Goal: Task Accomplishment & Management: Contribute content

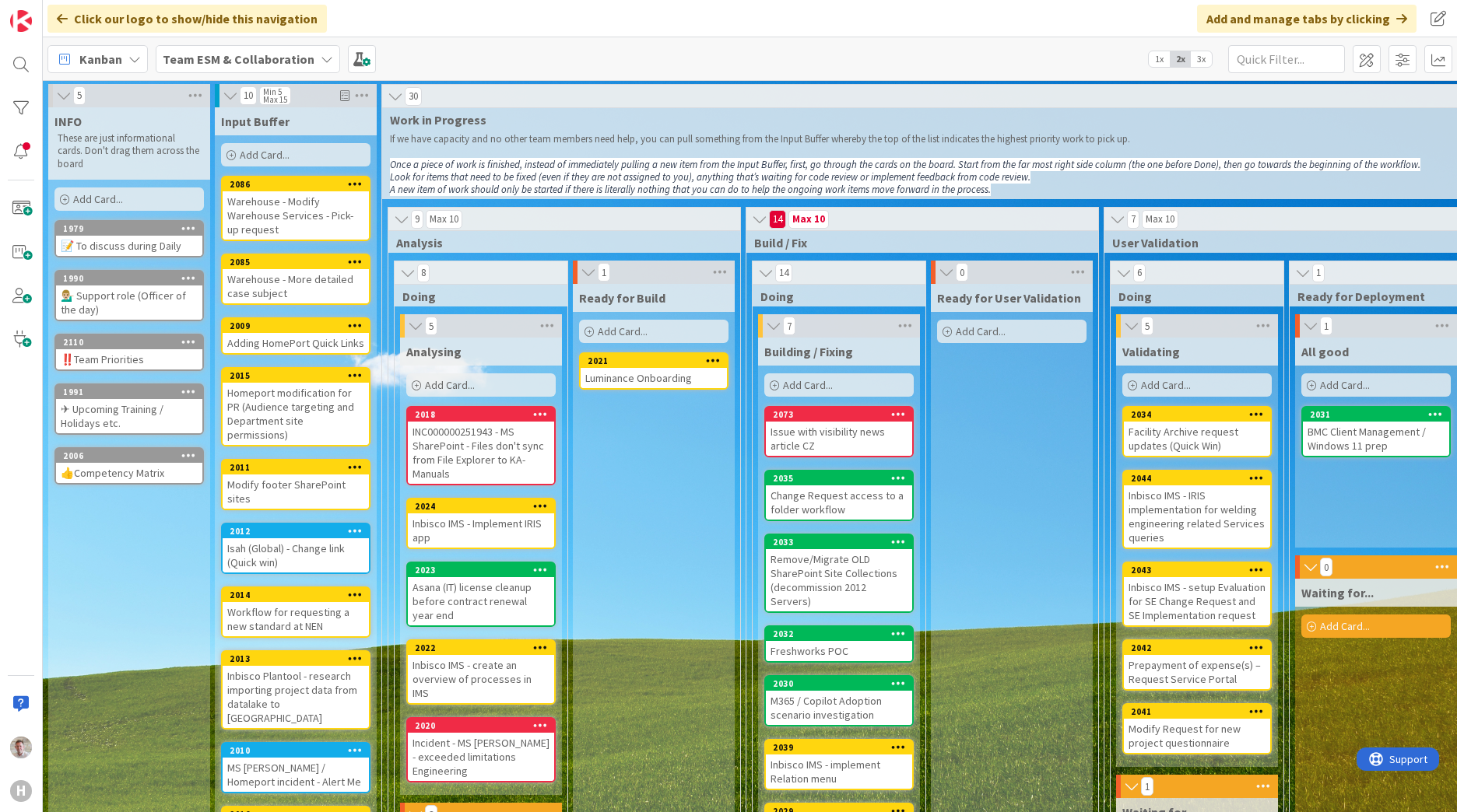
click at [265, 59] on b "Team ESM & Collaboration" at bounding box center [238, 60] width 152 height 16
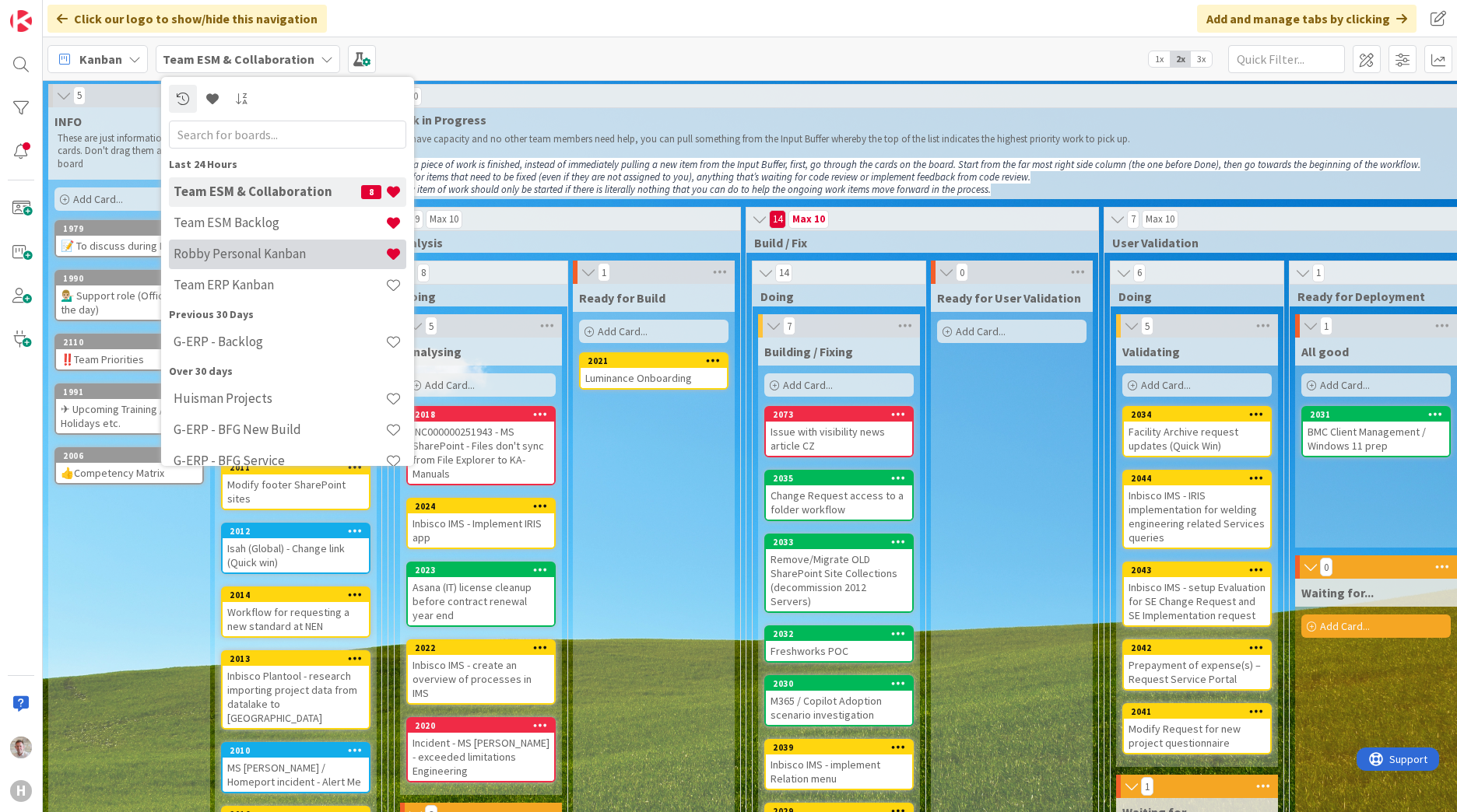
click at [277, 260] on h4 "Robby Personal Kanban" at bounding box center [279, 254] width 212 height 16
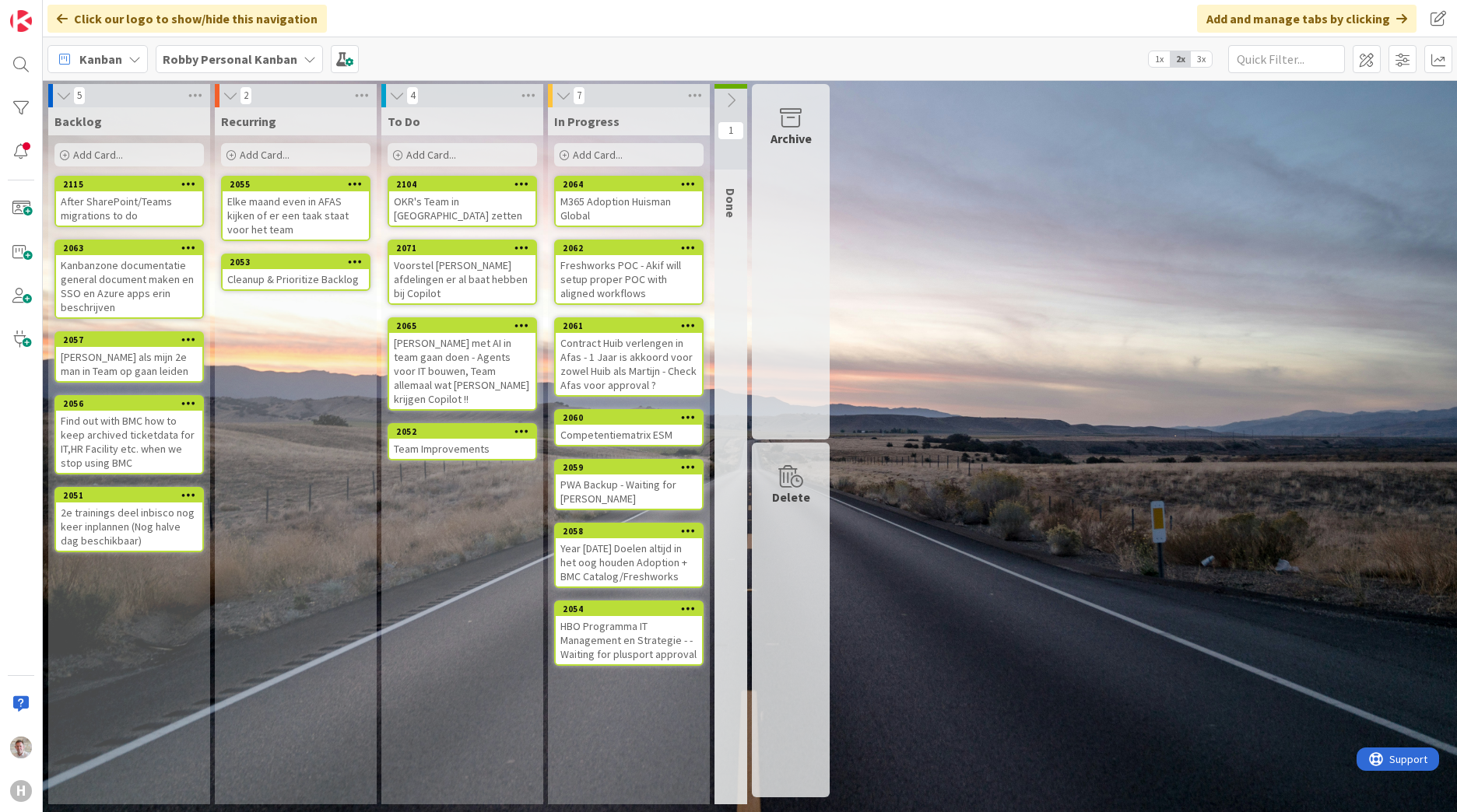
click at [207, 67] on b "Robby Personal Kanban" at bounding box center [230, 60] width 135 height 16
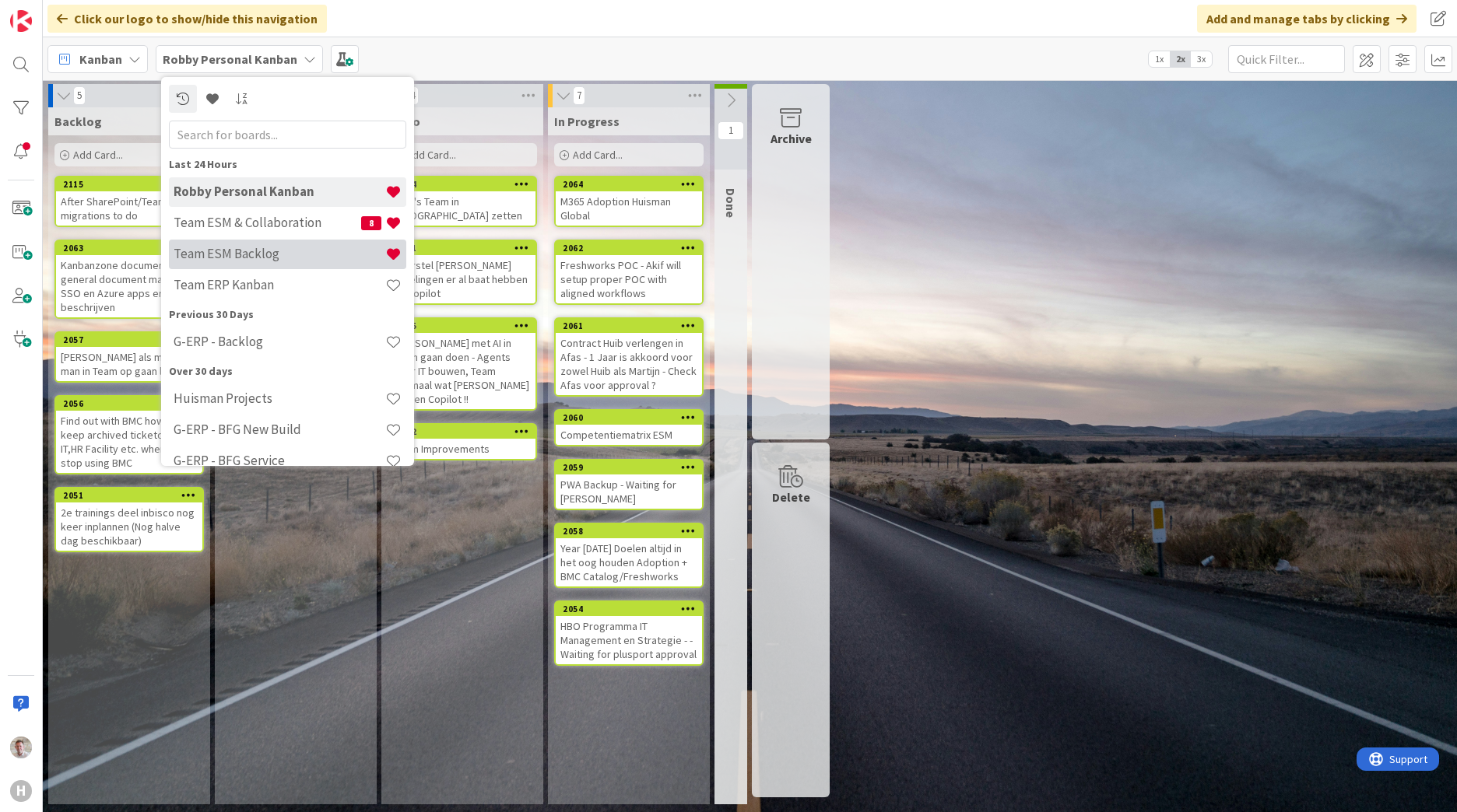
click at [214, 249] on h4 "Team ESM Backlog" at bounding box center [279, 254] width 212 height 16
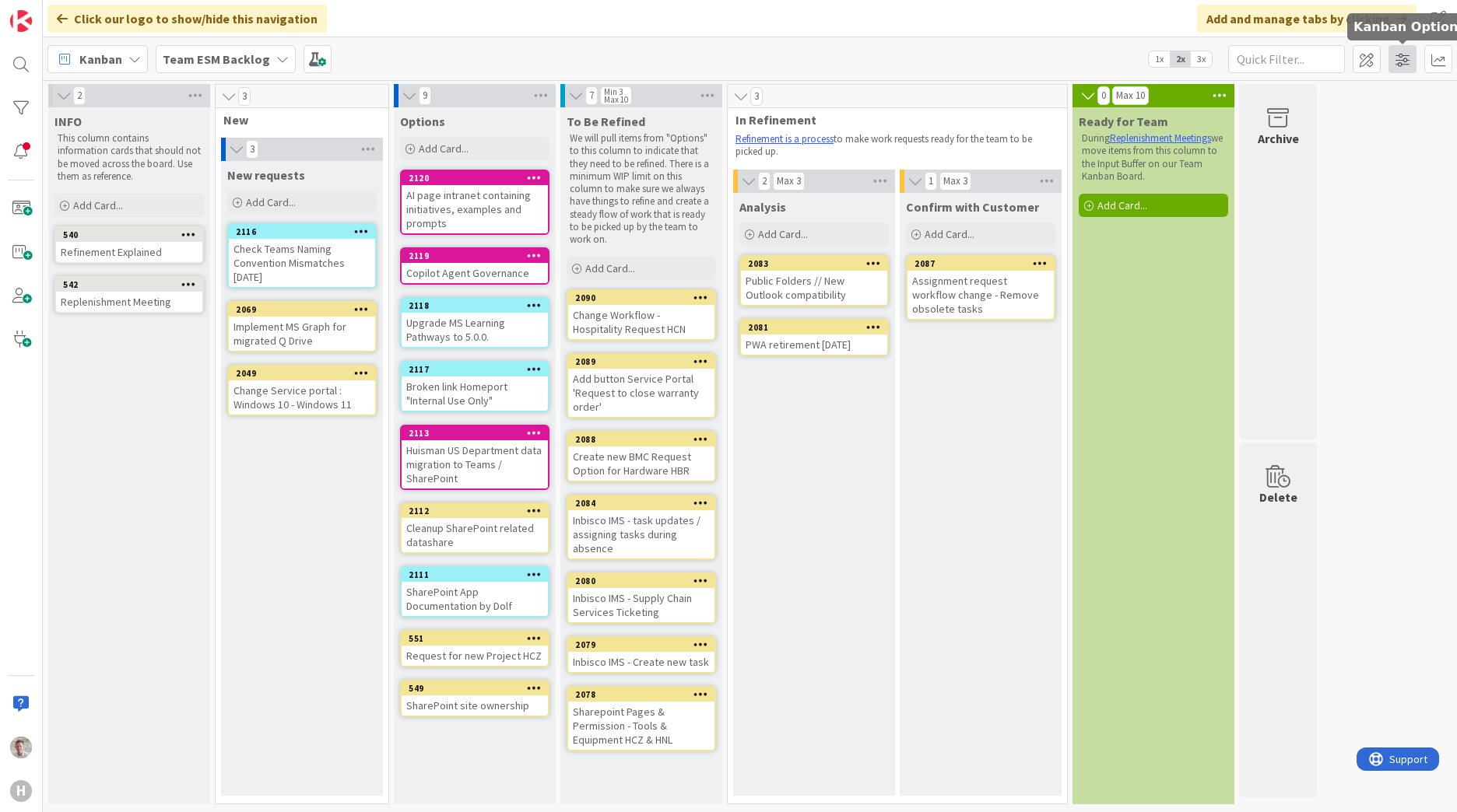
click at [1397, 62] on span at bounding box center [1402, 59] width 28 height 28
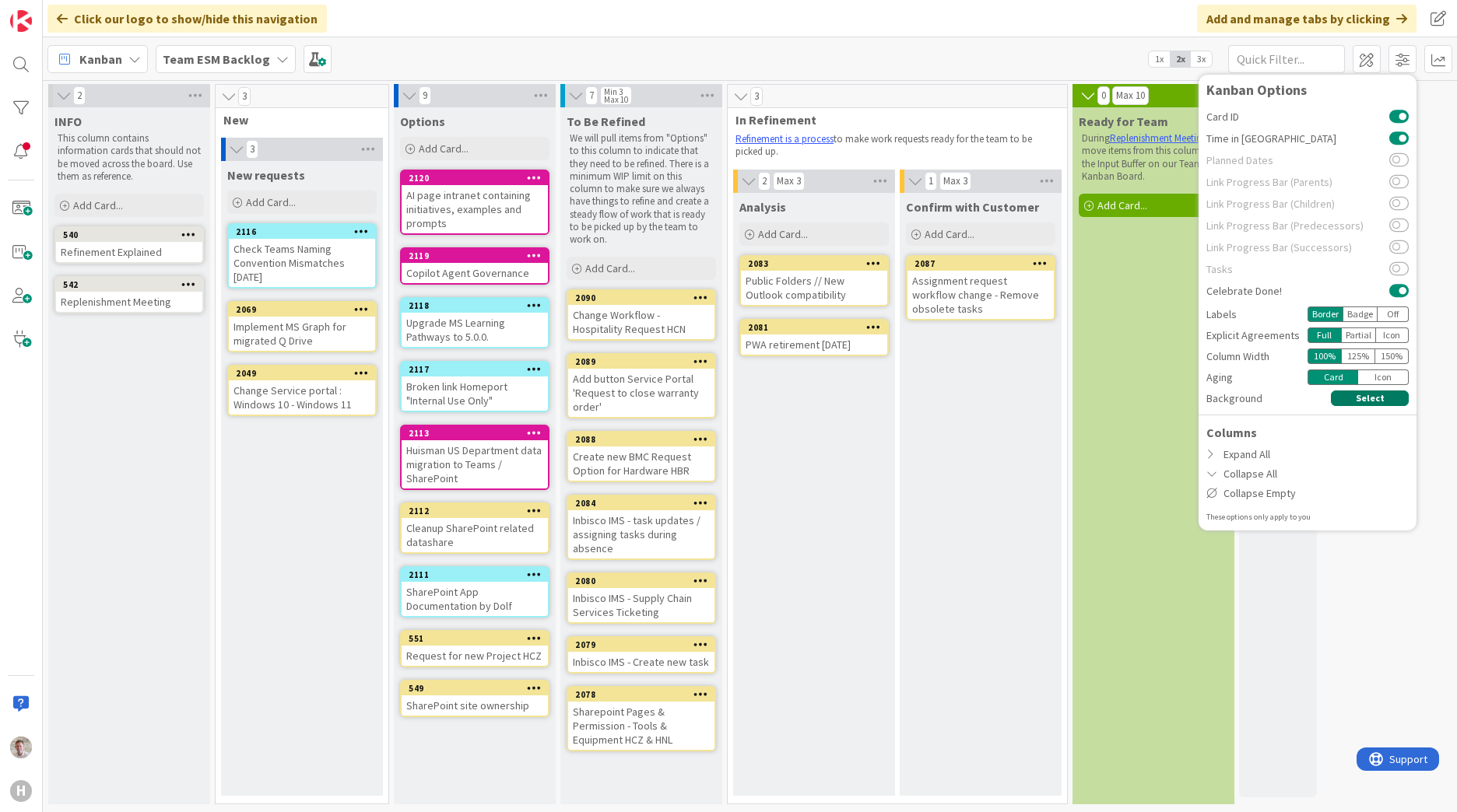
click at [1359, 397] on button "Select" at bounding box center [1370, 398] width 77 height 16
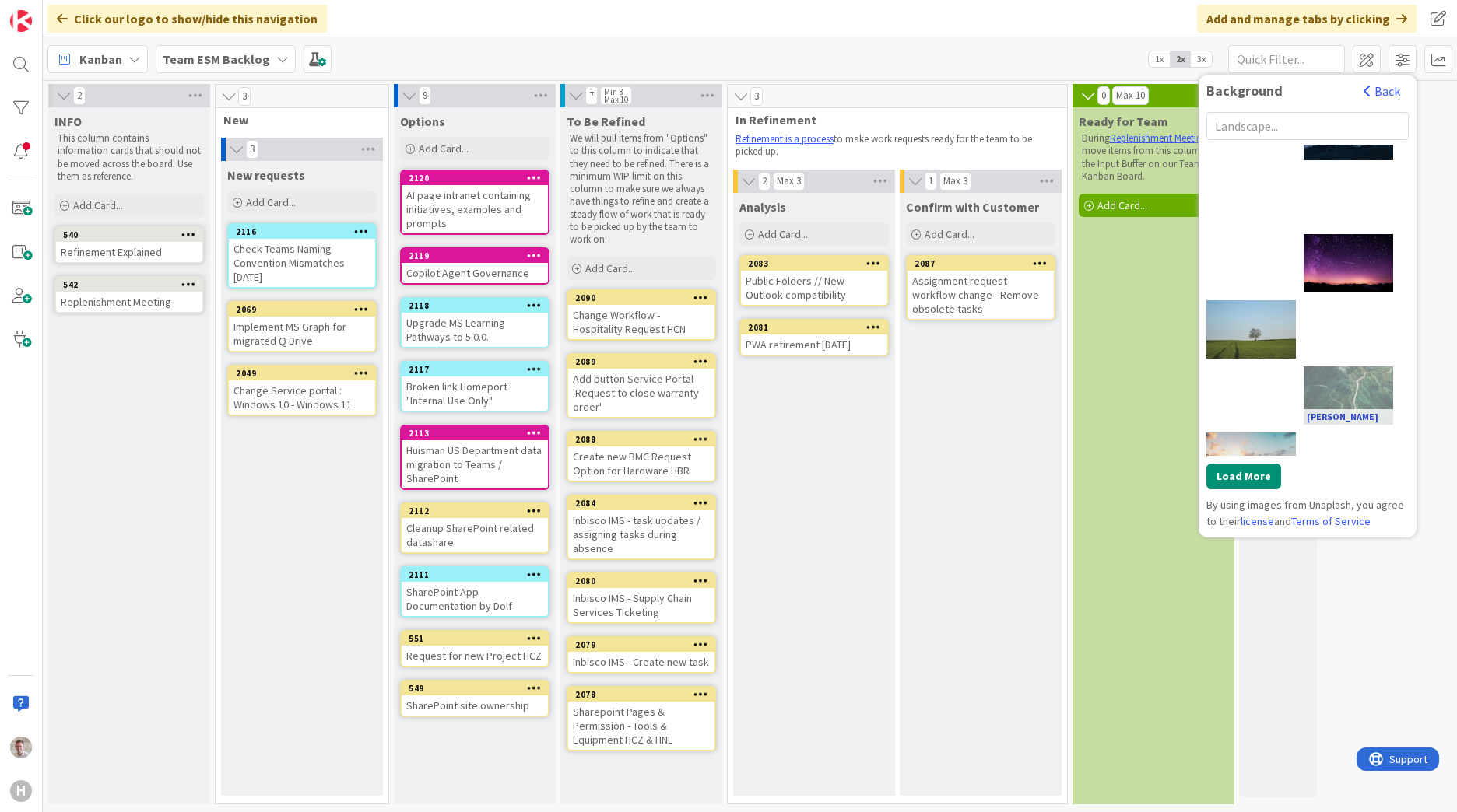
scroll to position [673, 0]
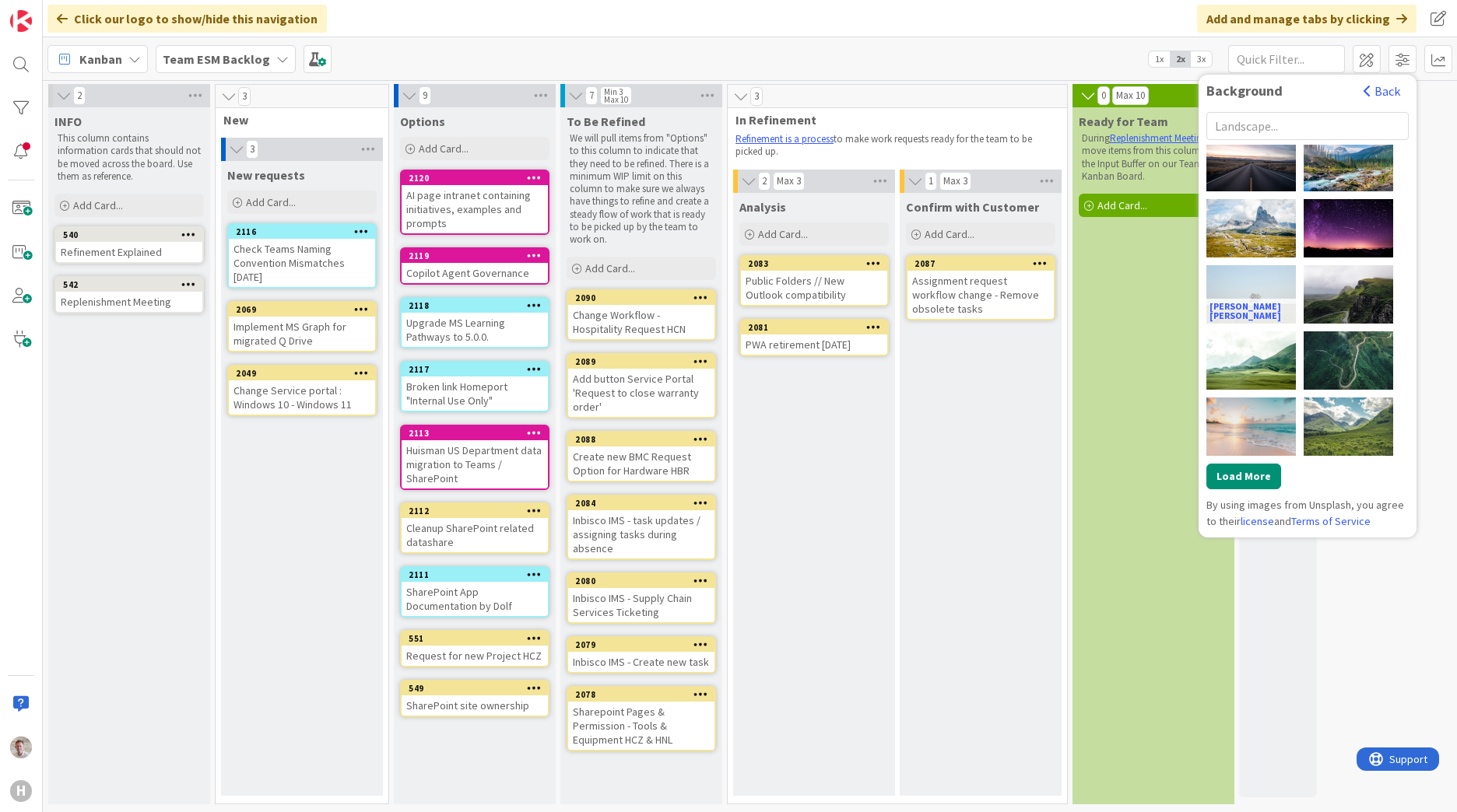
click at [1283, 306] on div "John Mark Arnold" at bounding box center [1250, 294] width 89 height 59
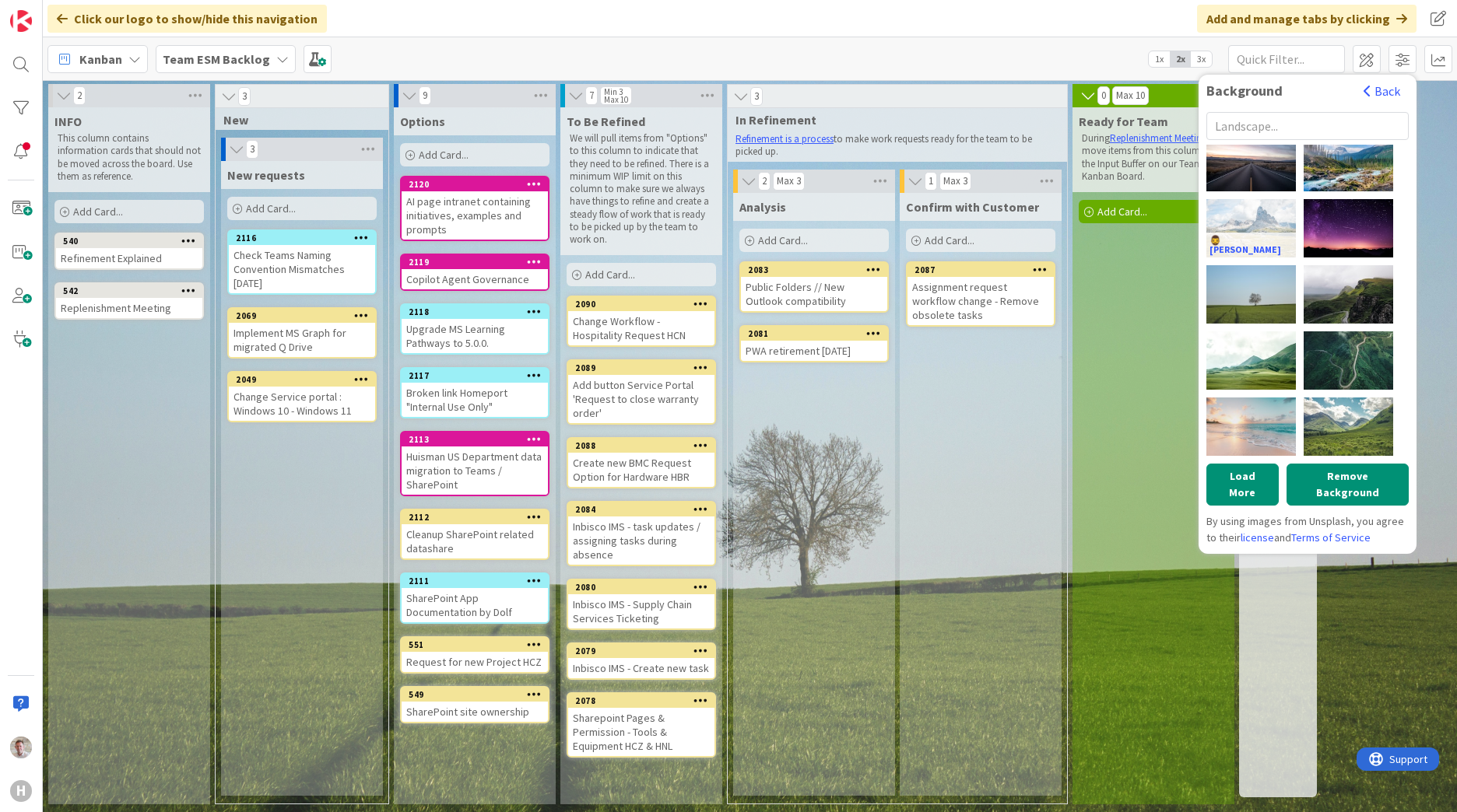
click at [1269, 232] on div "🧔‍♂️ Michal Kmeť" at bounding box center [1250, 228] width 89 height 59
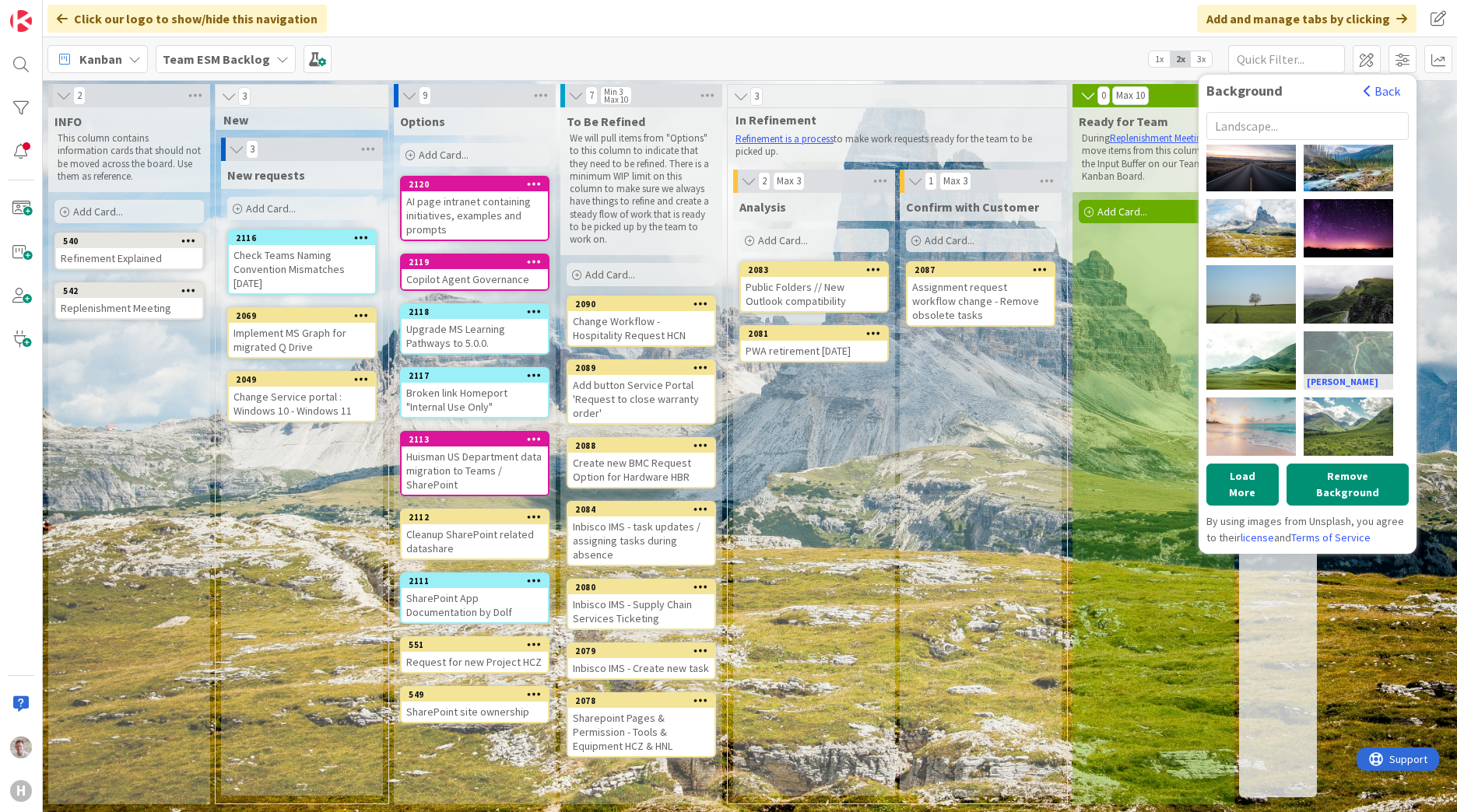
click at [1344, 354] on div "Silas Baisch" at bounding box center [1348, 360] width 89 height 59
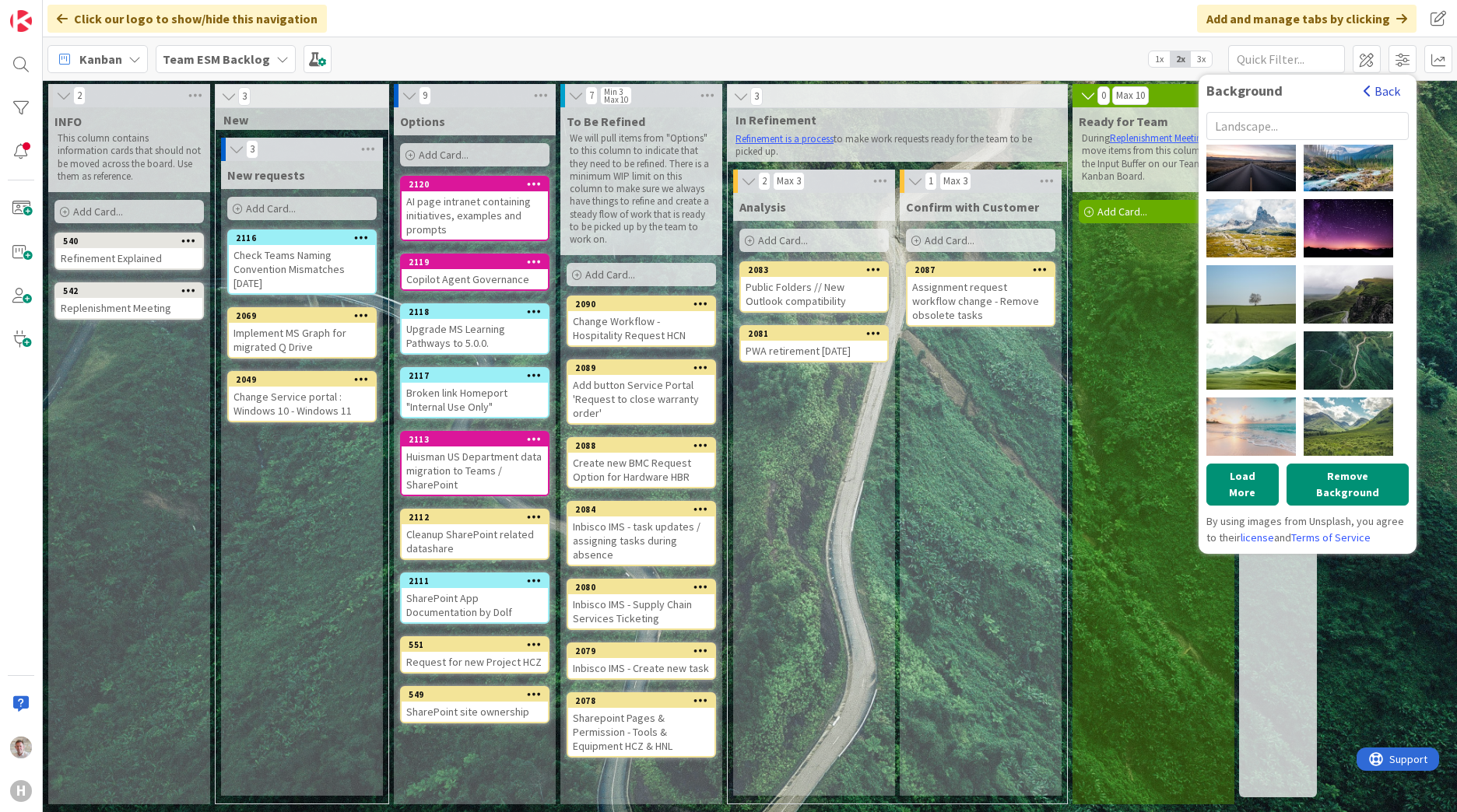
click at [1390, 87] on button "Back" at bounding box center [1382, 90] width 38 height 17
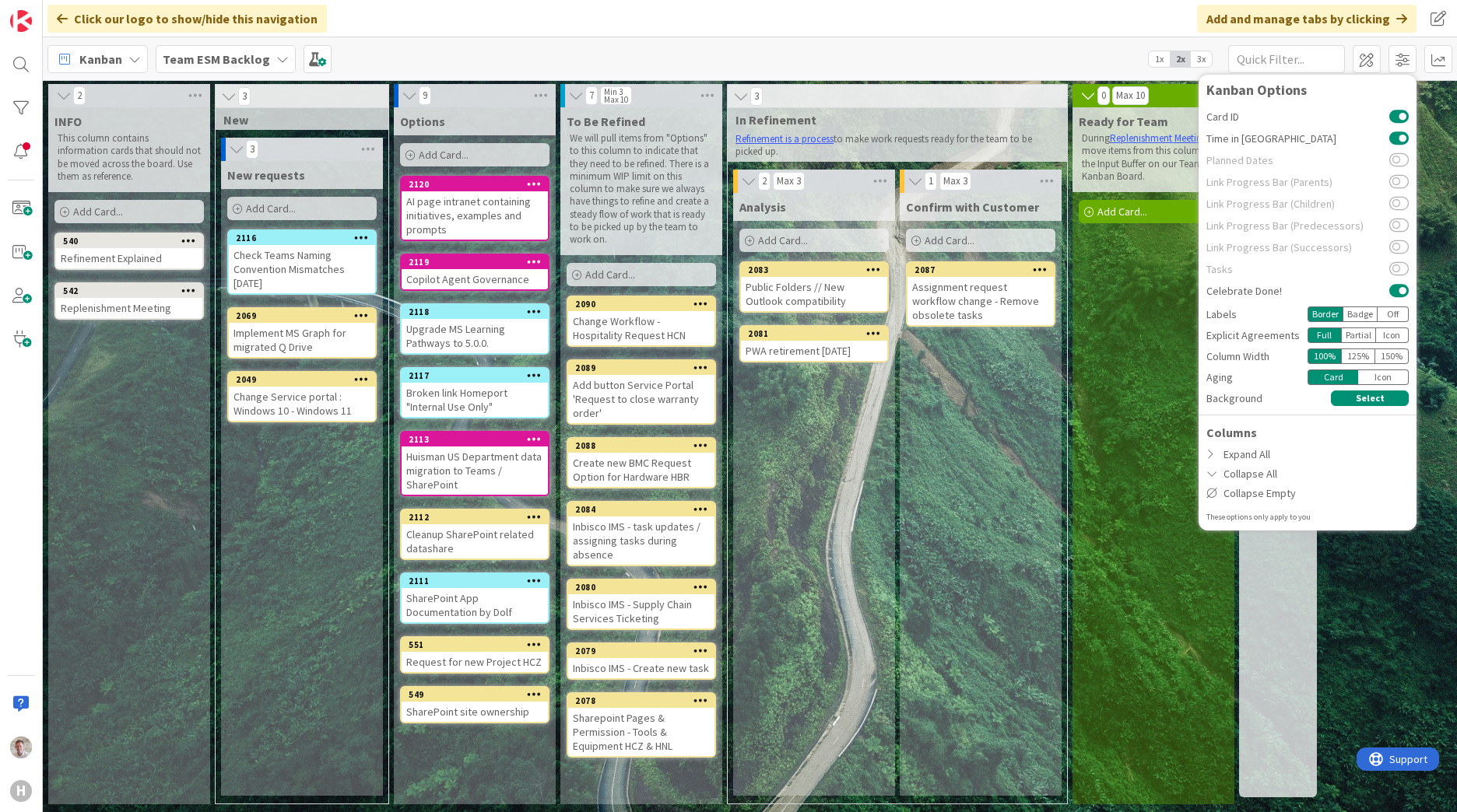
click at [1145, 375] on div "Ready for Team During Replenishment Meetings we move items from this column to …" at bounding box center [1153, 456] width 162 height 697
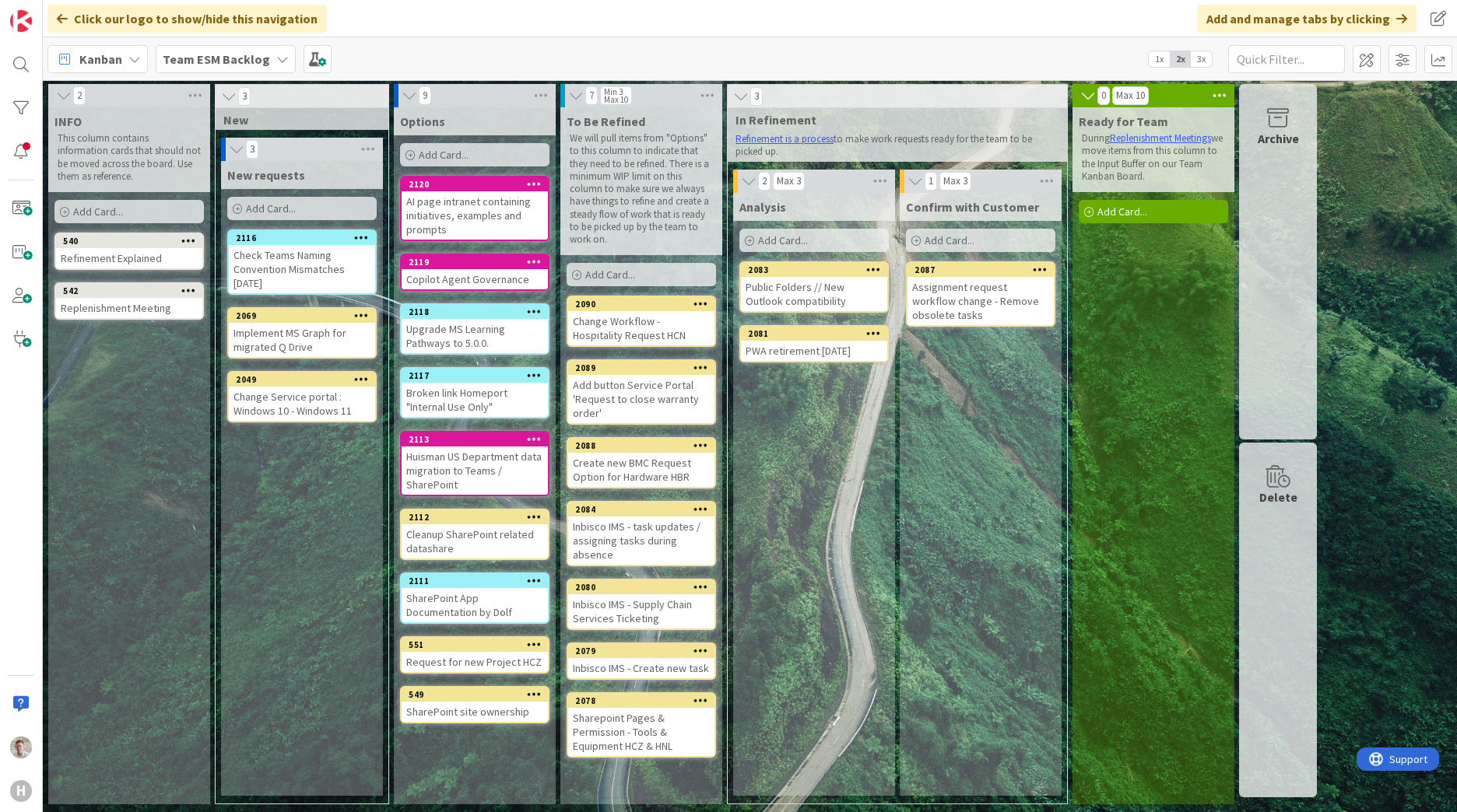
click at [1221, 96] on icon at bounding box center [1220, 96] width 20 height 24
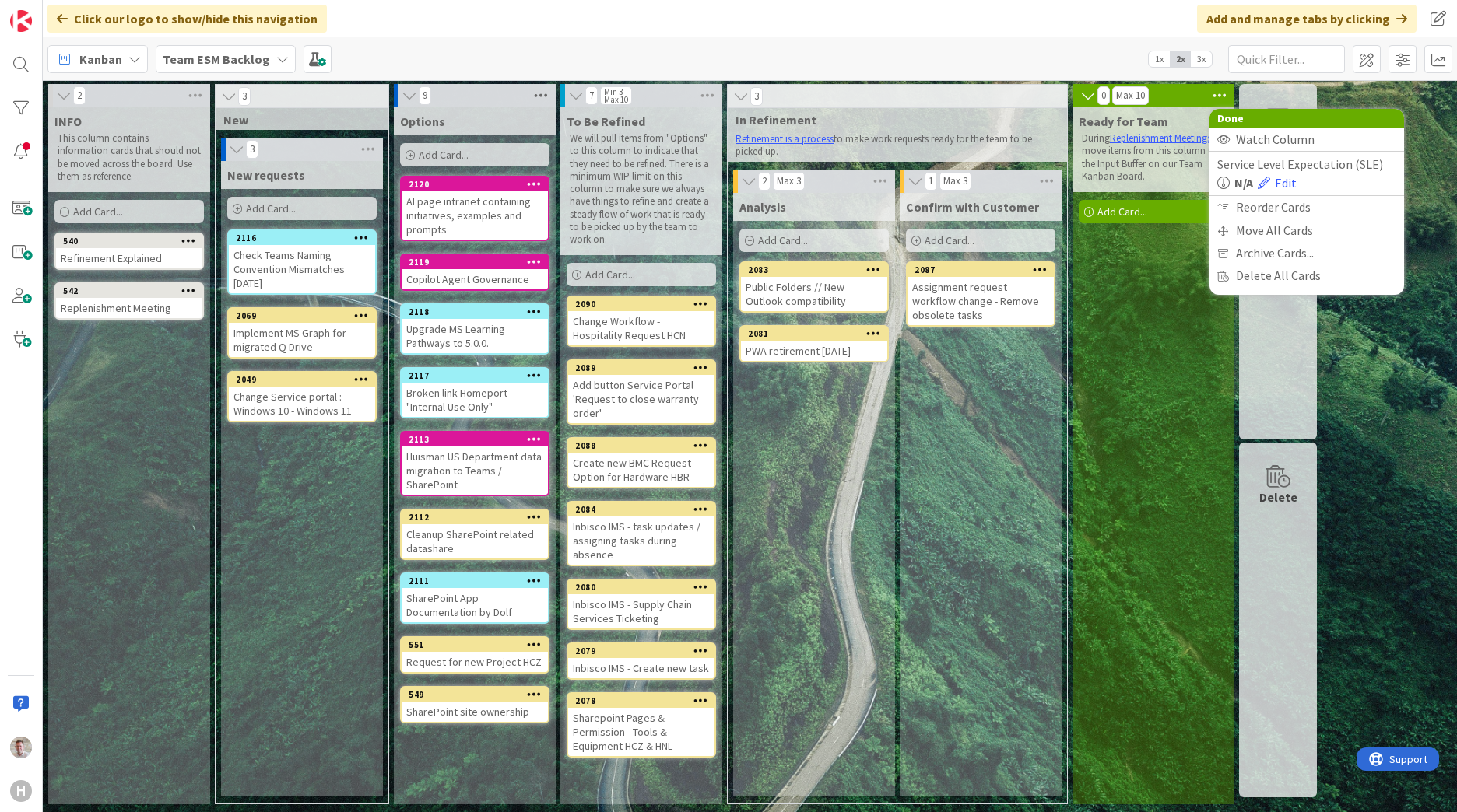
click at [550, 97] on icon at bounding box center [540, 96] width 20 height 24
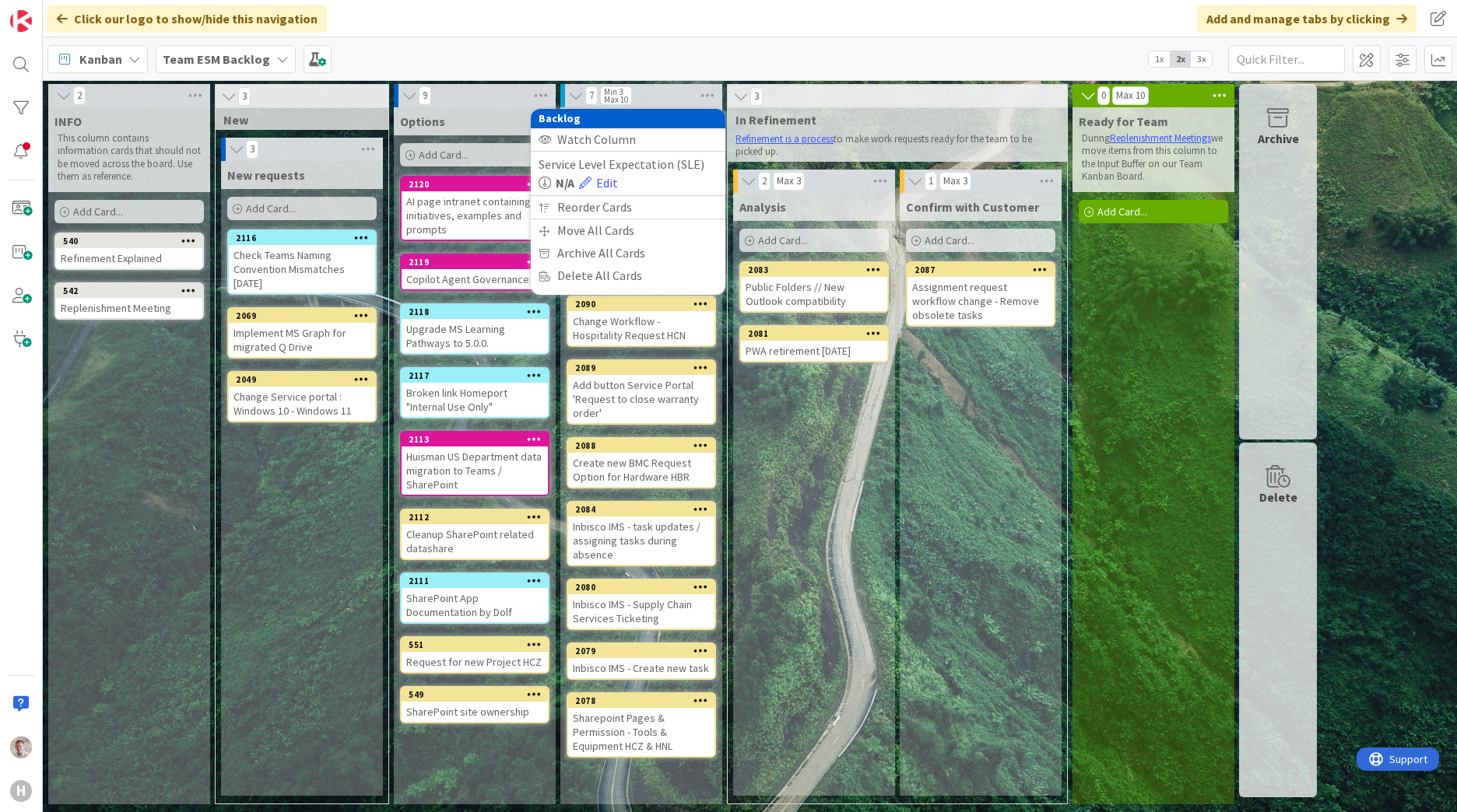
click at [418, 748] on div "Options Add Card... 2120 AI page intranet containing initiatives, examples and …" at bounding box center [474, 456] width 162 height 697
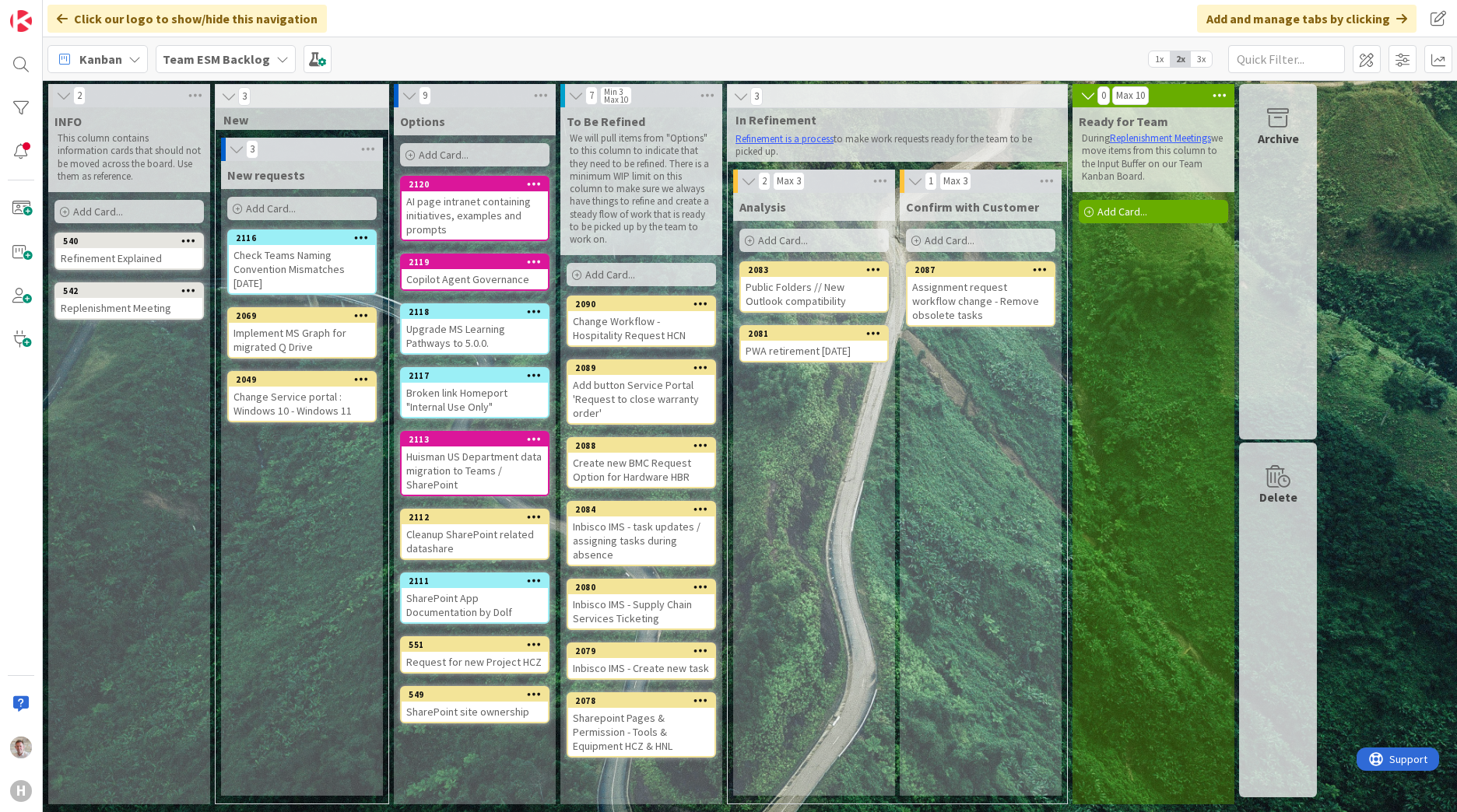
click at [425, 156] on span "Add Card..." at bounding box center [444, 155] width 50 height 14
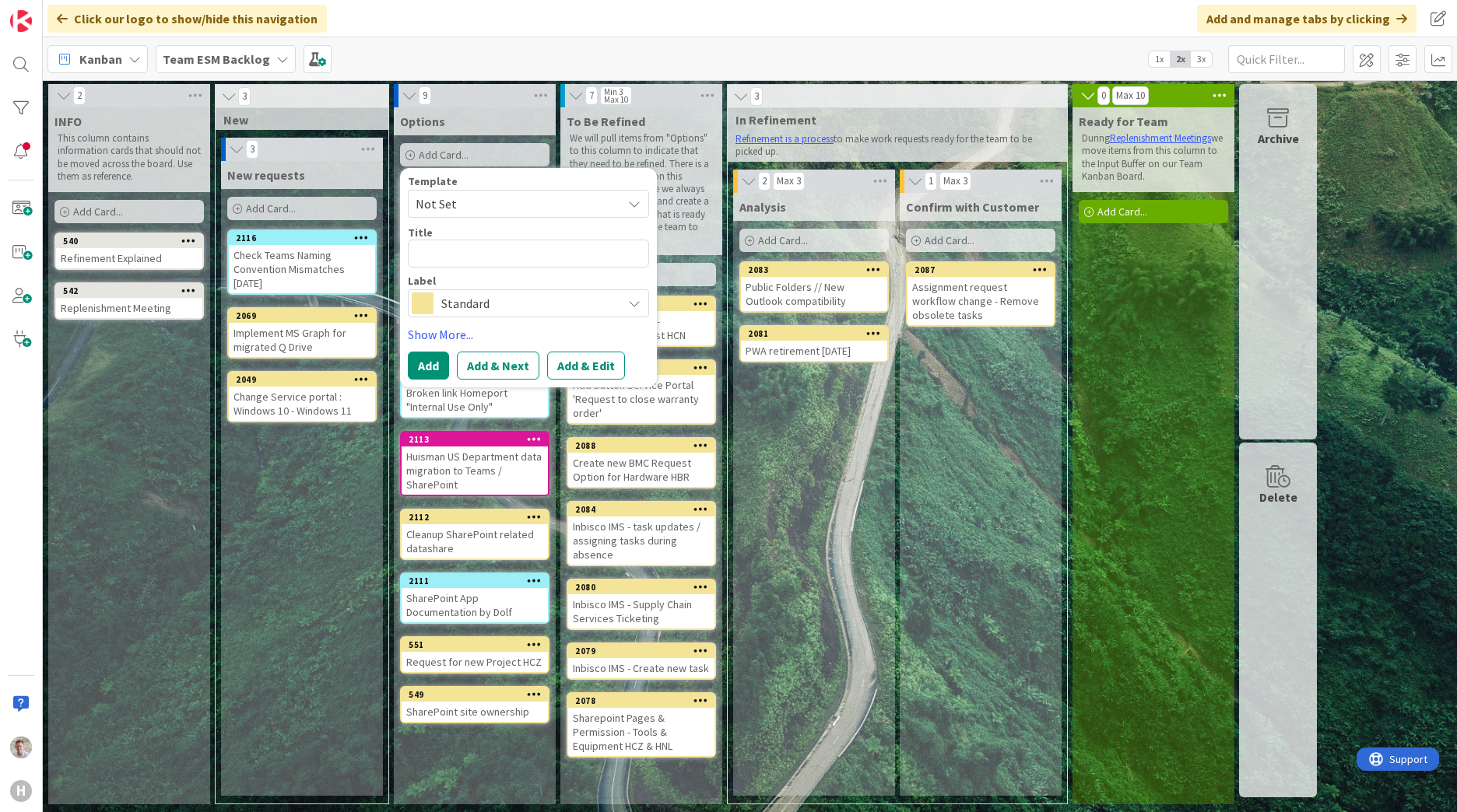
click at [452, 299] on span "Standard" at bounding box center [527, 304] width 173 height 22
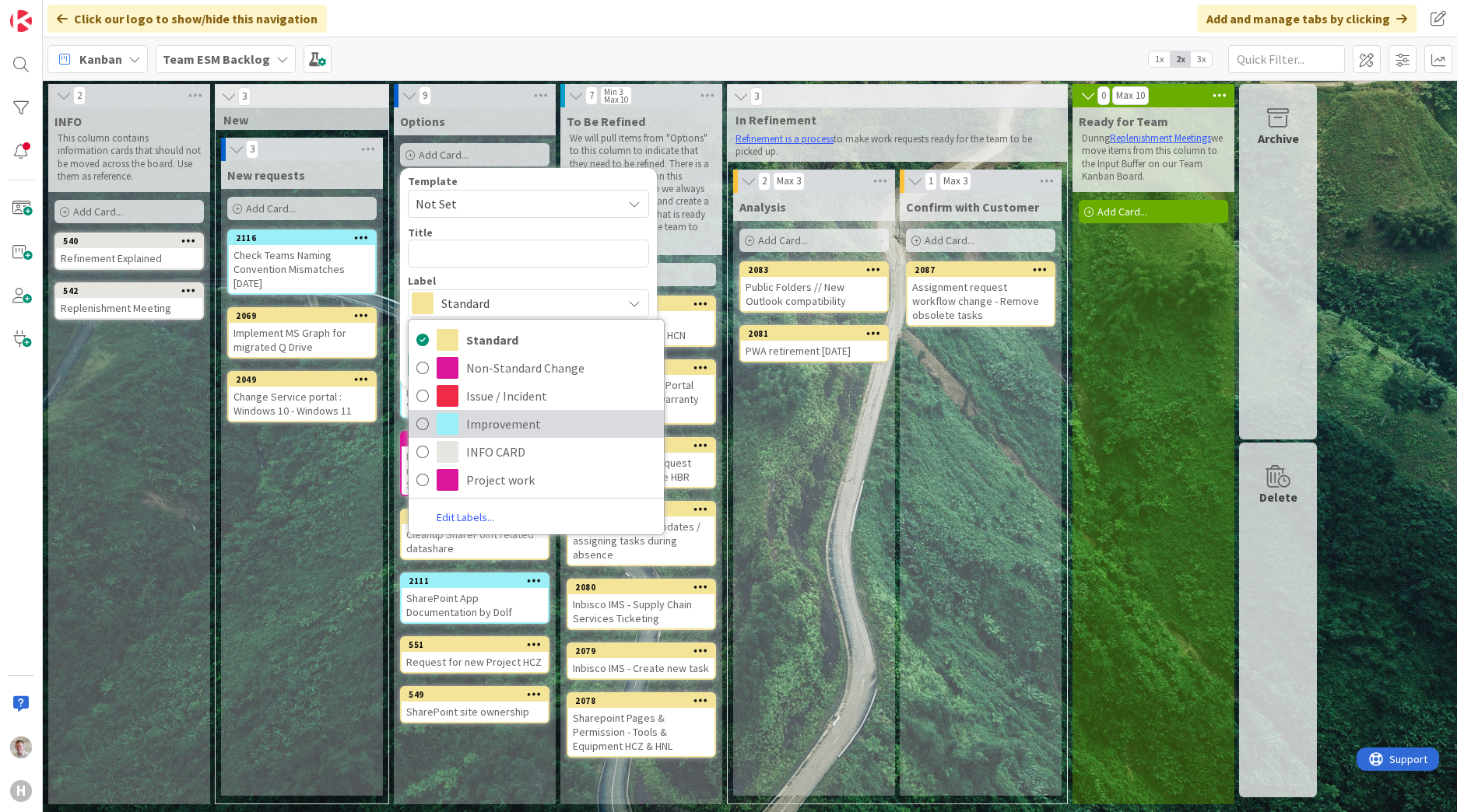
click at [488, 426] on span "Improvement" at bounding box center [560, 424] width 190 height 24
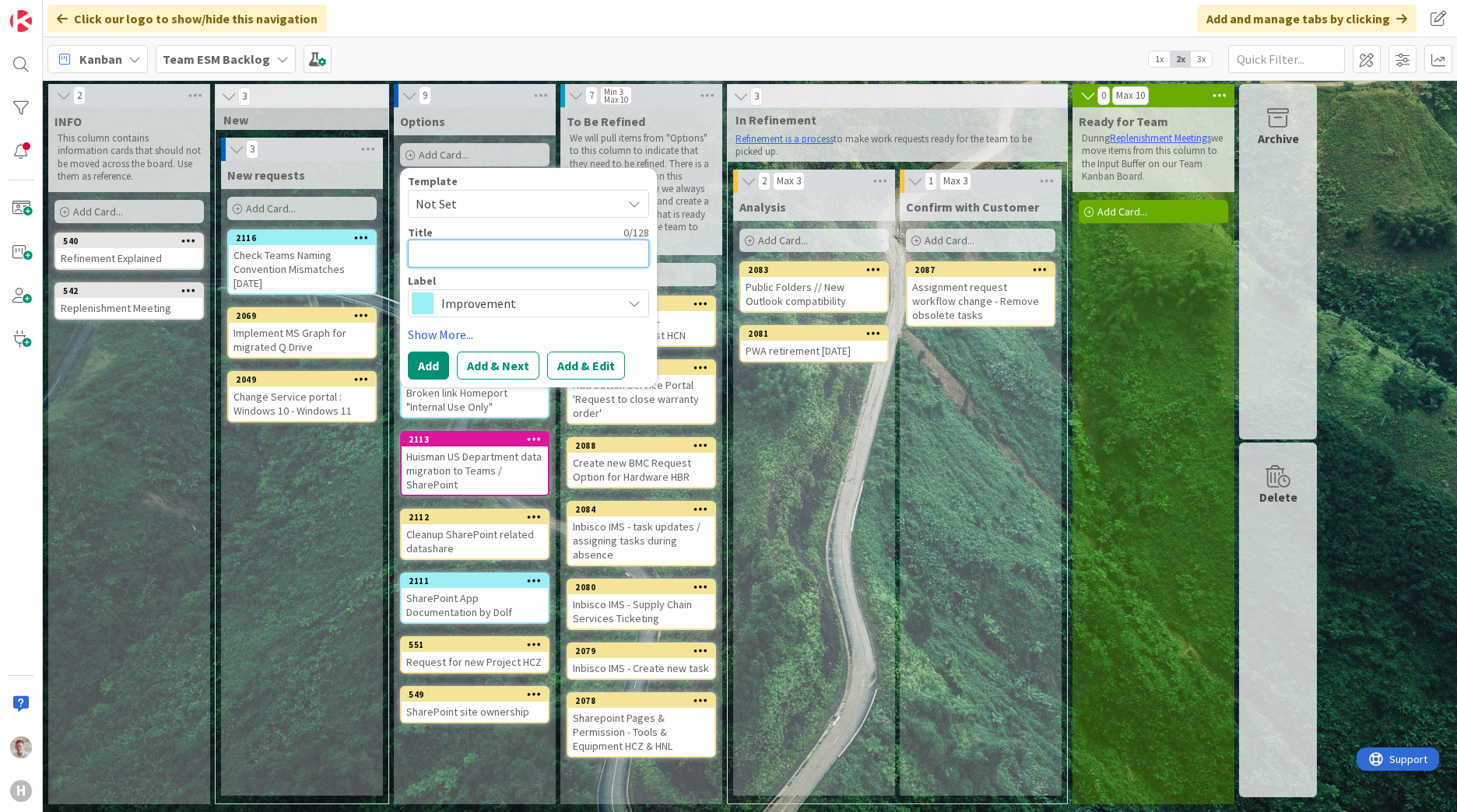
click at [451, 251] on textarea at bounding box center [528, 253] width 241 height 28
paste textarea "Service Portal - New Tile: MS Teams"
type textarea "x"
type textarea "Service Portal - New Tile: MS Teams"
click at [574, 368] on button "Add & Edit" at bounding box center [586, 365] width 77 height 28
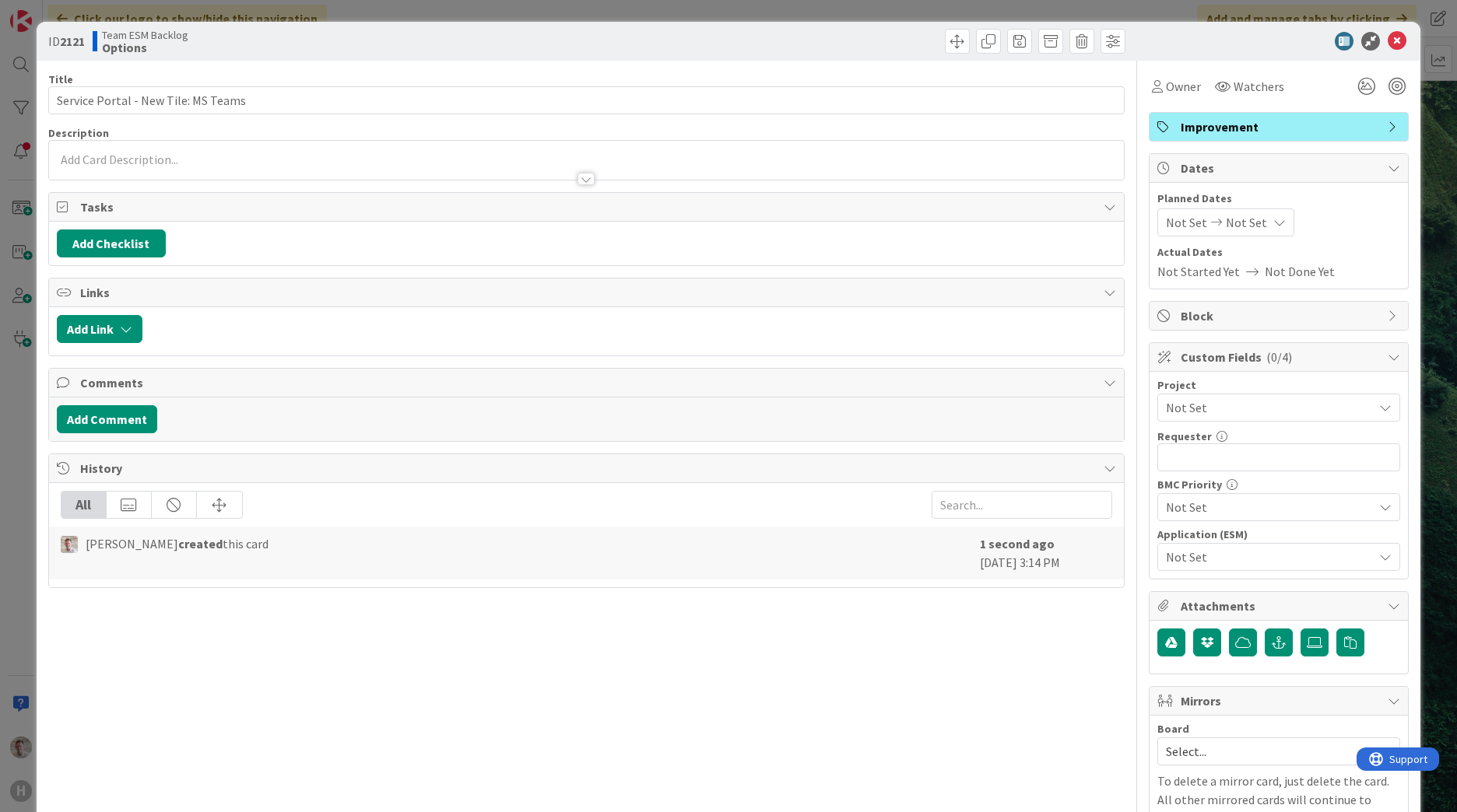
click at [90, 151] on div at bounding box center [586, 160] width 1075 height 39
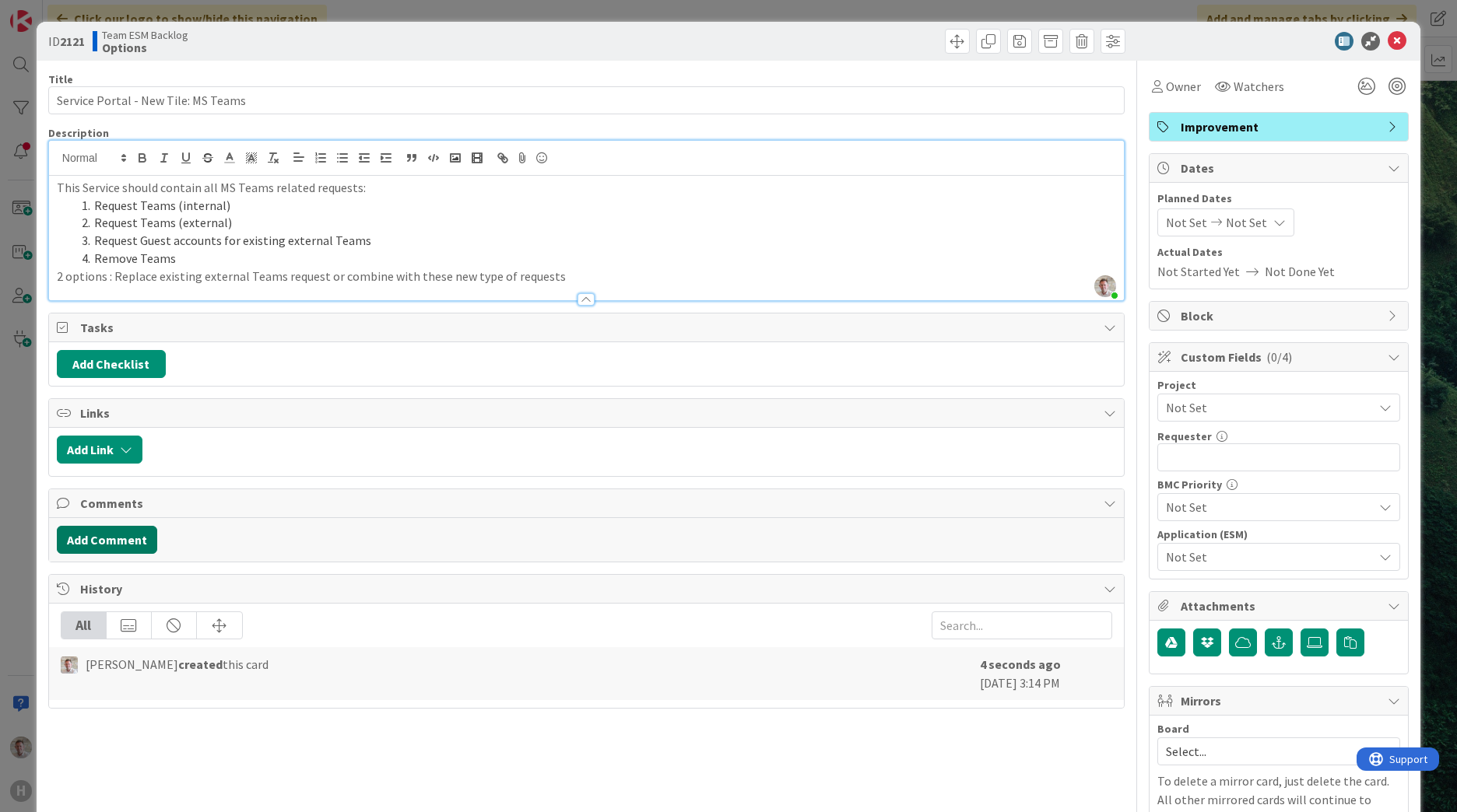
click at [114, 550] on button "Add Comment" at bounding box center [106, 540] width 100 height 28
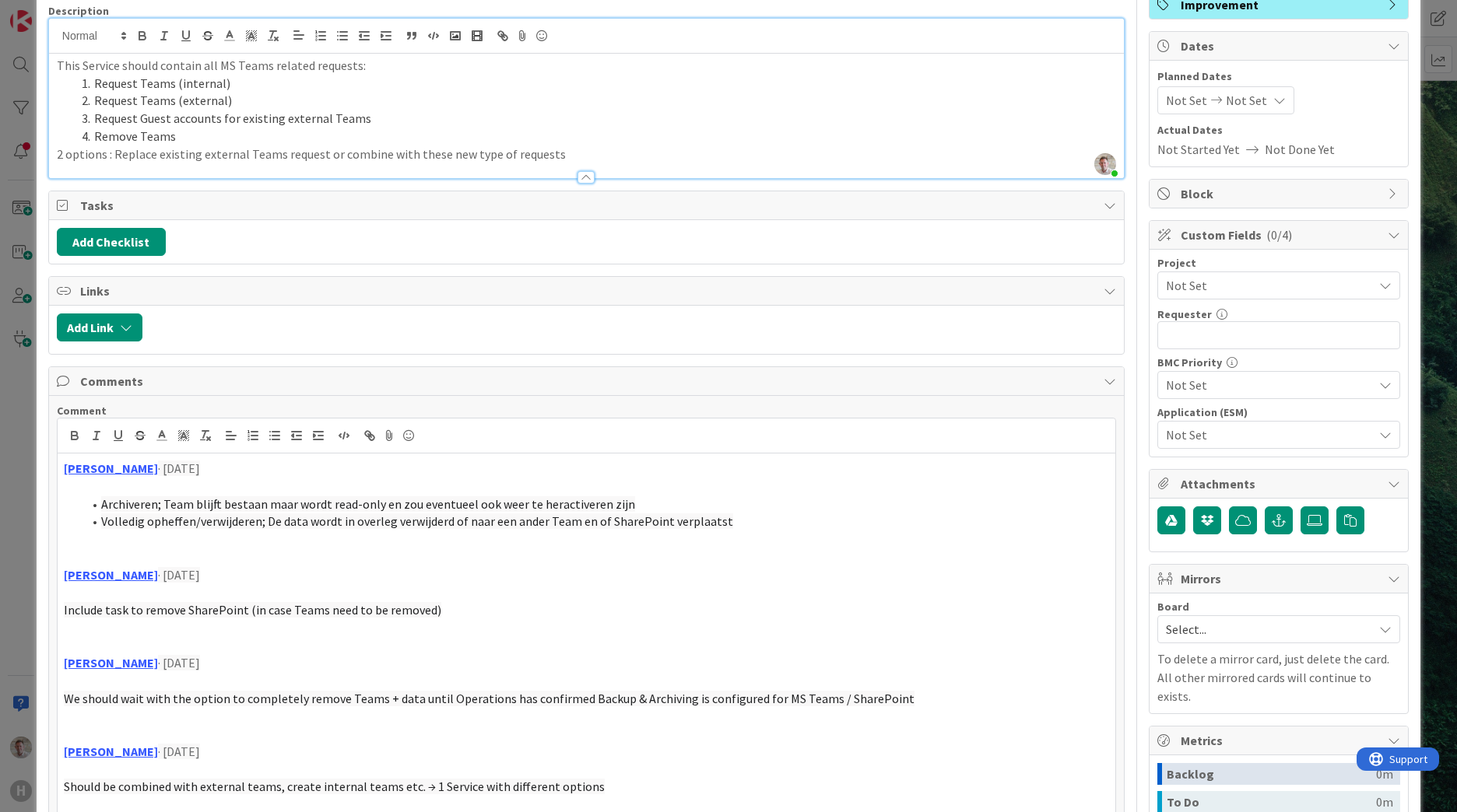
scroll to position [345, 0]
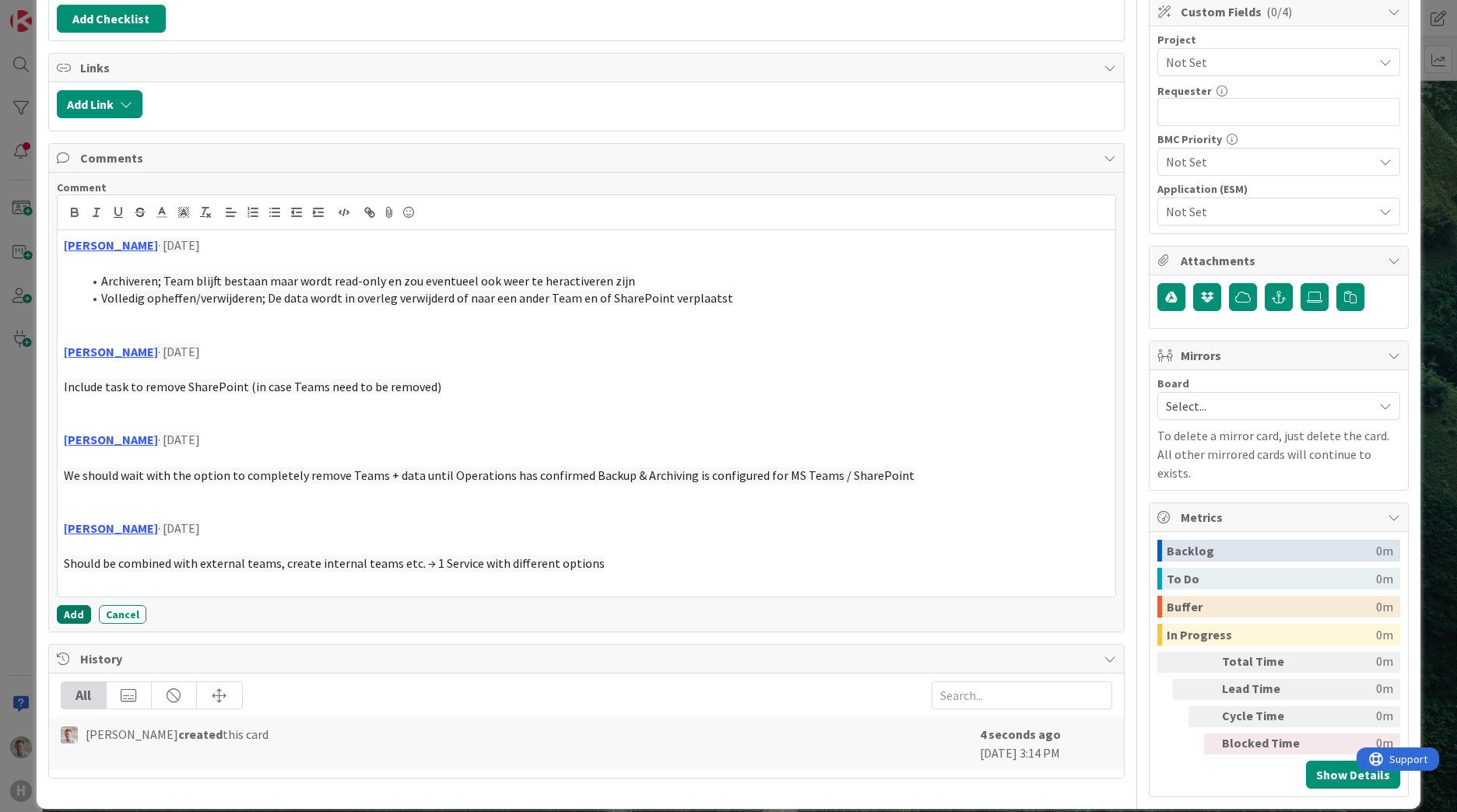
click at [73, 613] on button "Add" at bounding box center [73, 614] width 34 height 19
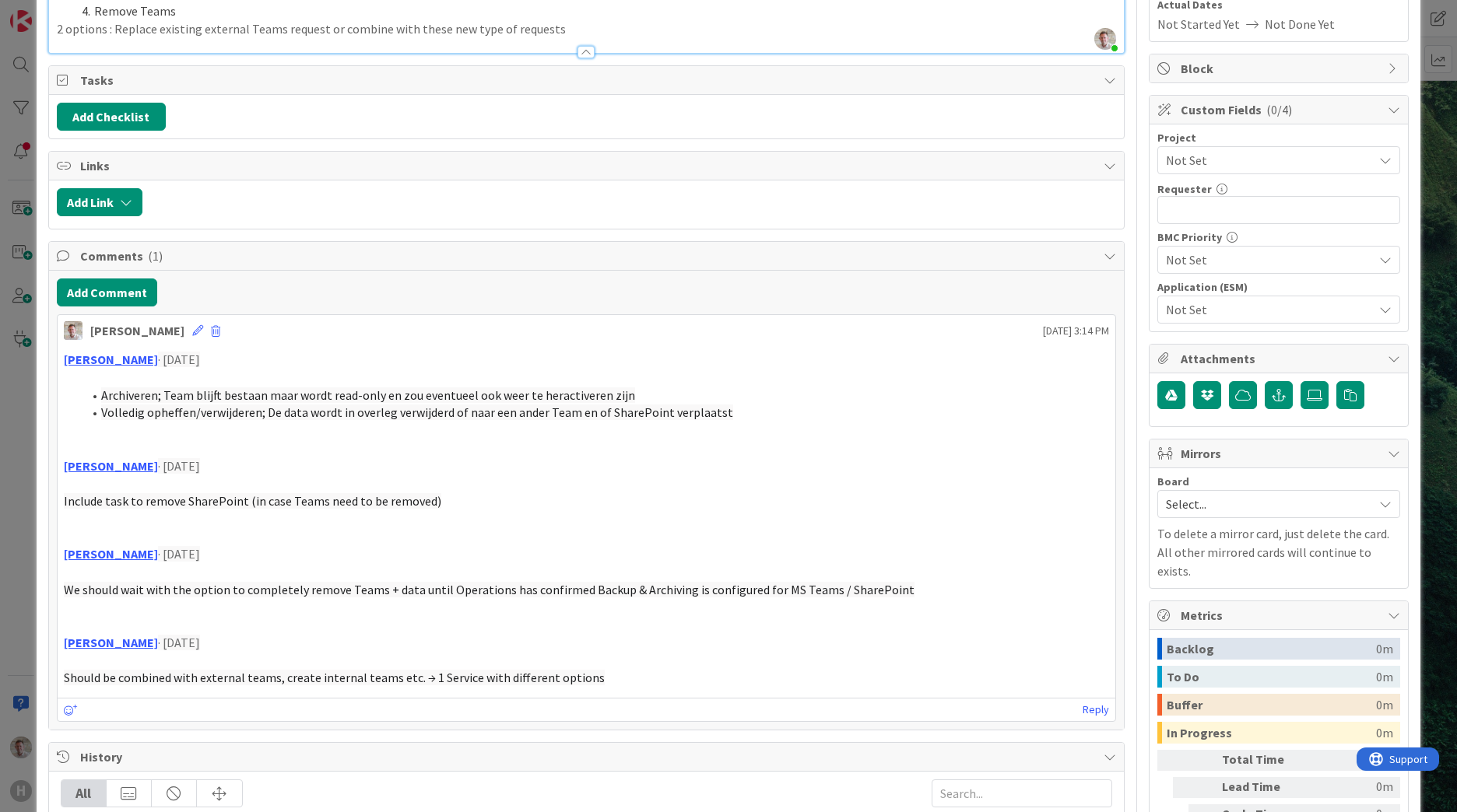
scroll to position [0, 0]
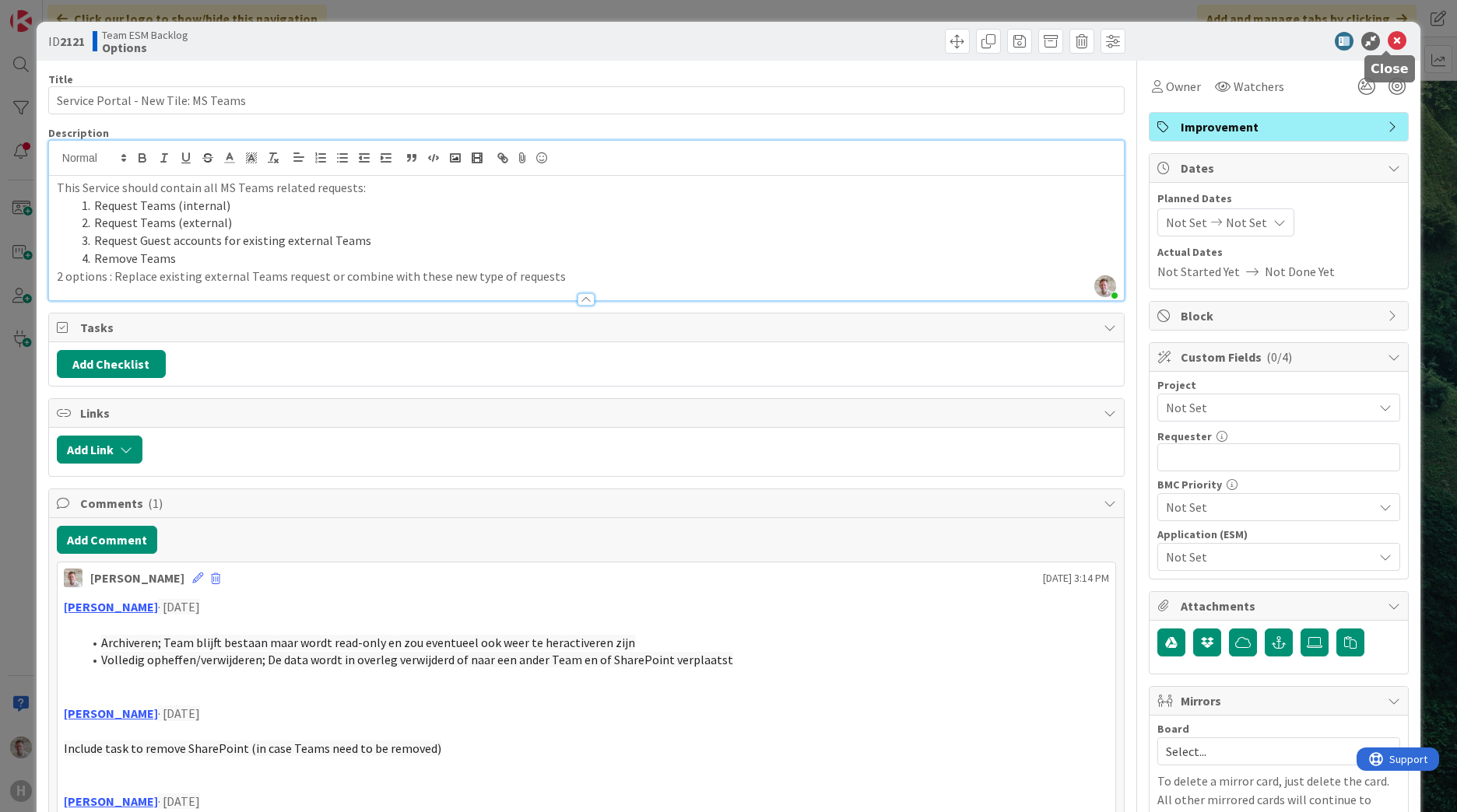
click at [1387, 42] on icon at bounding box center [1396, 41] width 19 height 19
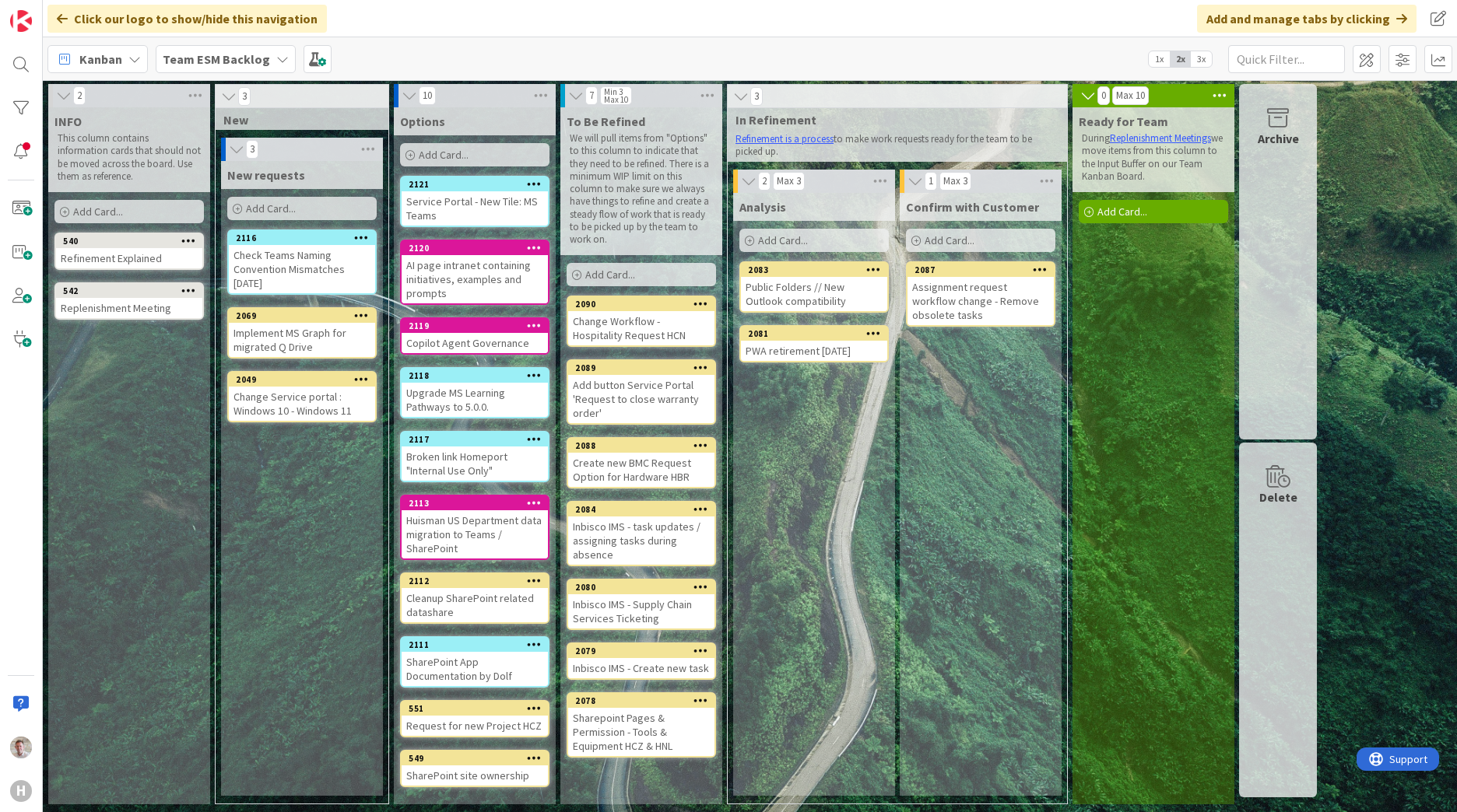
click at [451, 162] on div "Add Card..." at bounding box center [475, 155] width 149 height 24
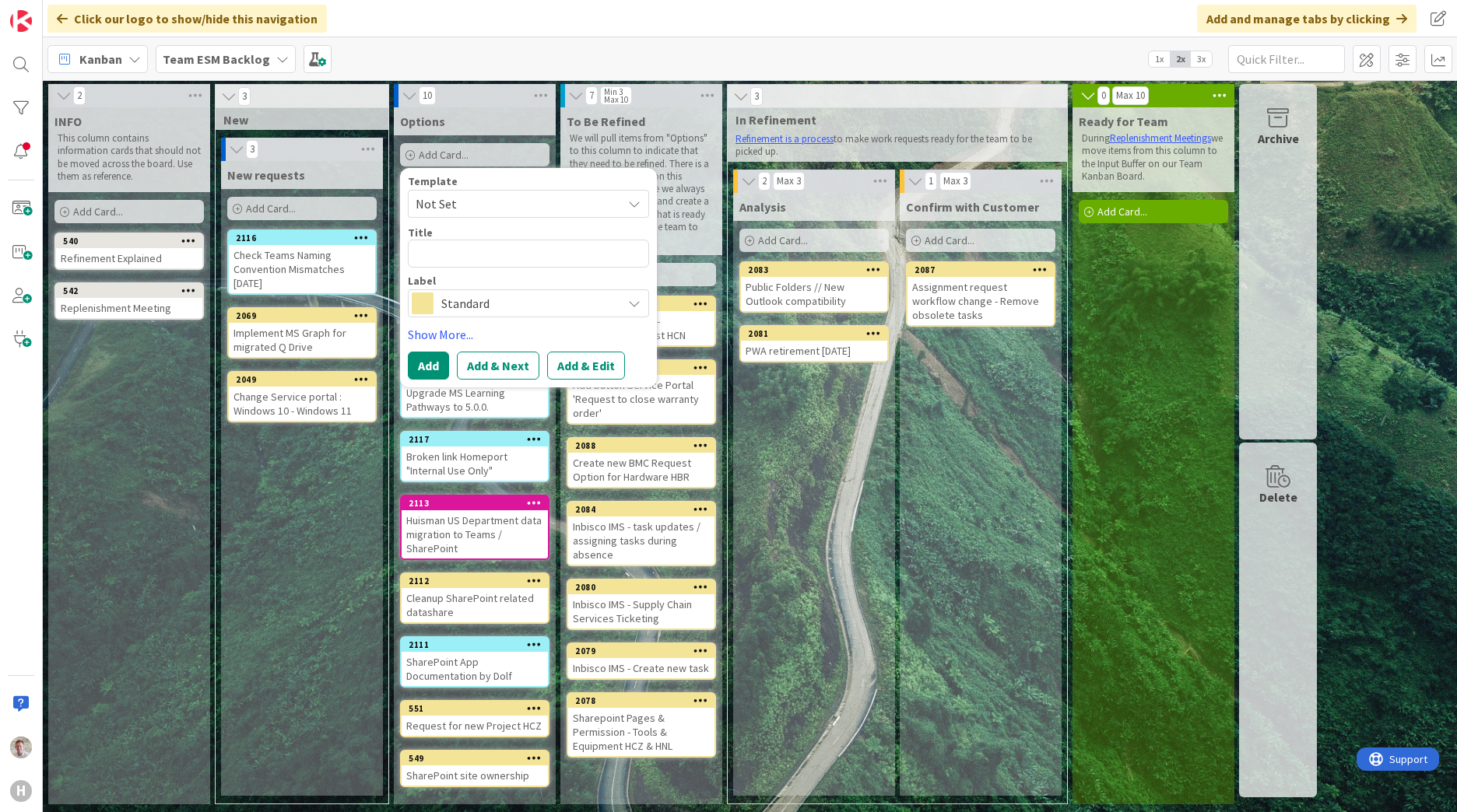
click at [516, 306] on span "Standard" at bounding box center [527, 304] width 173 height 22
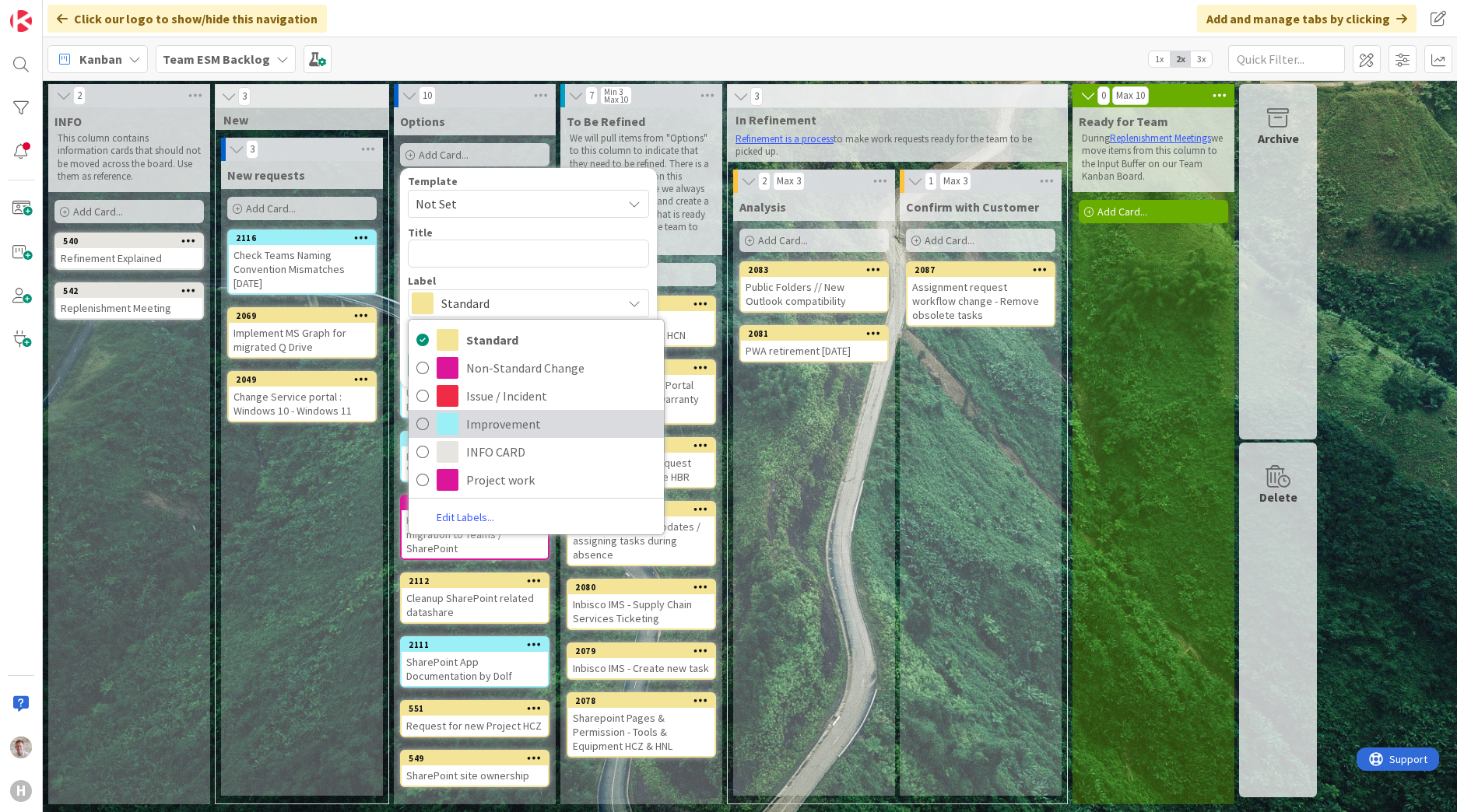
click at [490, 426] on span "Improvement" at bounding box center [560, 424] width 190 height 24
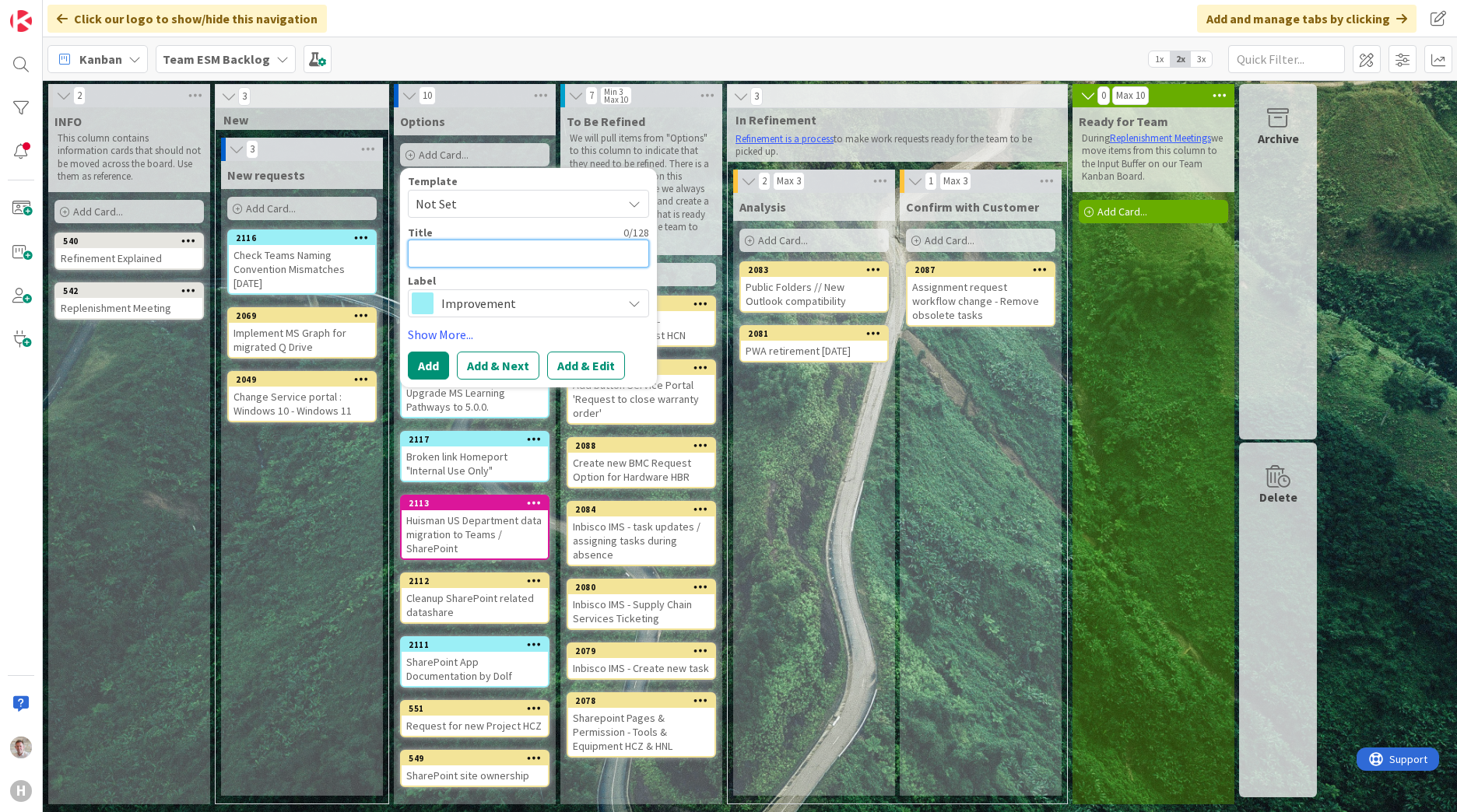
click at [437, 257] on textarea at bounding box center [528, 253] width 241 height 28
paste textarea "Service Portal - Change Service Portal "IT Services" Tile setup"
type textarea "x"
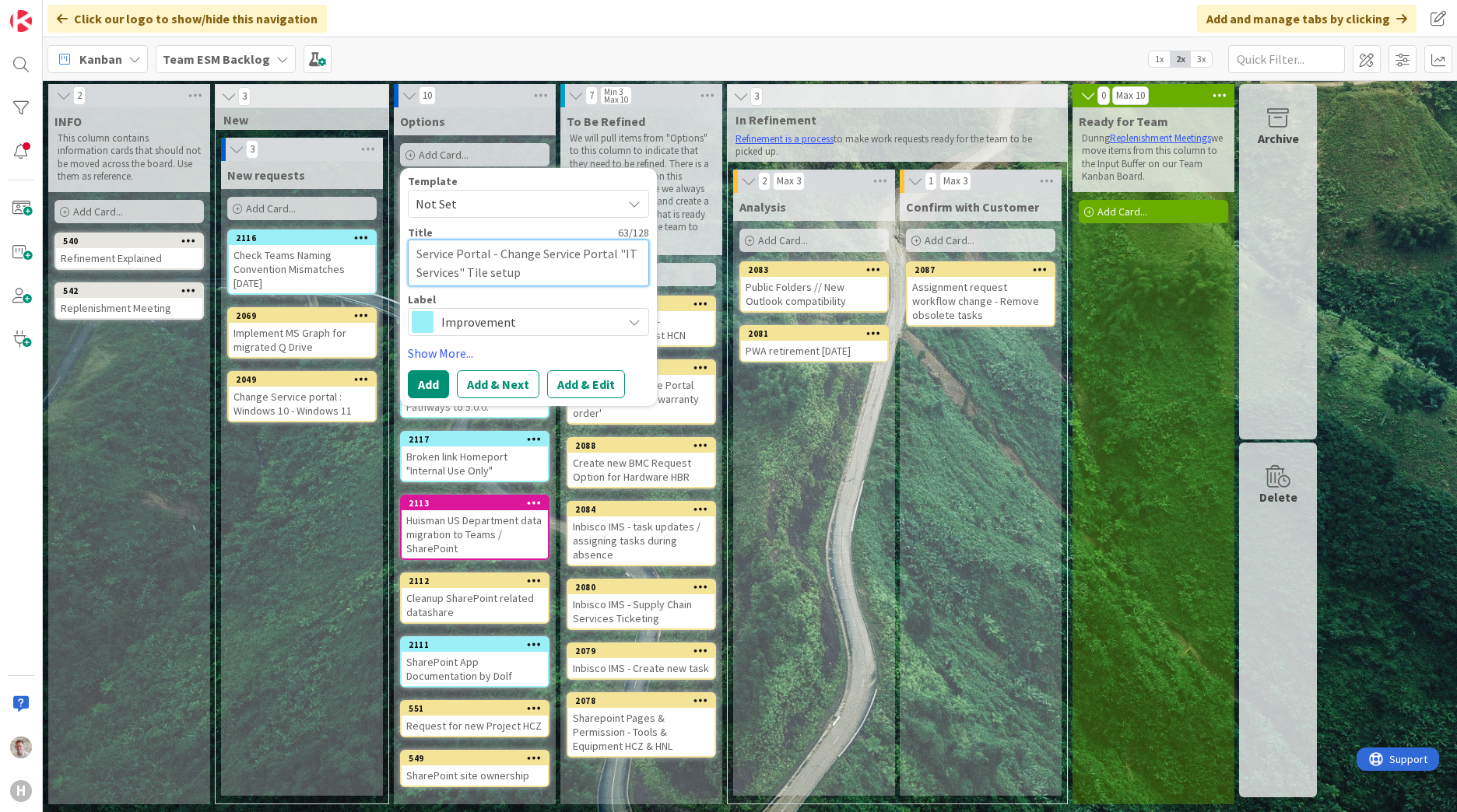
type textarea "Service Portal - Change Service Portal "IT Services" Tile setup"
click at [566, 383] on button "Add & Edit" at bounding box center [586, 384] width 77 height 28
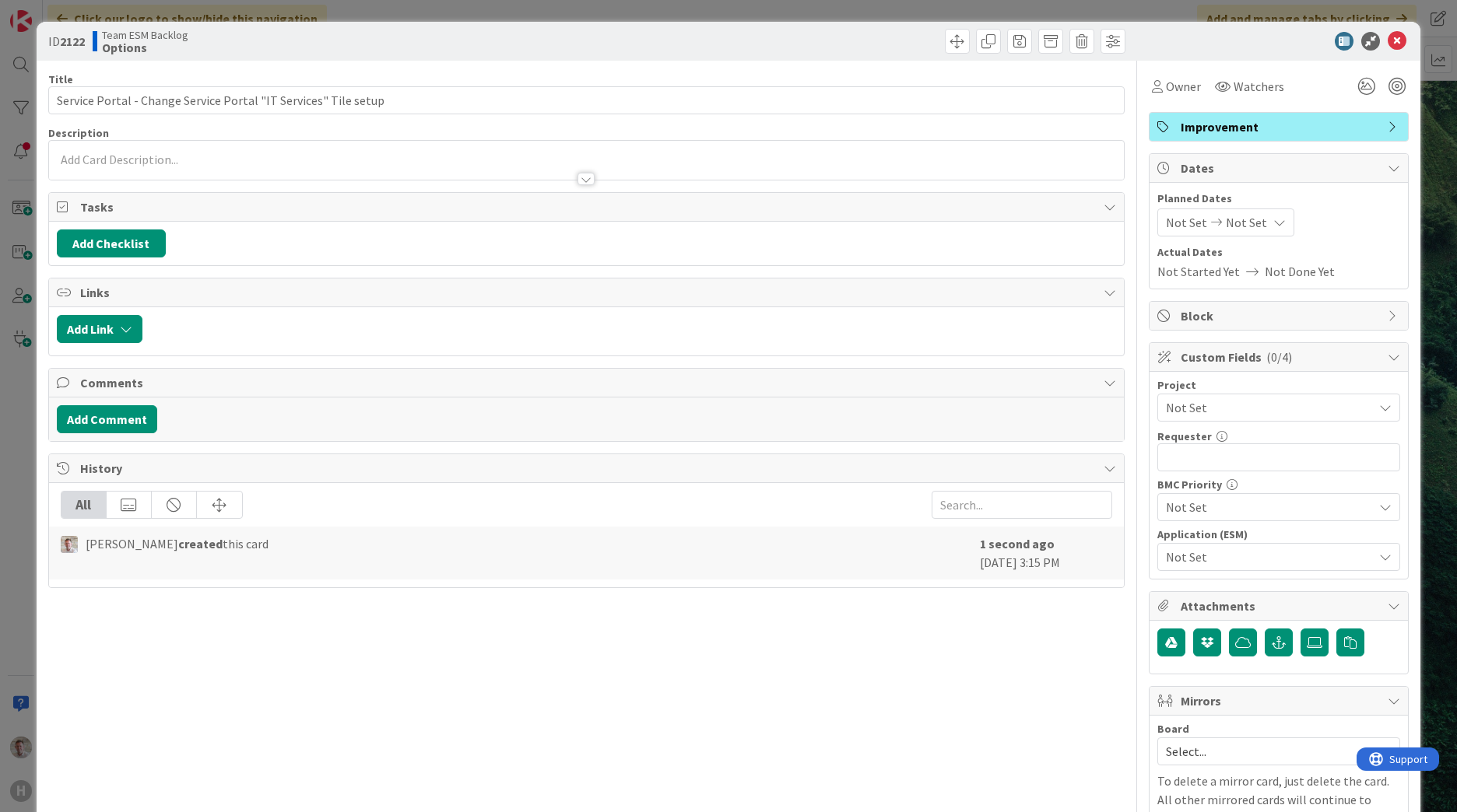
click at [99, 164] on div at bounding box center [586, 172] width 1075 height 16
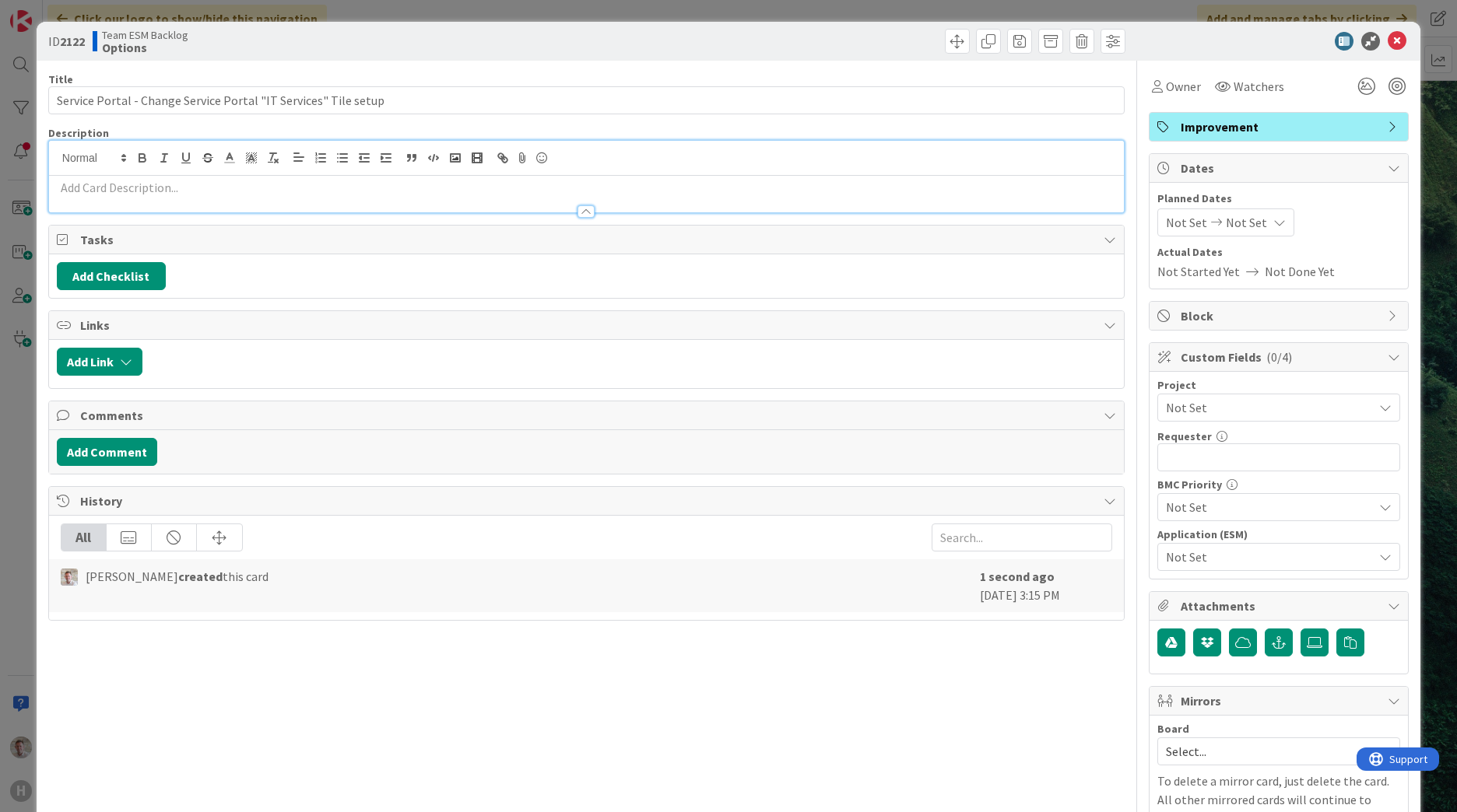
click at [91, 188] on p at bounding box center [586, 188] width 1059 height 18
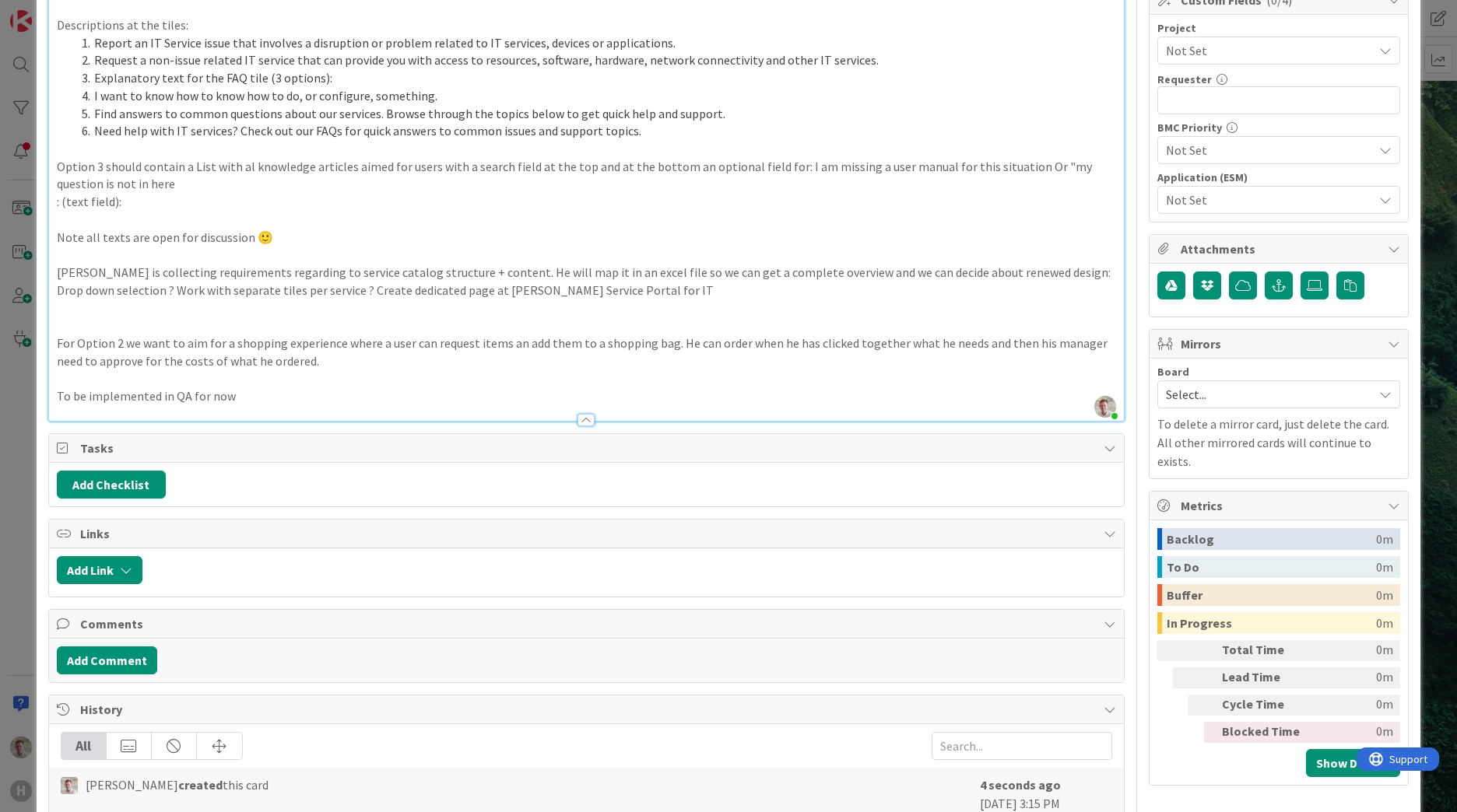
scroll to position [330, 0]
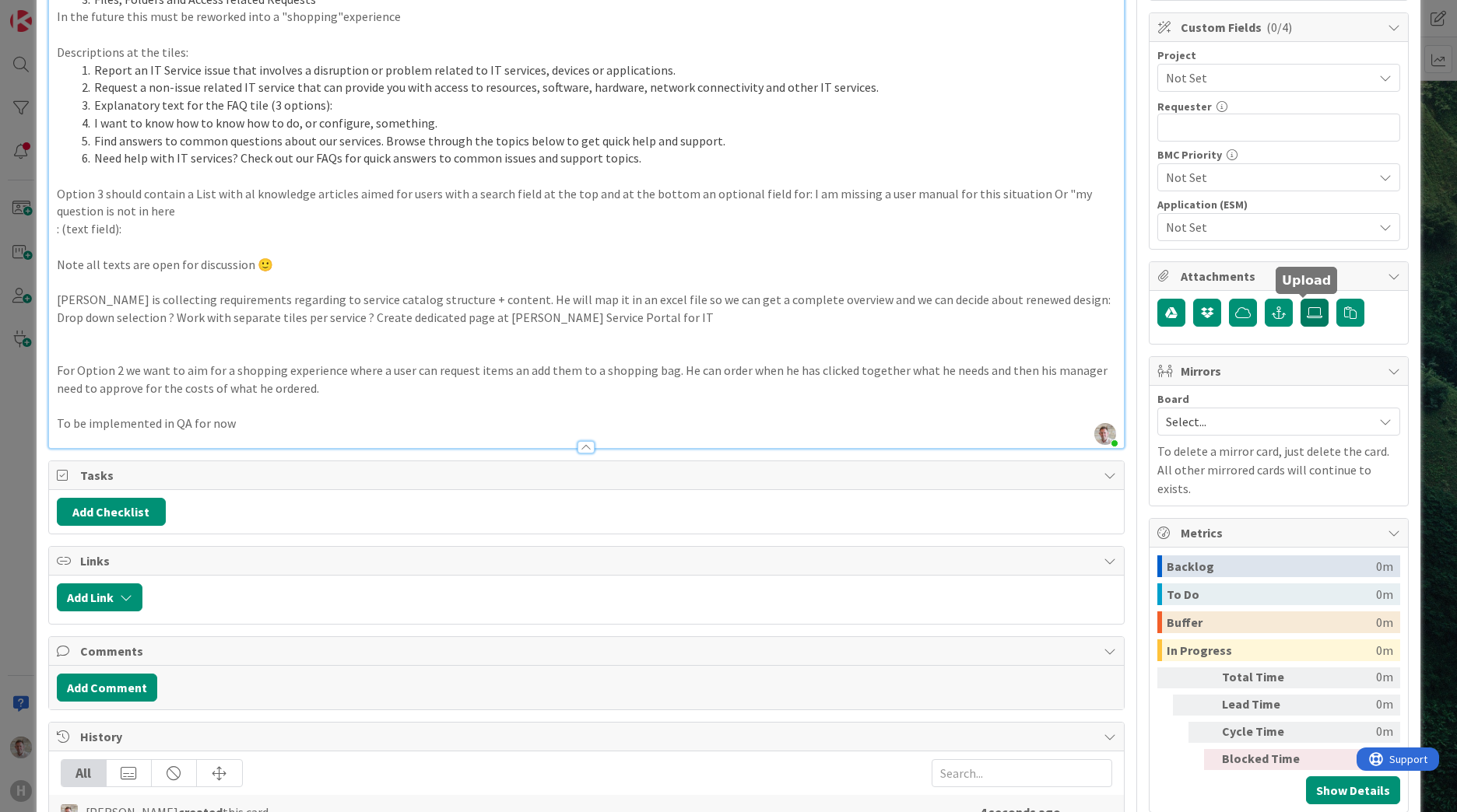
click at [1300, 315] on label at bounding box center [1314, 313] width 28 height 28
click at [1300, 299] on input "file" at bounding box center [1300, 299] width 0 height 0
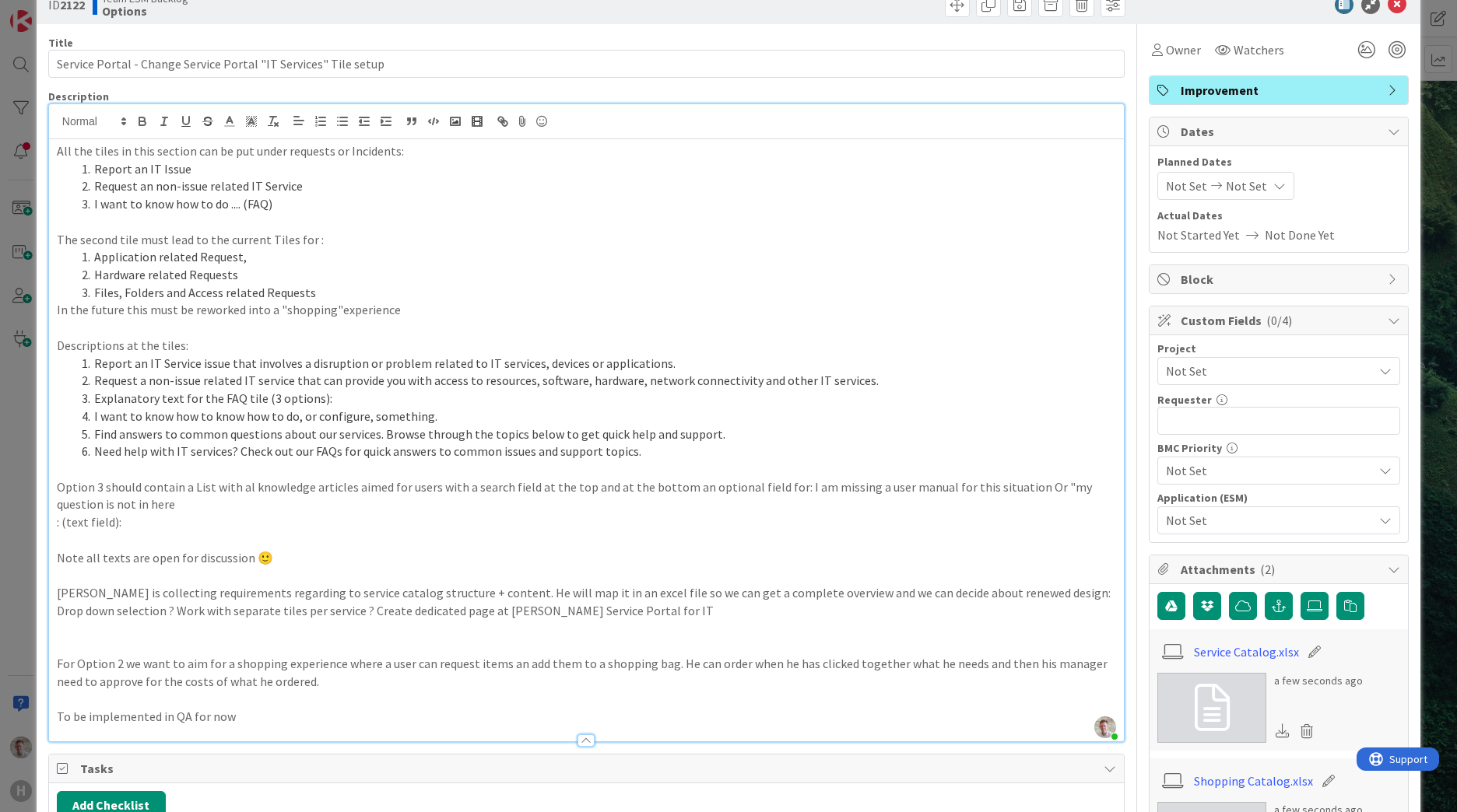
scroll to position [0, 0]
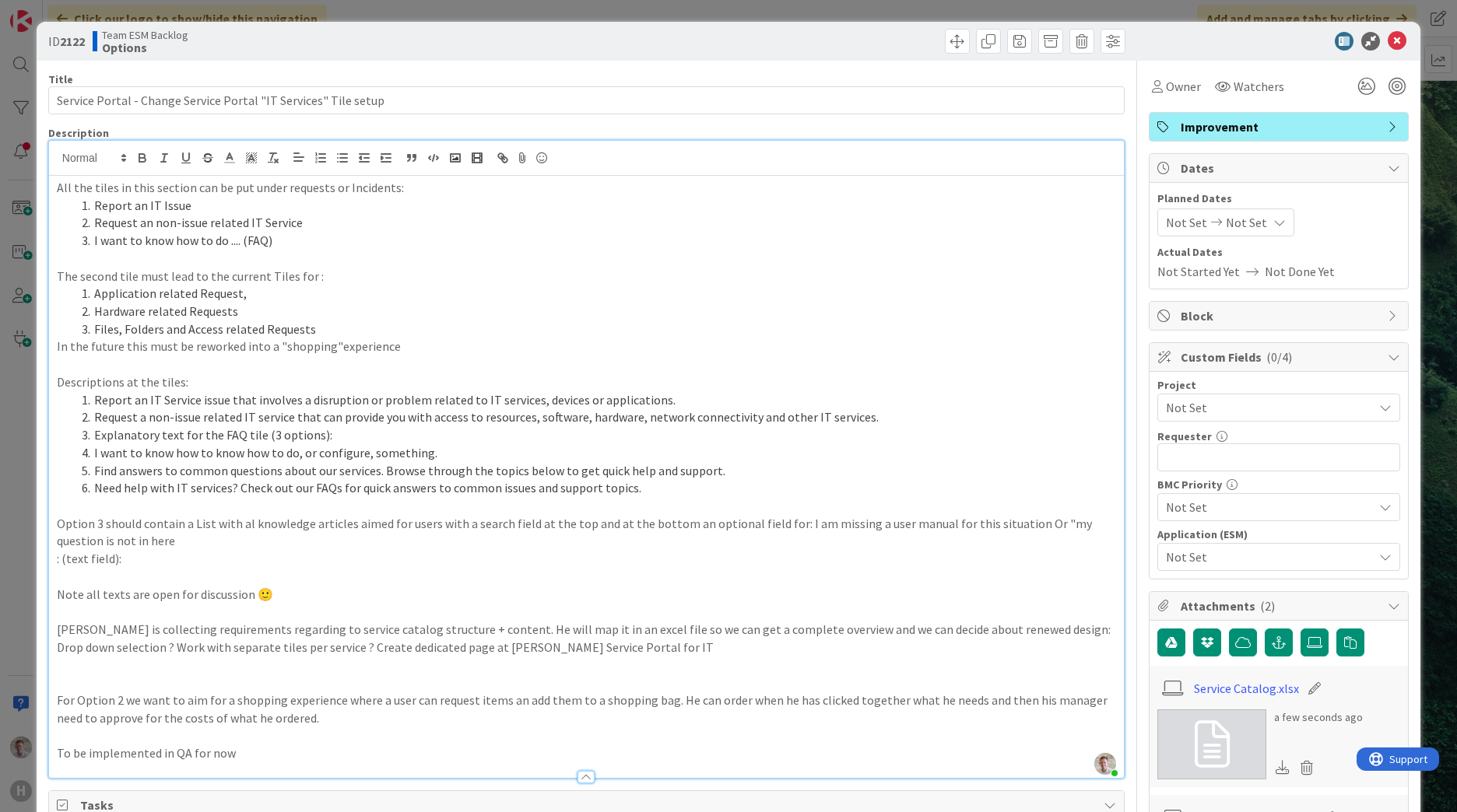
click at [1394, 42] on div at bounding box center [1270, 41] width 275 height 19
click at [1392, 43] on icon at bounding box center [1396, 41] width 19 height 19
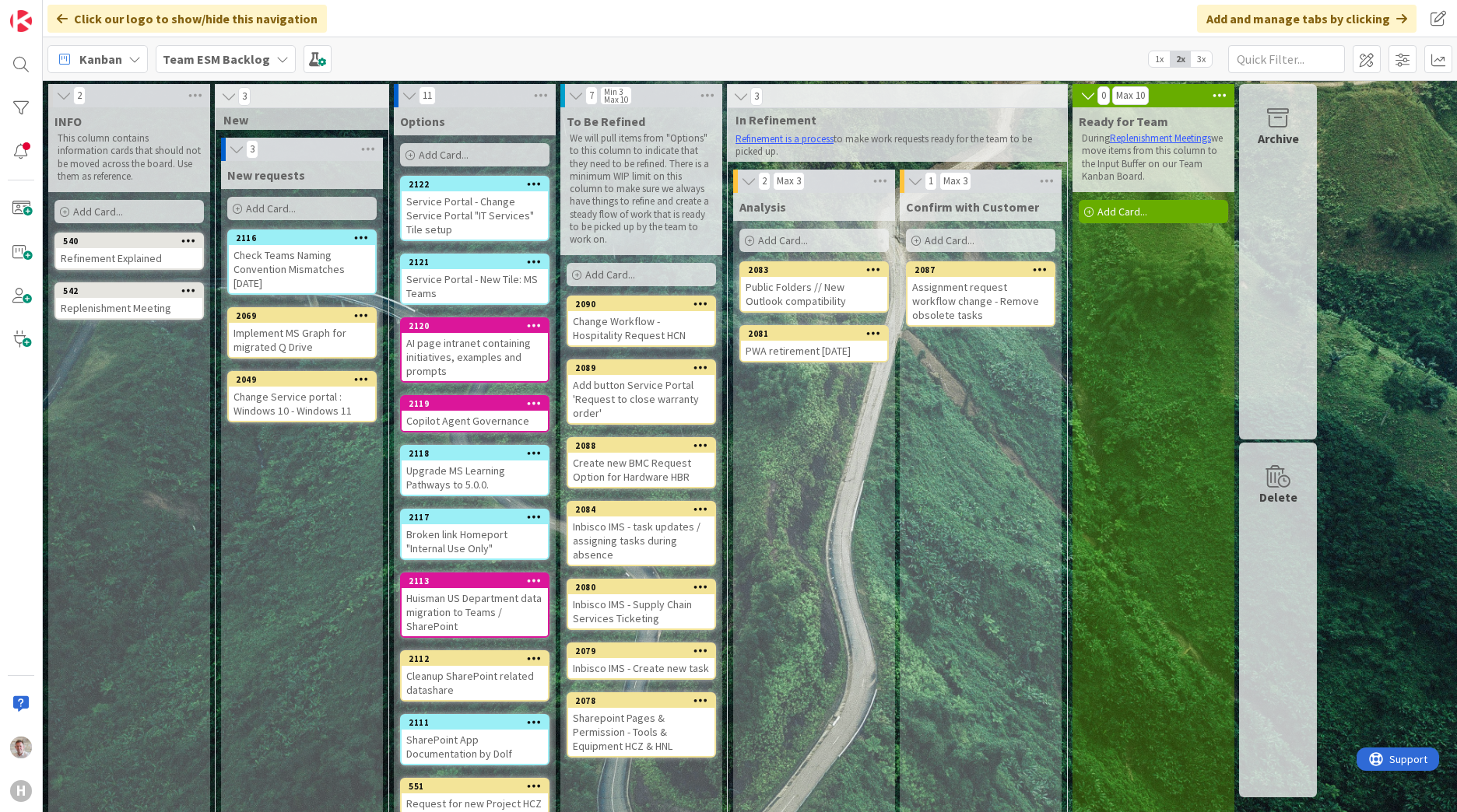
click at [452, 154] on span "Add Card..." at bounding box center [444, 155] width 50 height 14
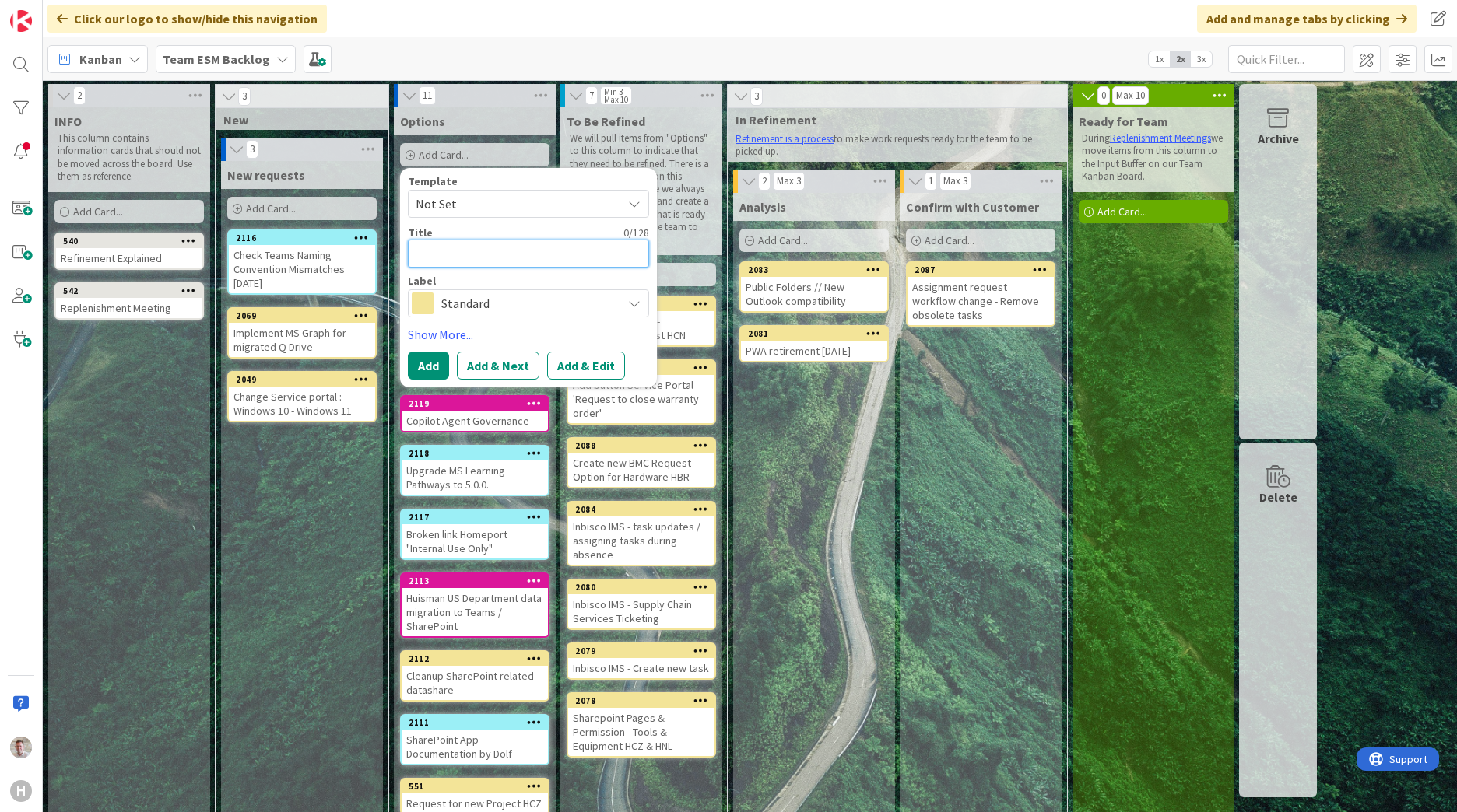
click at [448, 259] on textarea at bounding box center [528, 253] width 241 height 28
paste textarea "Service Portal - New Tile: Request for a Teams Call queue"
type textarea "x"
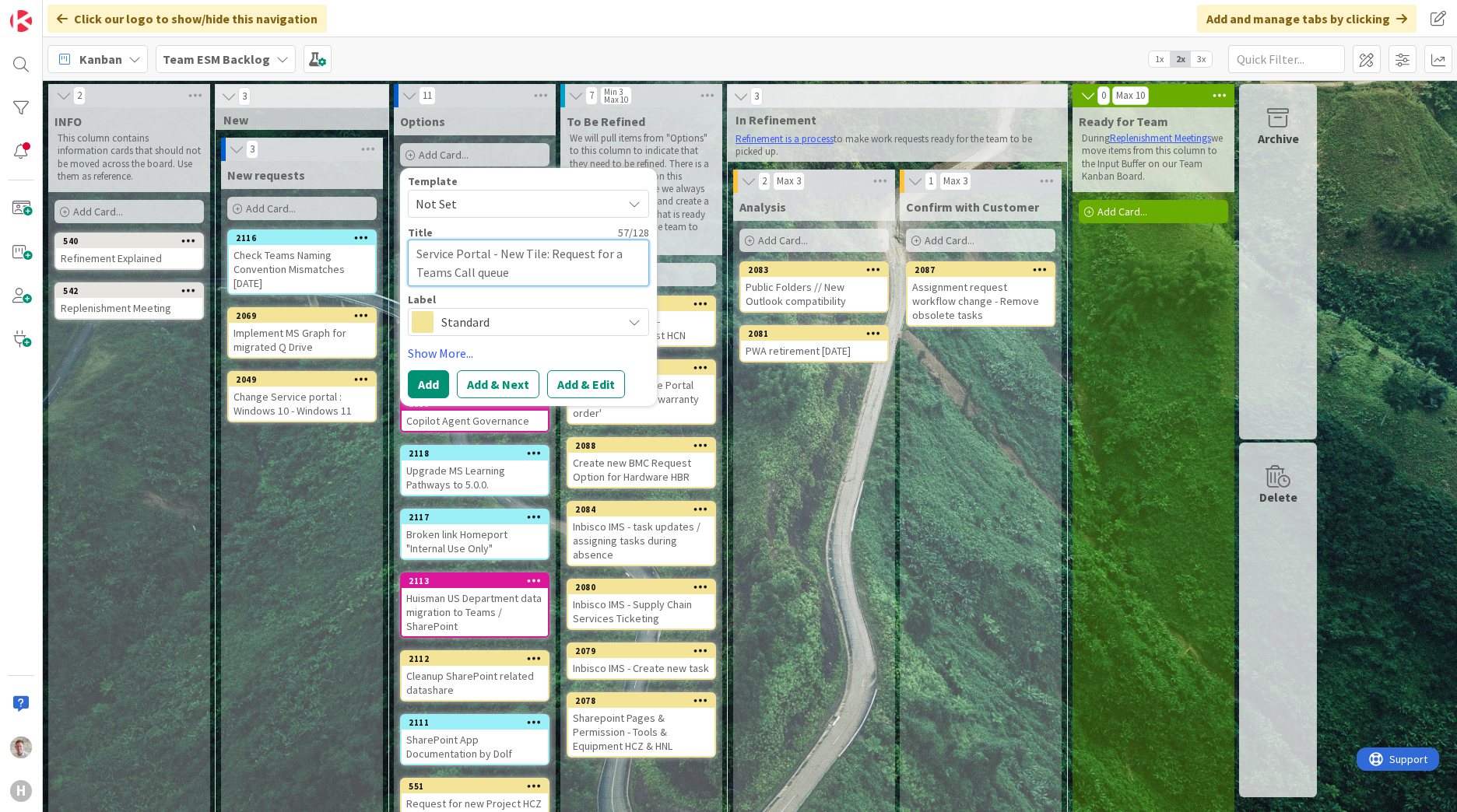
type textarea "Service Portal - New Tile: Request for a Teams Call queue"
click at [453, 310] on div "Standard" at bounding box center [528, 322] width 241 height 28
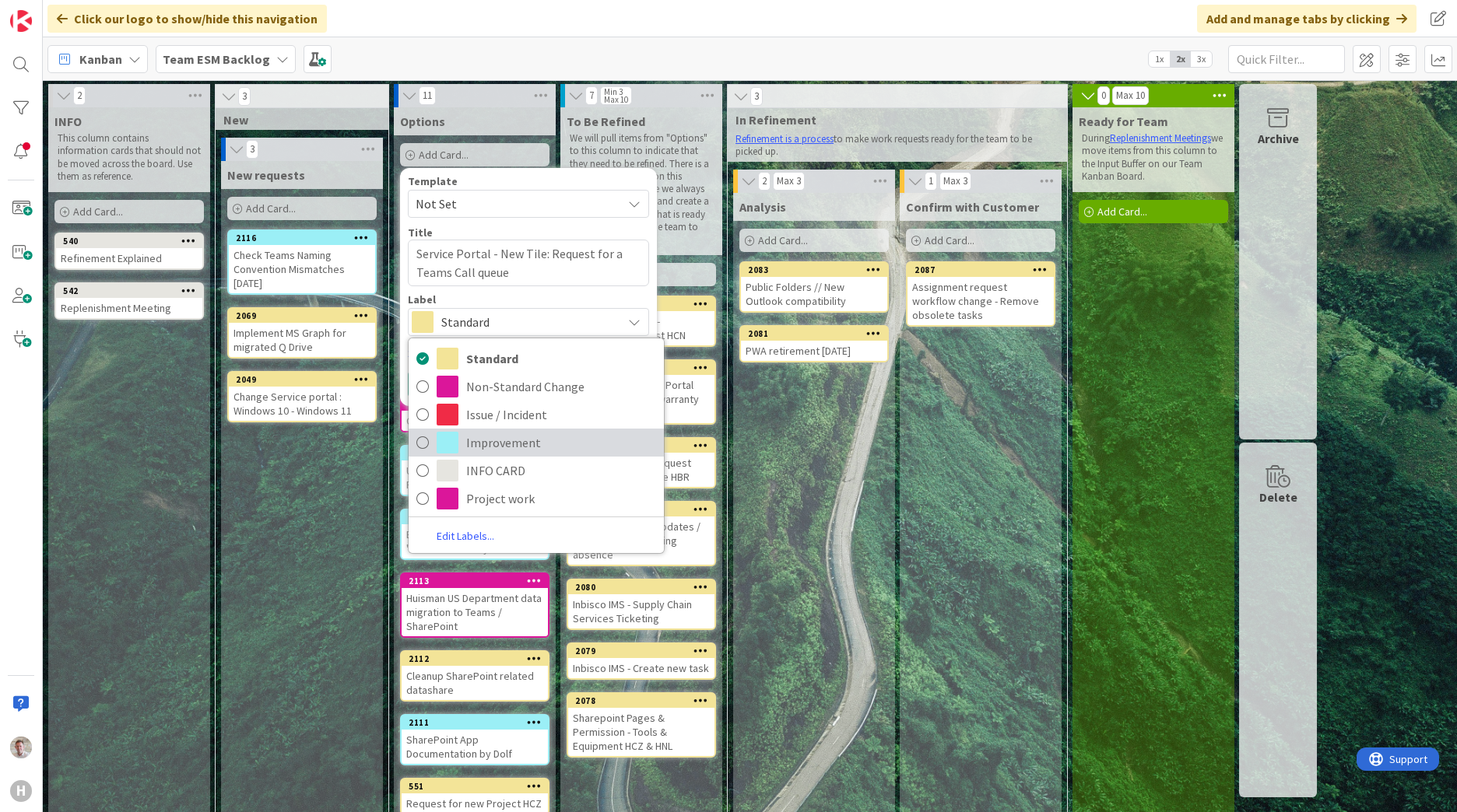
click at [464, 448] on link "Improvement" at bounding box center [535, 443] width 255 height 28
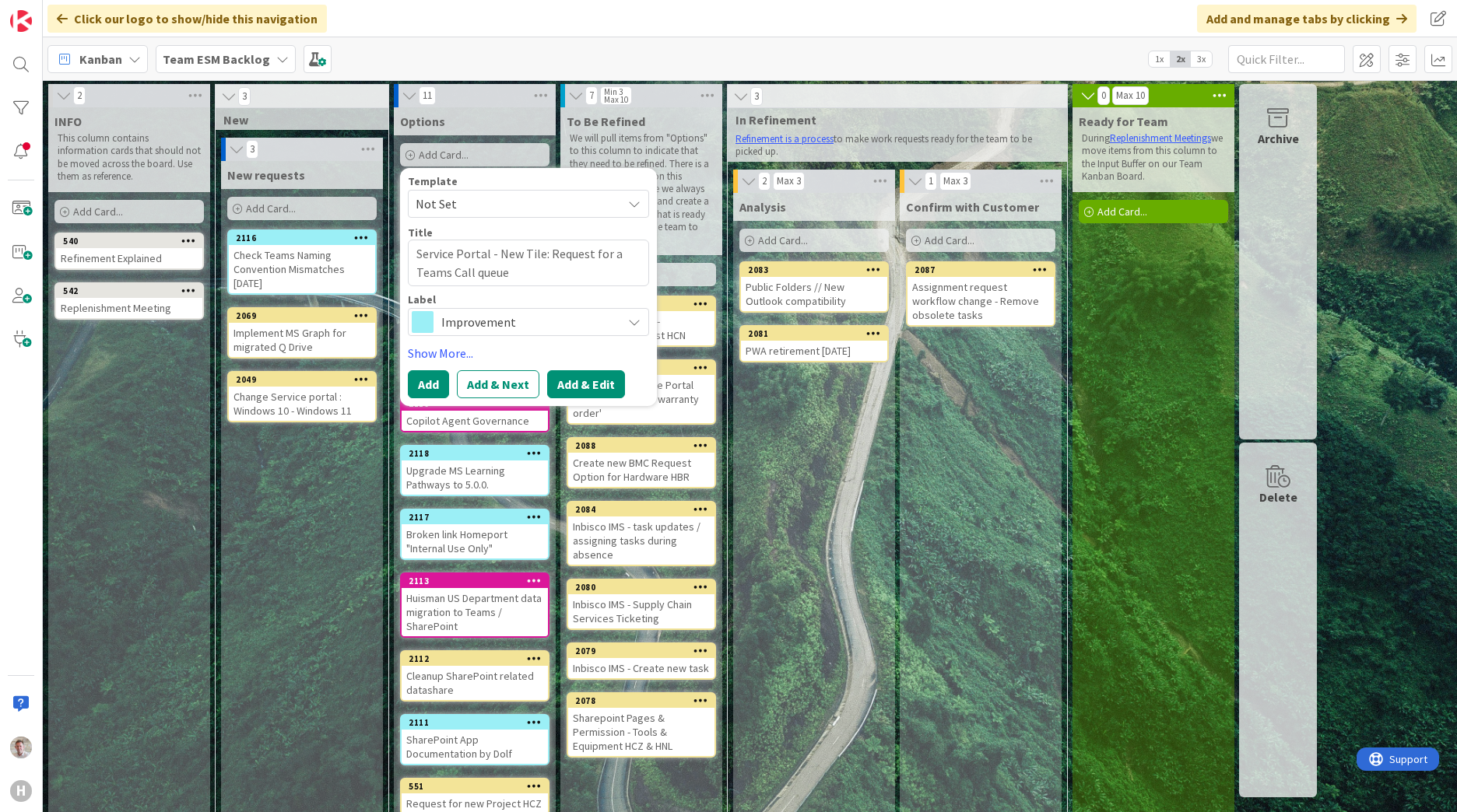
click at [587, 389] on button "Add & Edit" at bounding box center [586, 384] width 77 height 28
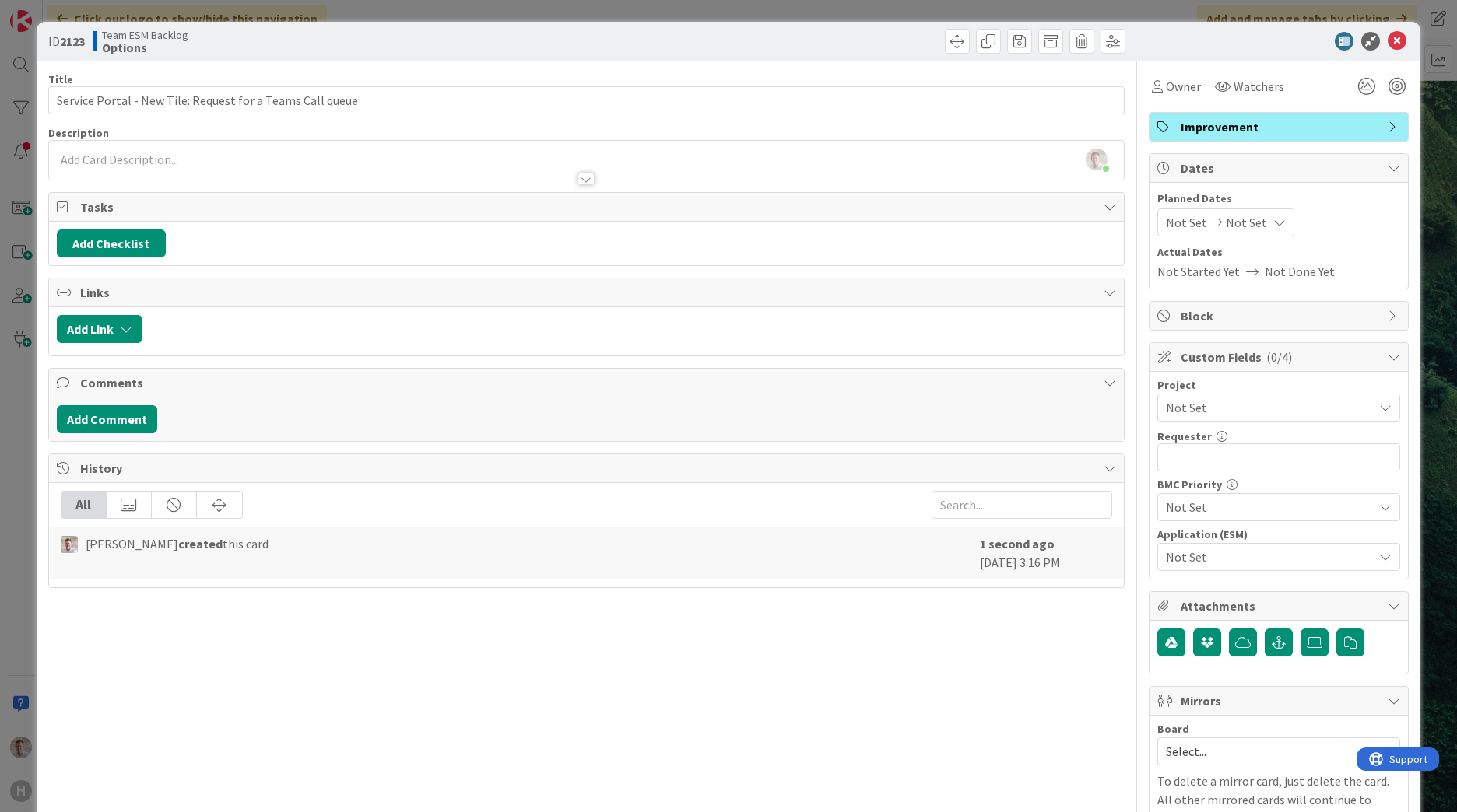
click at [81, 147] on div "Robby de Bie just joined" at bounding box center [586, 160] width 1075 height 39
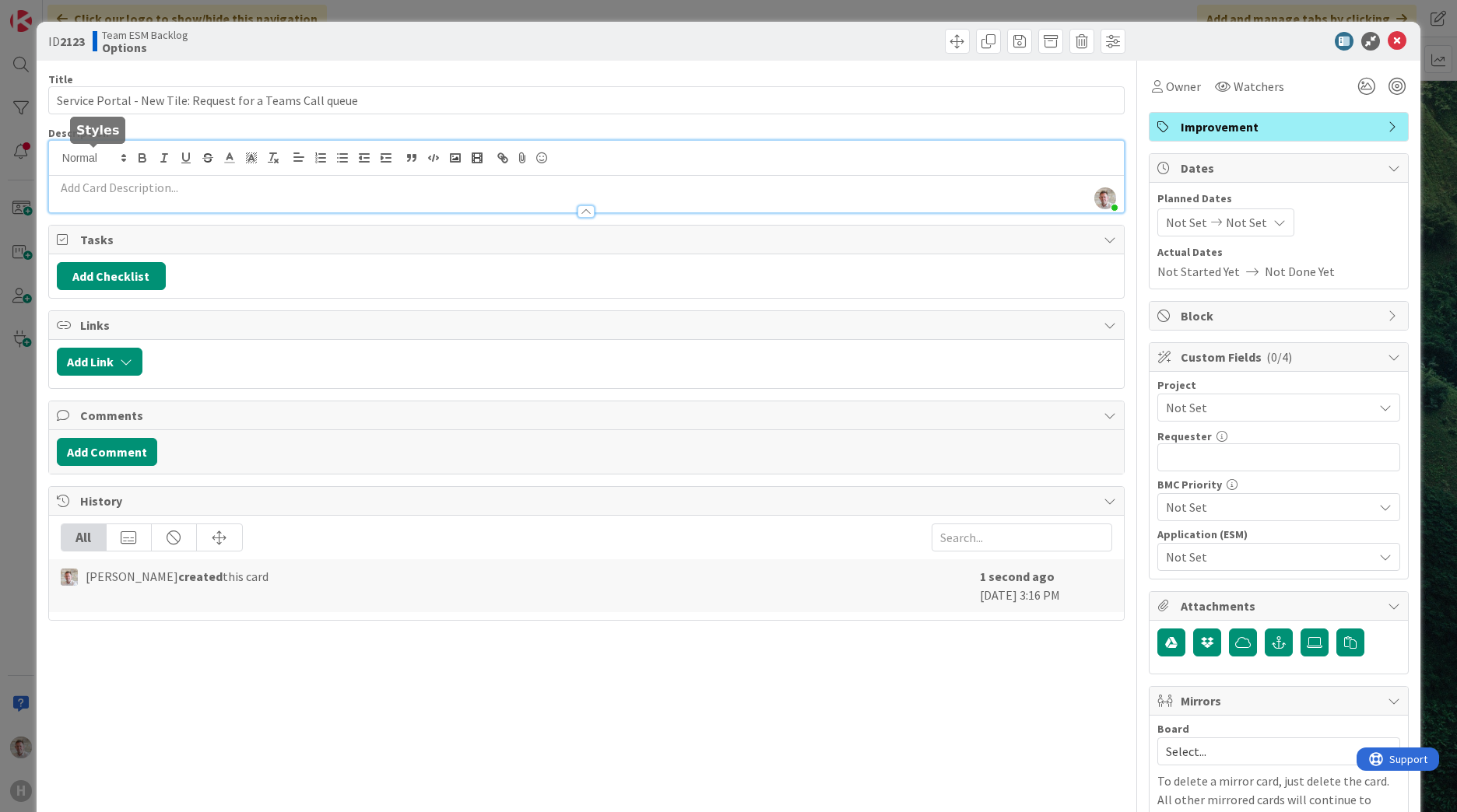
click at [67, 174] on div at bounding box center [586, 158] width 1075 height 35
click at [66, 184] on p at bounding box center [586, 188] width 1059 height 18
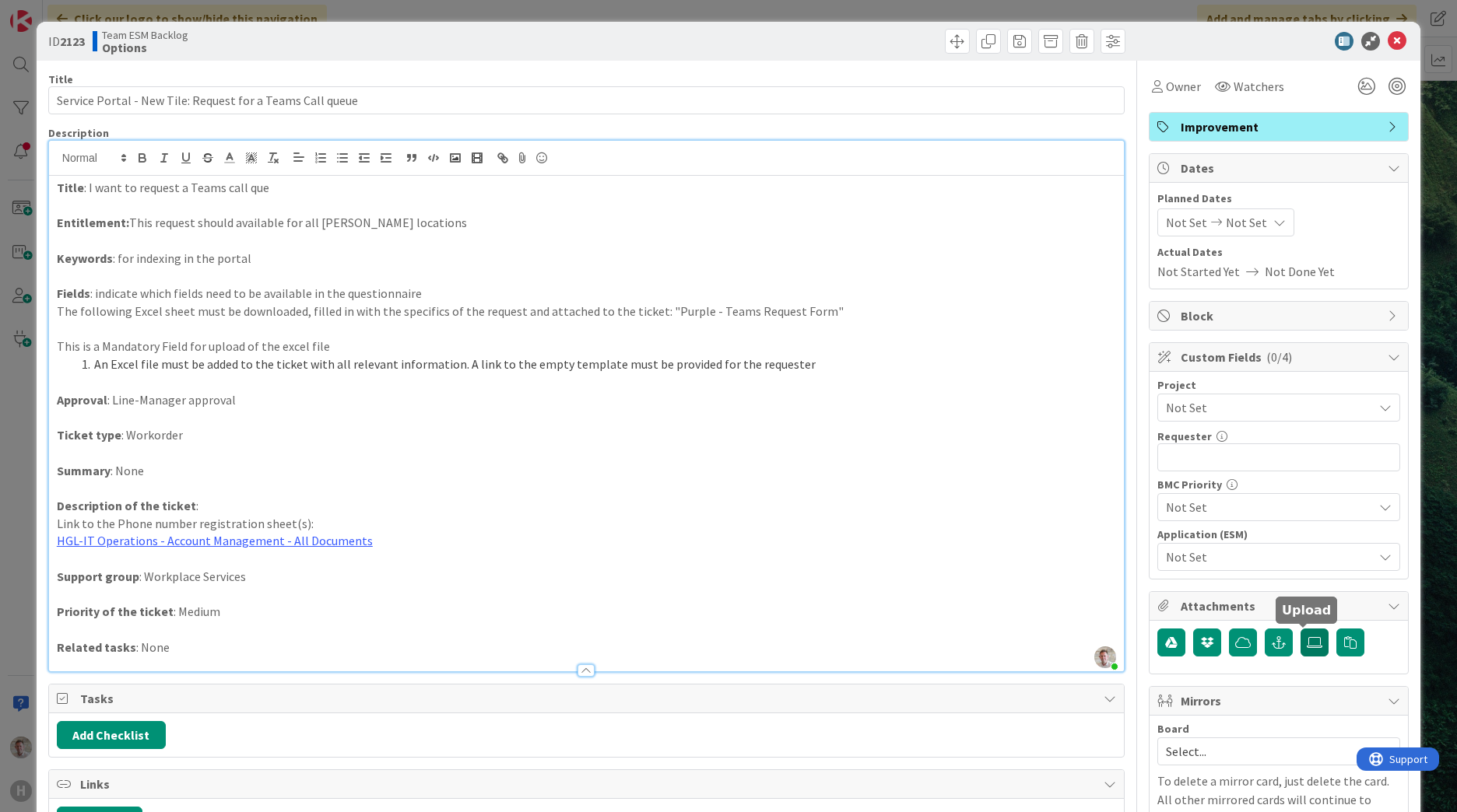
click at [1307, 640] on icon at bounding box center [1315, 642] width 16 height 13
click at [1300, 628] on input "file" at bounding box center [1300, 628] width 0 height 0
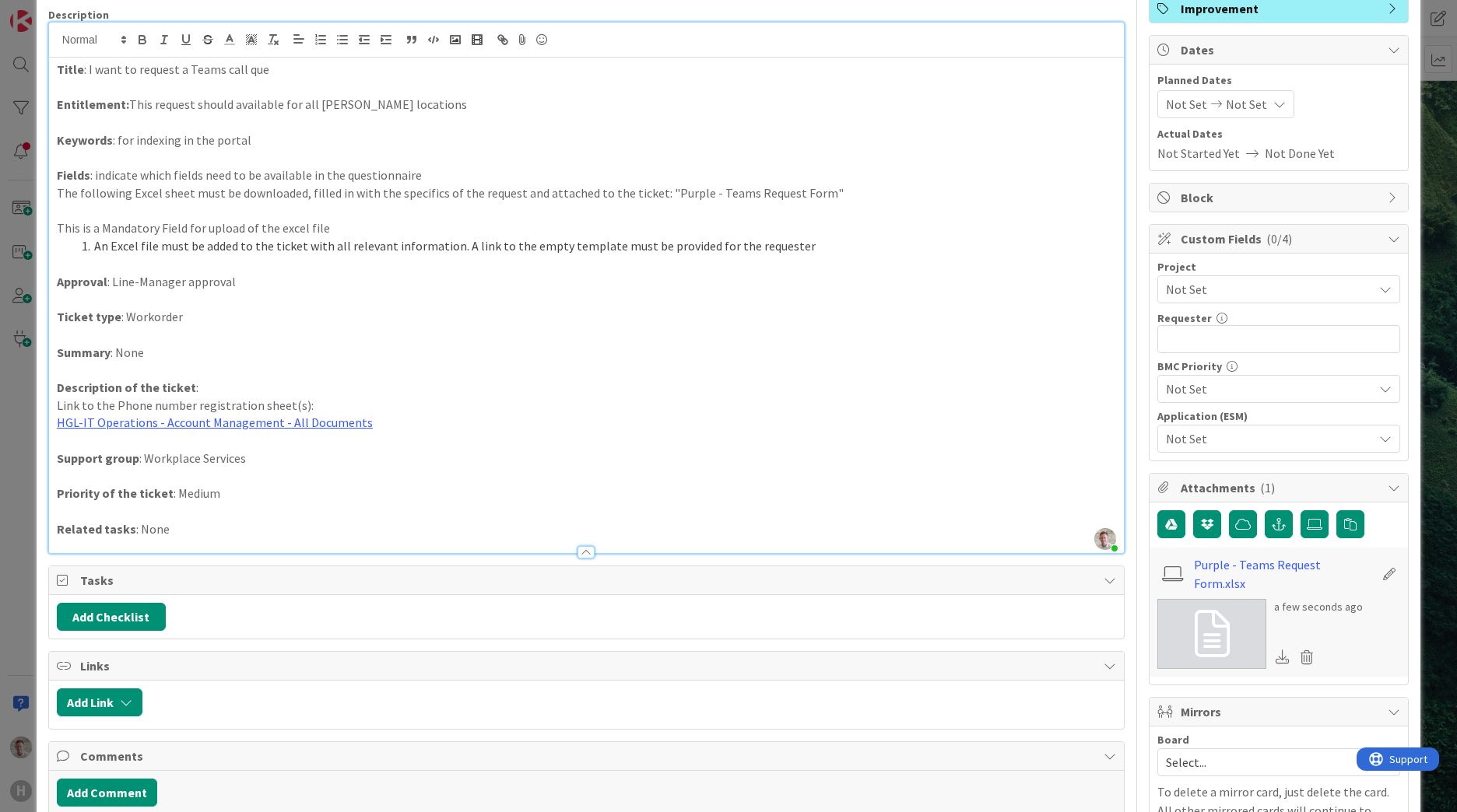
scroll to position [311, 0]
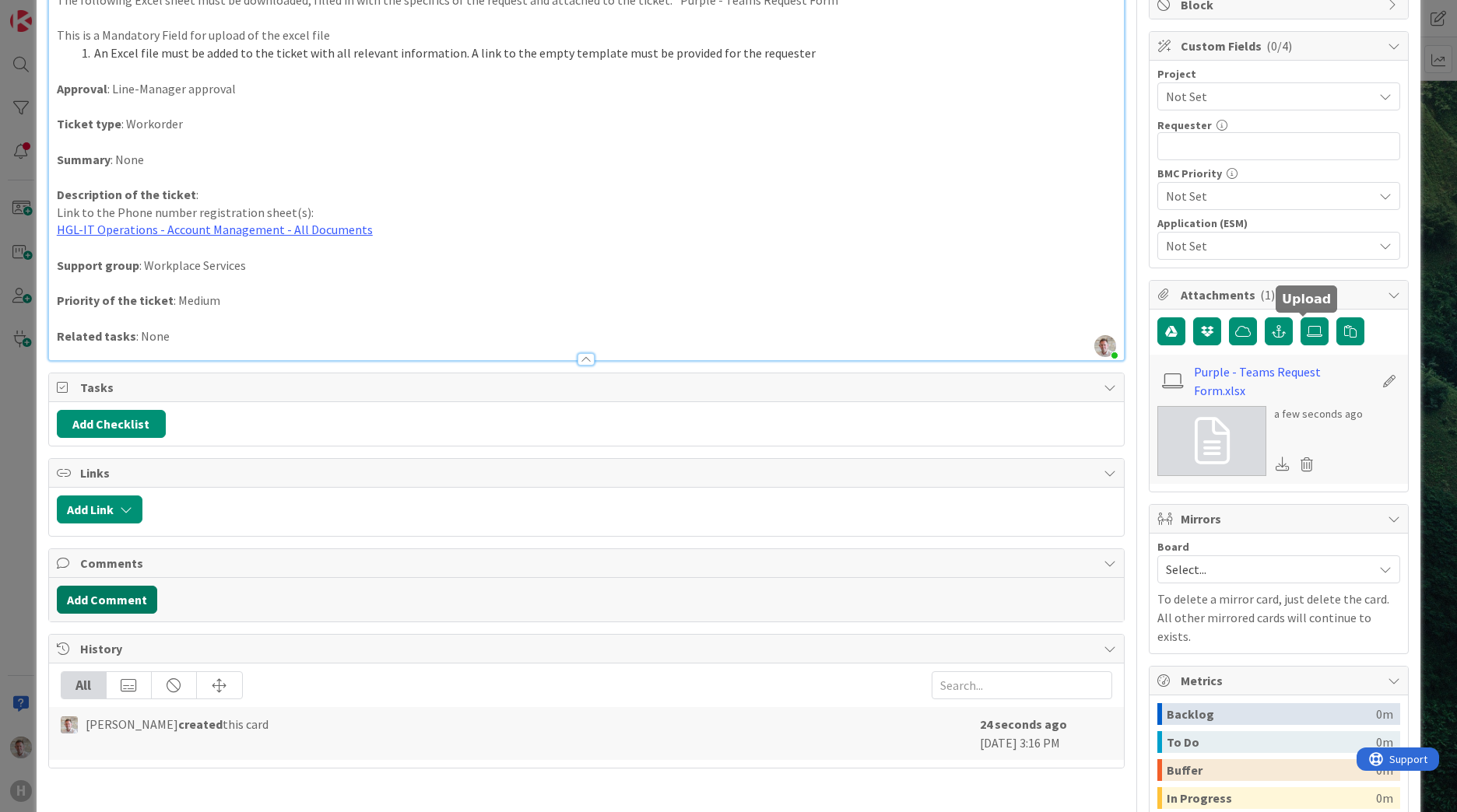
click at [93, 609] on button "Add Comment" at bounding box center [106, 600] width 100 height 28
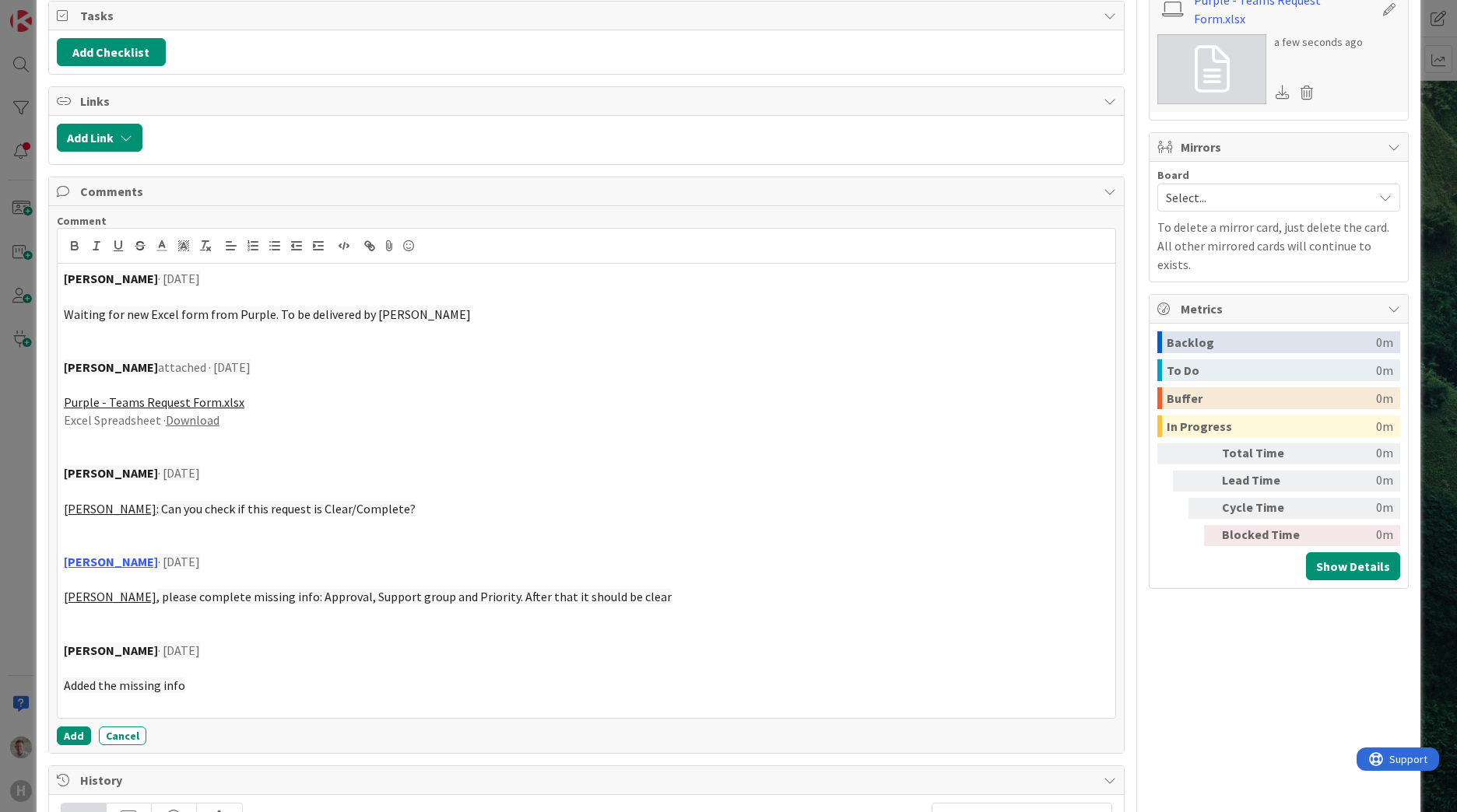
scroll to position [804, 0]
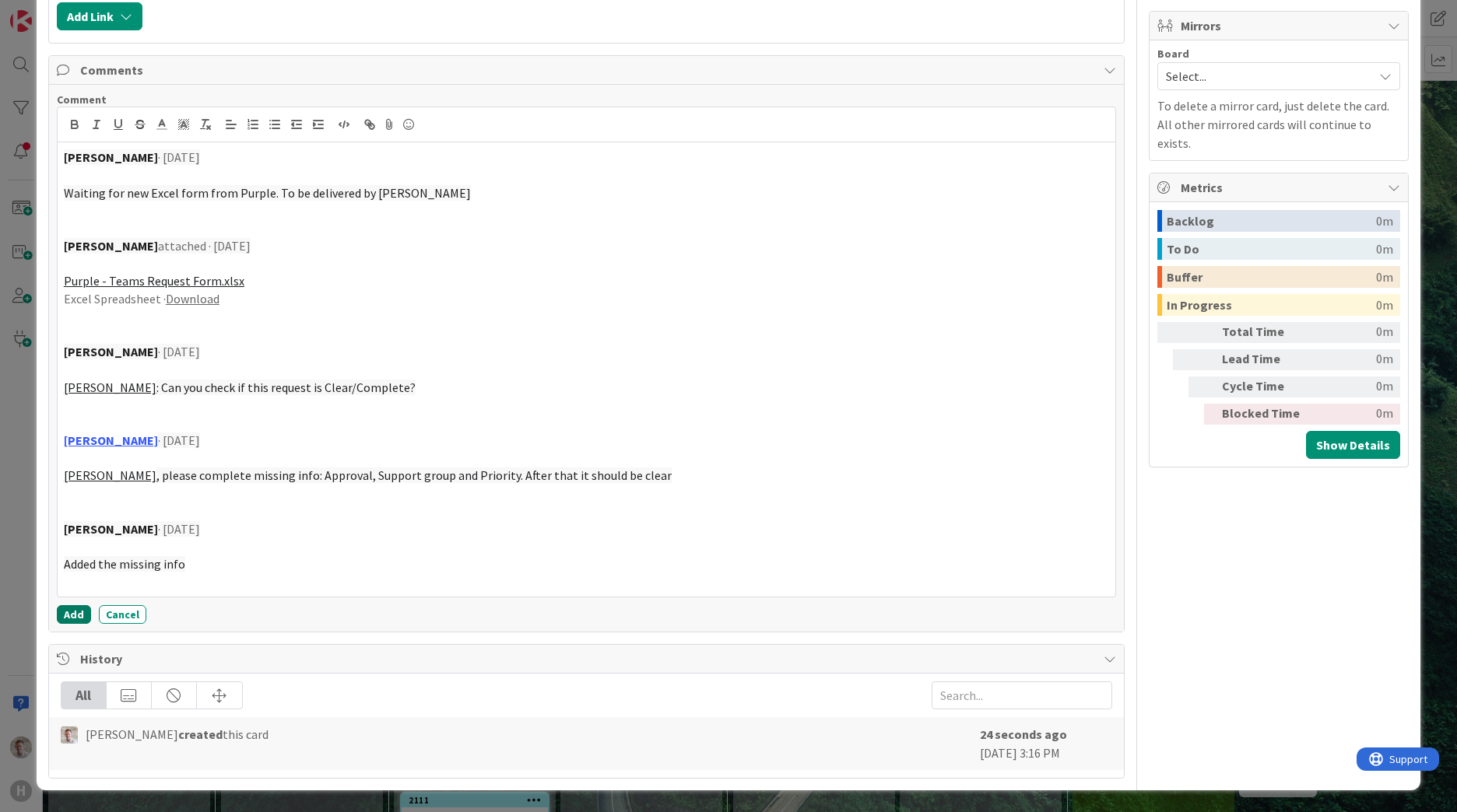
click at [67, 619] on button "Add" at bounding box center [73, 614] width 34 height 19
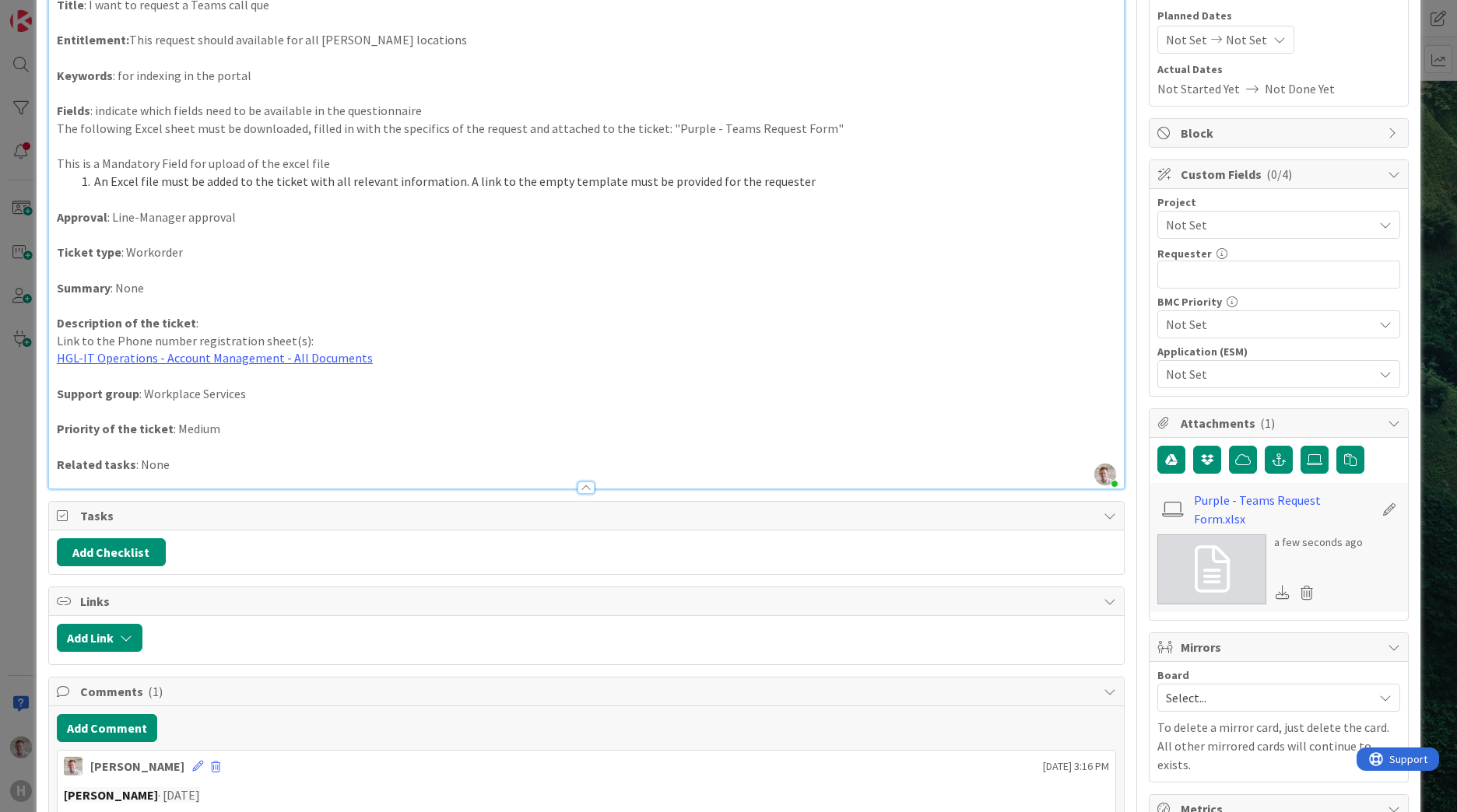
scroll to position [0, 0]
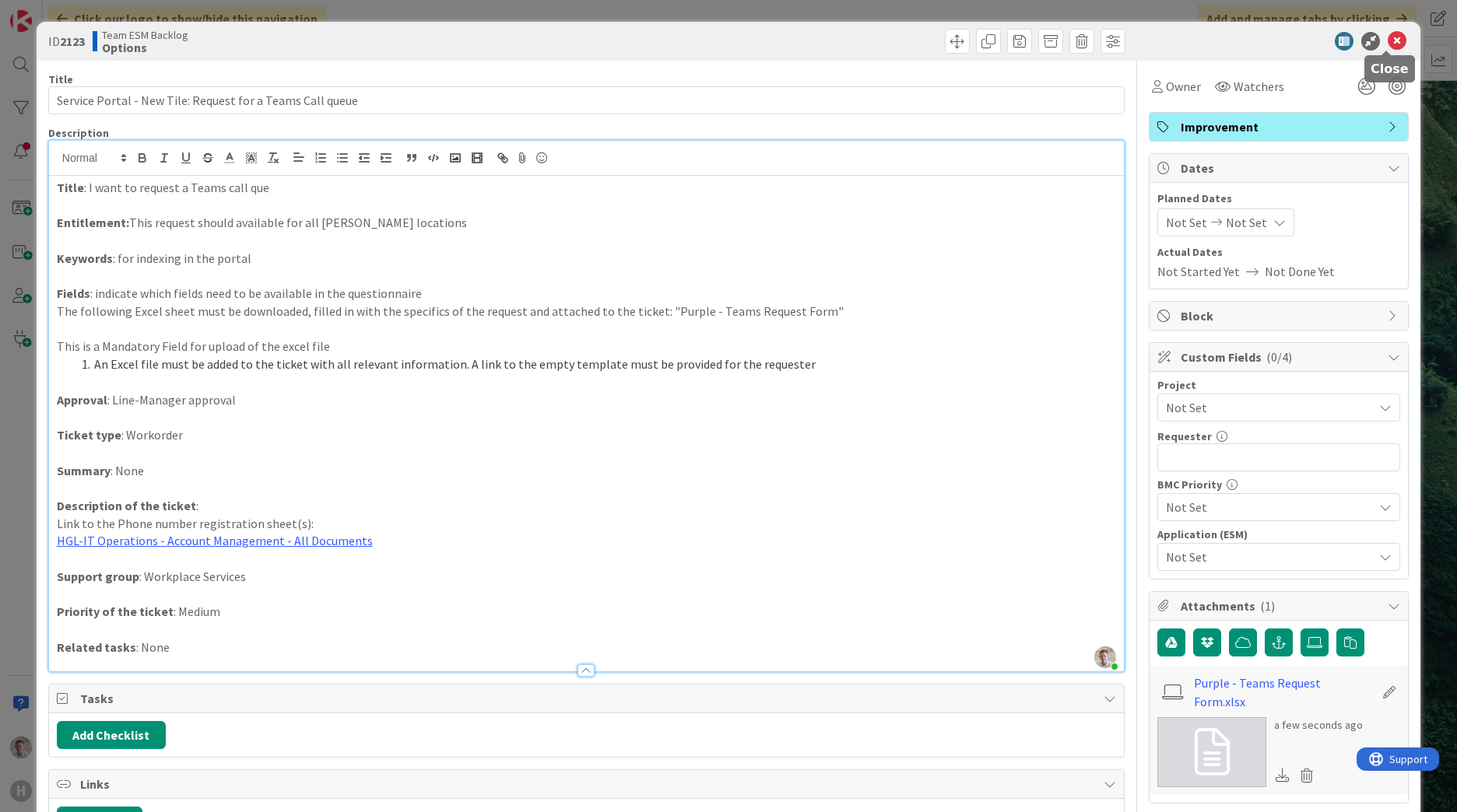
click at [1387, 45] on icon at bounding box center [1396, 41] width 19 height 19
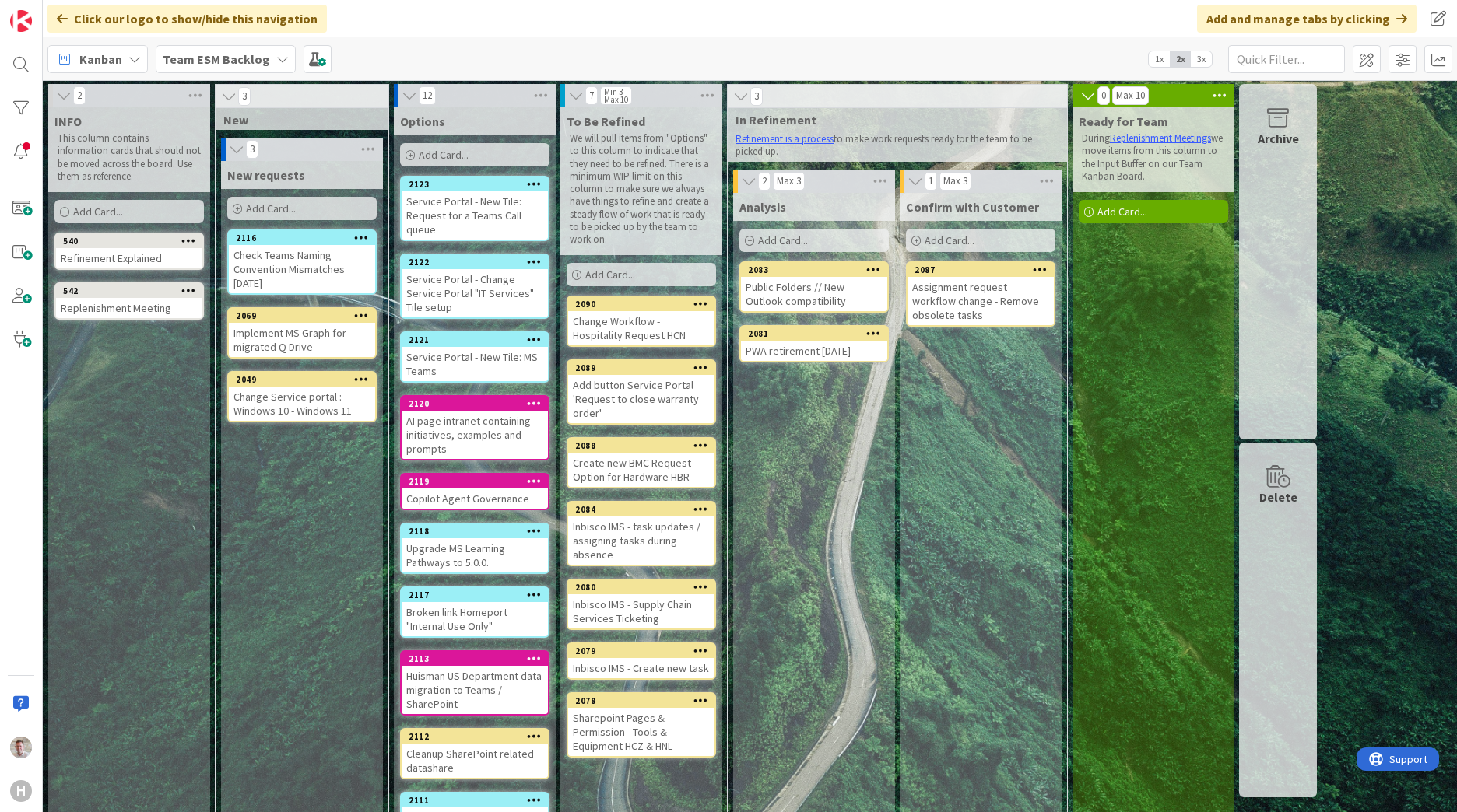
click at [439, 157] on span "Add Card..." at bounding box center [444, 155] width 50 height 14
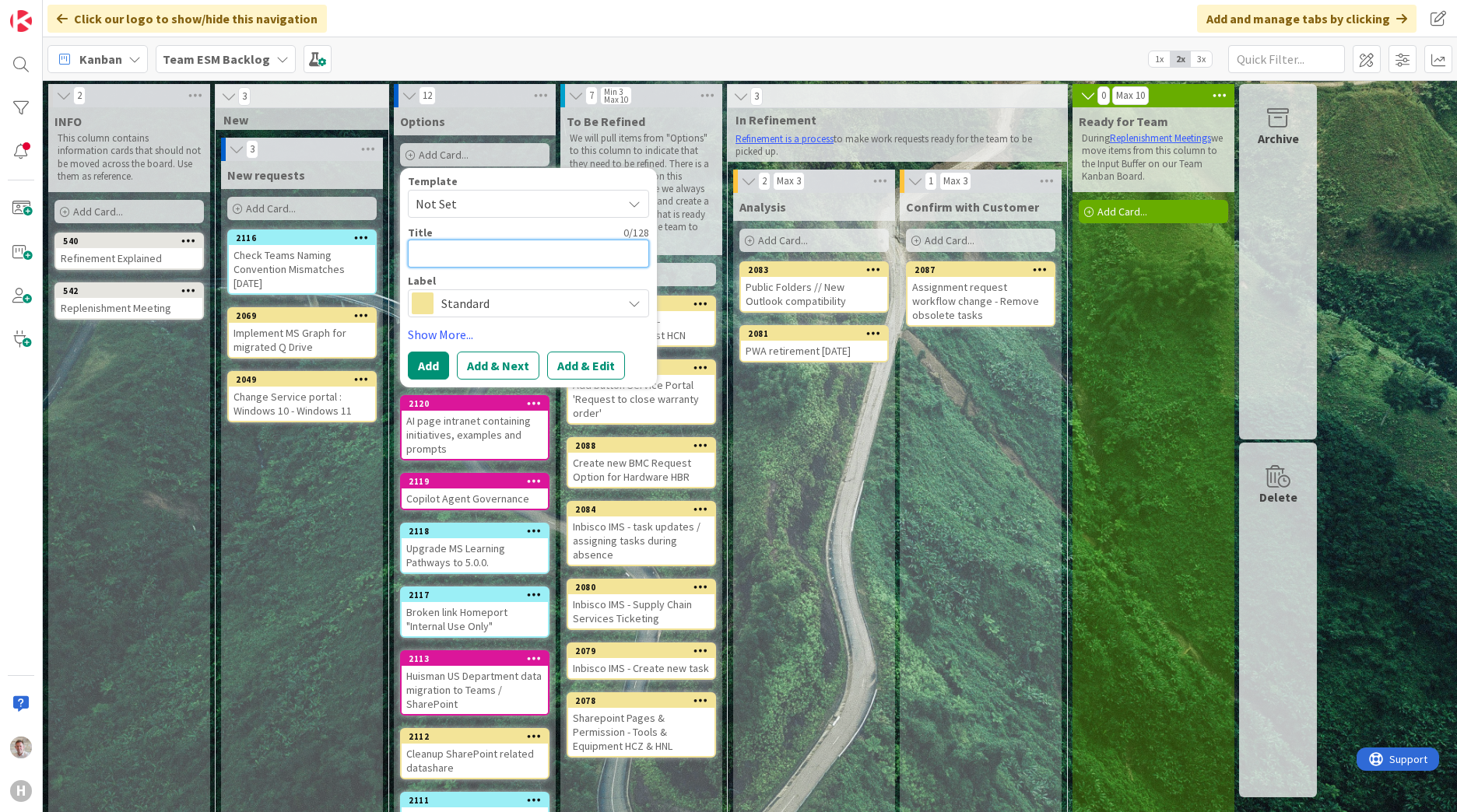
click at [443, 260] on textarea at bounding box center [528, 253] width 241 height 28
click at [465, 250] on textarea at bounding box center [528, 253] width 241 height 28
paste textarea "Service Portal - New Tile: SSO Integration"
type textarea "x"
type textarea "Service Portal - New Tile: SSO Integration"
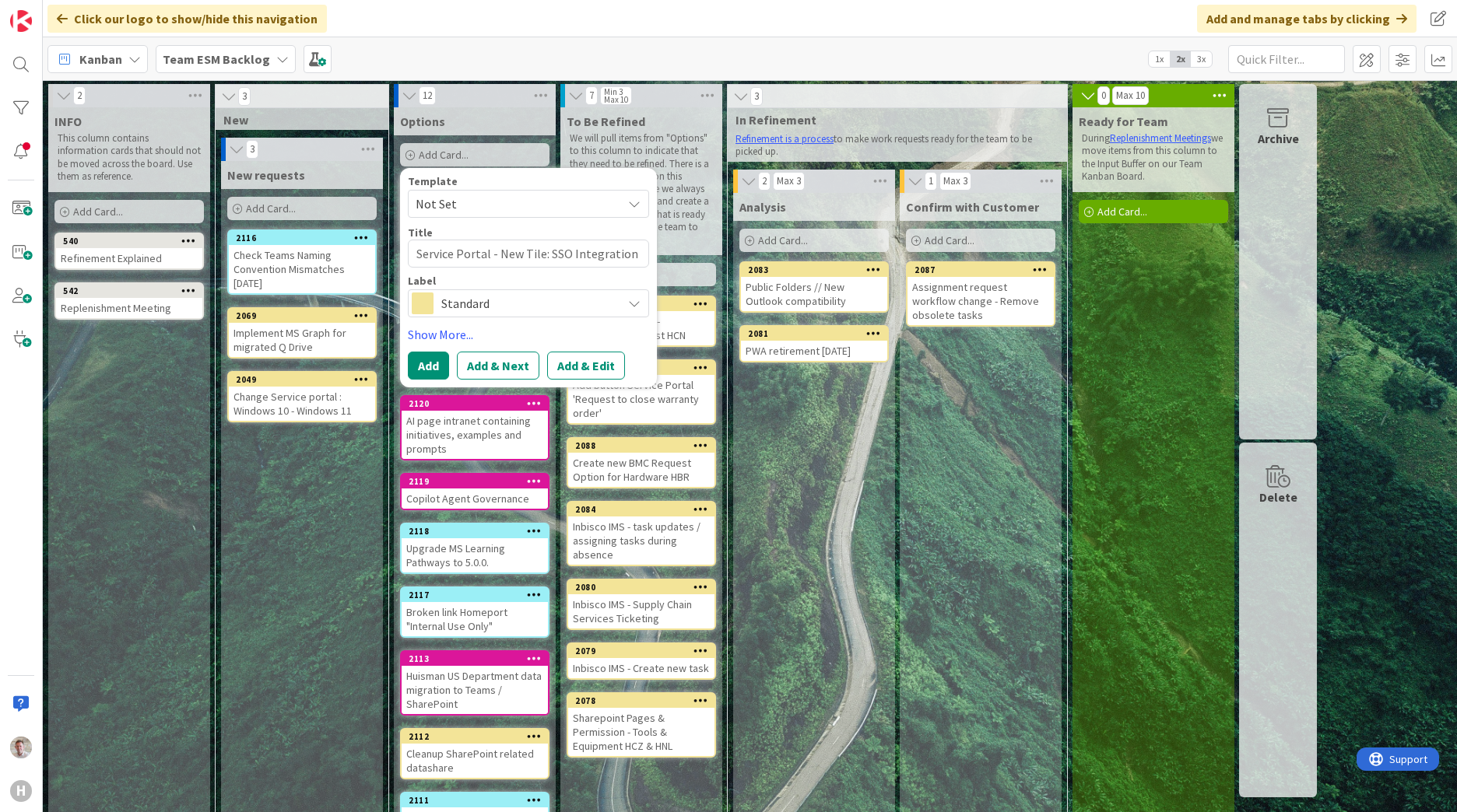
click at [509, 317] on div "Standard" at bounding box center [528, 303] width 241 height 28
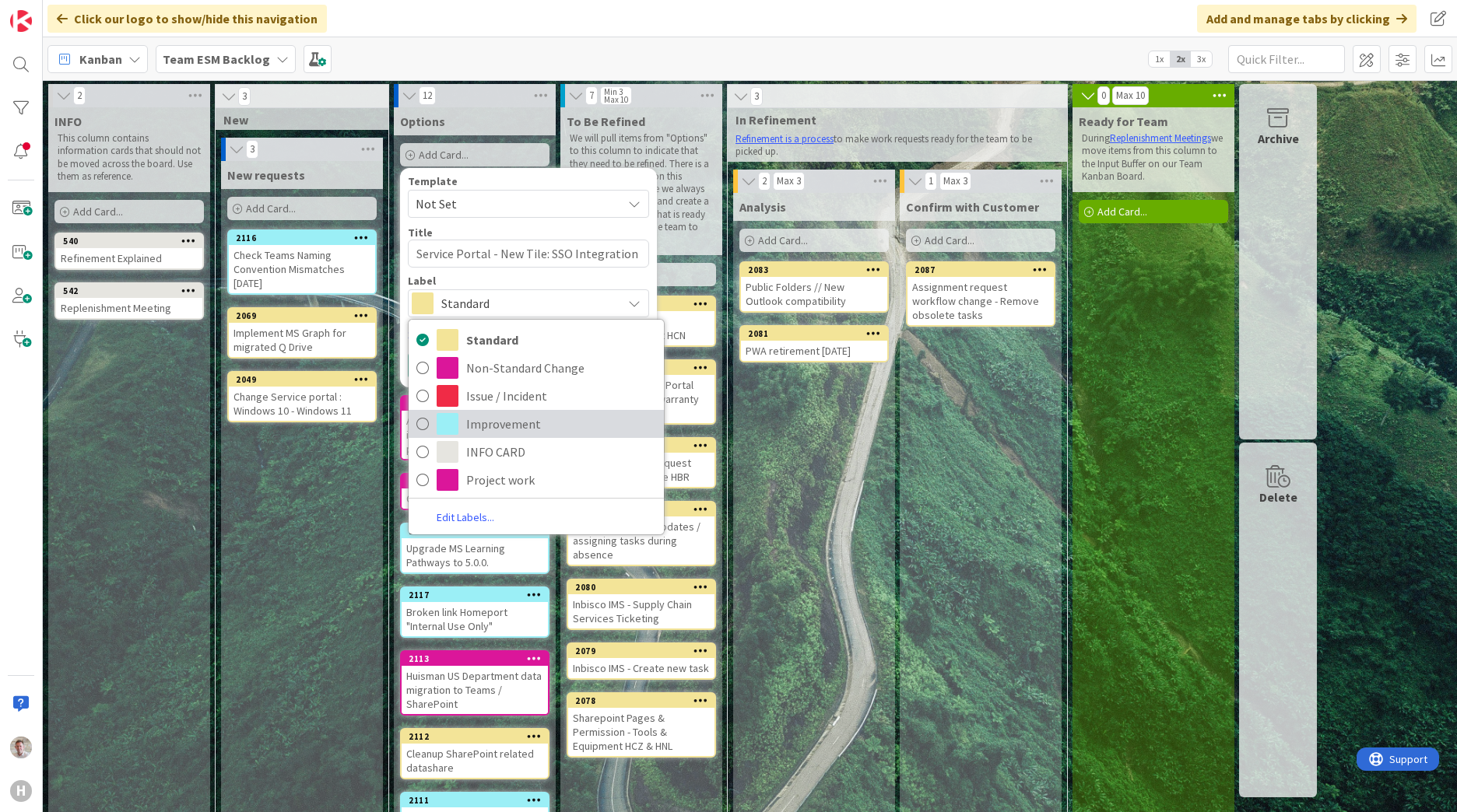
click at [490, 424] on span "Improvement" at bounding box center [560, 424] width 190 height 24
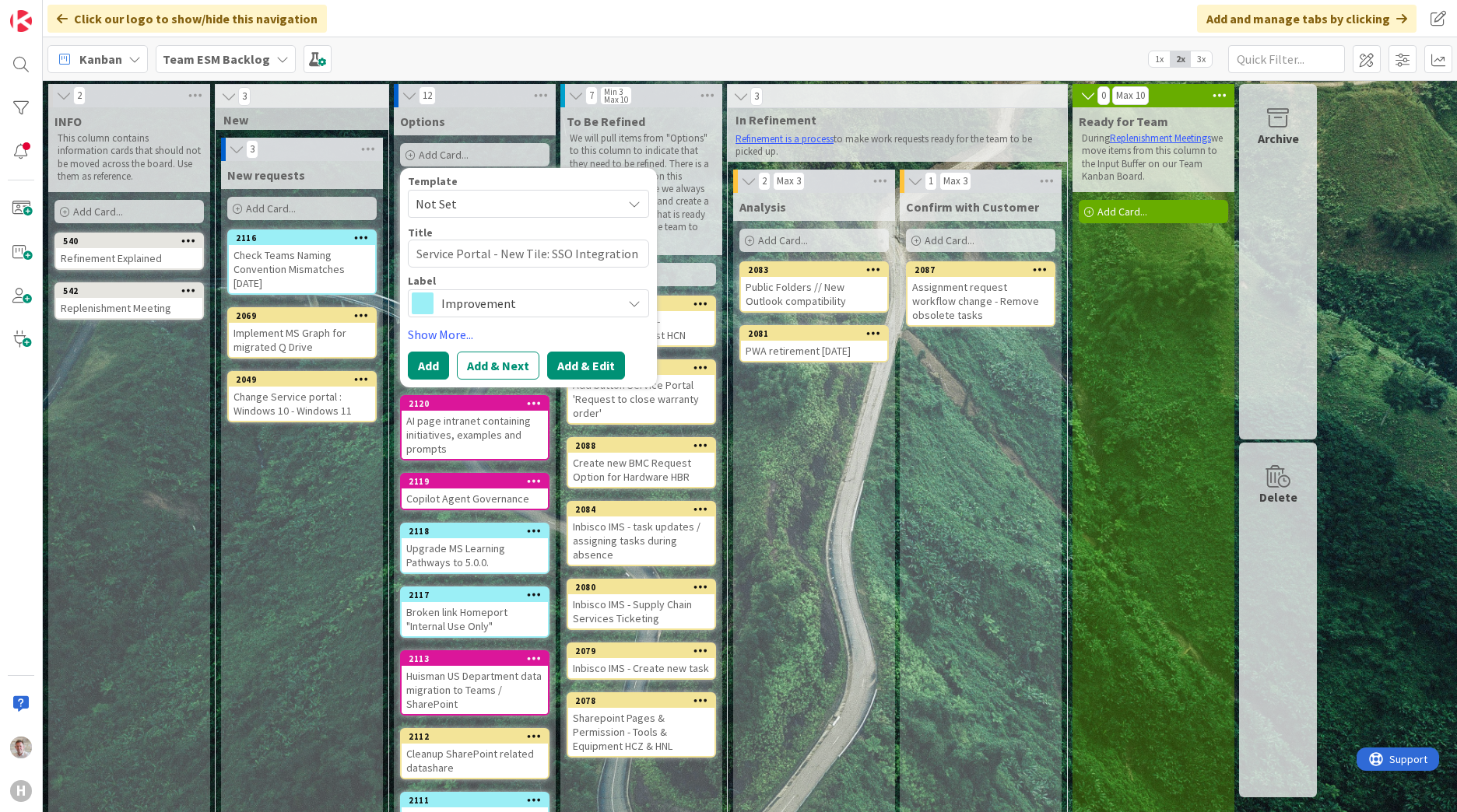
click at [570, 353] on button "Add & Edit" at bounding box center [586, 365] width 77 height 28
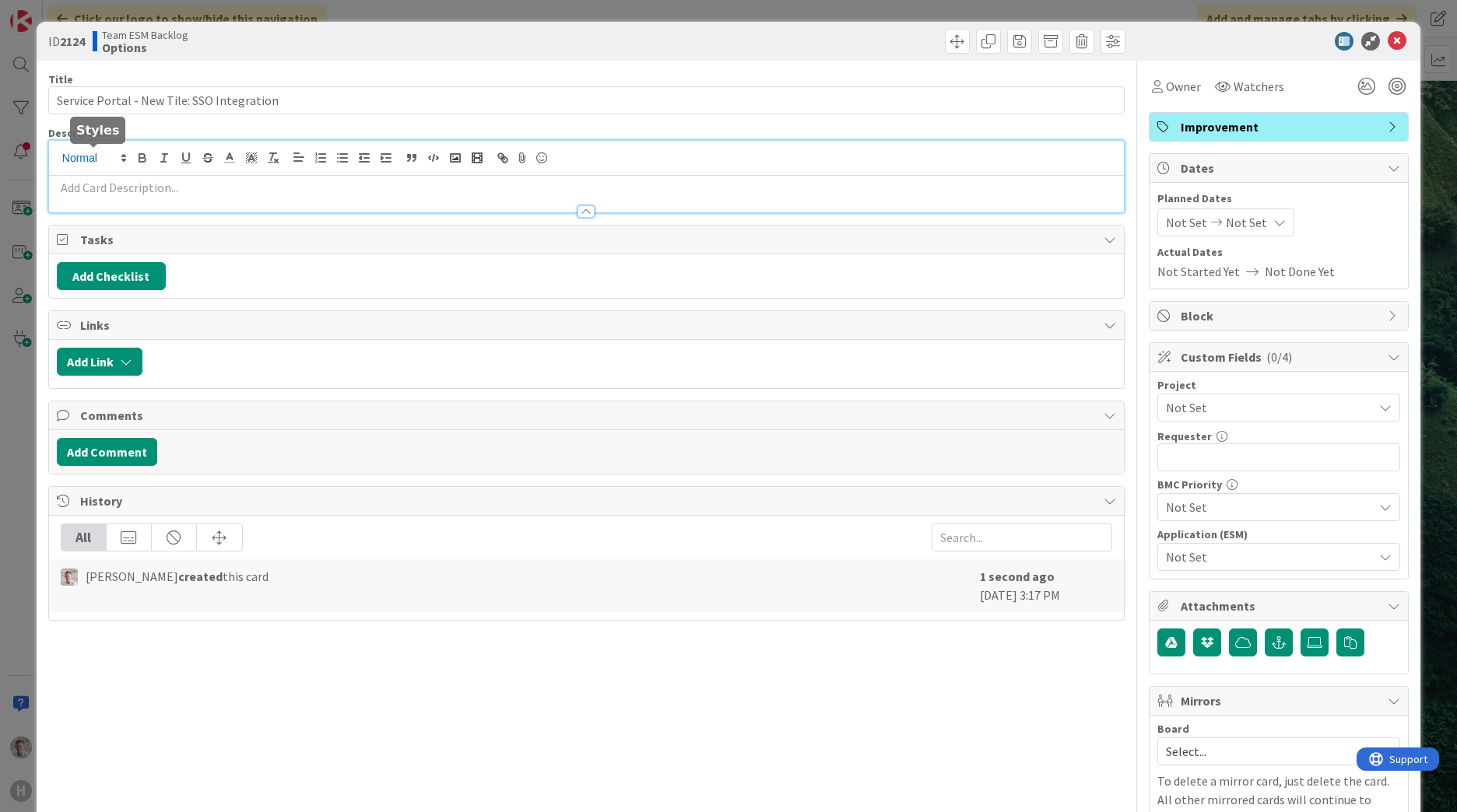
click at [73, 163] on div at bounding box center [586, 177] width 1075 height 71
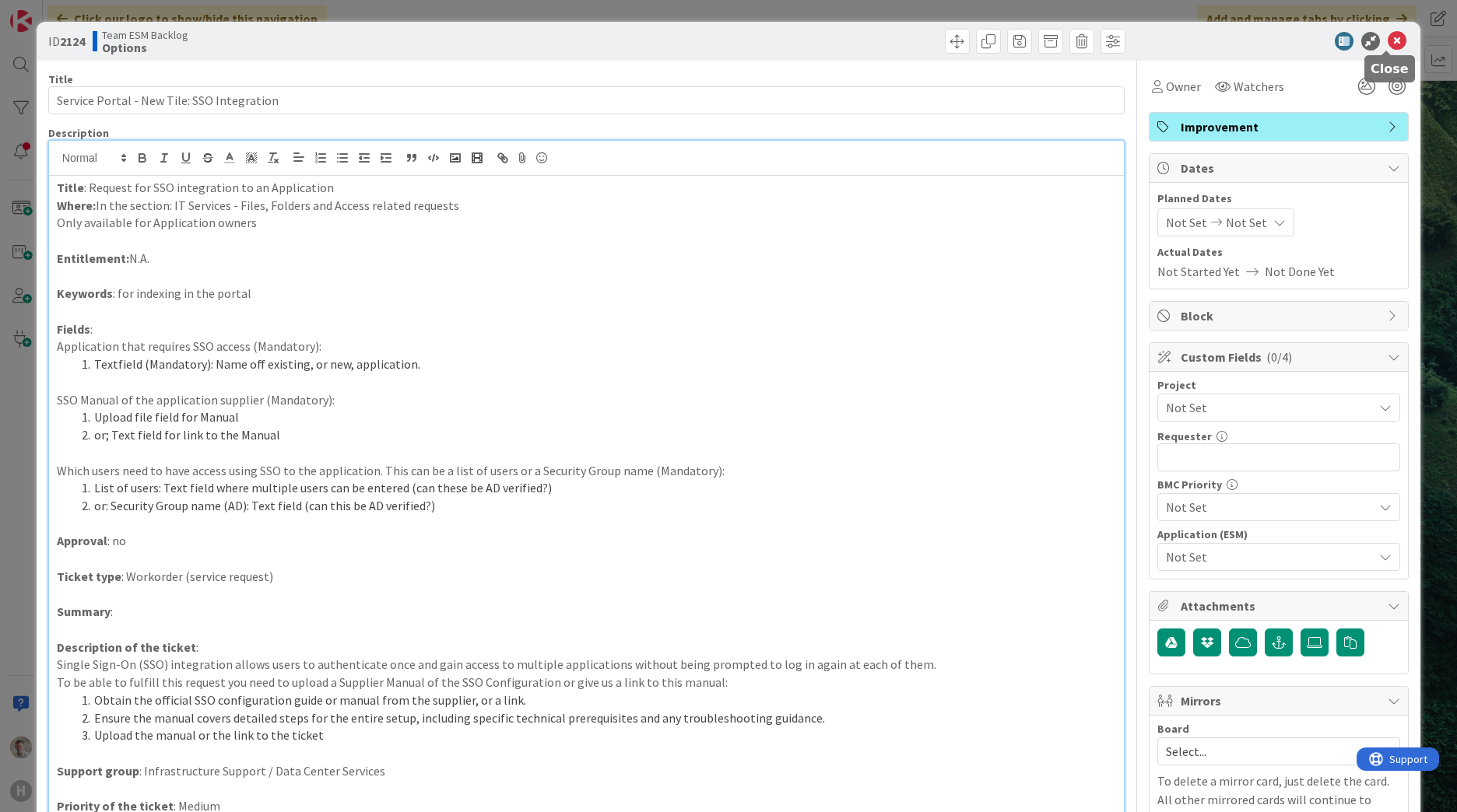
click at [1387, 44] on icon at bounding box center [1396, 41] width 19 height 19
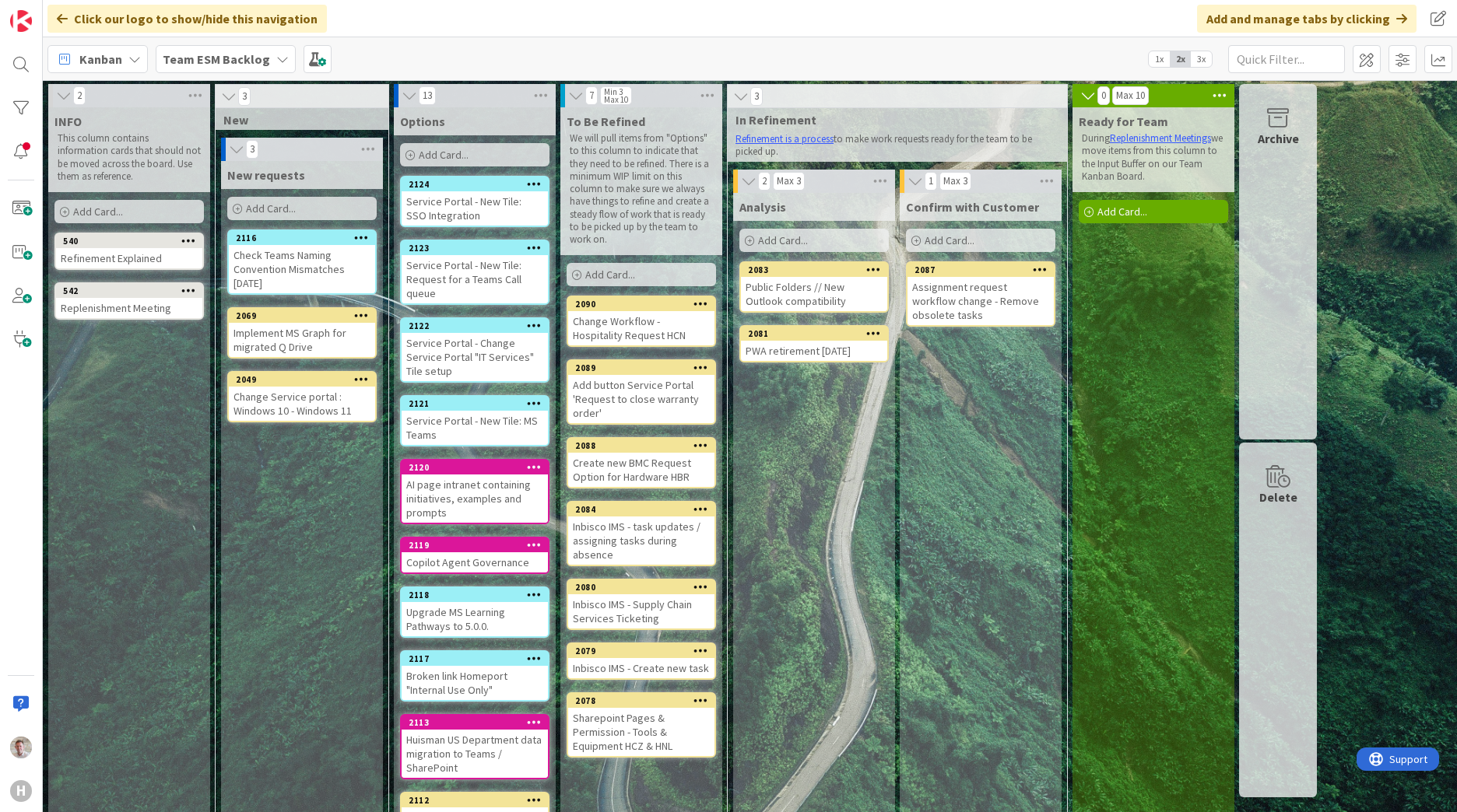
click at [468, 153] on span "Add Card..." at bounding box center [444, 155] width 50 height 14
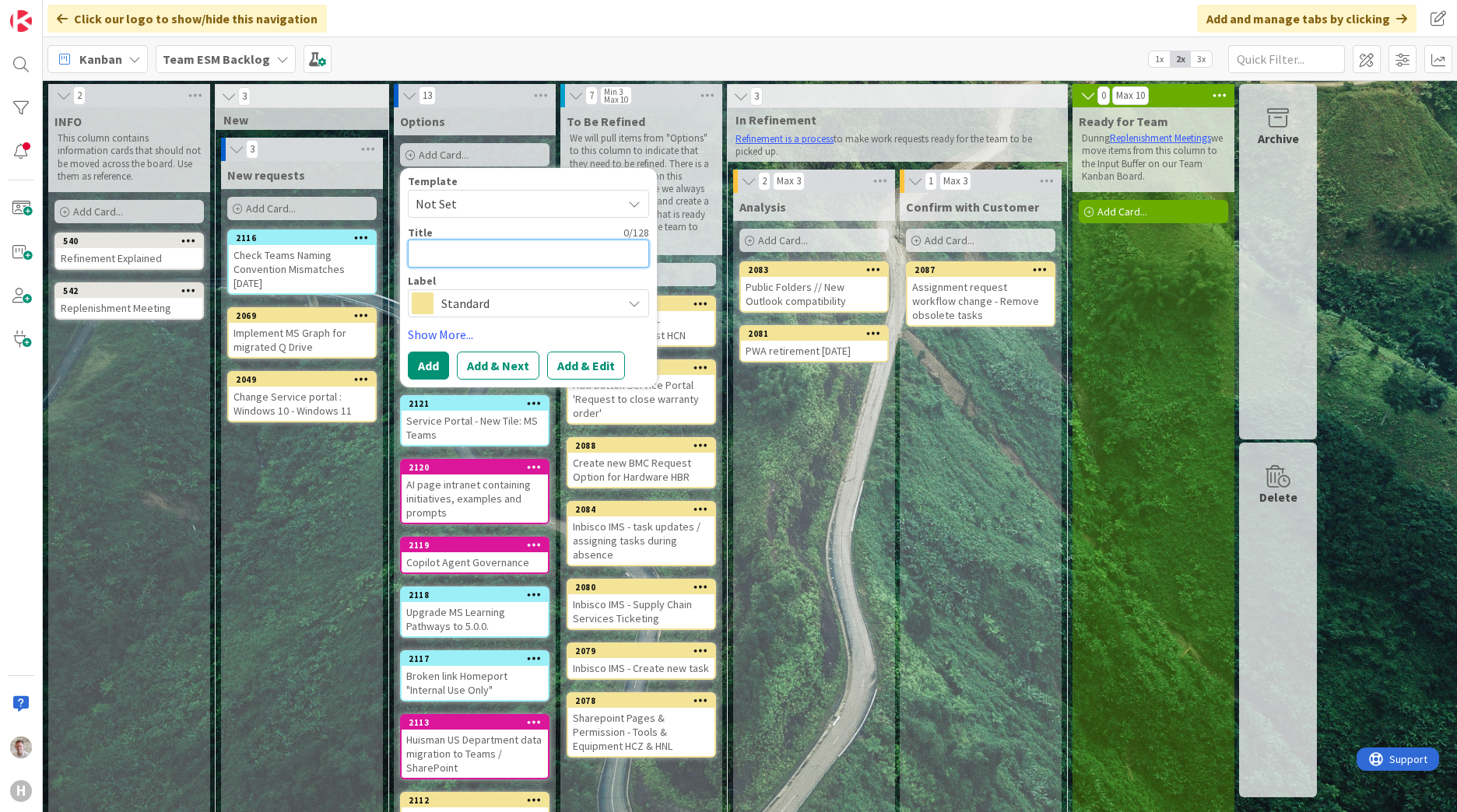
click at [467, 260] on textarea at bounding box center [528, 253] width 241 height 28
paste textarea "Service Portal - New Tile: Change the users in a distribution group"
type textarea "x"
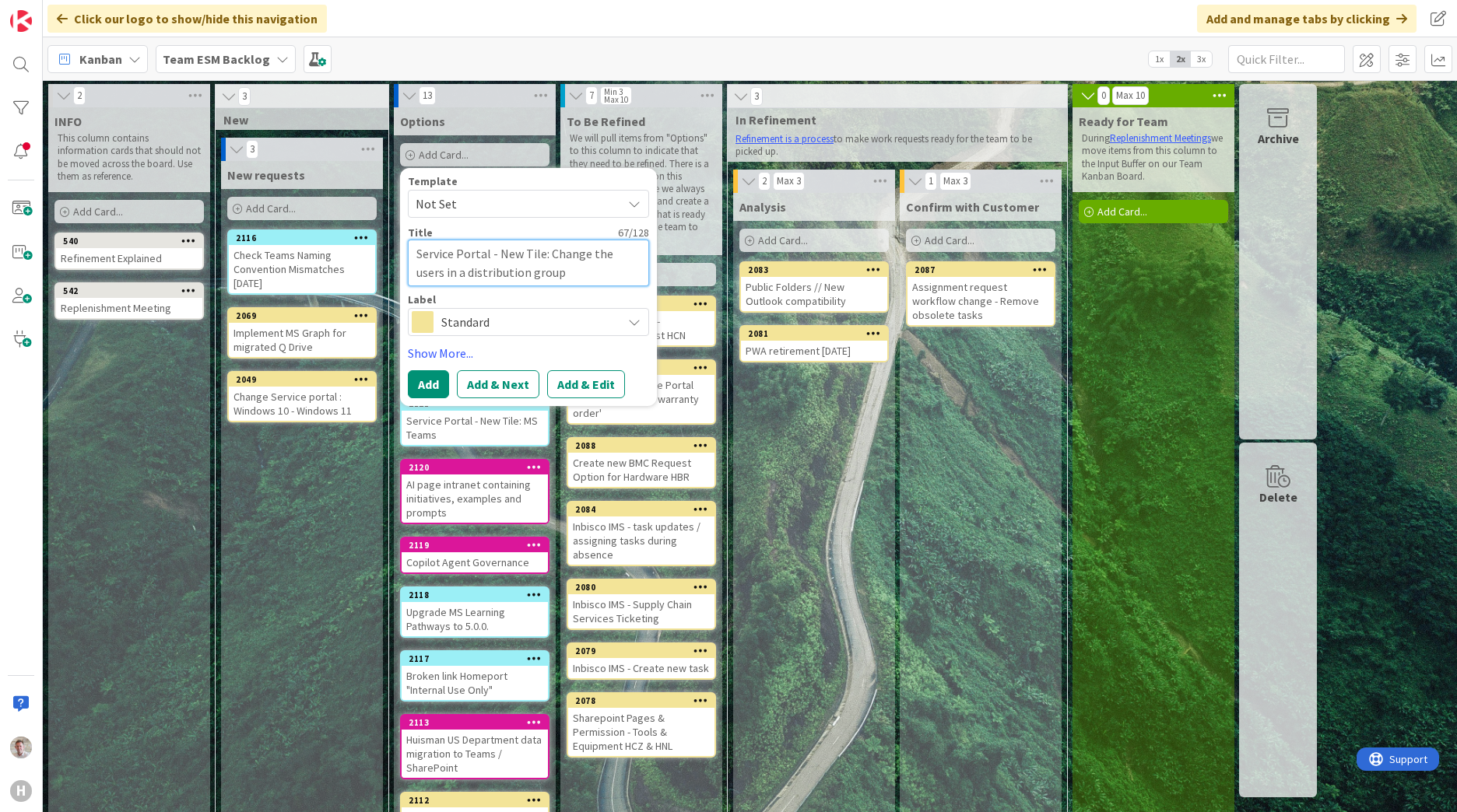
type textarea "Service Portal - New Tile: Change the users in a distribution group"
click at [524, 333] on span "Standard" at bounding box center [527, 322] width 173 height 22
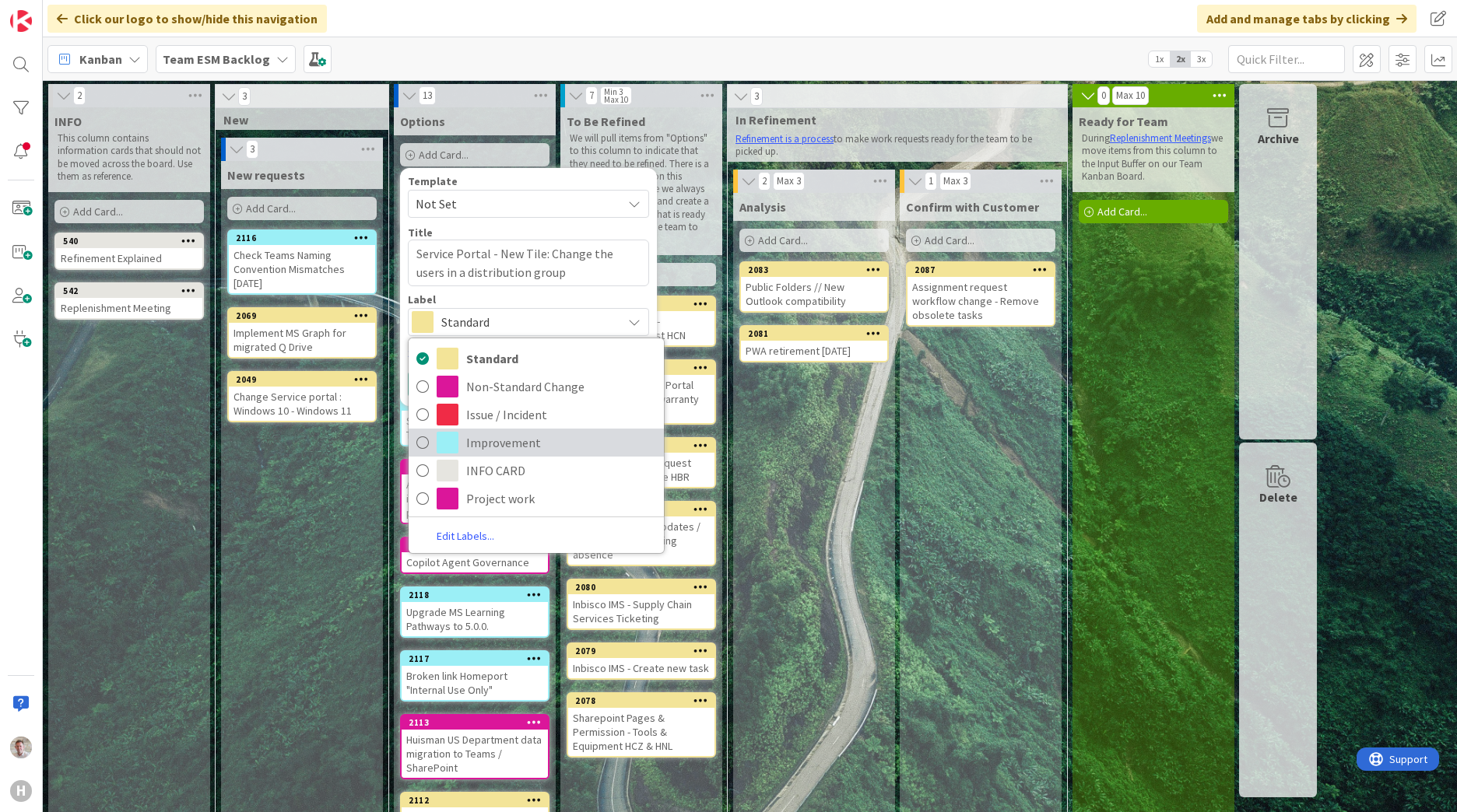
click at [504, 440] on span "Improvement" at bounding box center [560, 443] width 190 height 24
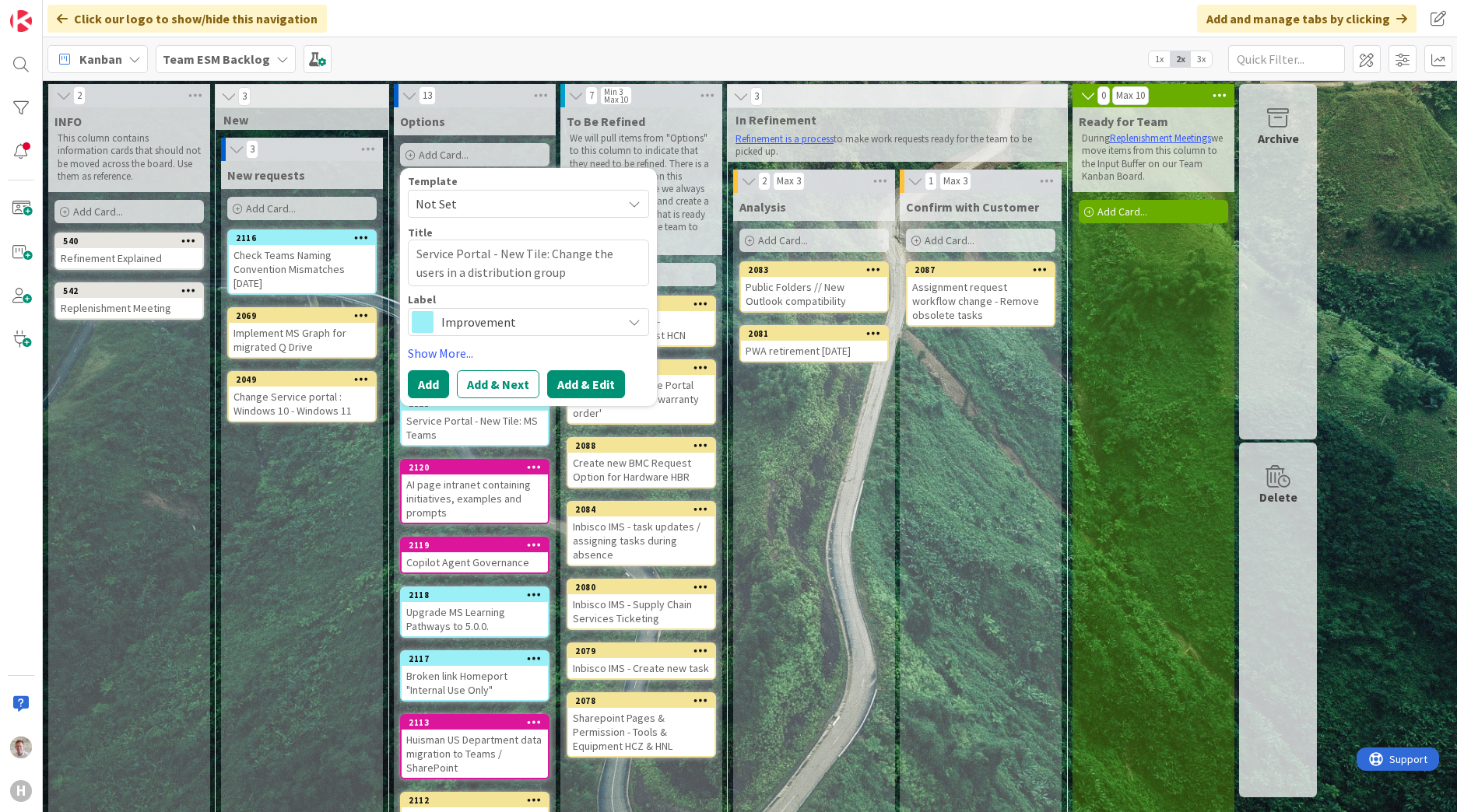
click at [592, 384] on button "Add & Edit" at bounding box center [586, 384] width 77 height 28
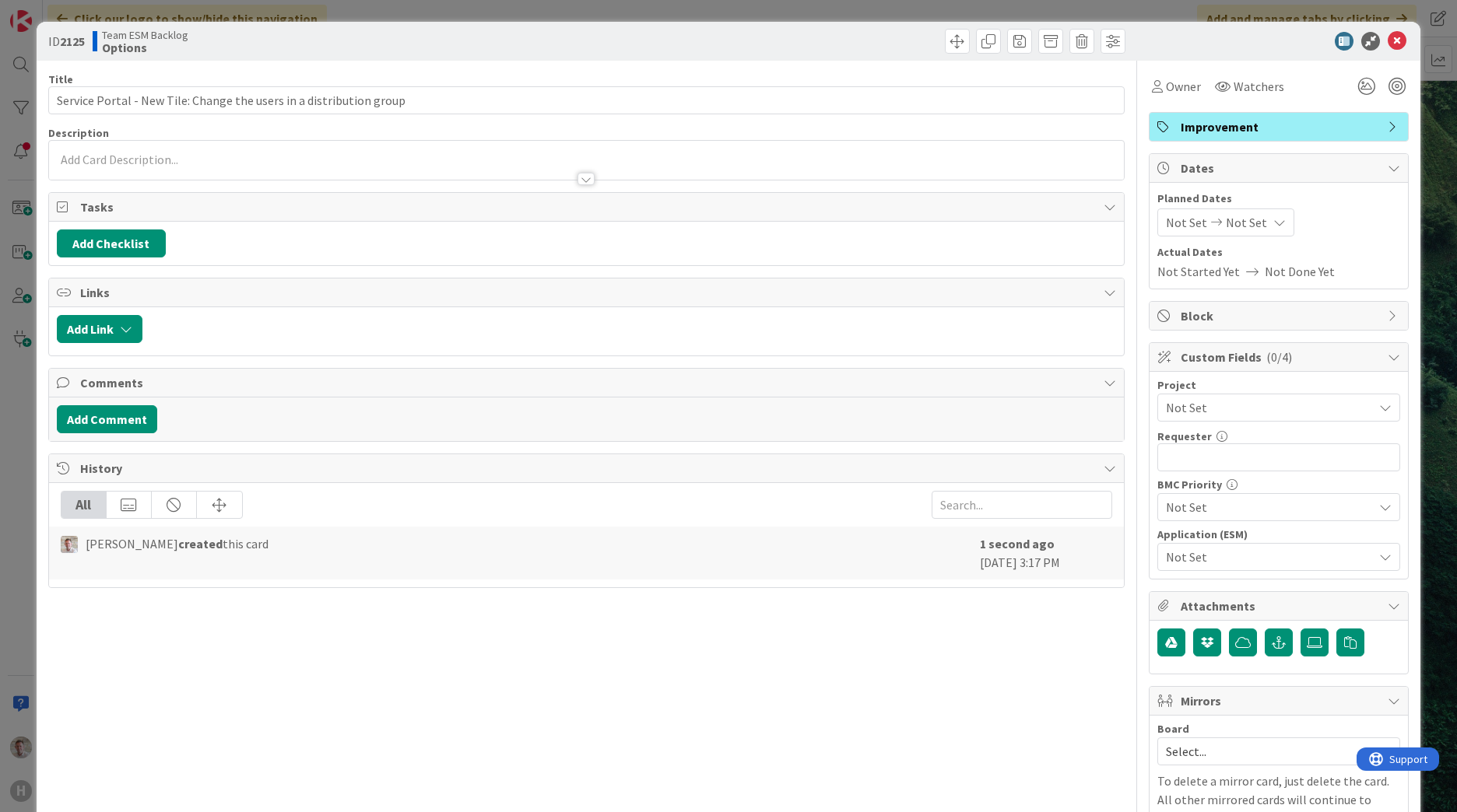
click at [88, 164] on div at bounding box center [586, 172] width 1075 height 16
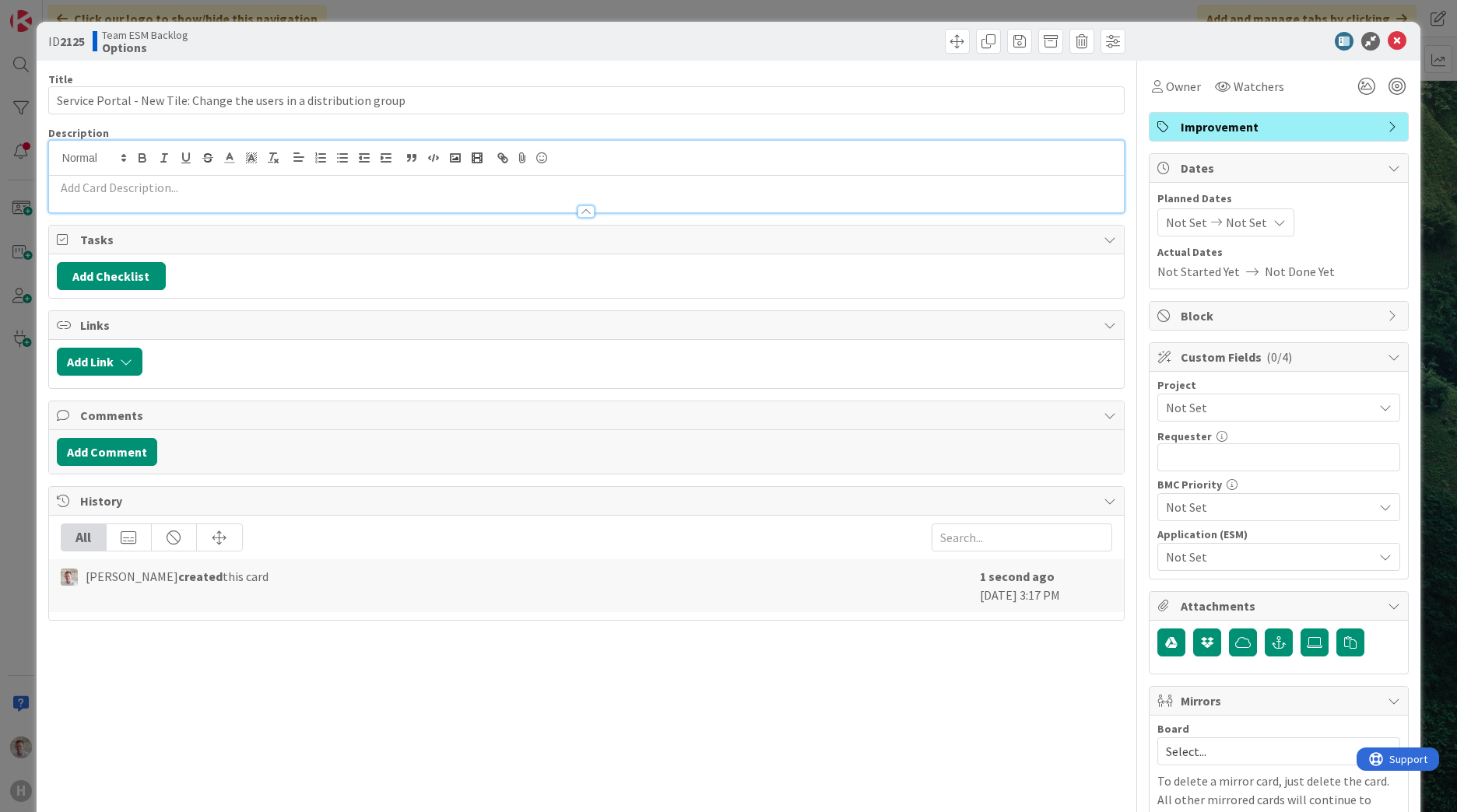
click at [92, 196] on div "Description" at bounding box center [587, 170] width 1077 height 87
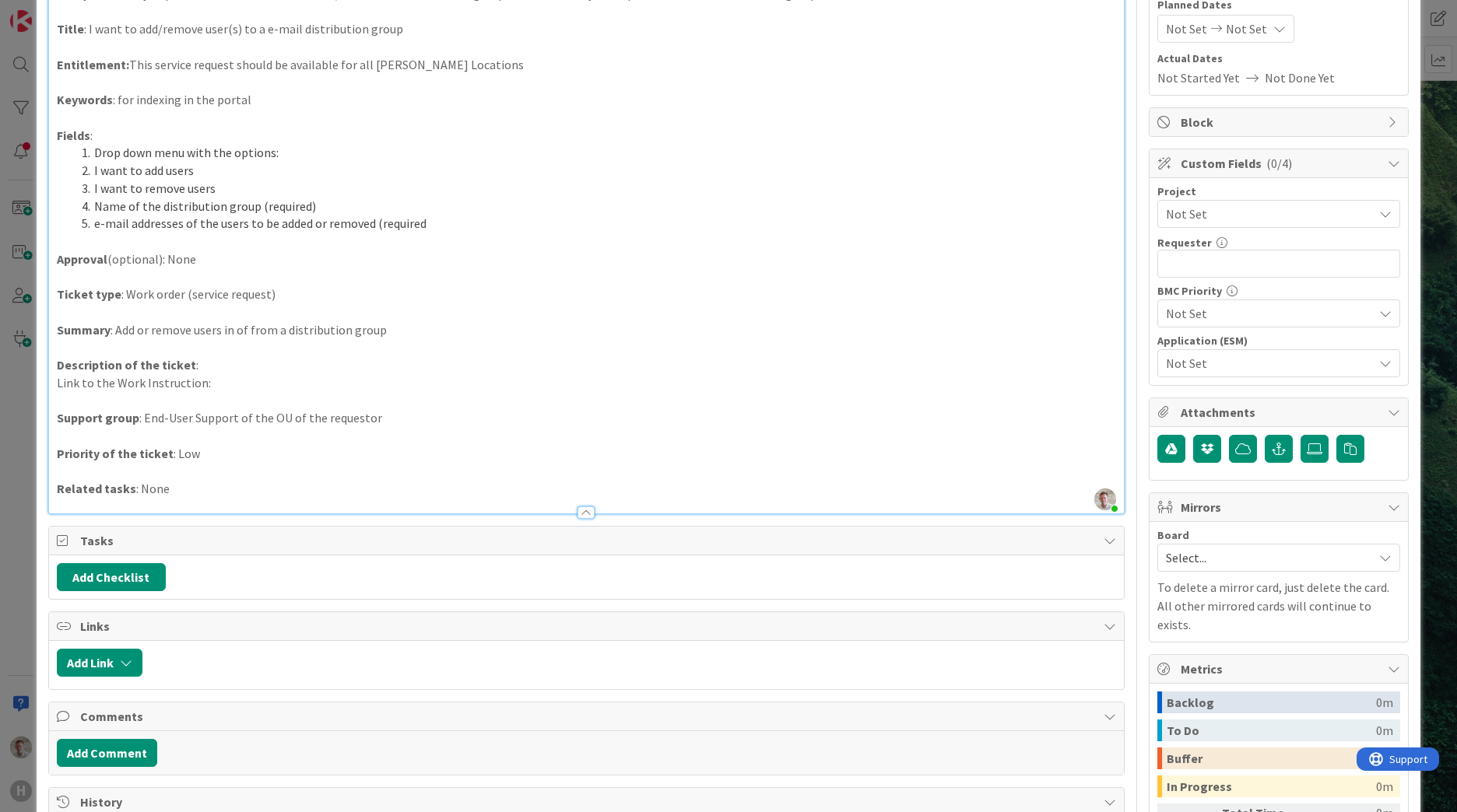
scroll to position [34, 0]
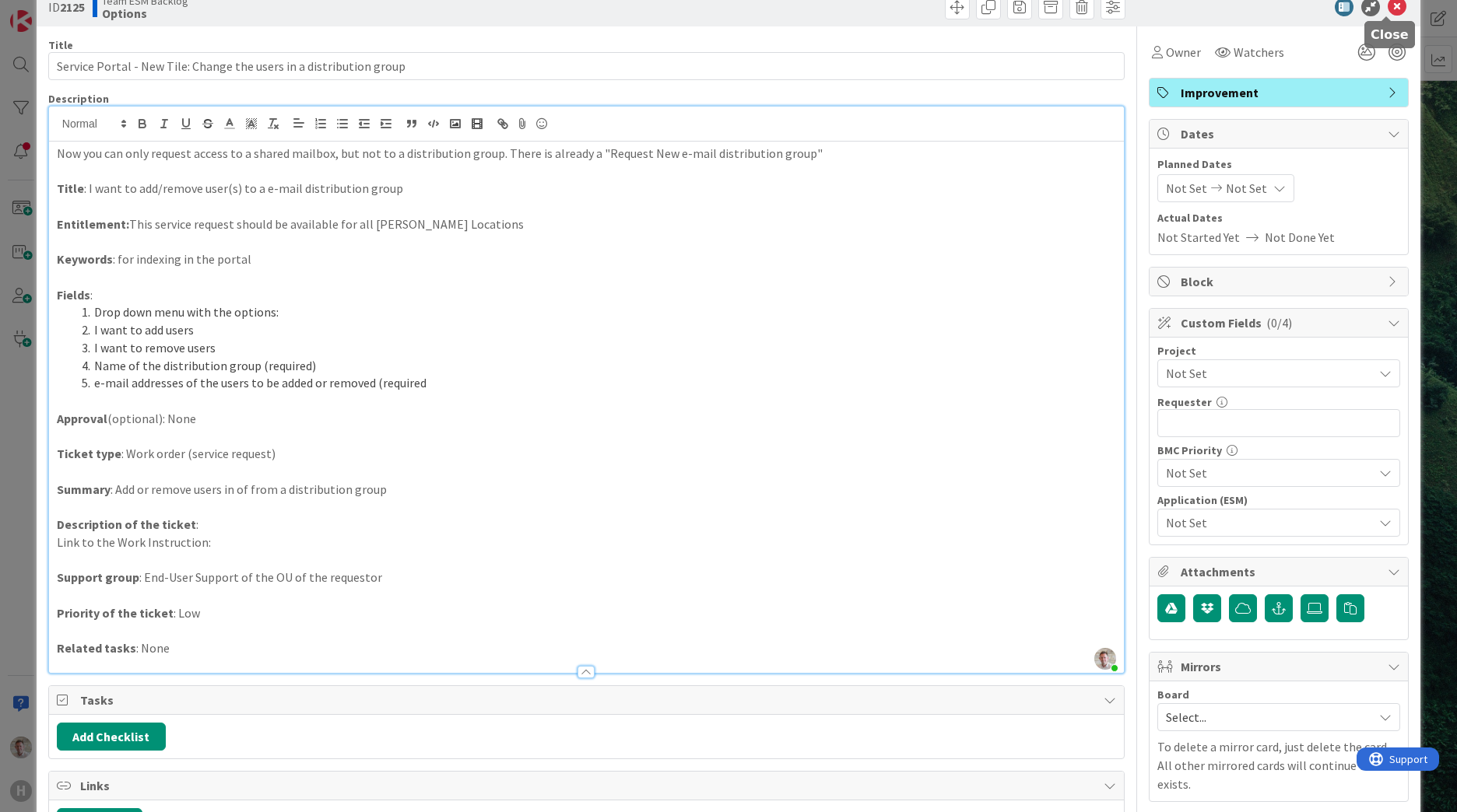
click at [1387, 5] on icon at bounding box center [1396, 7] width 19 height 19
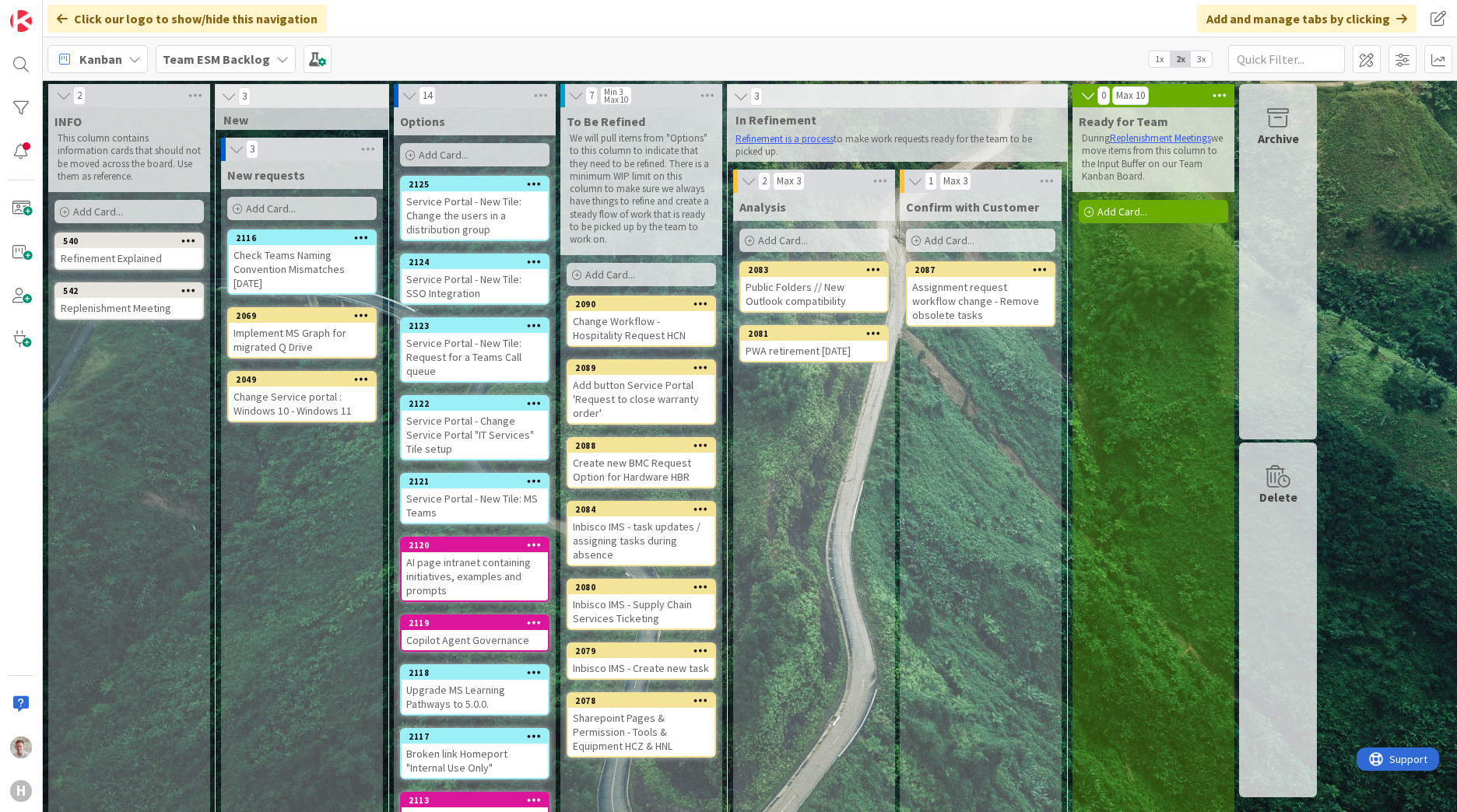
click at [424, 154] on span "Add Card..." at bounding box center [444, 155] width 50 height 14
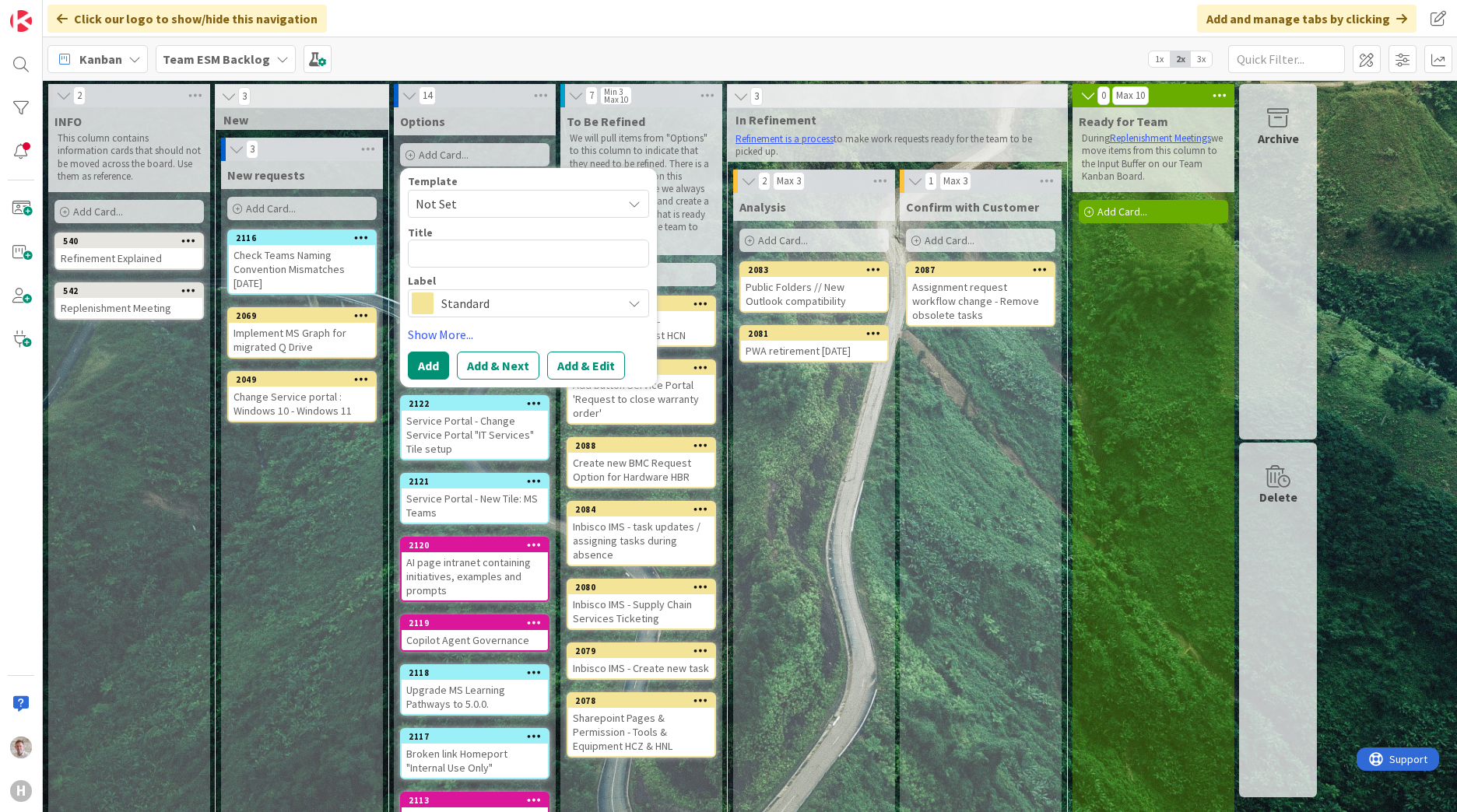
click at [344, 519] on div "New requests Add Card... 2116 Check Teams Naming Convention Mismatches 23-06-20…" at bounding box center [302, 529] width 162 height 738
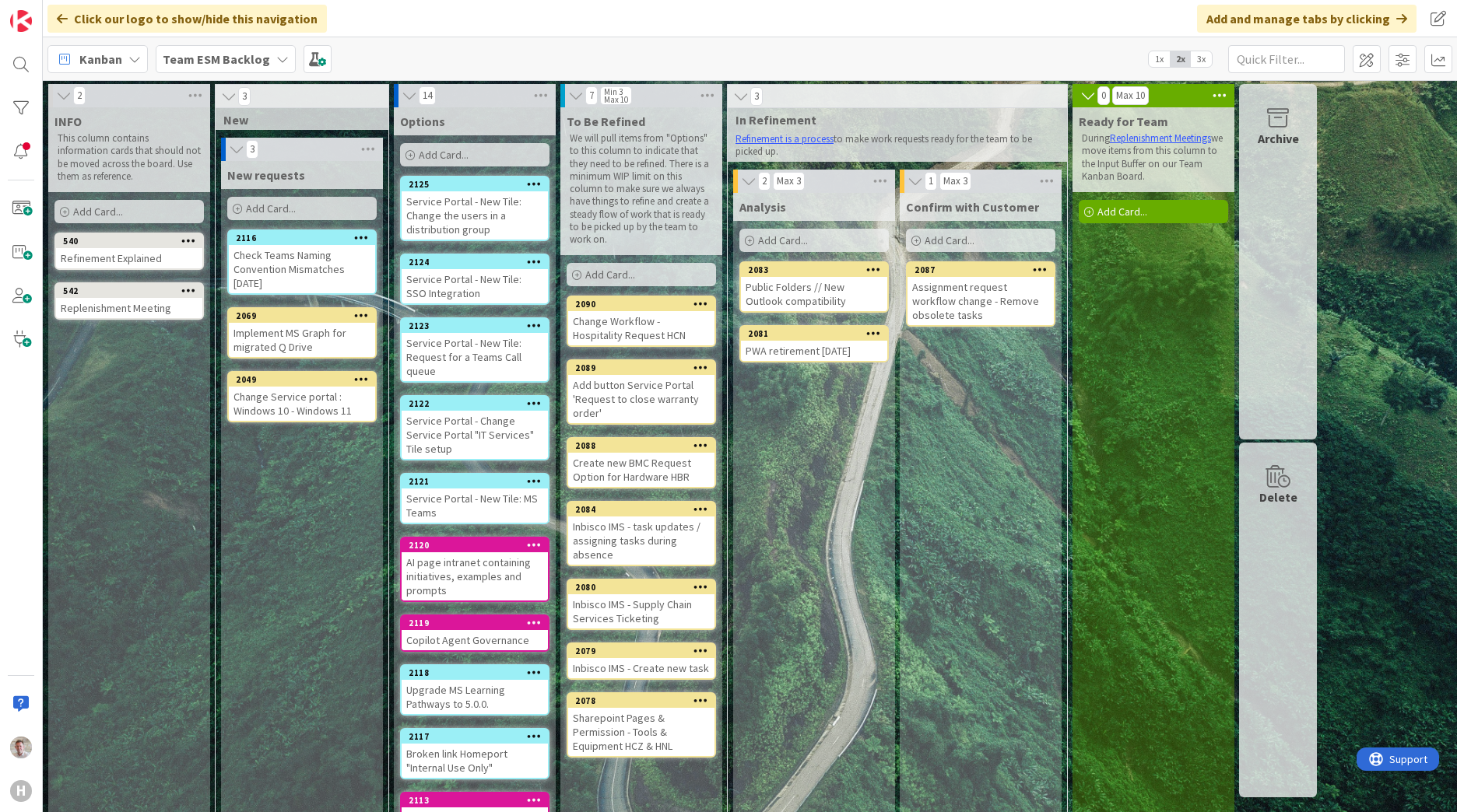
click at [440, 159] on span "Add Card..." at bounding box center [444, 155] width 50 height 14
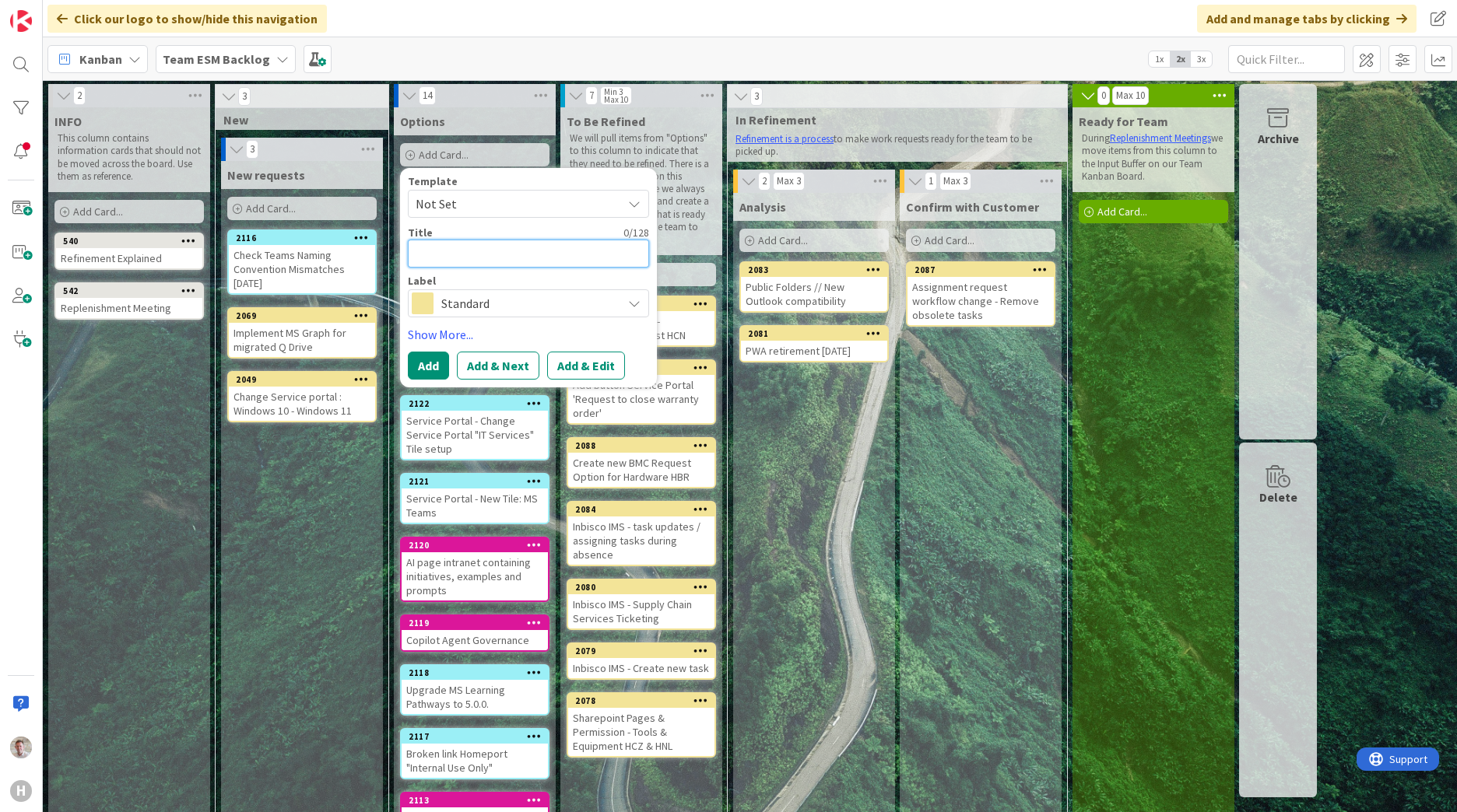
click at [449, 250] on textarea at bounding box center [528, 253] width 241 height 28
paste textarea "Service Portal - New Tile: Request New, Move or Remove a Workplace"
type textarea "x"
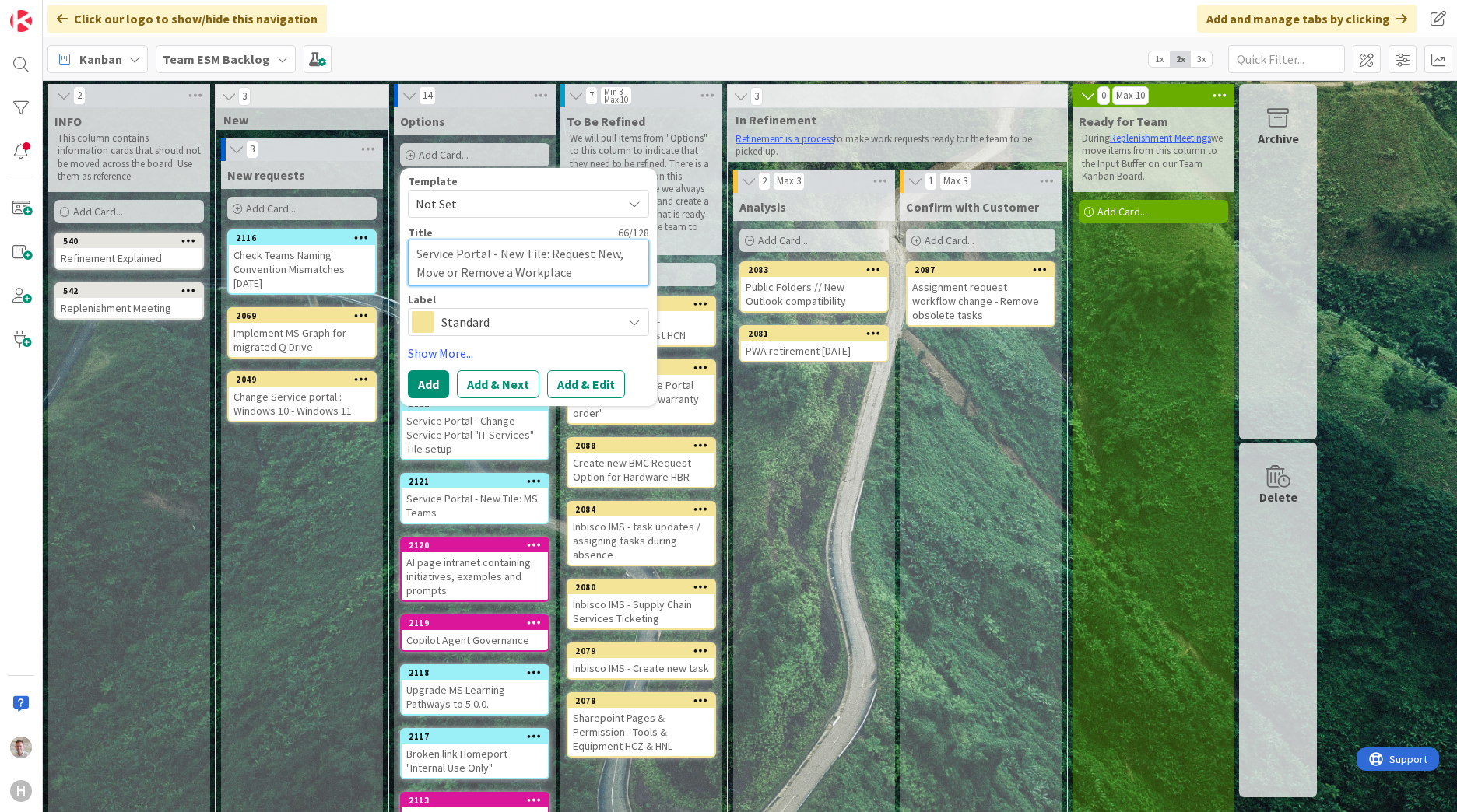
type textarea "Service Portal - New Tile: Request New, Move or Remove a Workplace"
click at [459, 322] on span "Standard" at bounding box center [527, 322] width 173 height 22
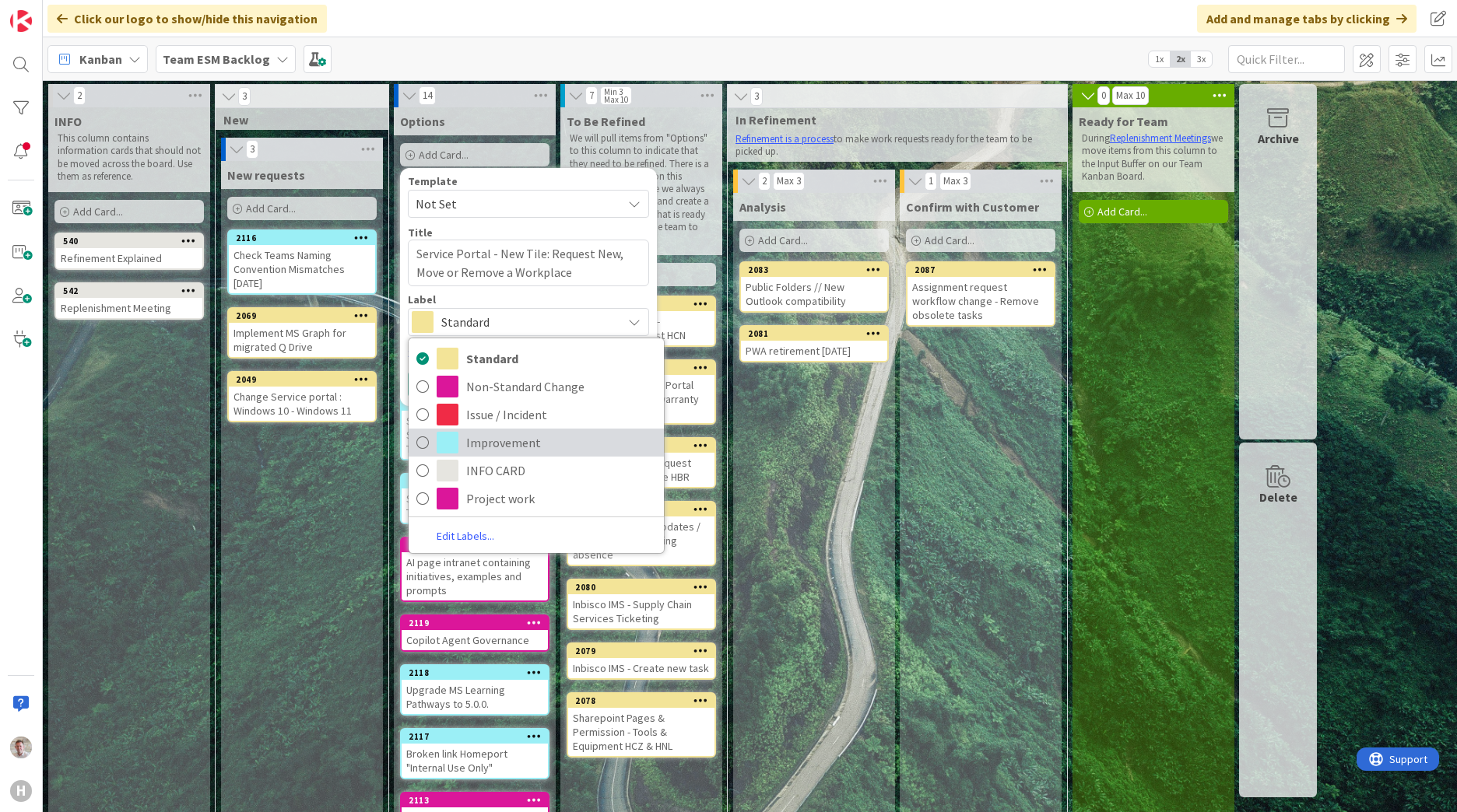
click at [459, 440] on link "Improvement" at bounding box center [535, 443] width 255 height 28
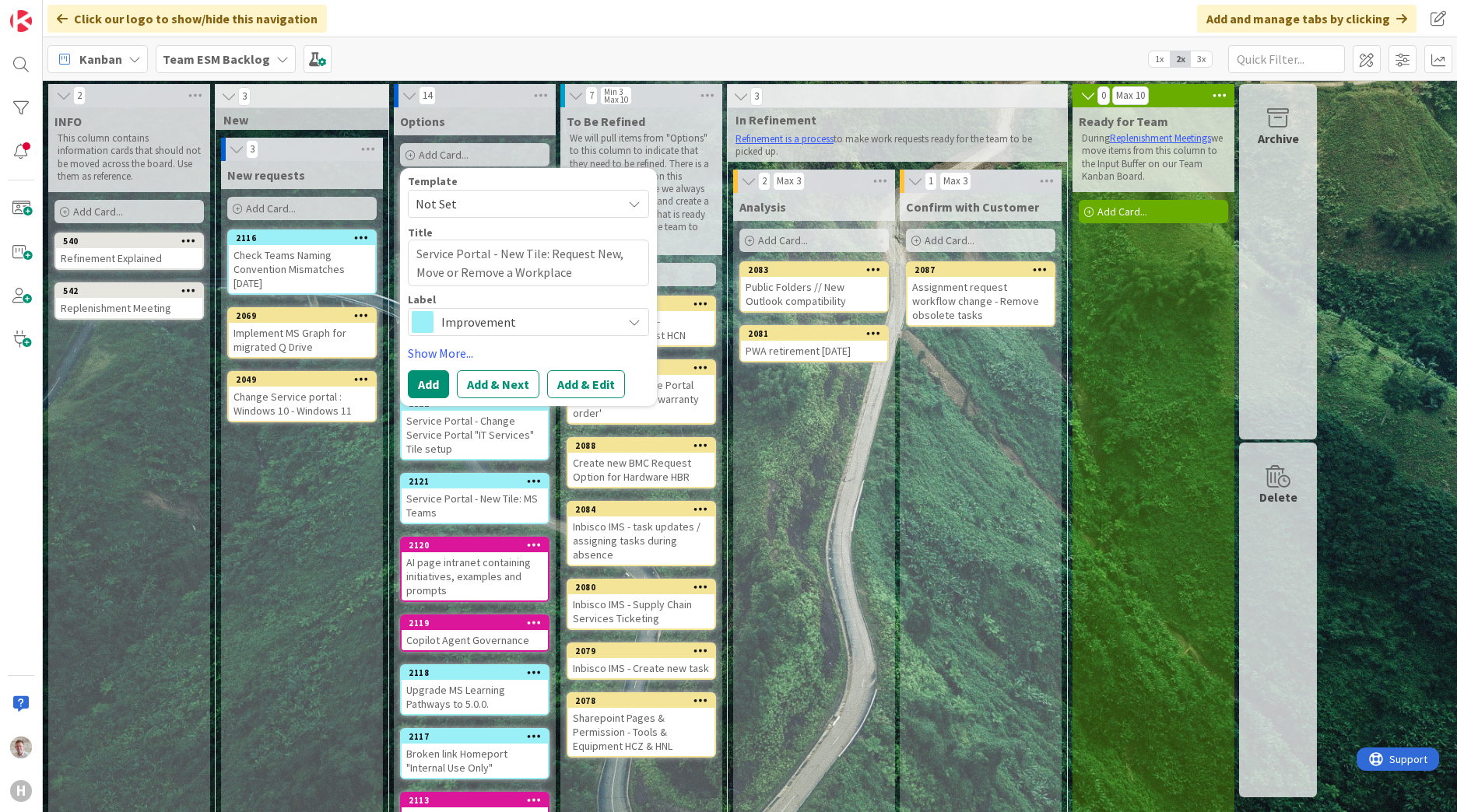
click at [578, 386] on button "Add & Edit" at bounding box center [586, 384] width 77 height 28
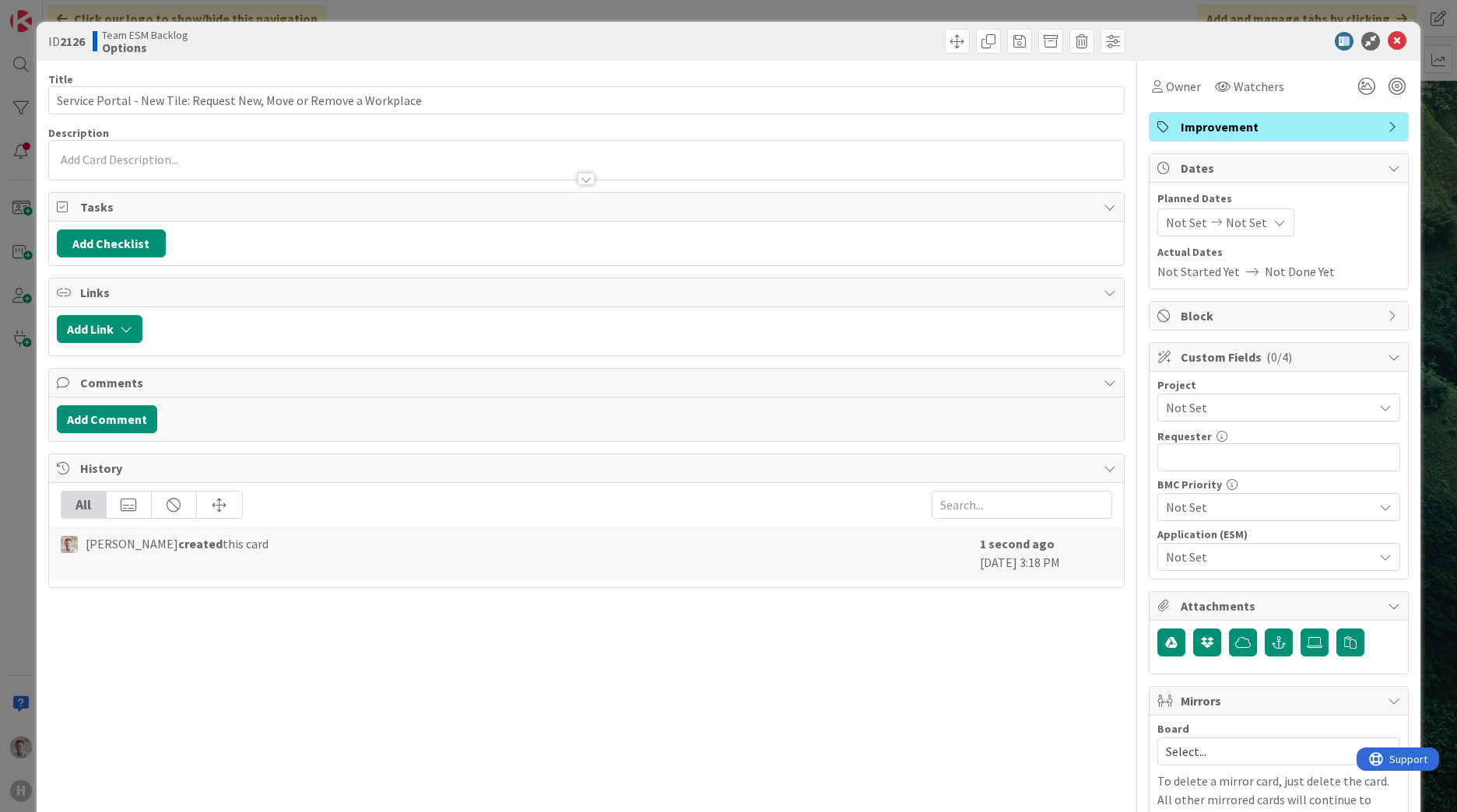
click at [93, 160] on div at bounding box center [586, 160] width 1075 height 39
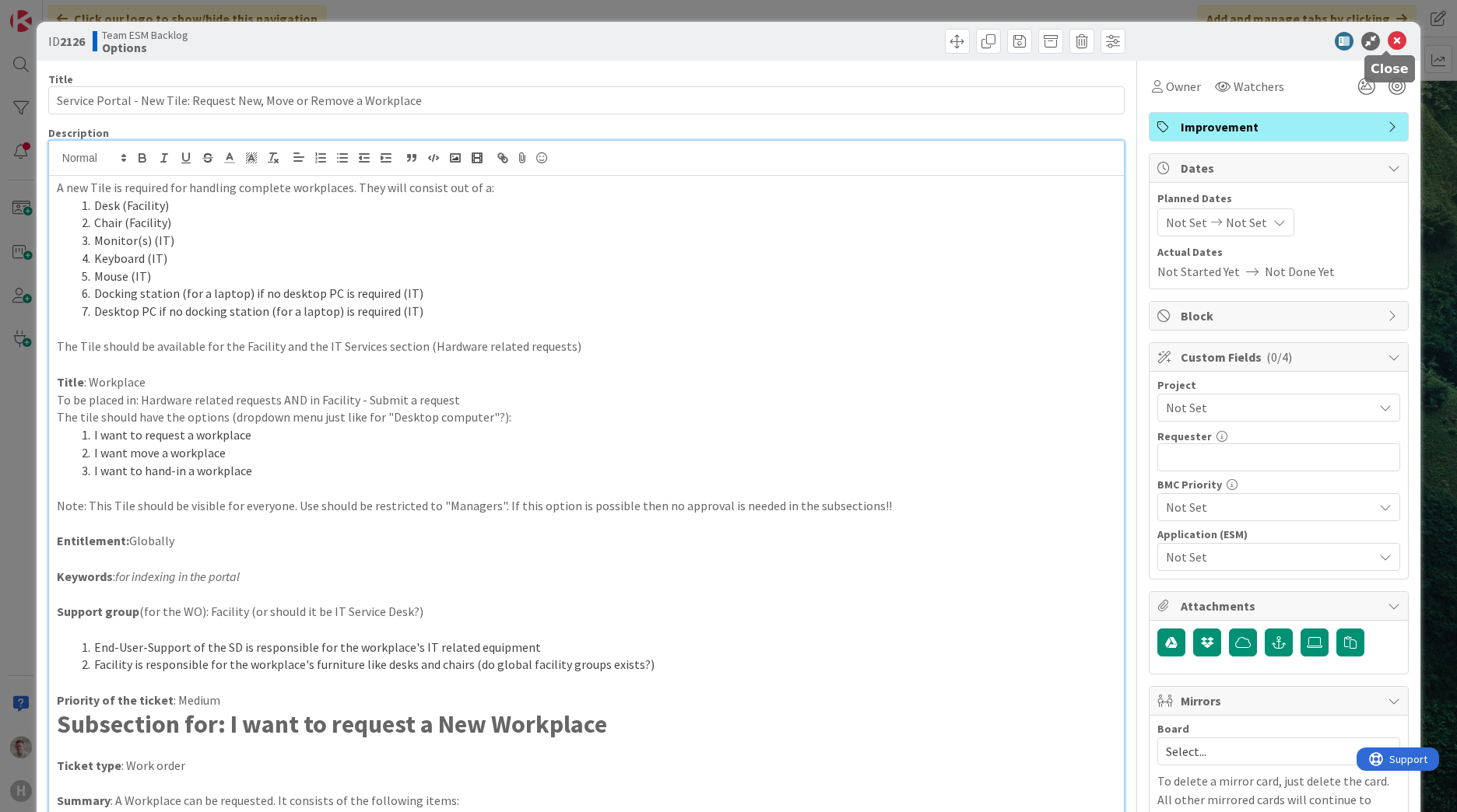
click at [1387, 45] on icon at bounding box center [1396, 41] width 19 height 19
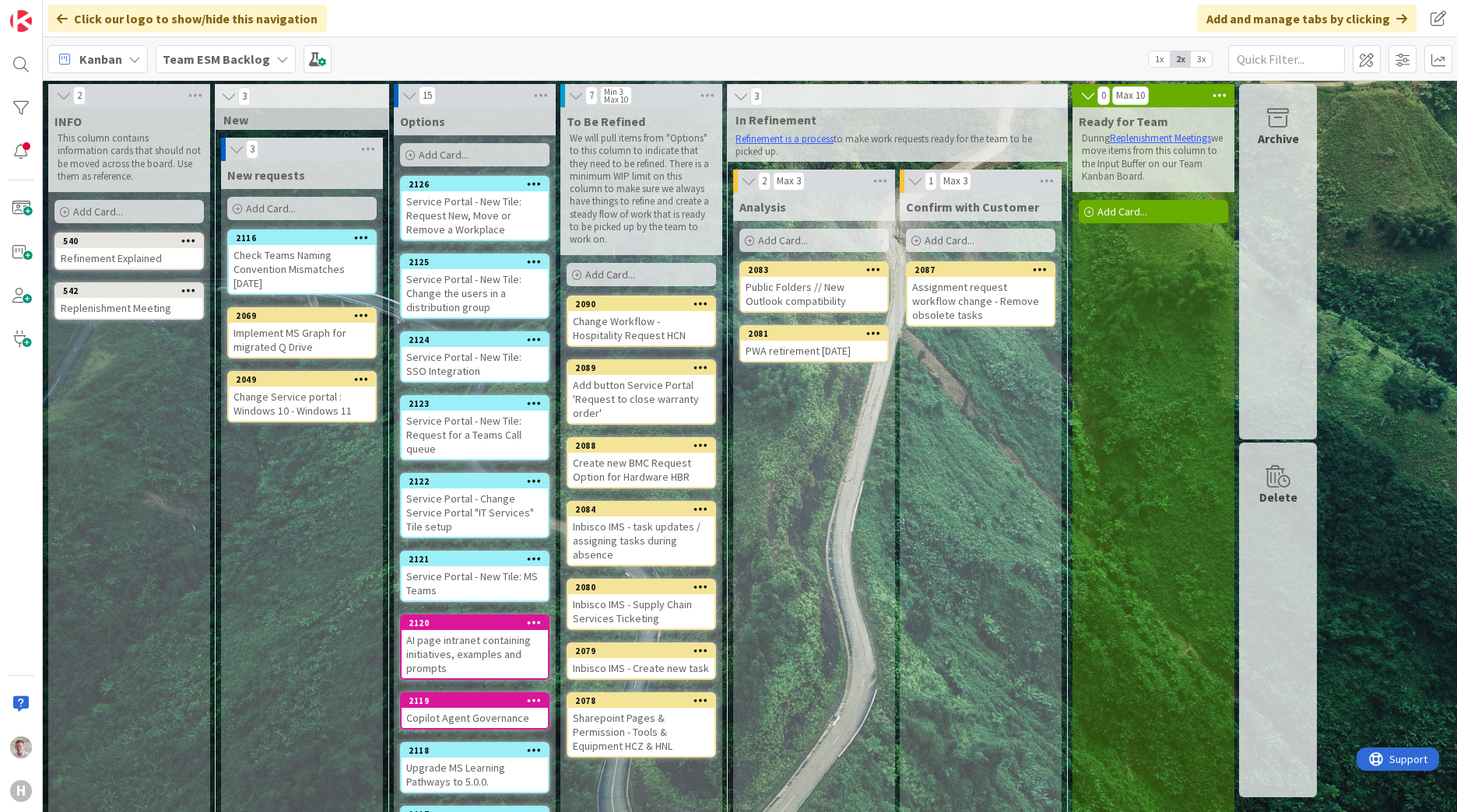
click at [446, 156] on span "Add Card..." at bounding box center [444, 155] width 50 height 14
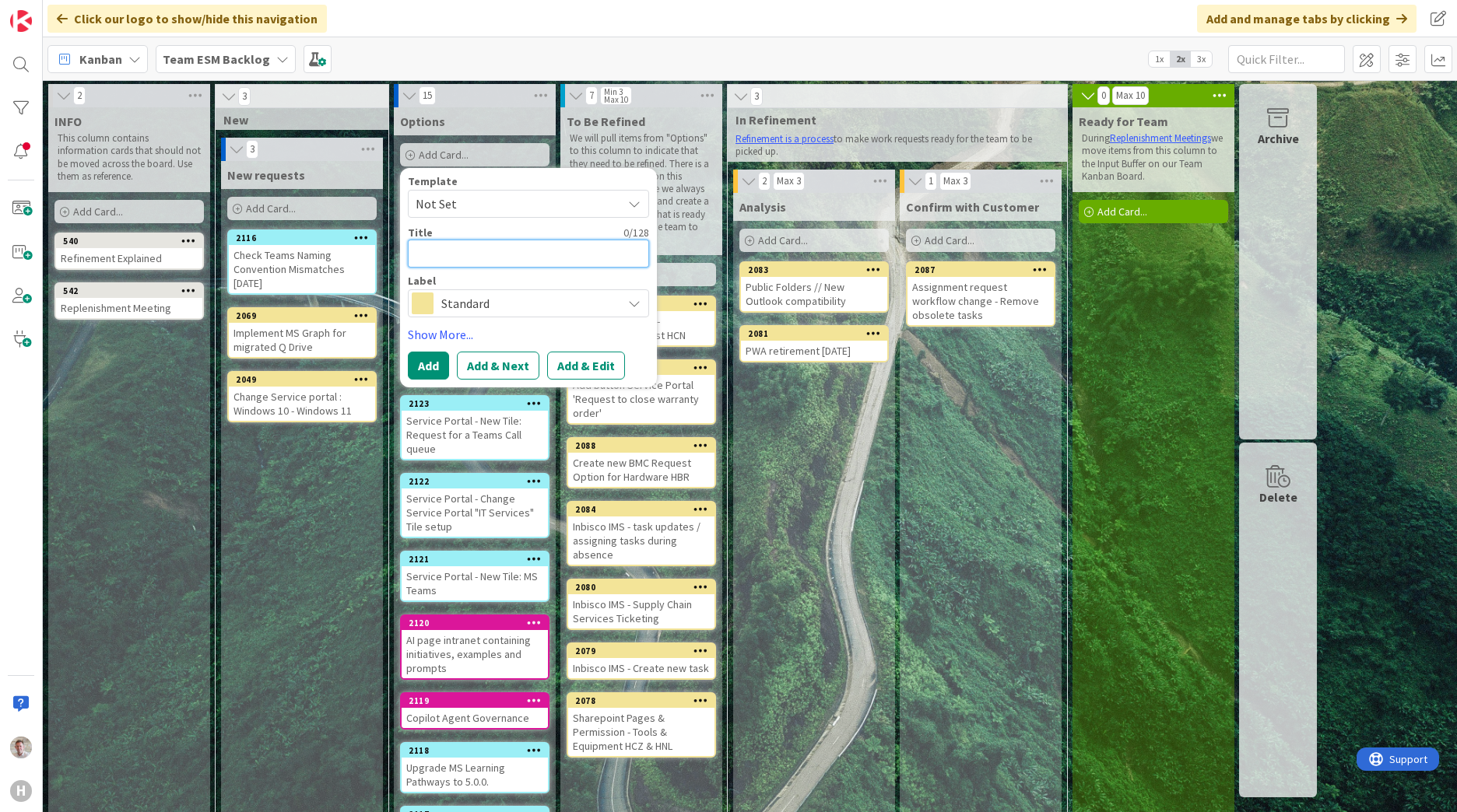
paste textarea "Service Portal - New Tile: Porting a Mobile Phone Number"
type textarea "x"
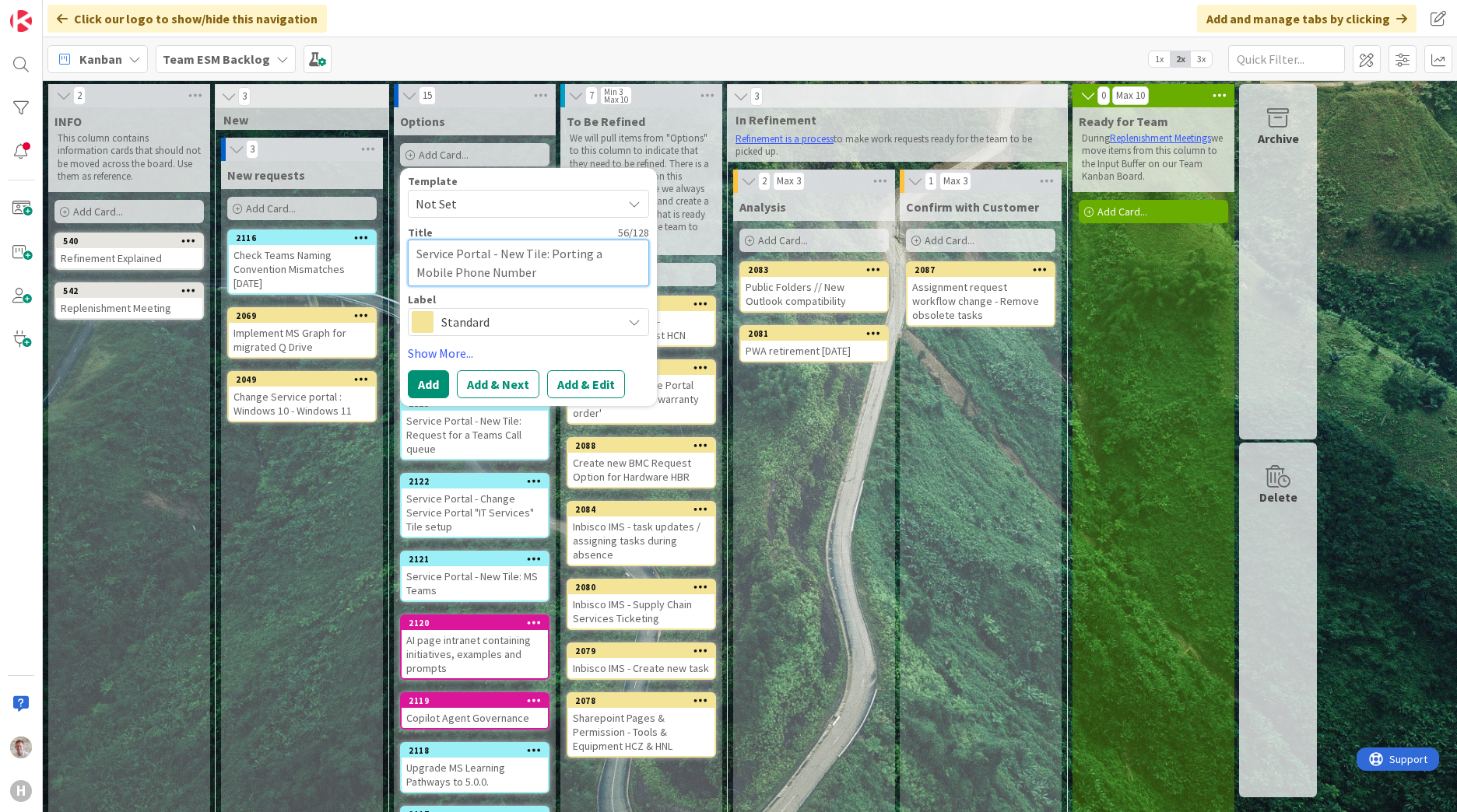
type textarea "Service Portal - New Tile: Porting a Mobile Phone Number"
click at [527, 325] on span "Standard" at bounding box center [527, 322] width 173 height 22
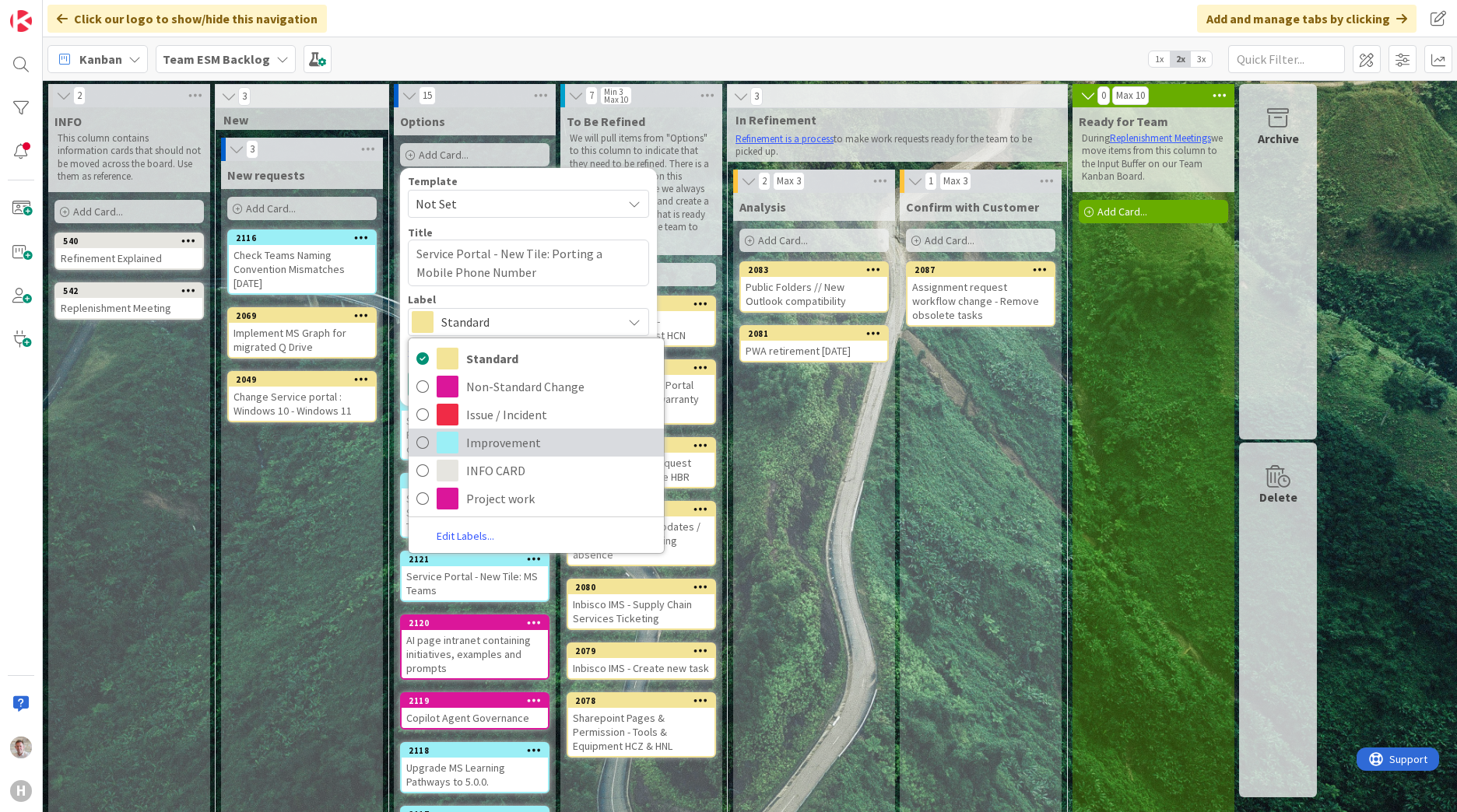
click at [492, 436] on span "Improvement" at bounding box center [560, 443] width 190 height 24
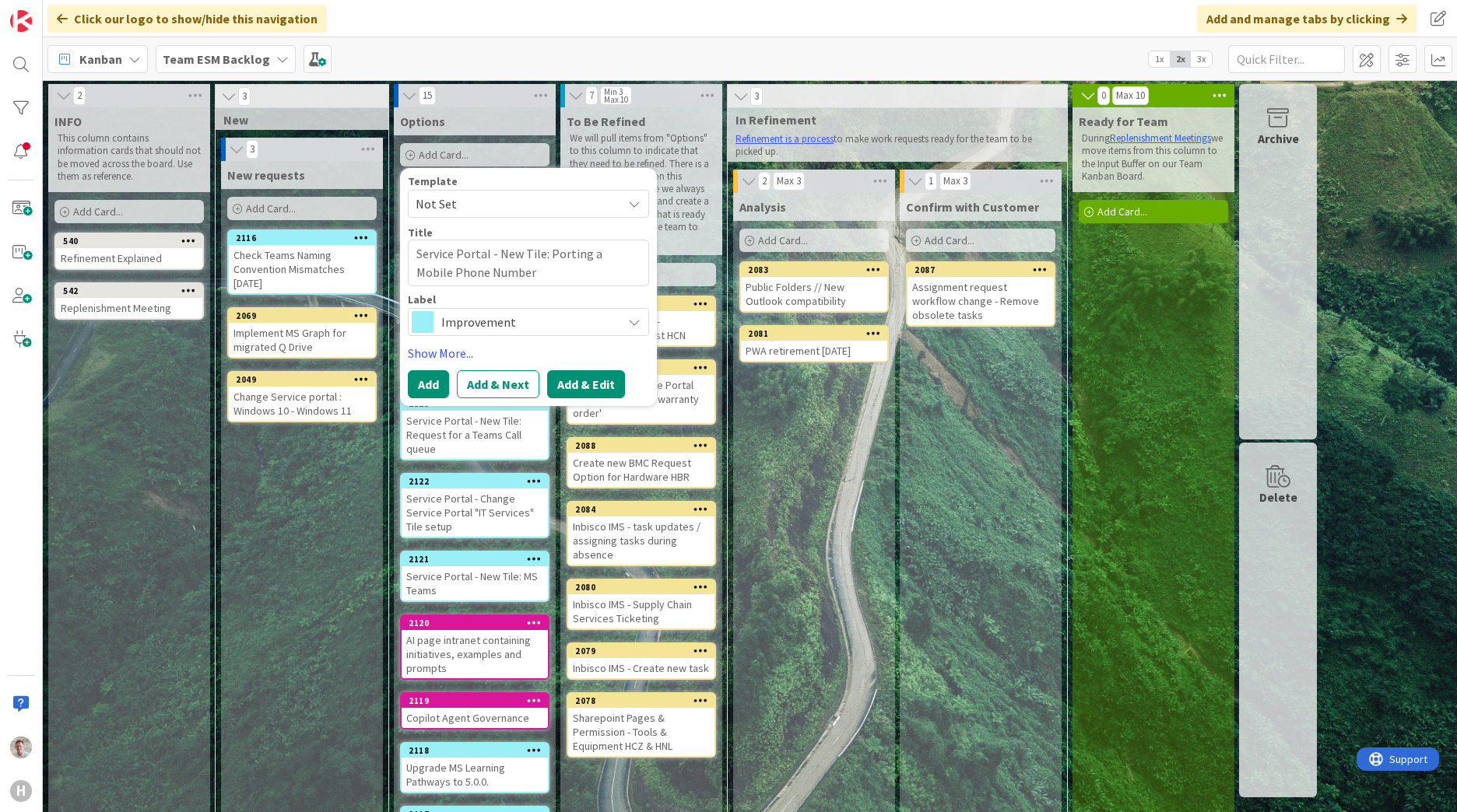
click at [578, 376] on button "Add & Edit" at bounding box center [586, 384] width 77 height 28
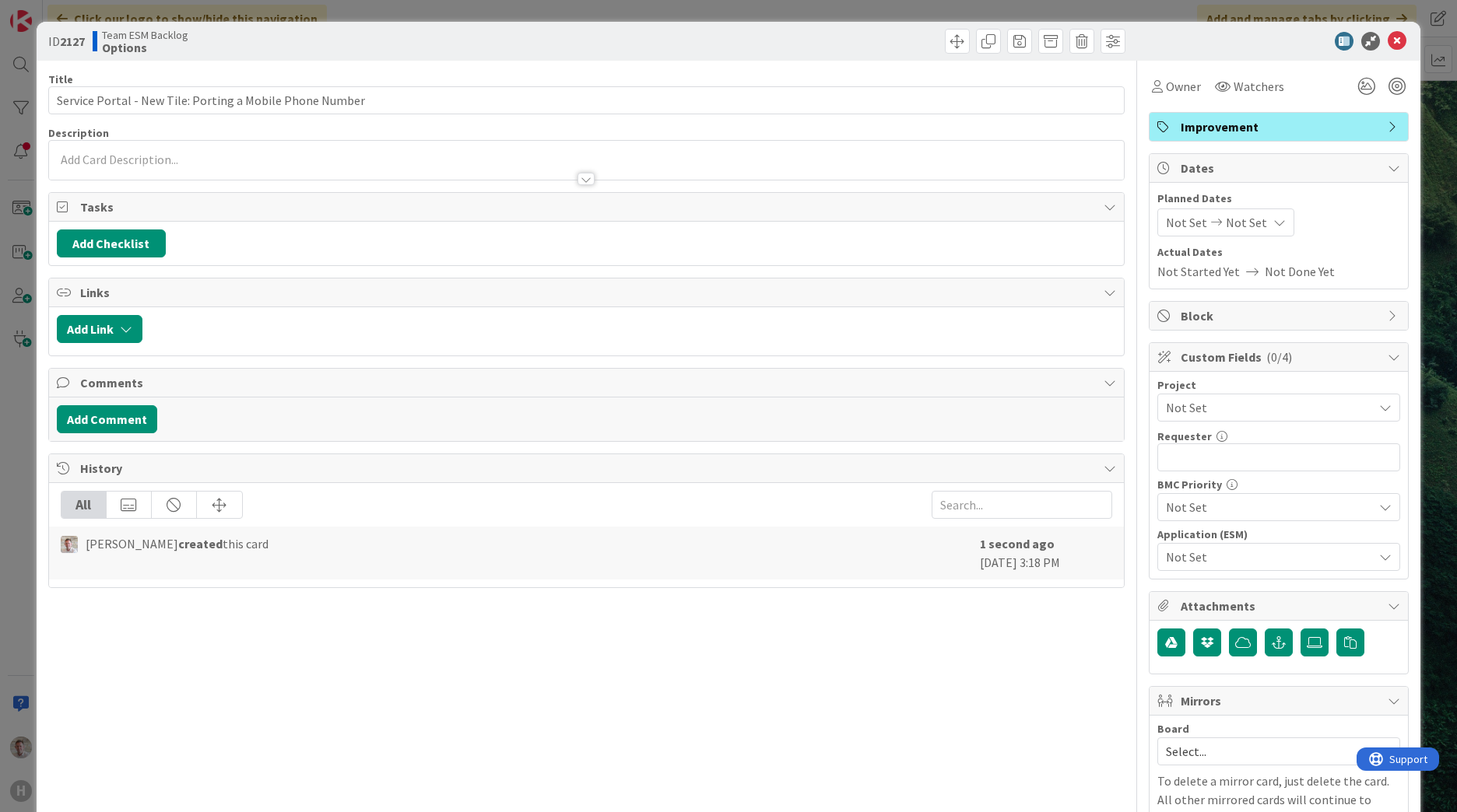
click at [116, 163] on div at bounding box center [586, 160] width 1075 height 39
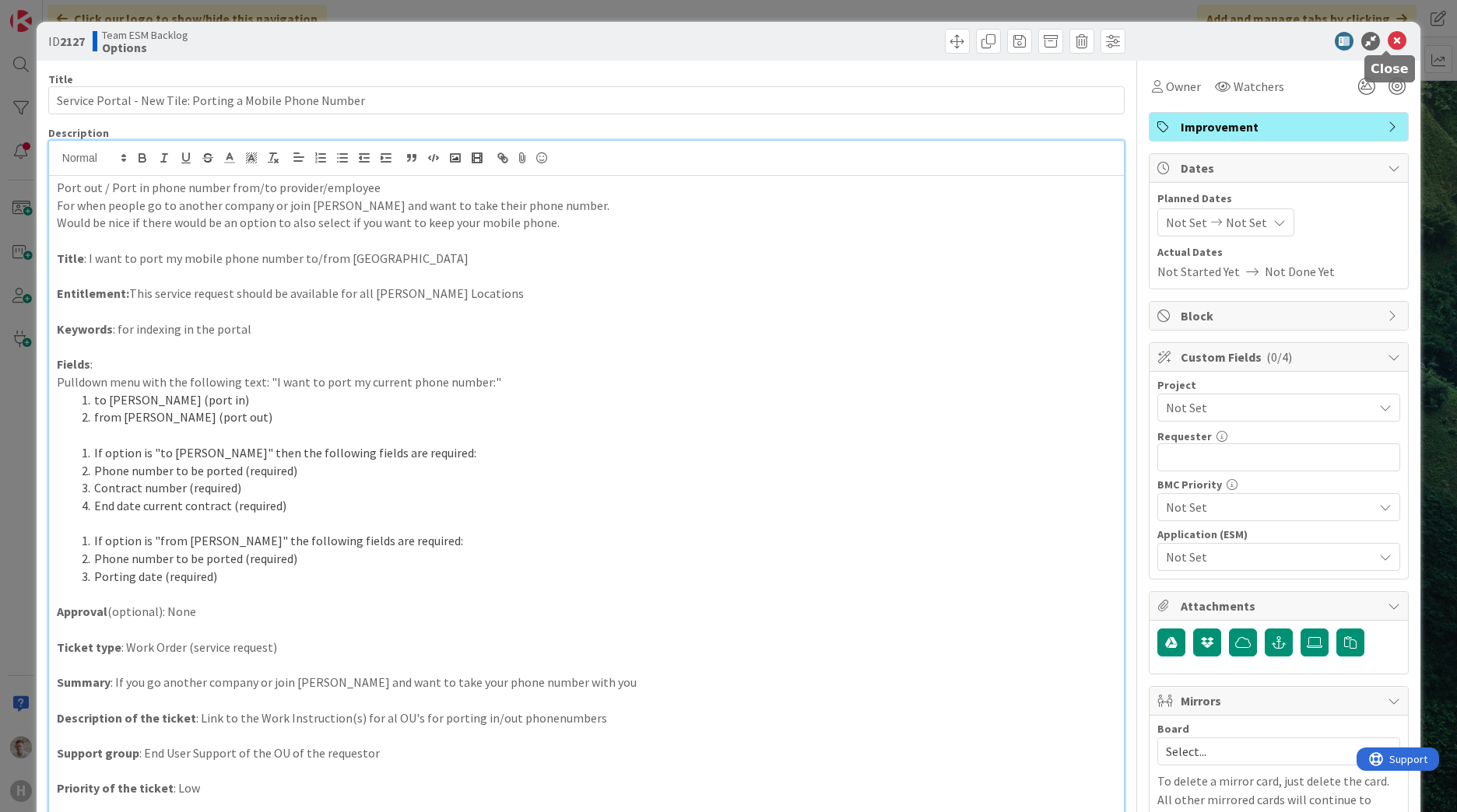
click at [1389, 44] on icon at bounding box center [1396, 41] width 19 height 19
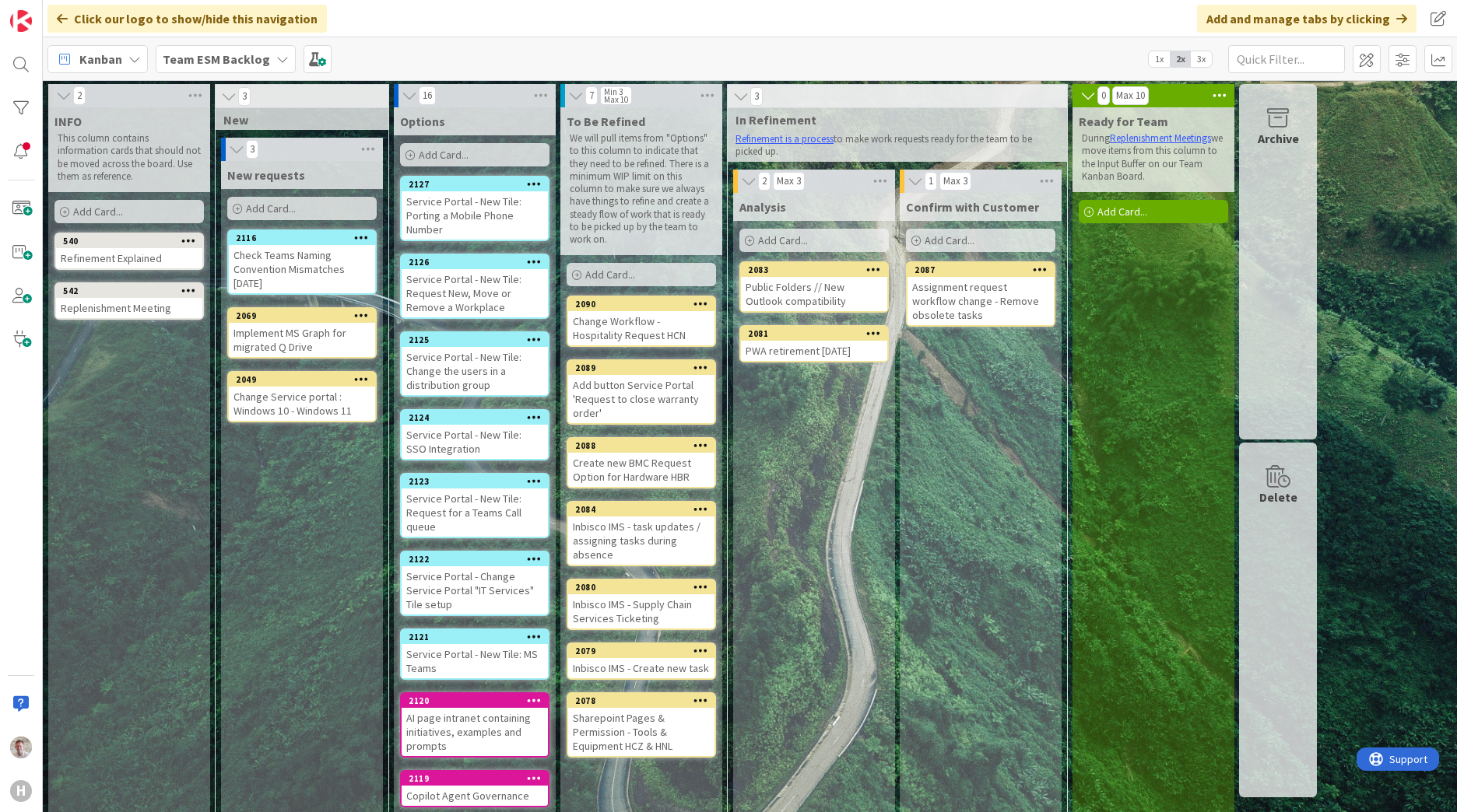
click at [462, 158] on span "Add Card..." at bounding box center [444, 155] width 50 height 14
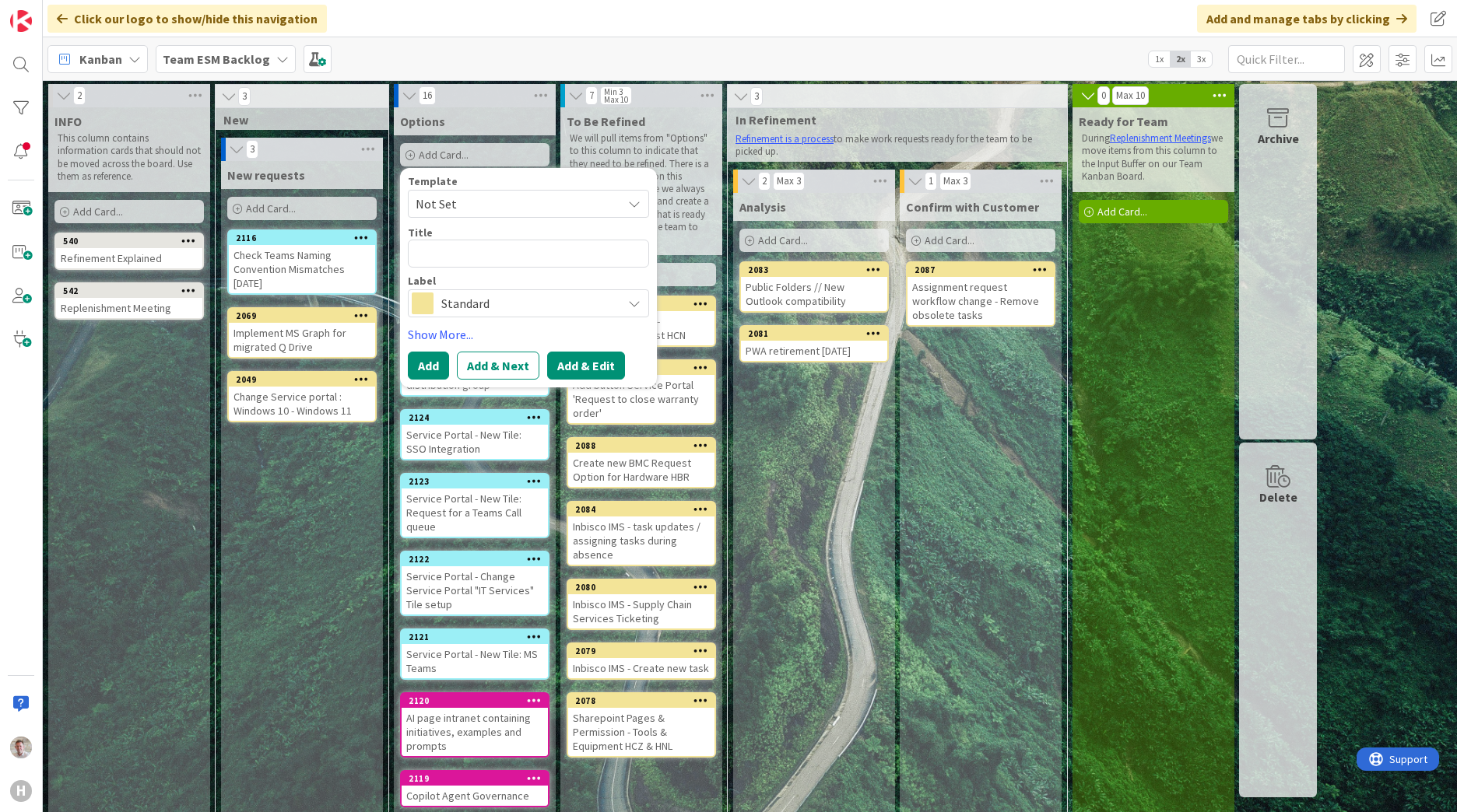
click at [569, 363] on button "Add & Edit" at bounding box center [586, 365] width 77 height 28
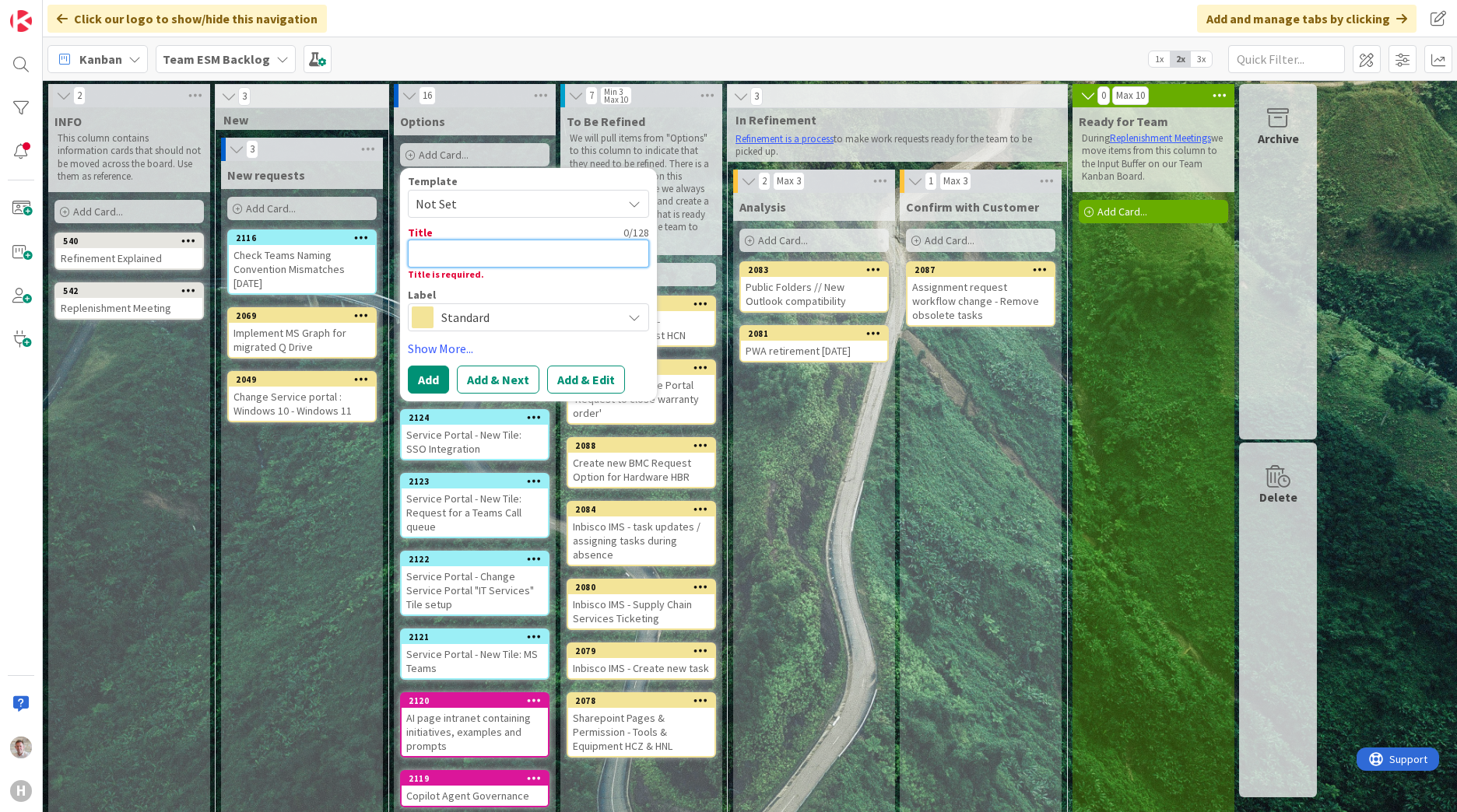
click at [414, 254] on textarea at bounding box center [528, 253] width 241 height 28
drag, startPoint x: 411, startPoint y: 248, endPoint x: 422, endPoint y: 256, distance: 13.6
click at [411, 248] on textarea at bounding box center [528, 253] width 241 height 28
paste textarea "Service Portal - Change Tile: IT Services - Hardware - Desktop Computer"
type textarea "x"
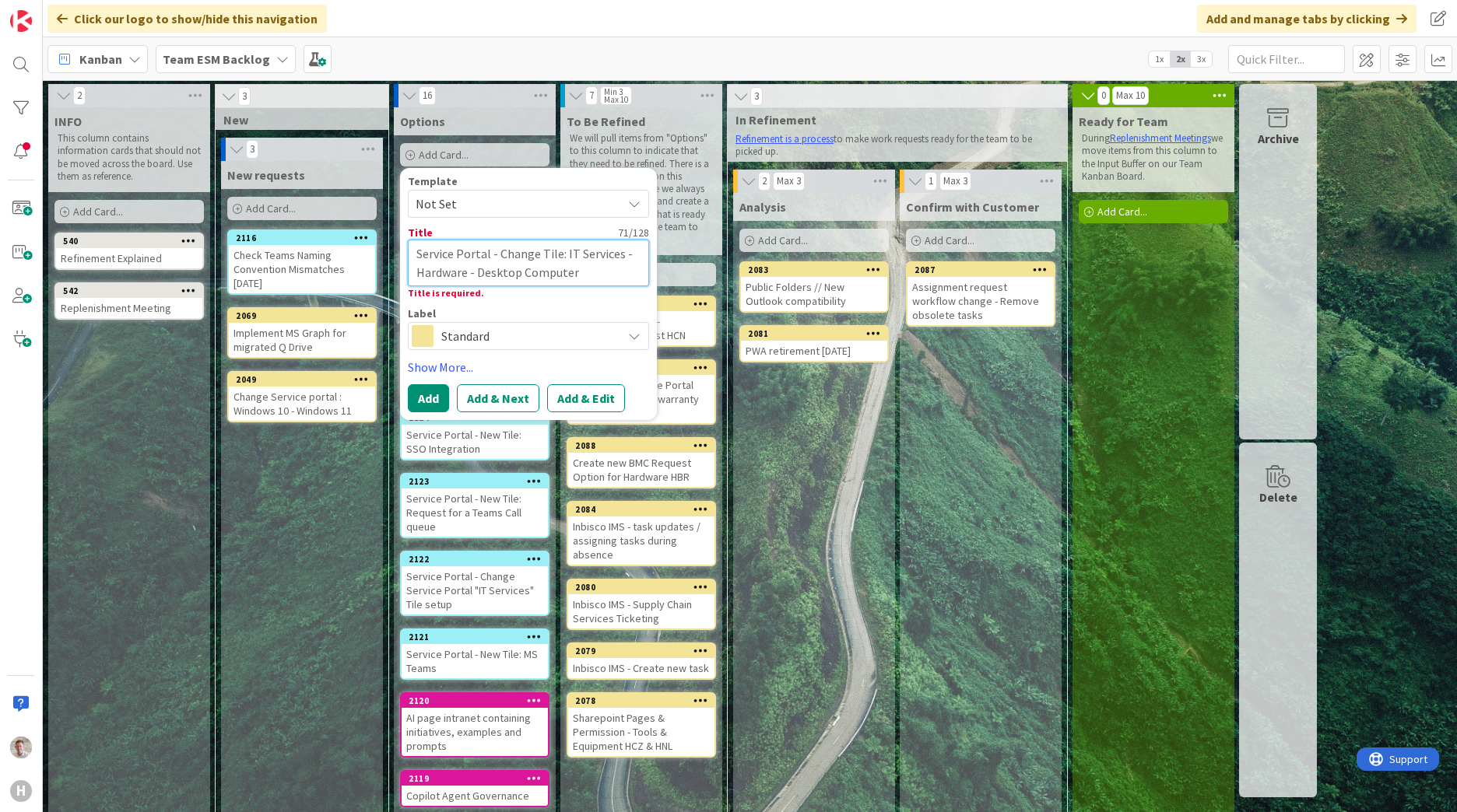
type textarea "Service Portal - Change Tile: IT Services - Hardware - Desktop Computer"
click at [441, 329] on span "Standard" at bounding box center [527, 337] width 173 height 22
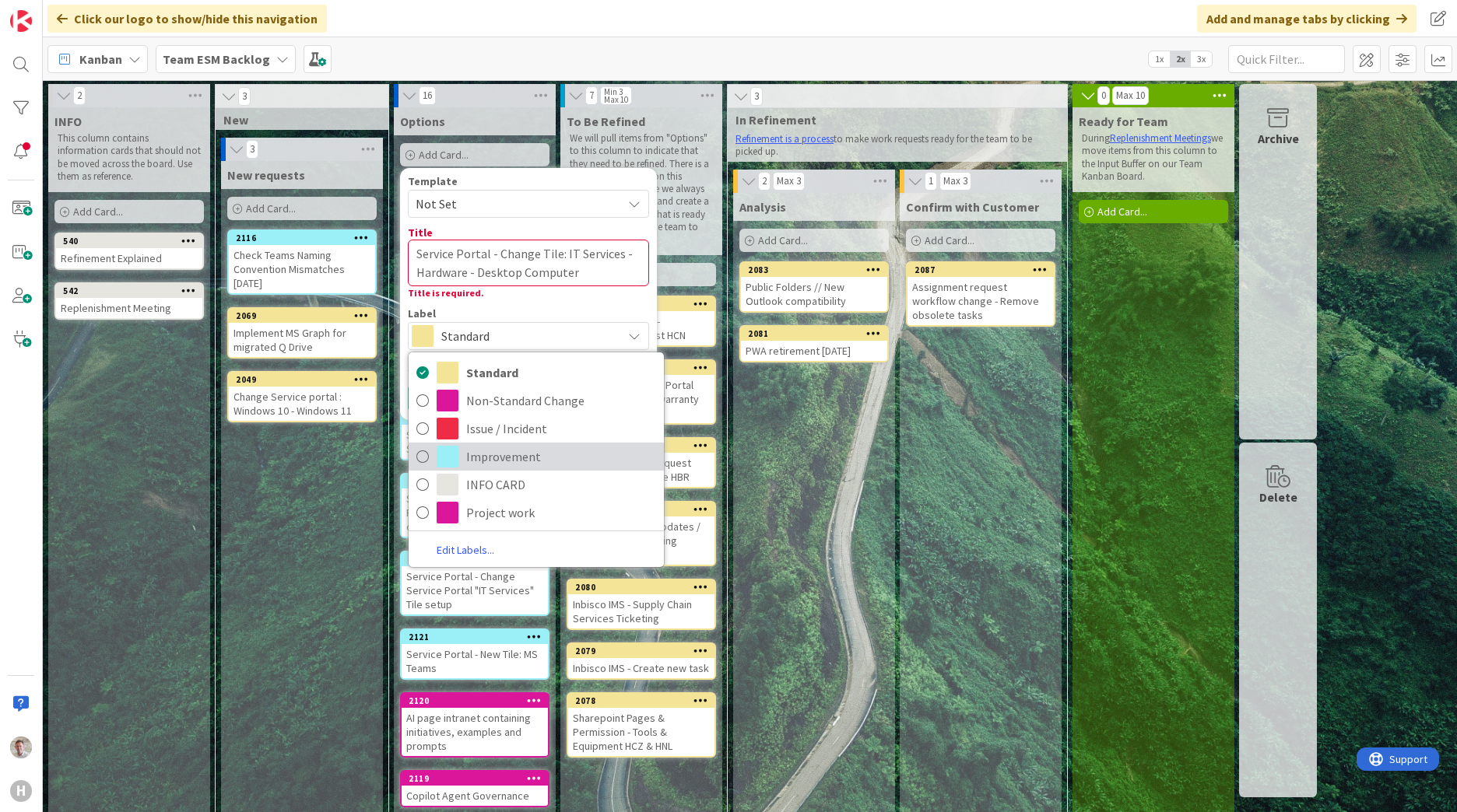
click at [462, 457] on link "Improvement" at bounding box center [535, 457] width 255 height 28
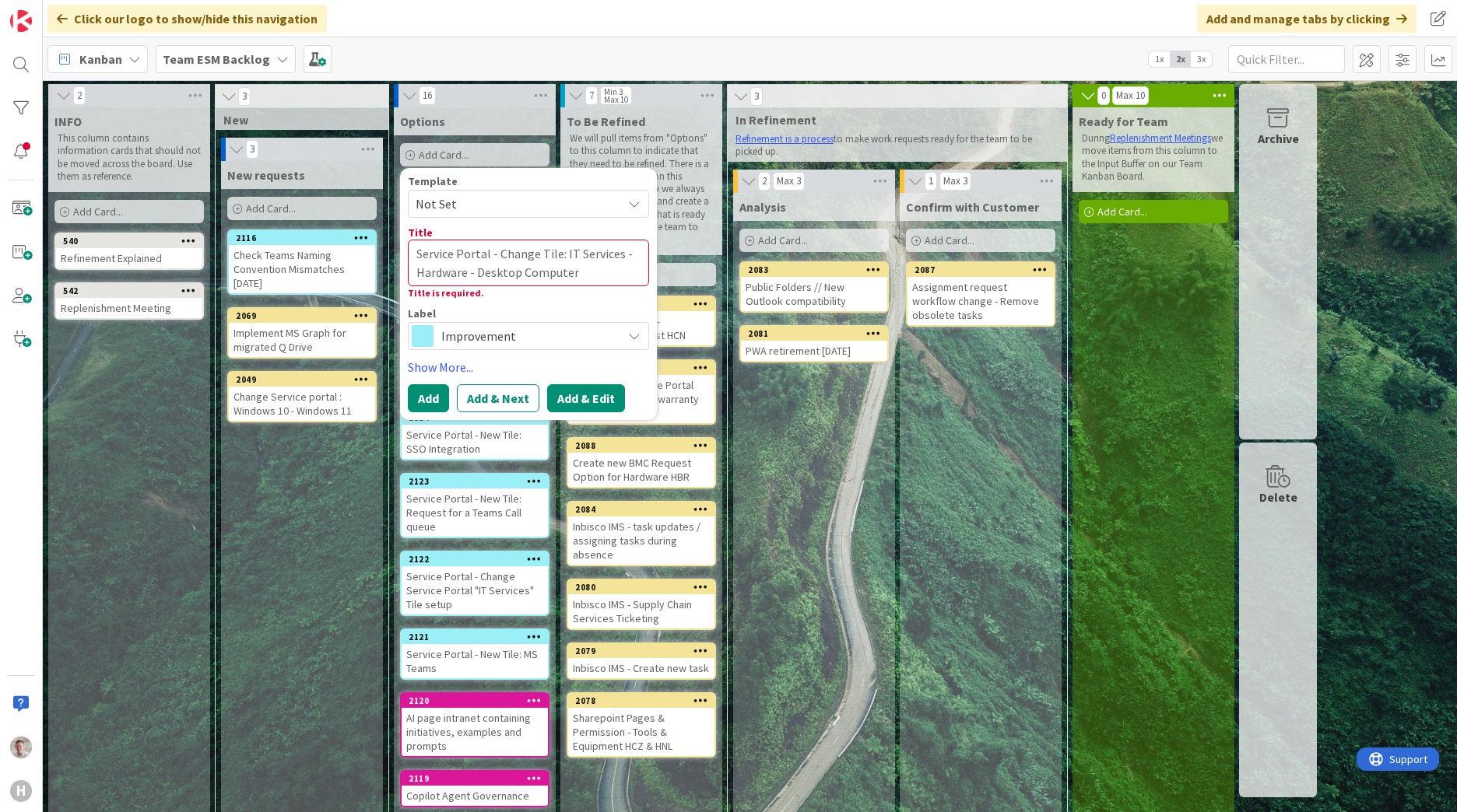
click at [561, 392] on button "Add & Edit" at bounding box center [586, 398] width 77 height 28
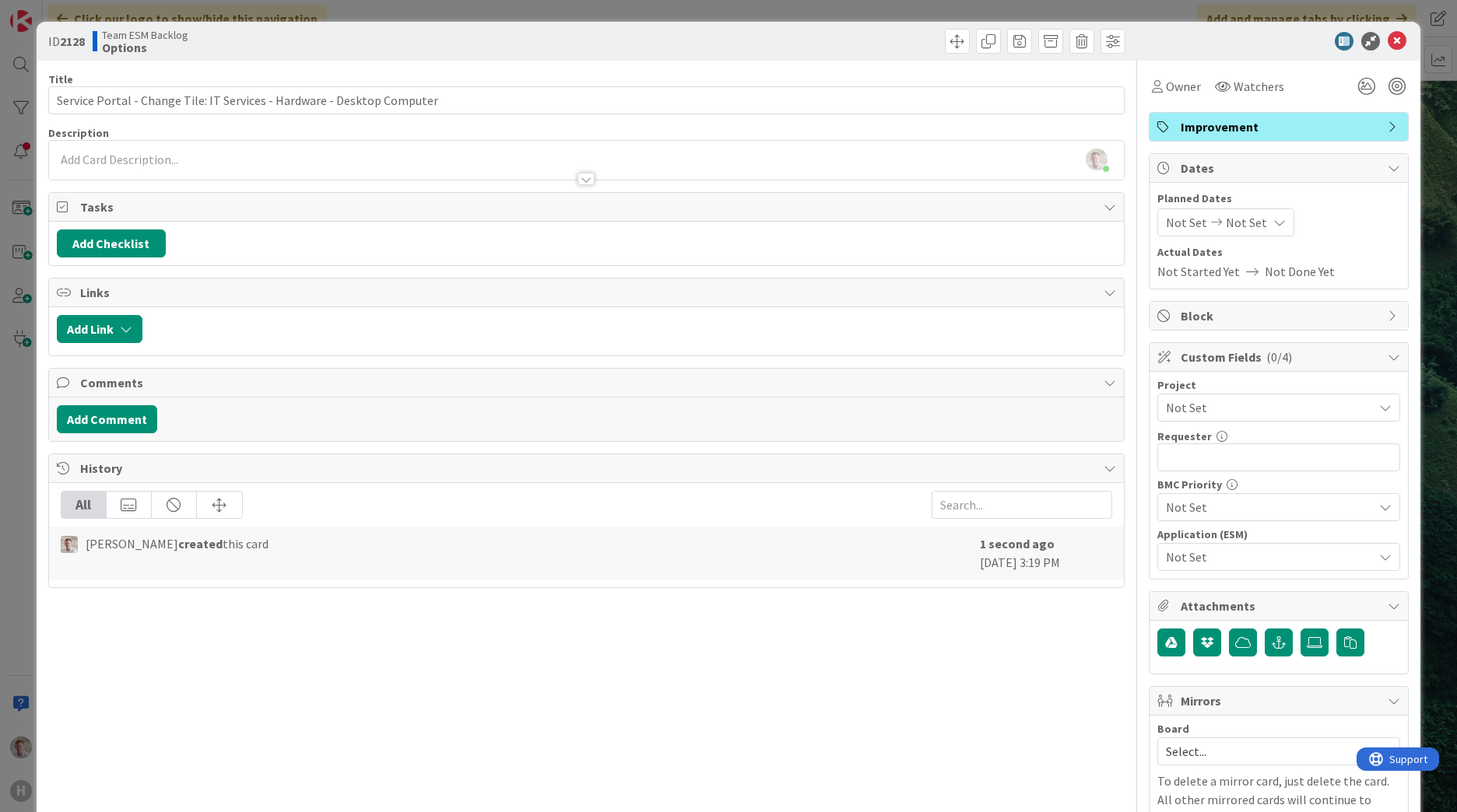
click at [107, 164] on div at bounding box center [586, 172] width 1075 height 16
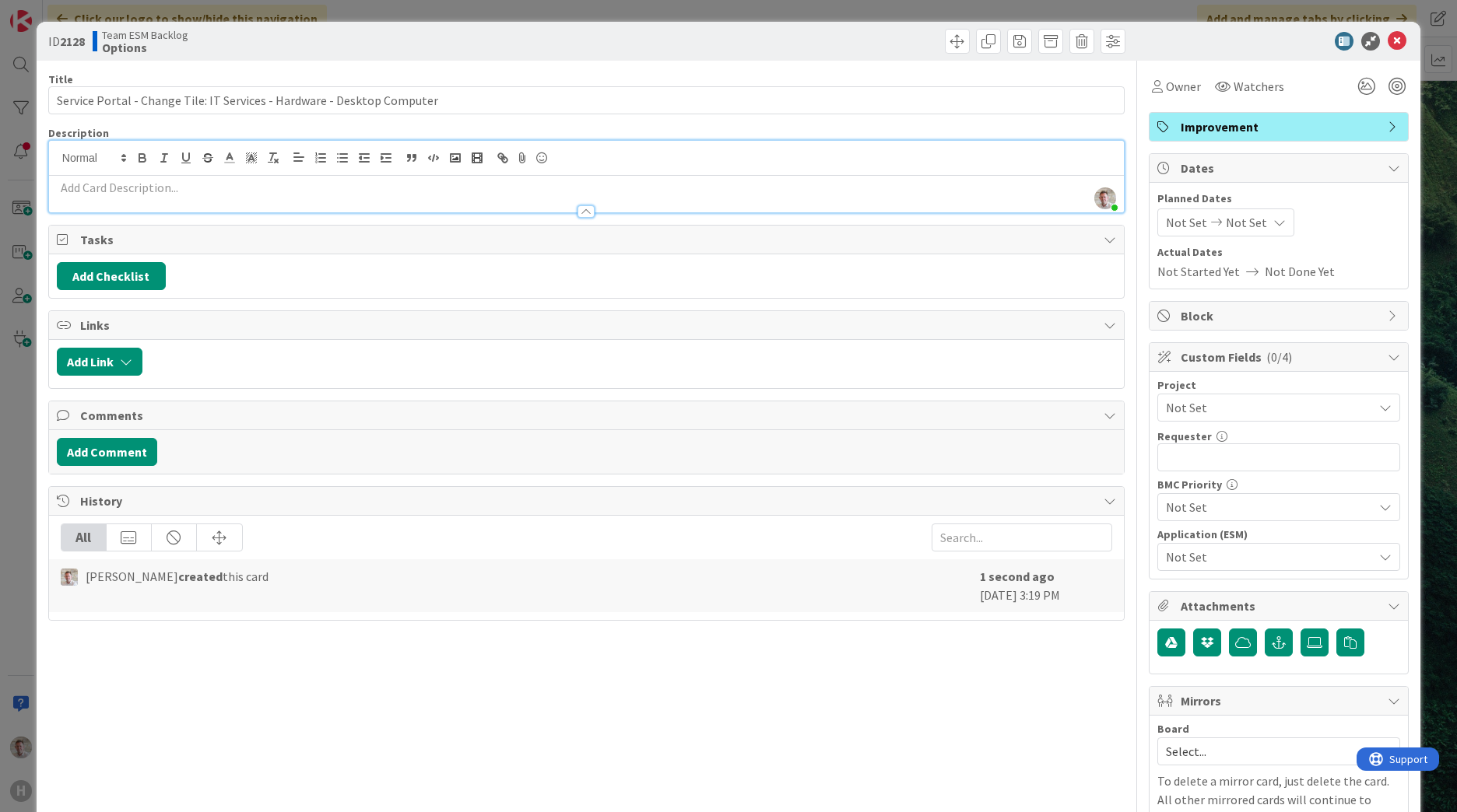
click at [97, 186] on p at bounding box center [586, 188] width 1059 height 18
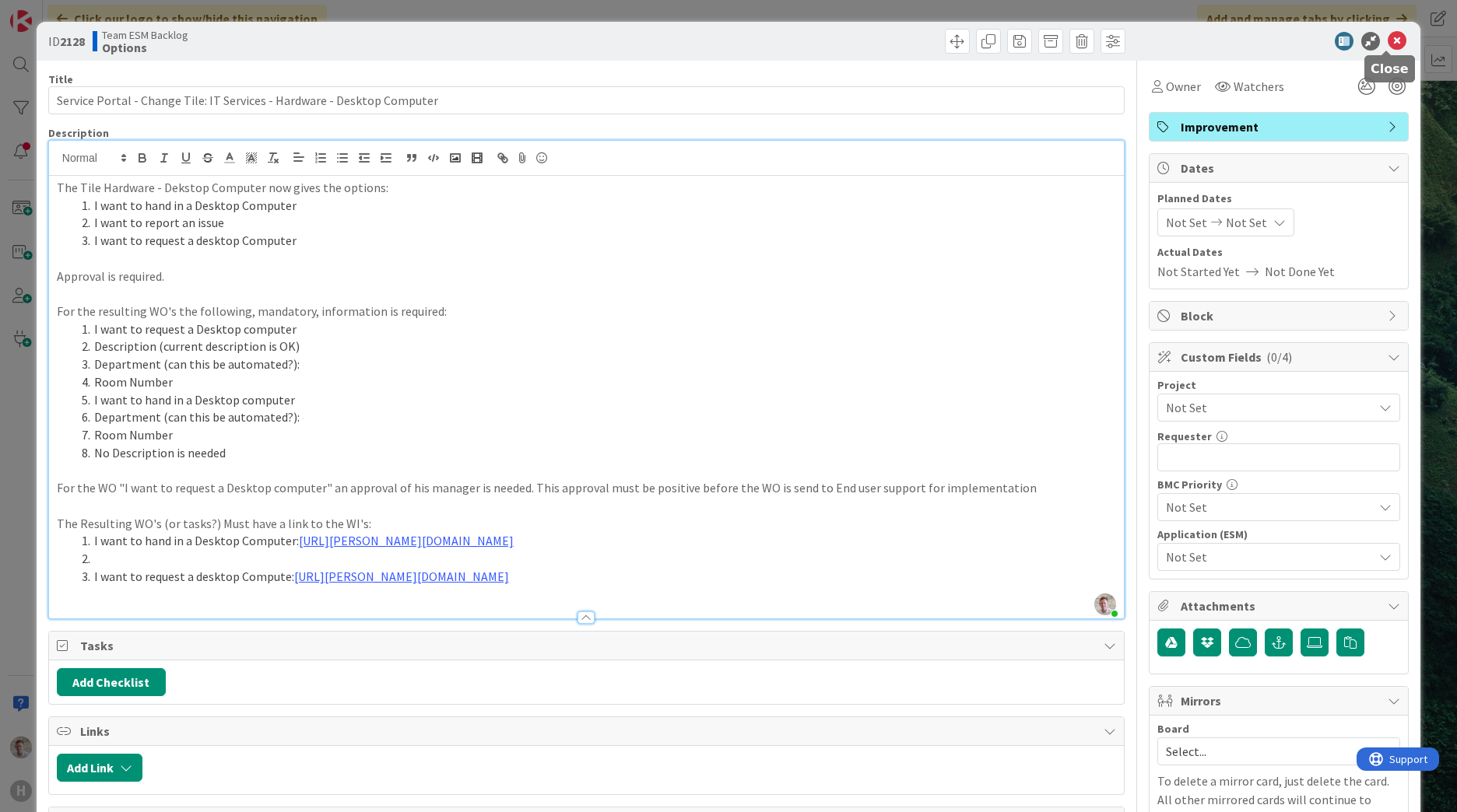
click at [1387, 48] on icon at bounding box center [1396, 41] width 19 height 19
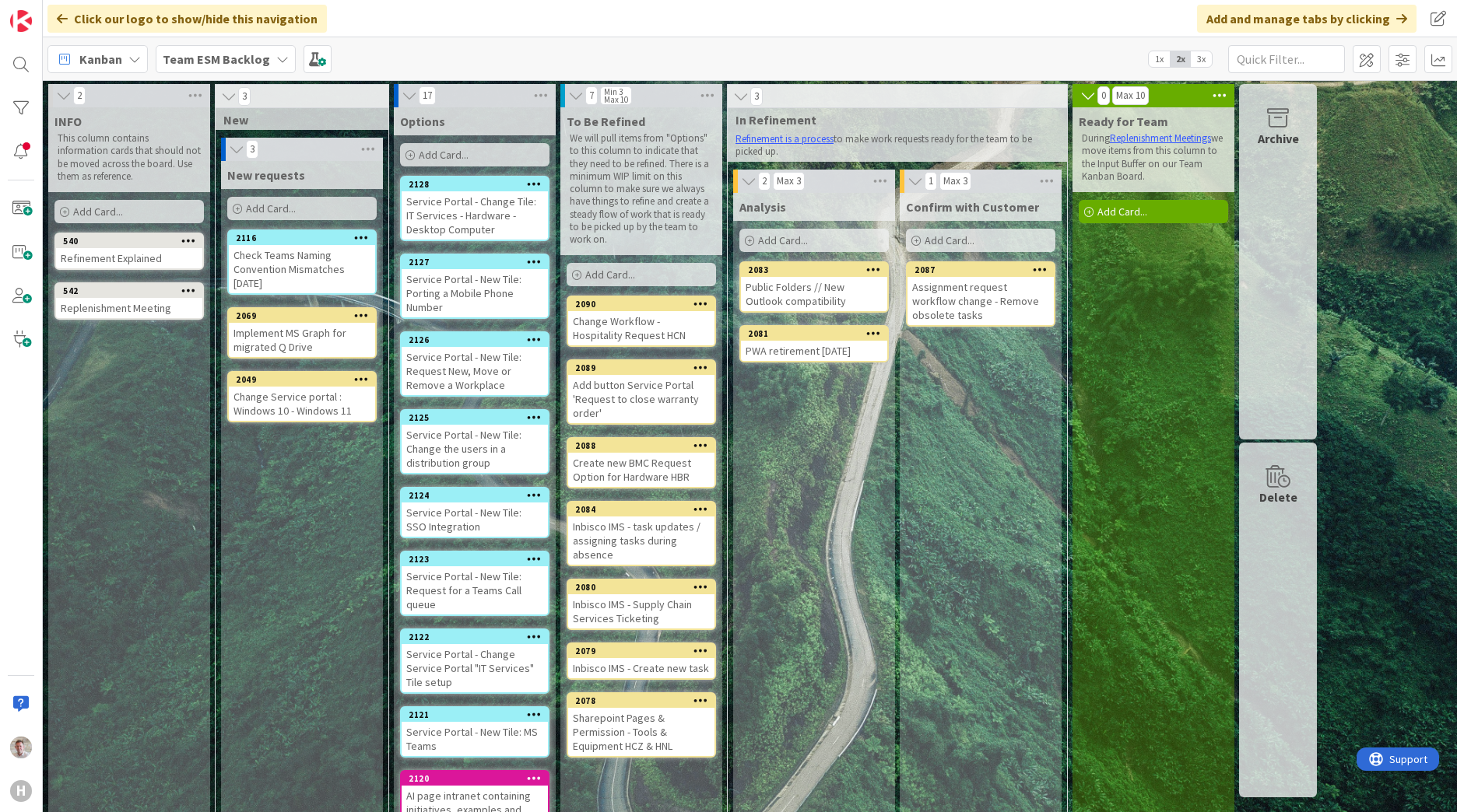
click at [481, 228] on div "Service Portal - Change Tile: IT Services - Hardware - Desktop Computer" at bounding box center [474, 215] width 146 height 49
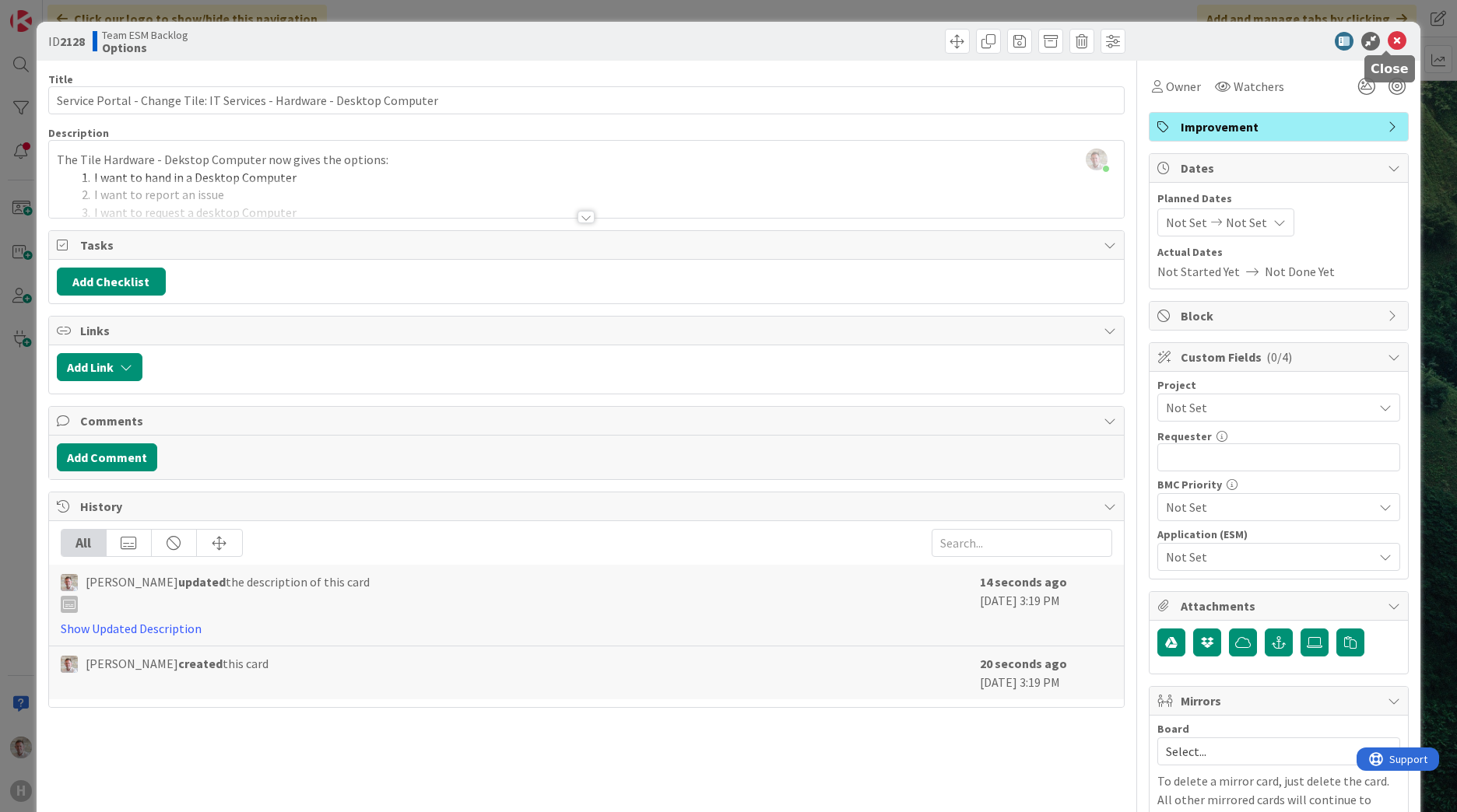
click at [1387, 47] on icon at bounding box center [1396, 41] width 19 height 19
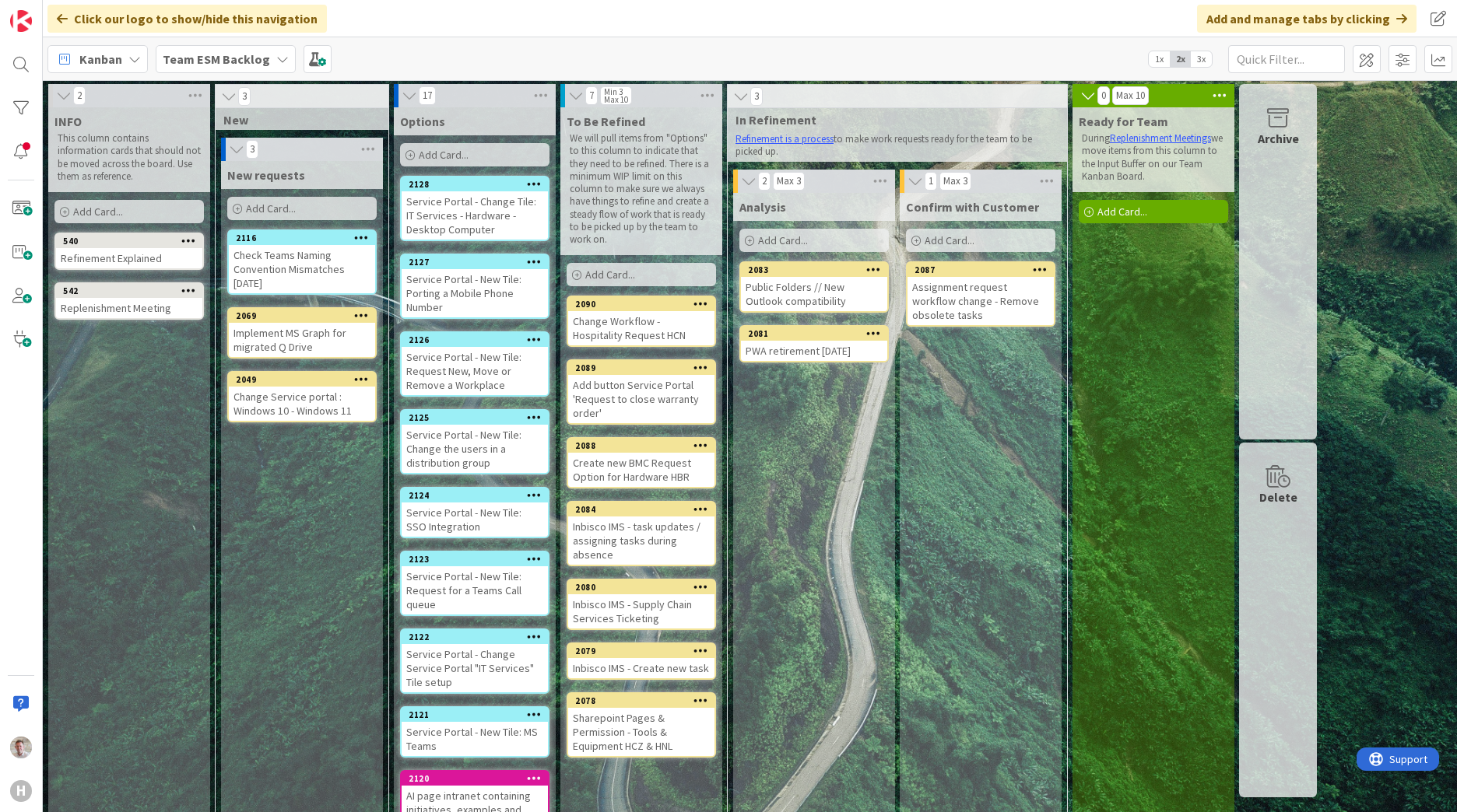
click at [428, 154] on span "Add Card..." at bounding box center [444, 155] width 50 height 14
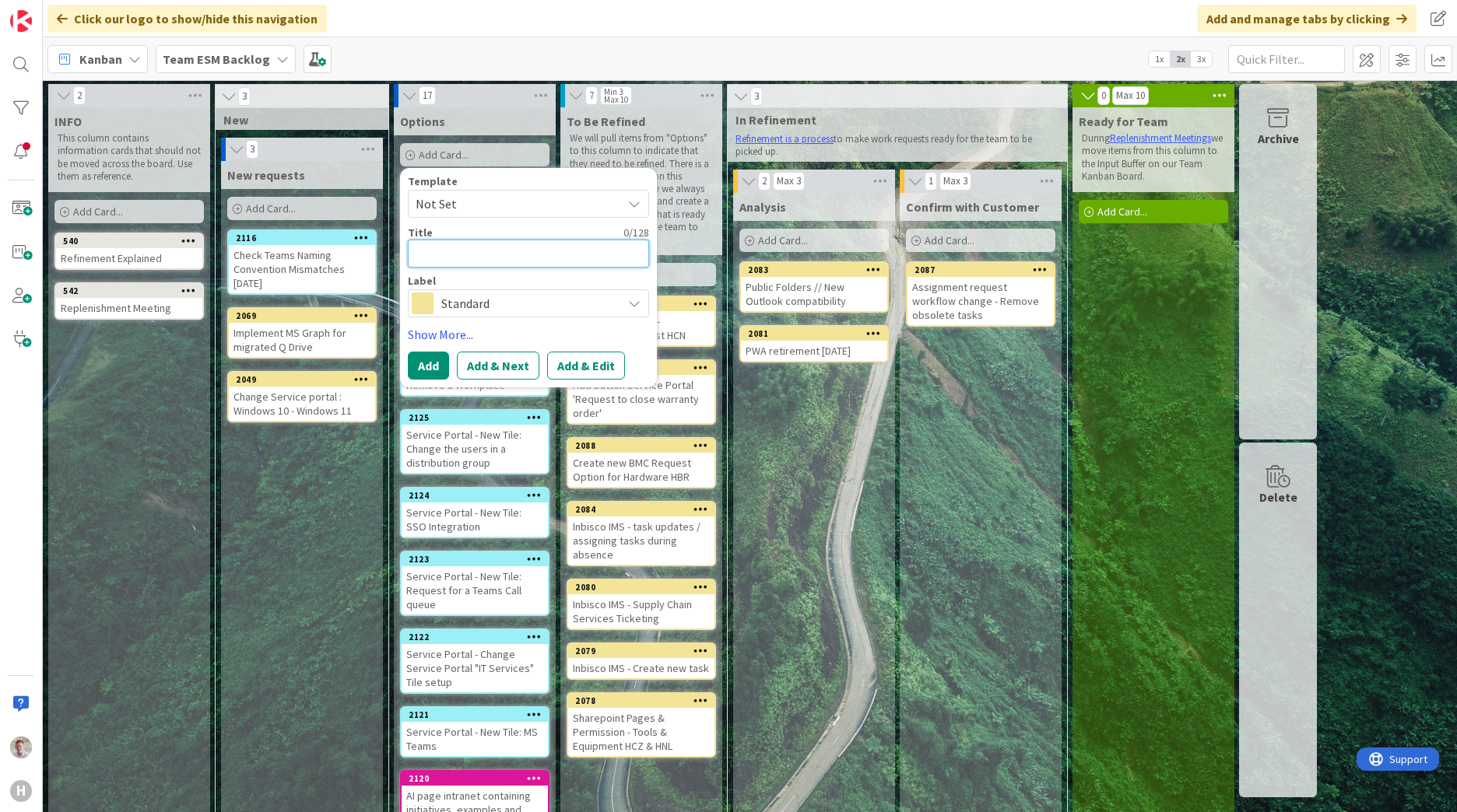
click at [448, 260] on textarea at bounding box center [528, 253] width 241 height 28
paste textarea "Service Portal - New Tile: I want to re-open Huisman Document Register"
type textarea "x"
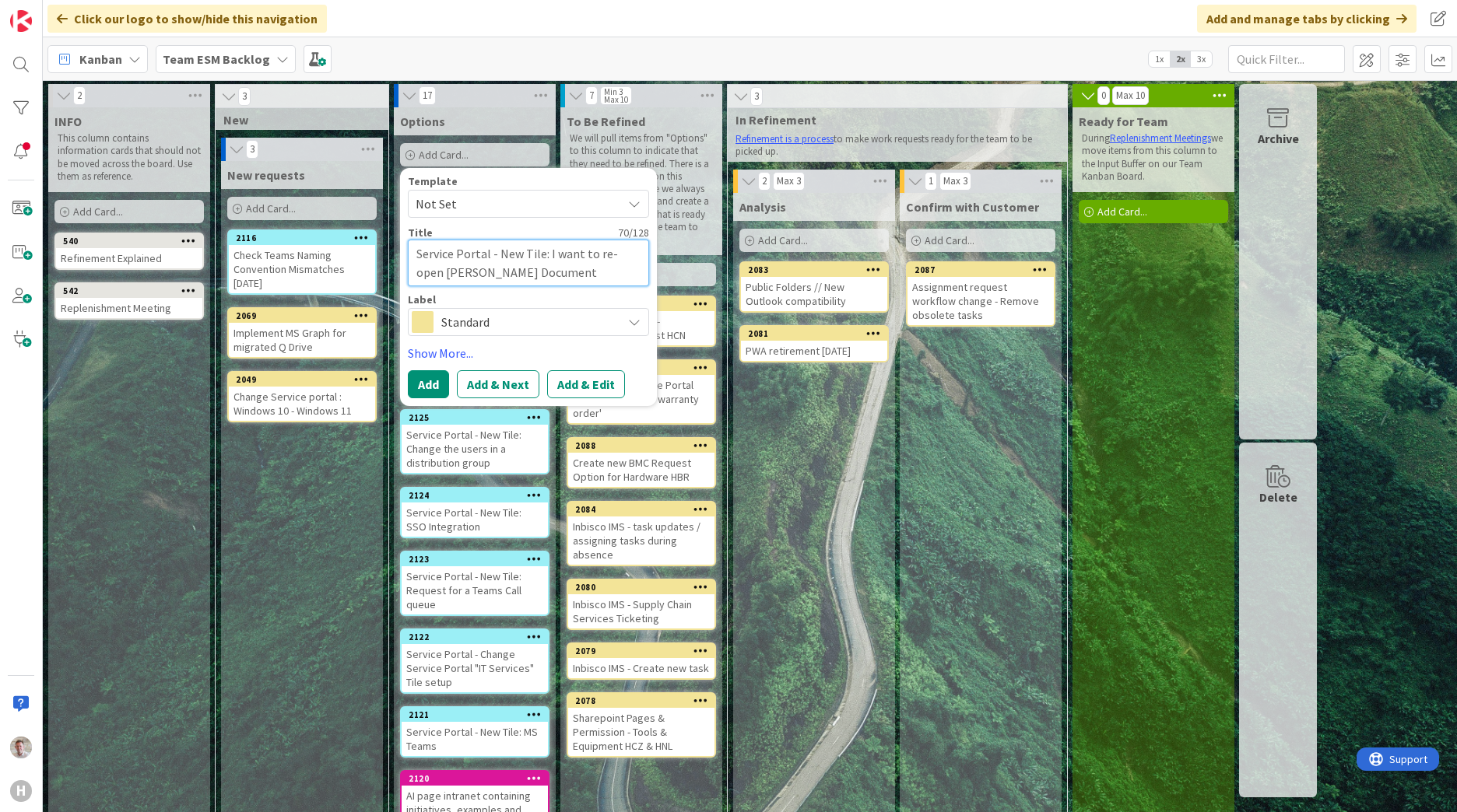
type textarea "Service Portal - New Tile: I want to re-open Huisman Document Register"
click at [464, 340] on div "Template Not Set Title 70 / 128 Service Portal - New Tile: I want to re-open Hu…" at bounding box center [528, 287] width 241 height 222
click at [467, 336] on div "Standard" at bounding box center [528, 322] width 241 height 28
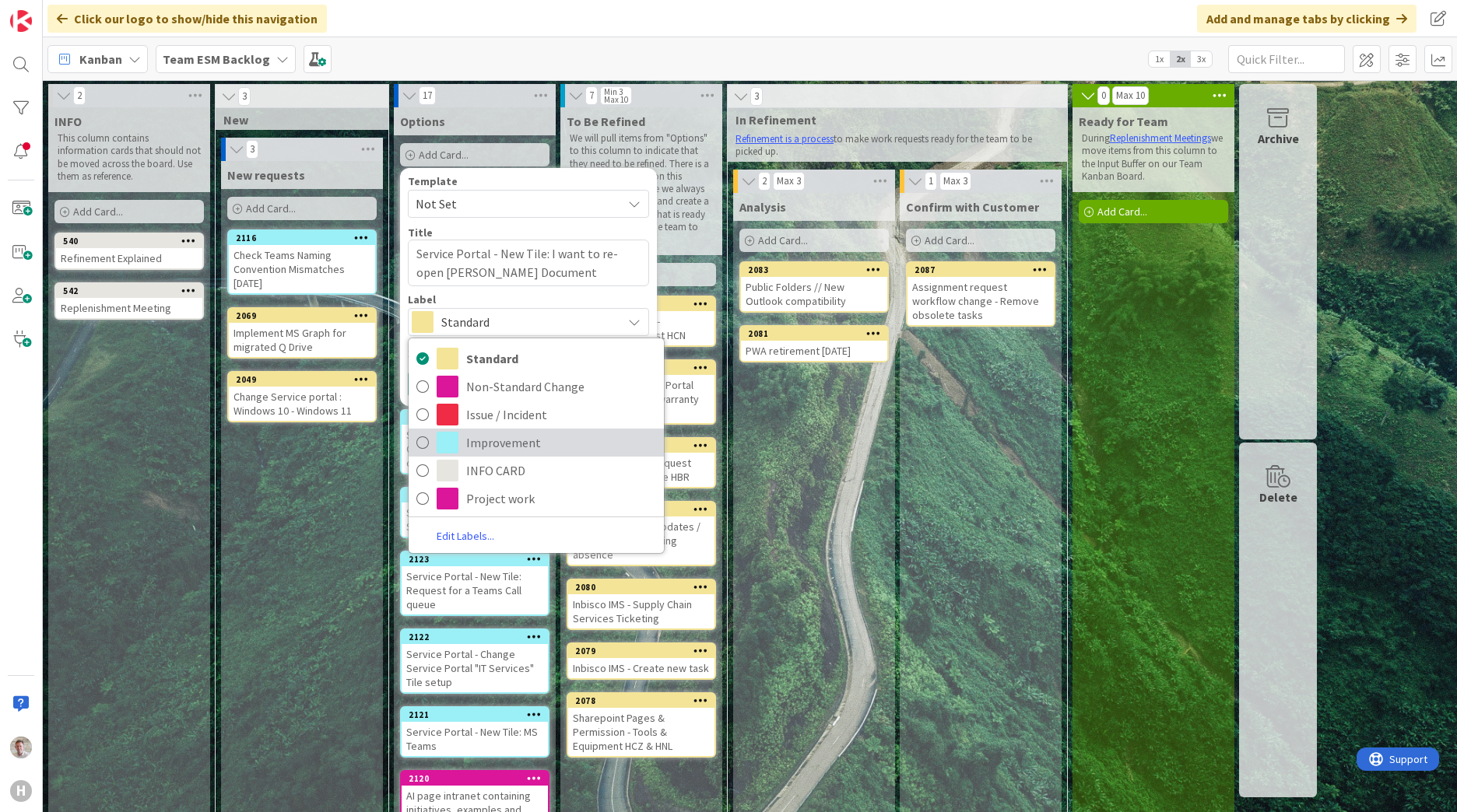
click at [485, 447] on span "Improvement" at bounding box center [560, 443] width 190 height 24
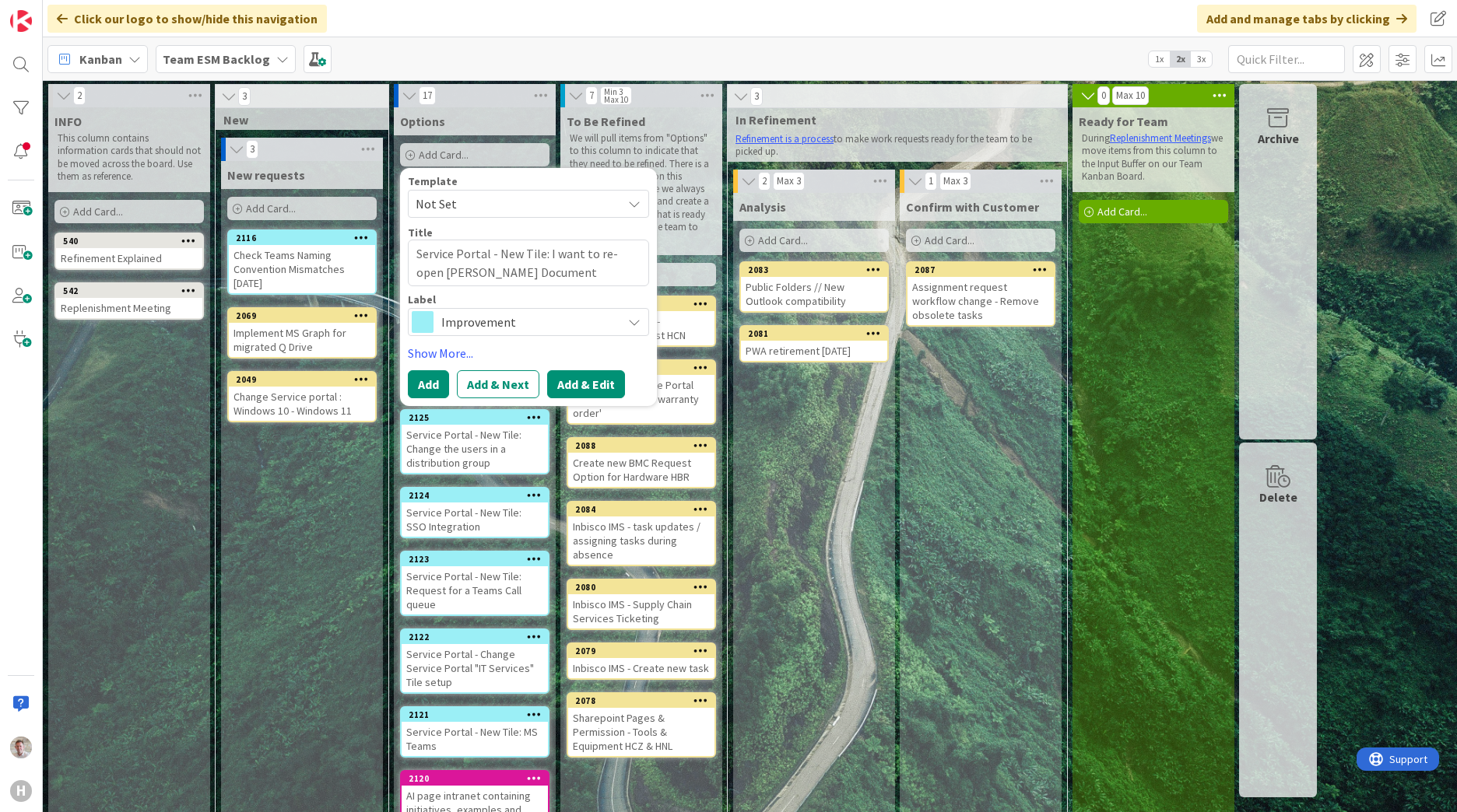
click at [571, 382] on button "Add & Edit" at bounding box center [586, 384] width 77 height 28
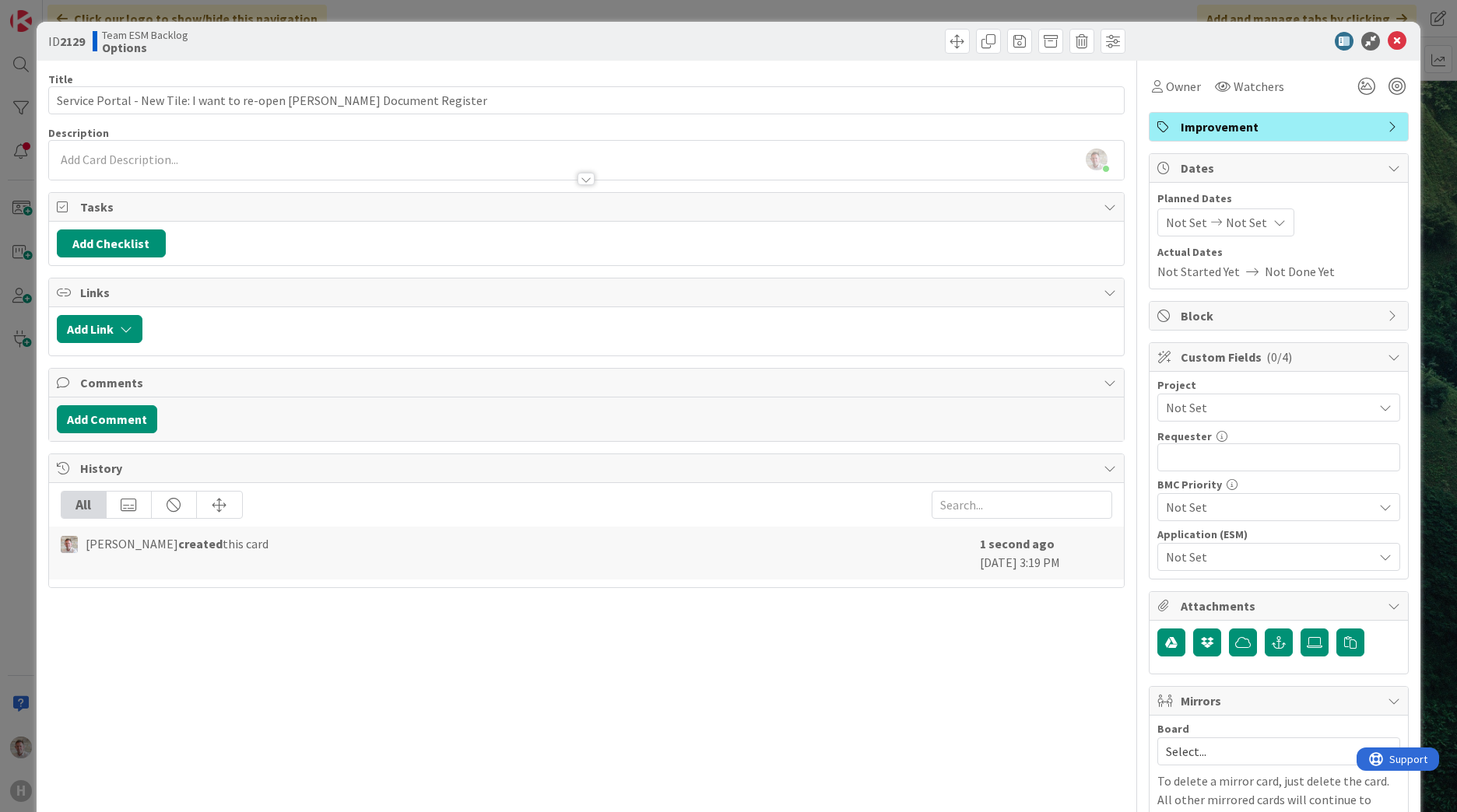
click at [60, 160] on div "Robby de Bie just joined" at bounding box center [586, 160] width 1075 height 39
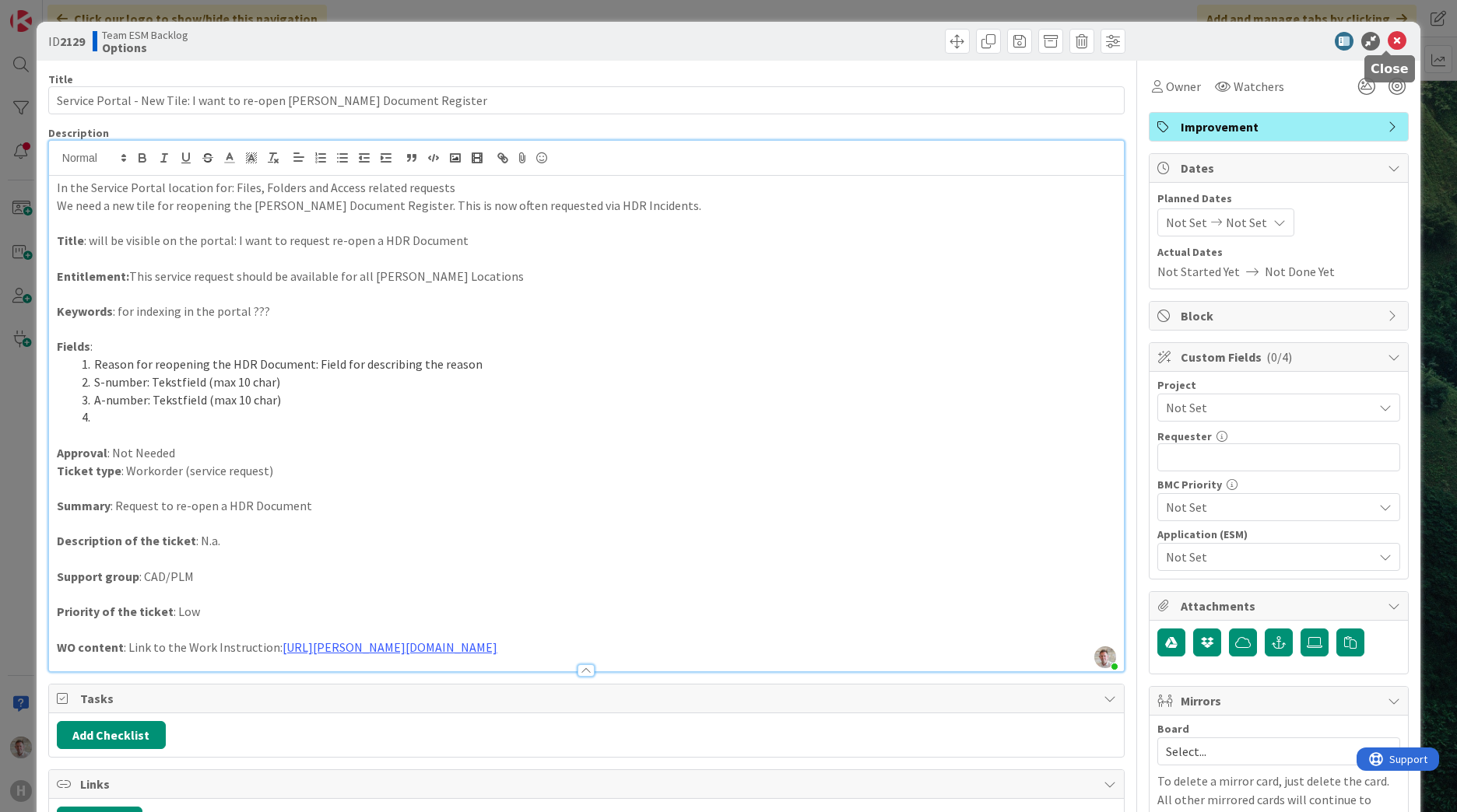
click at [1387, 38] on icon at bounding box center [1396, 41] width 19 height 19
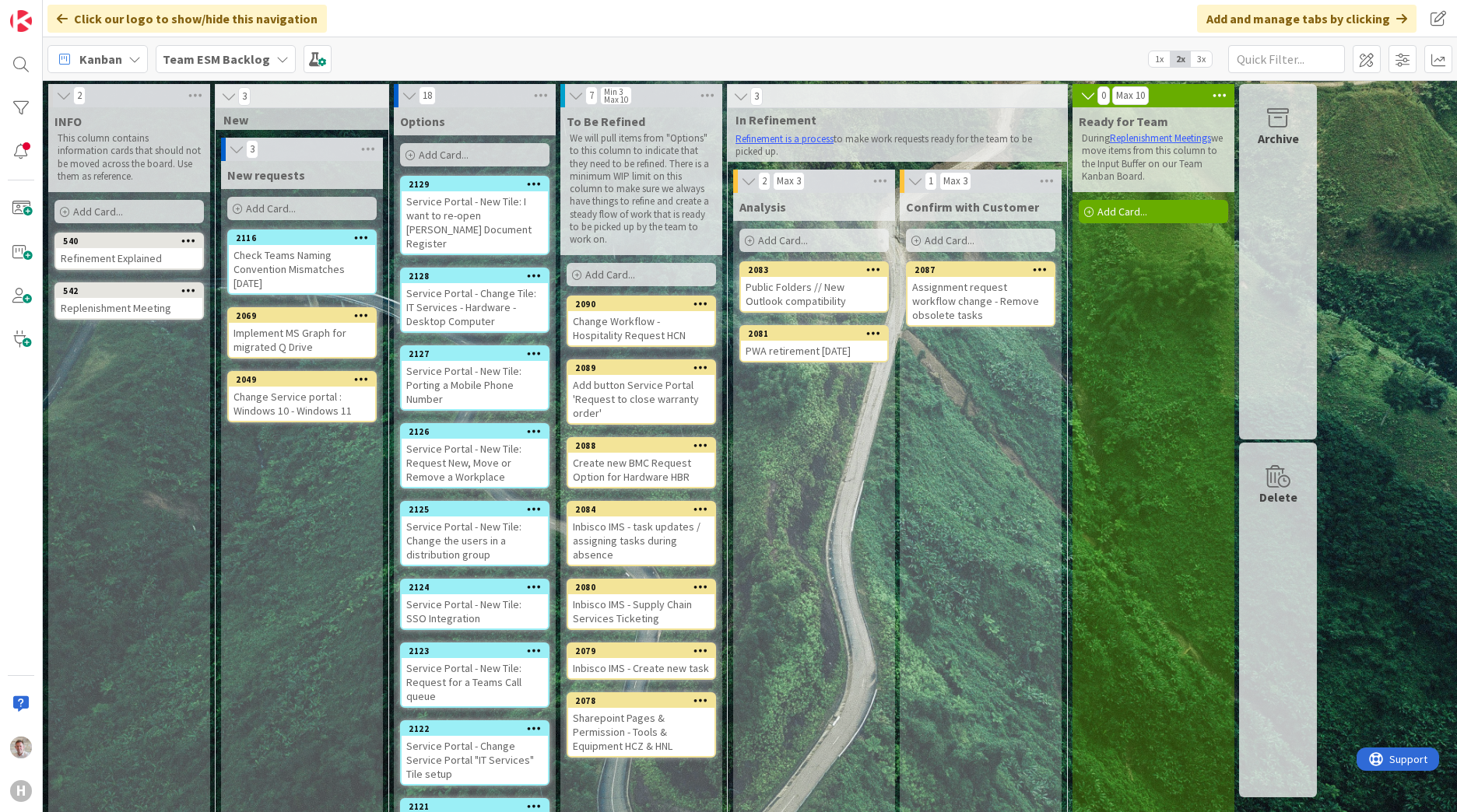
click at [492, 157] on div "Add Card..." at bounding box center [475, 155] width 149 height 24
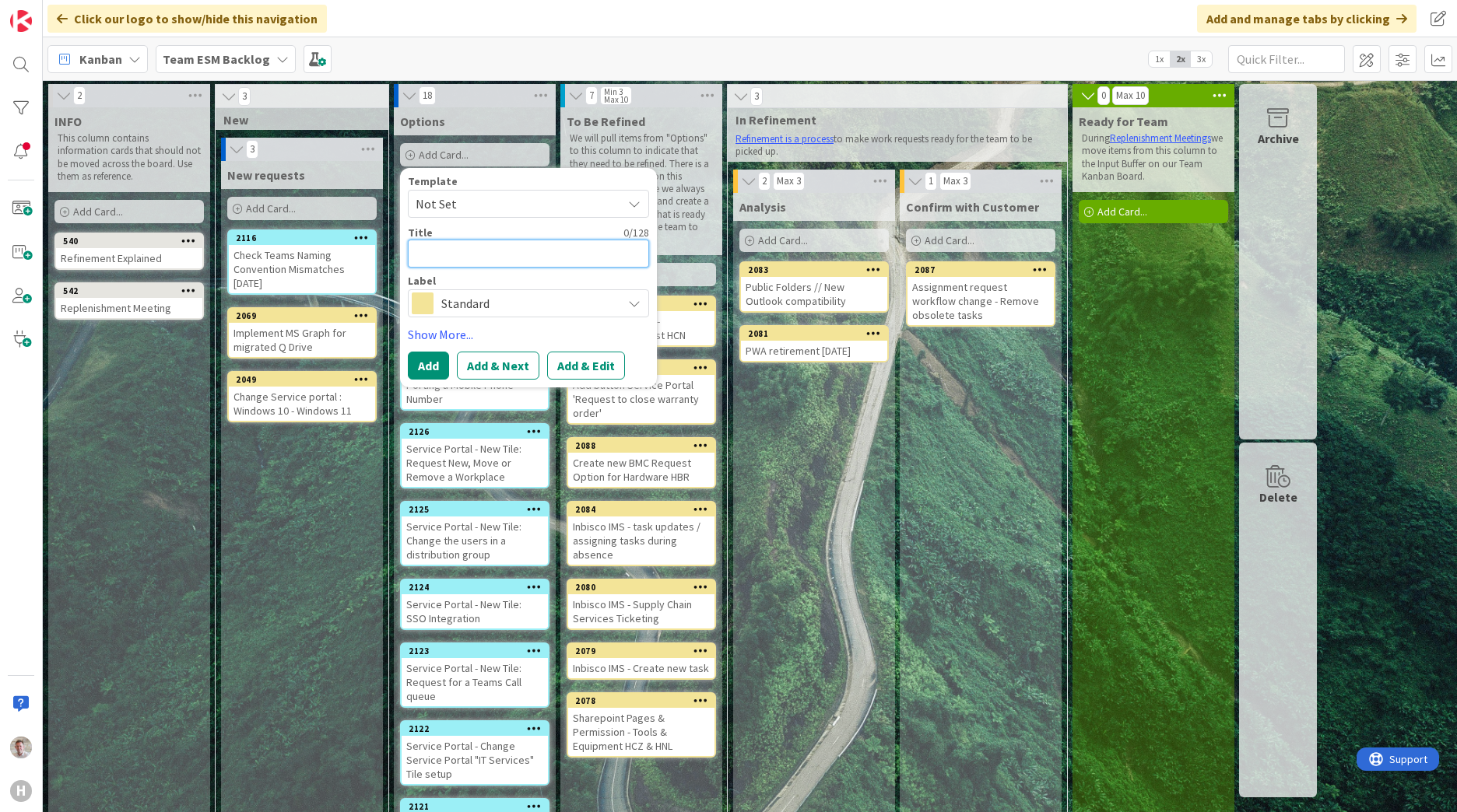
click at [475, 242] on textarea at bounding box center [528, 253] width 241 height 28
click at [570, 370] on button "Add & Edit" at bounding box center [586, 365] width 77 height 28
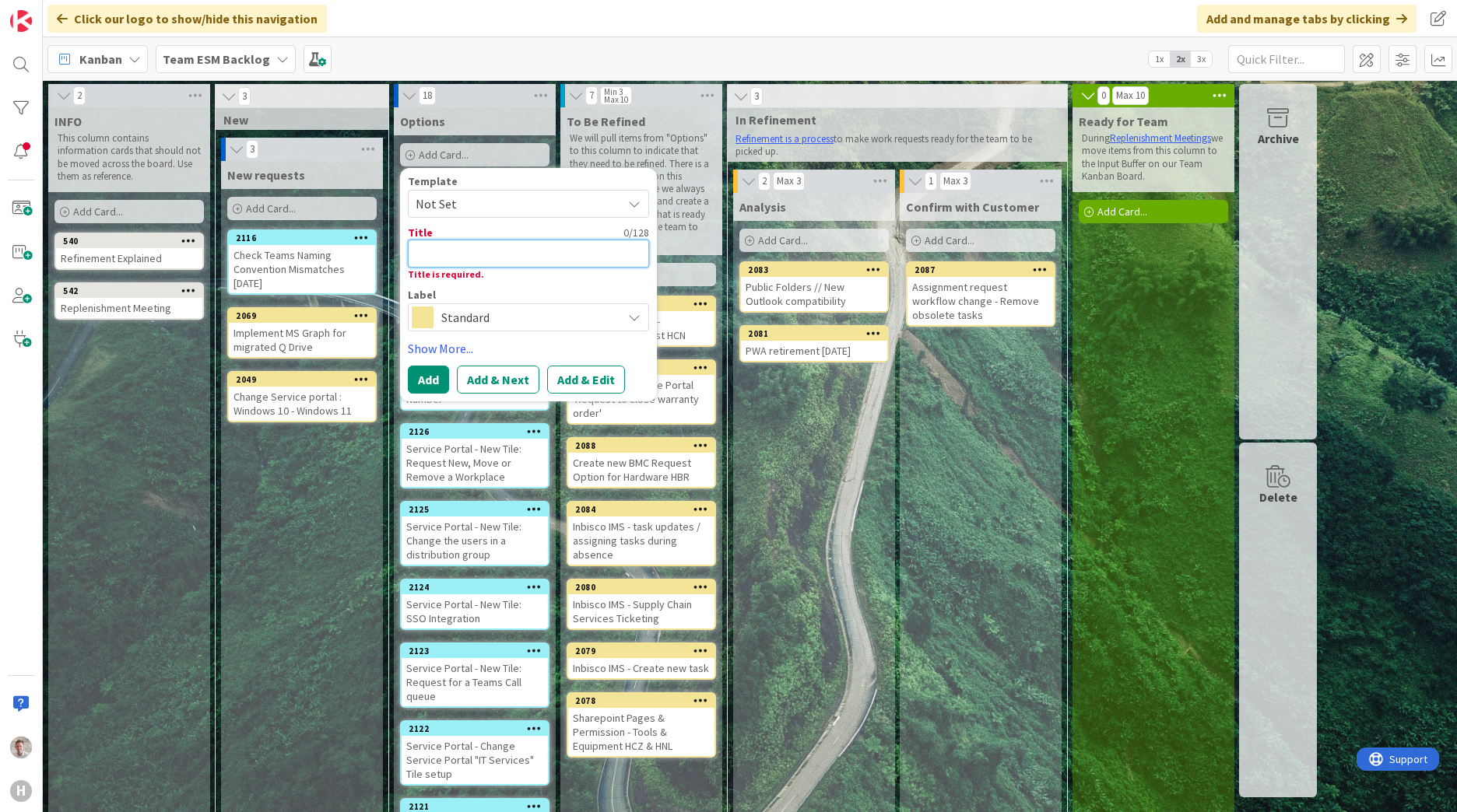
click at [419, 257] on textarea at bounding box center [528, 253] width 241 height 28
paste textarea "Automate Approval requests in BMC for application Installations"
type textarea "x"
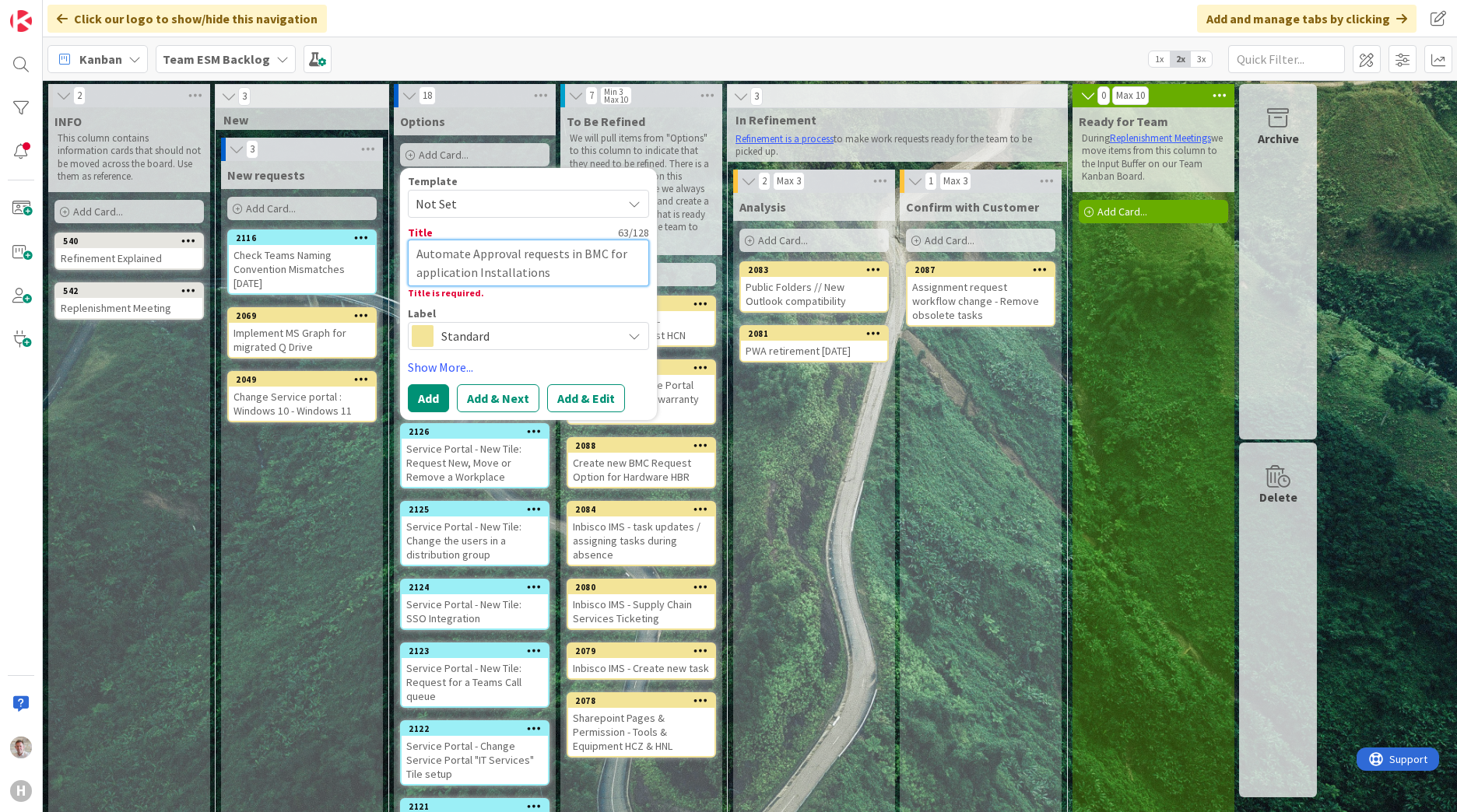
type textarea "Automate Approval requests in BMC for application Installations"
click at [537, 336] on span "Standard" at bounding box center [527, 337] width 173 height 22
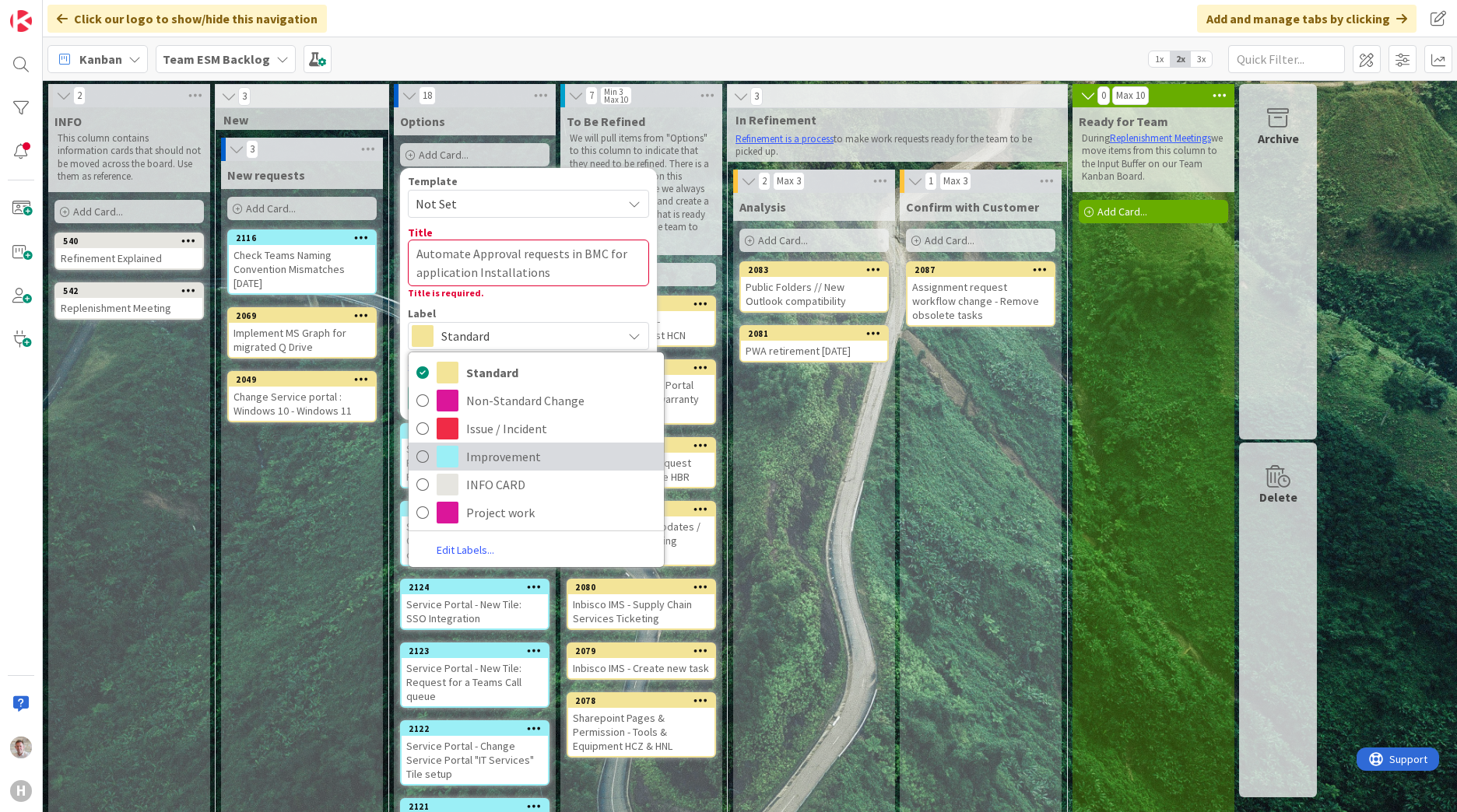
drag, startPoint x: 498, startPoint y: 458, endPoint x: 348, endPoint y: 423, distance: 154.0
click at [498, 458] on span "Improvement" at bounding box center [560, 457] width 190 height 24
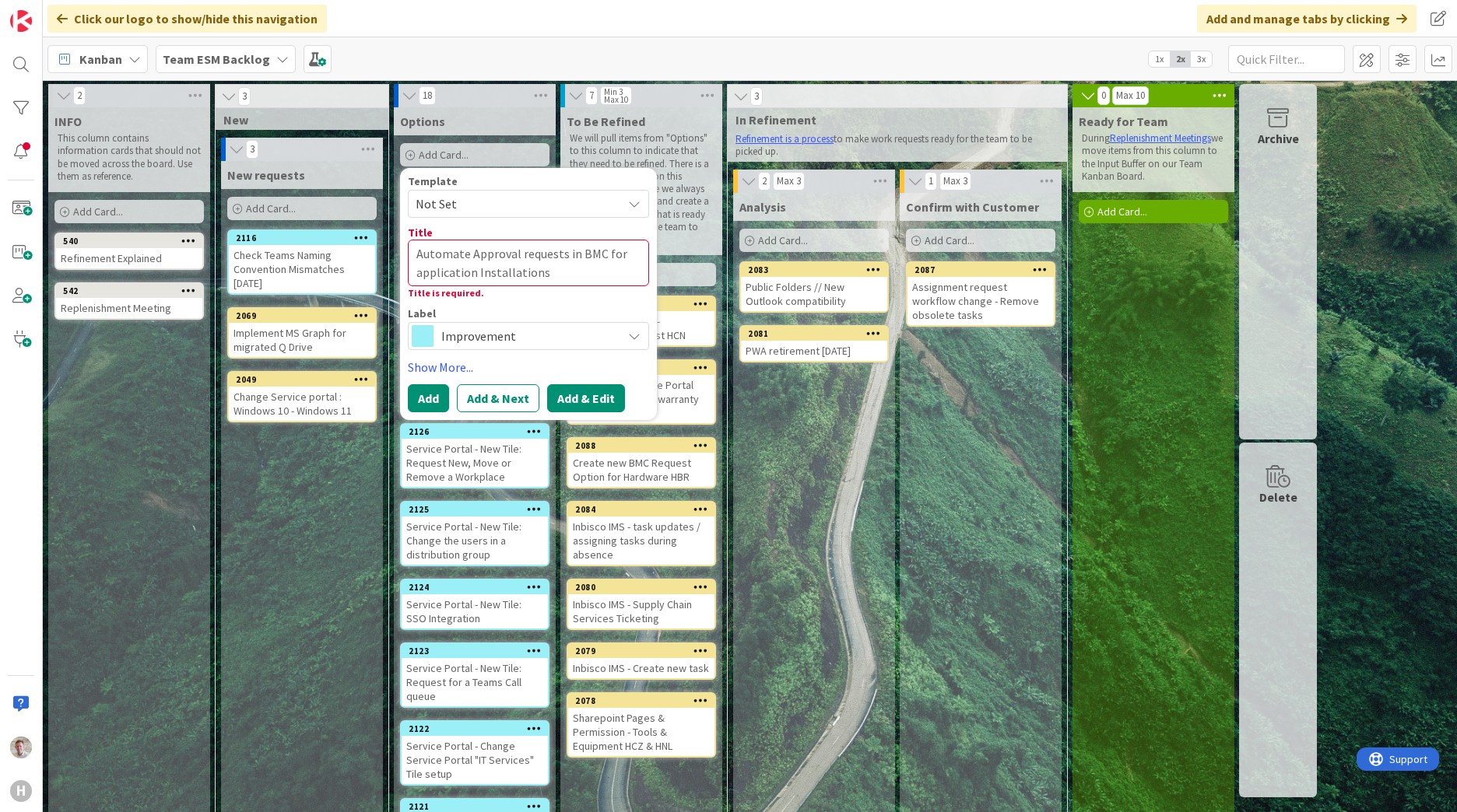
click at [561, 392] on button "Add & Edit" at bounding box center [586, 398] width 77 height 28
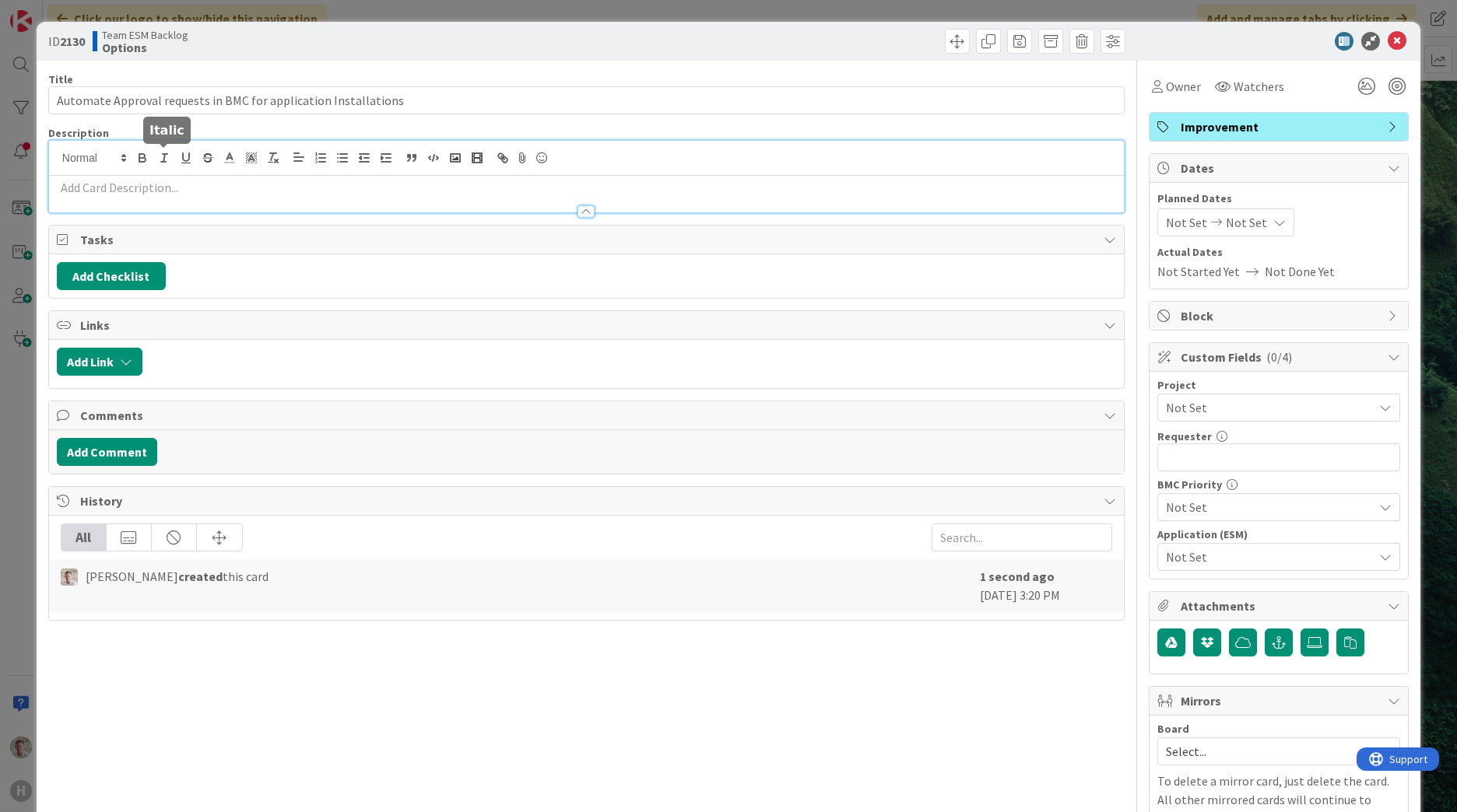
click at [160, 162] on div at bounding box center [586, 177] width 1075 height 71
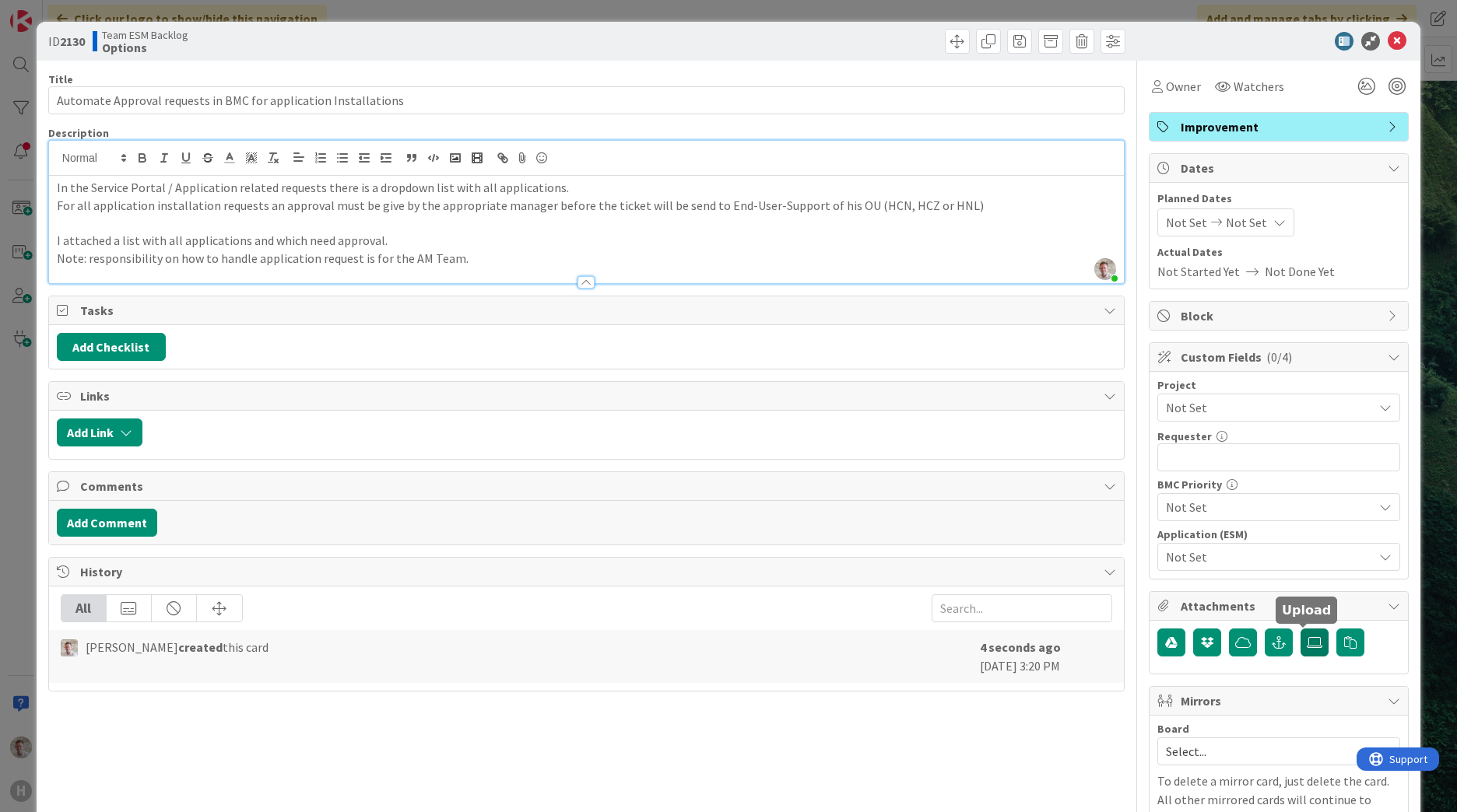
click at [1307, 645] on icon at bounding box center [1315, 642] width 16 height 13
click at [1300, 628] on input "file" at bounding box center [1300, 628] width 0 height 0
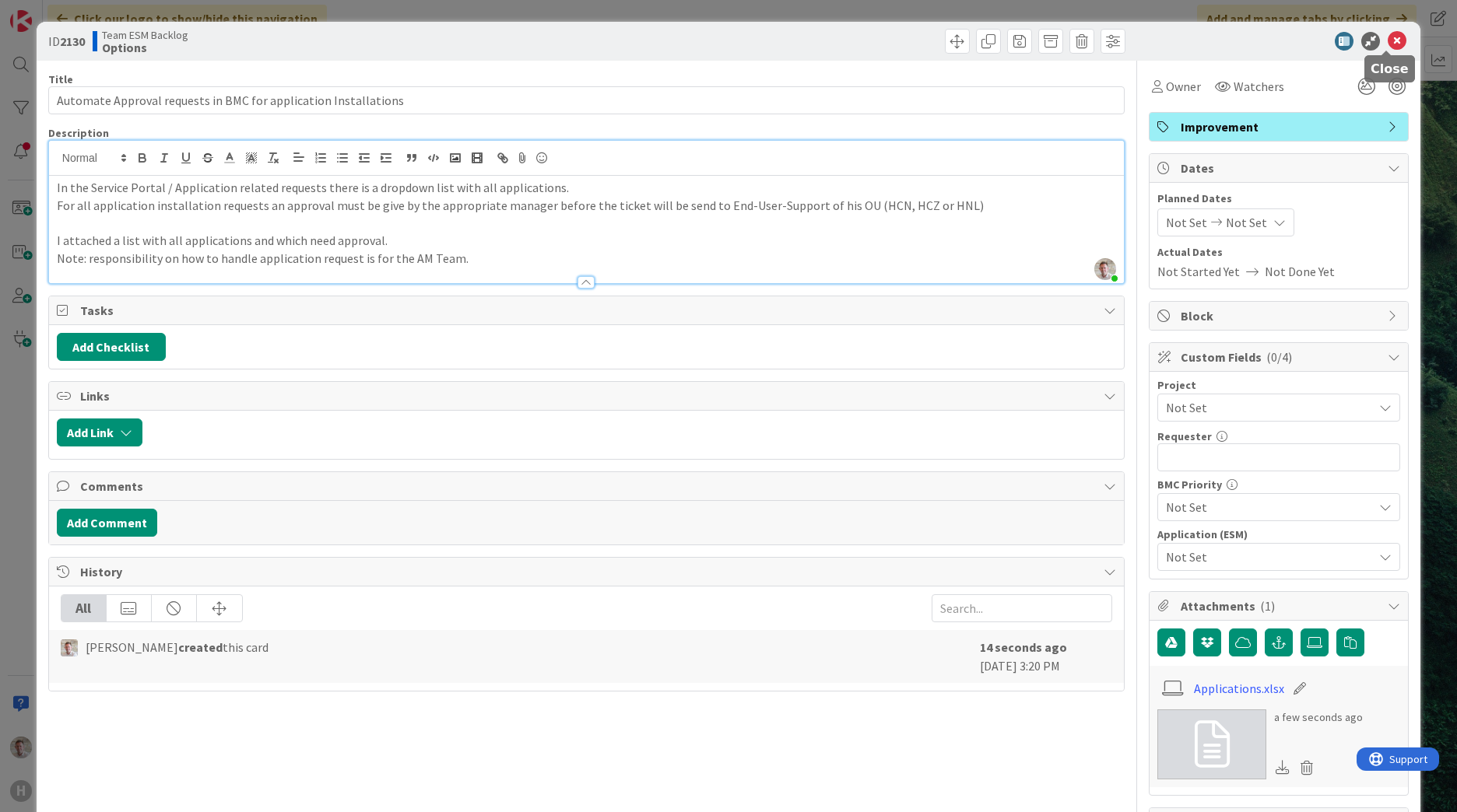
click at [1387, 43] on icon at bounding box center [1396, 41] width 19 height 19
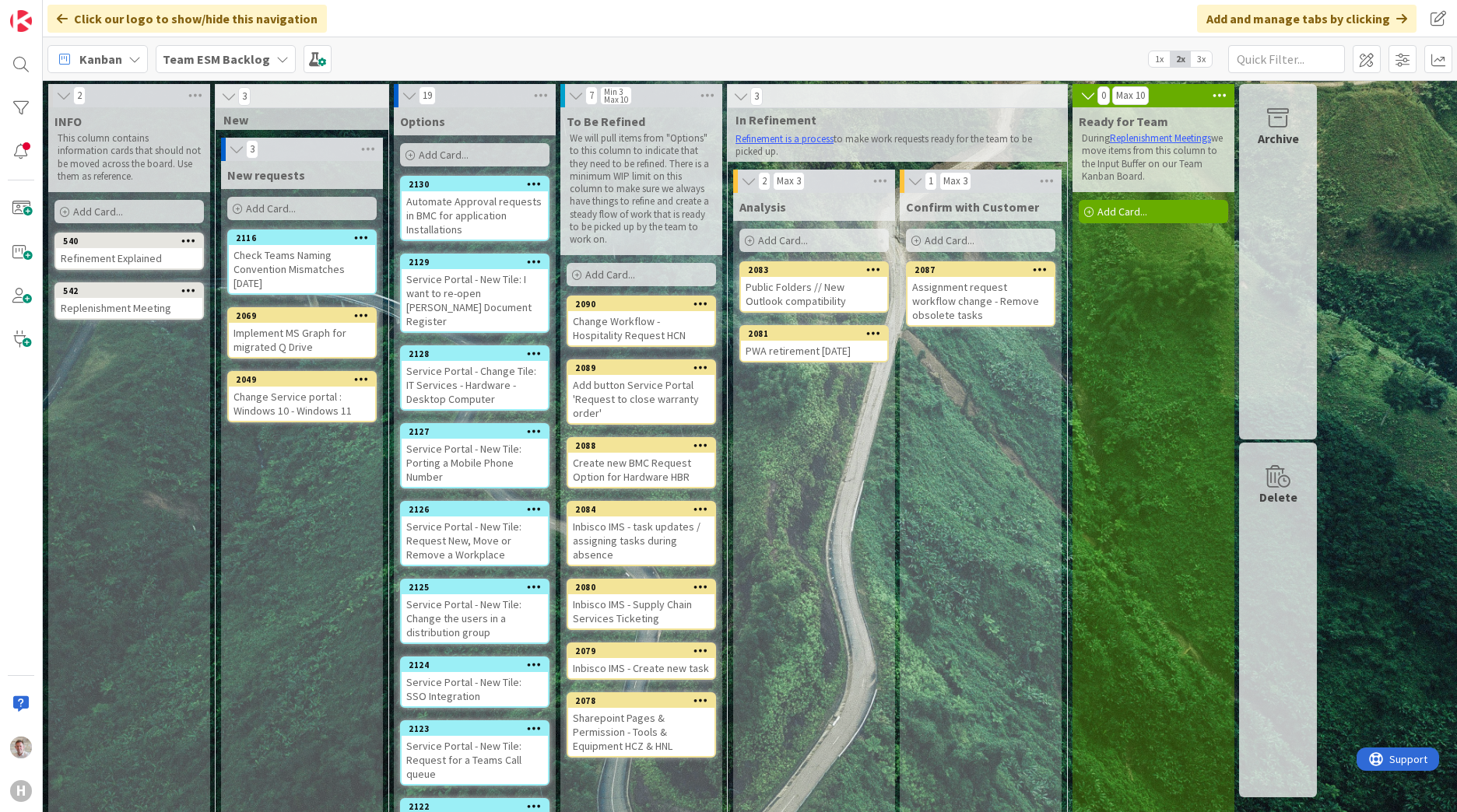
click at [444, 153] on span "Add Card..." at bounding box center [444, 155] width 50 height 14
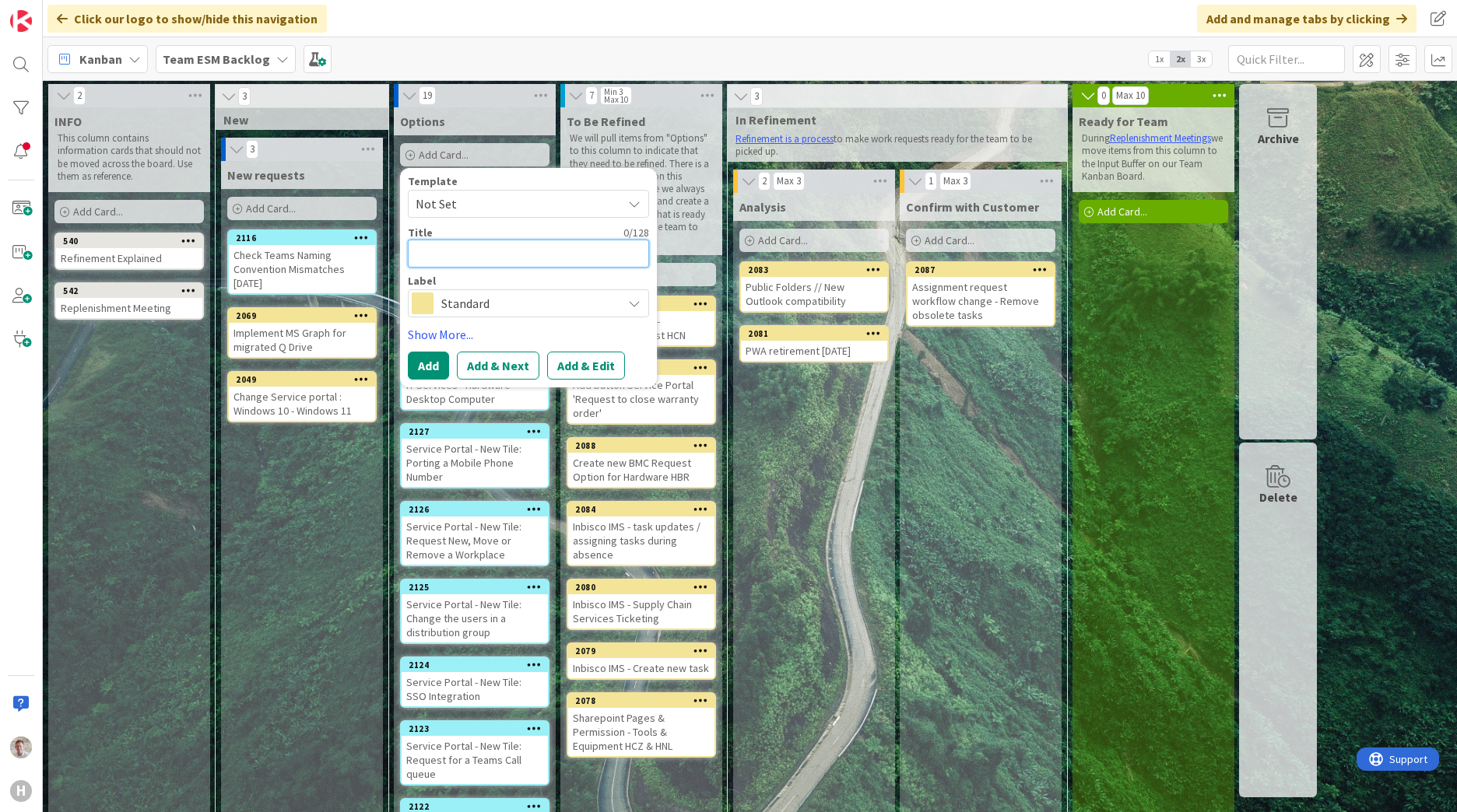
paste textarea "Service Portal New Tile: I want to have access to the Account Data of an employ…"
type textarea "x"
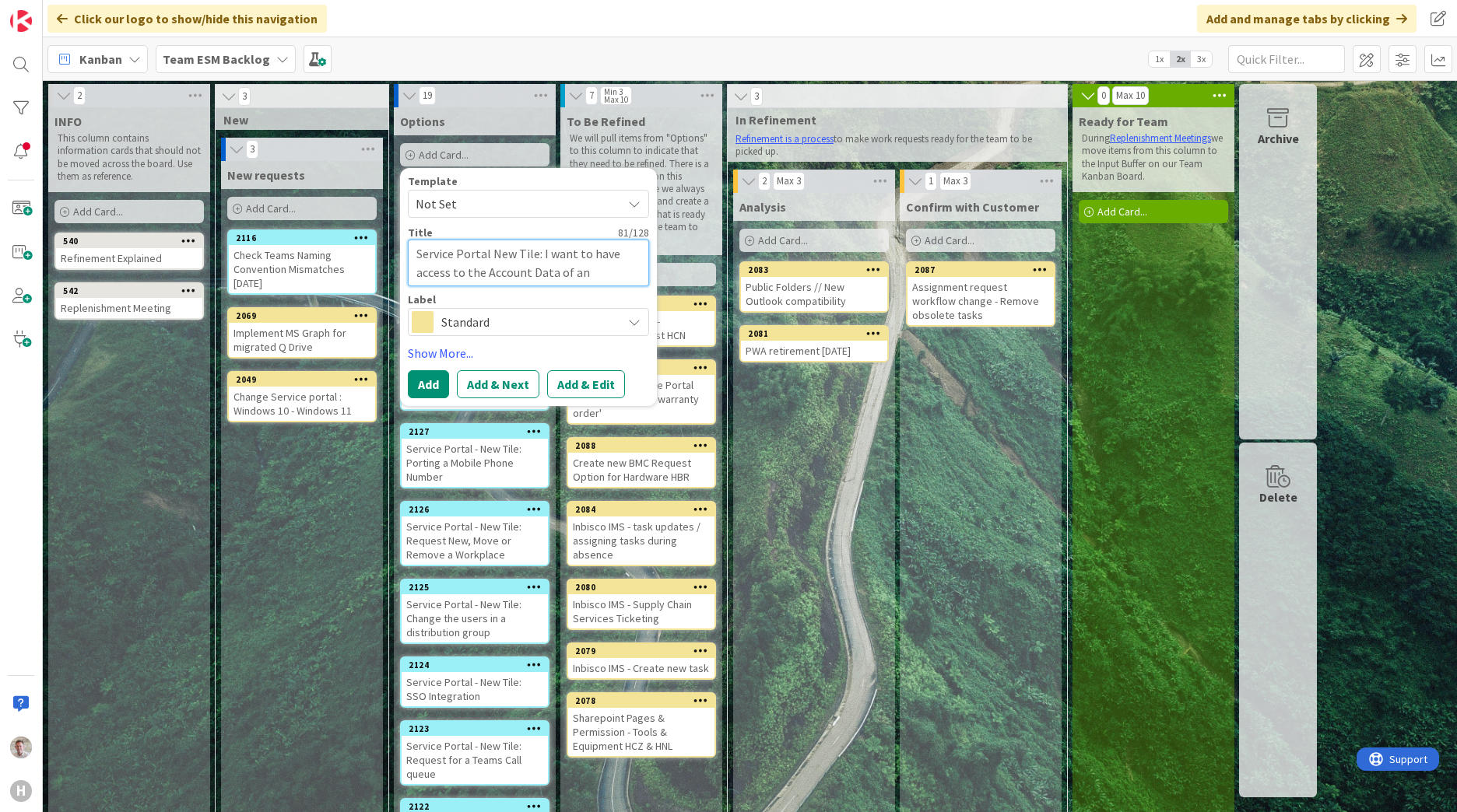
type textarea "Service Portal New Tile: I want to have access to the Account Data of an employ…"
click at [530, 321] on span "Standard" at bounding box center [527, 322] width 173 height 22
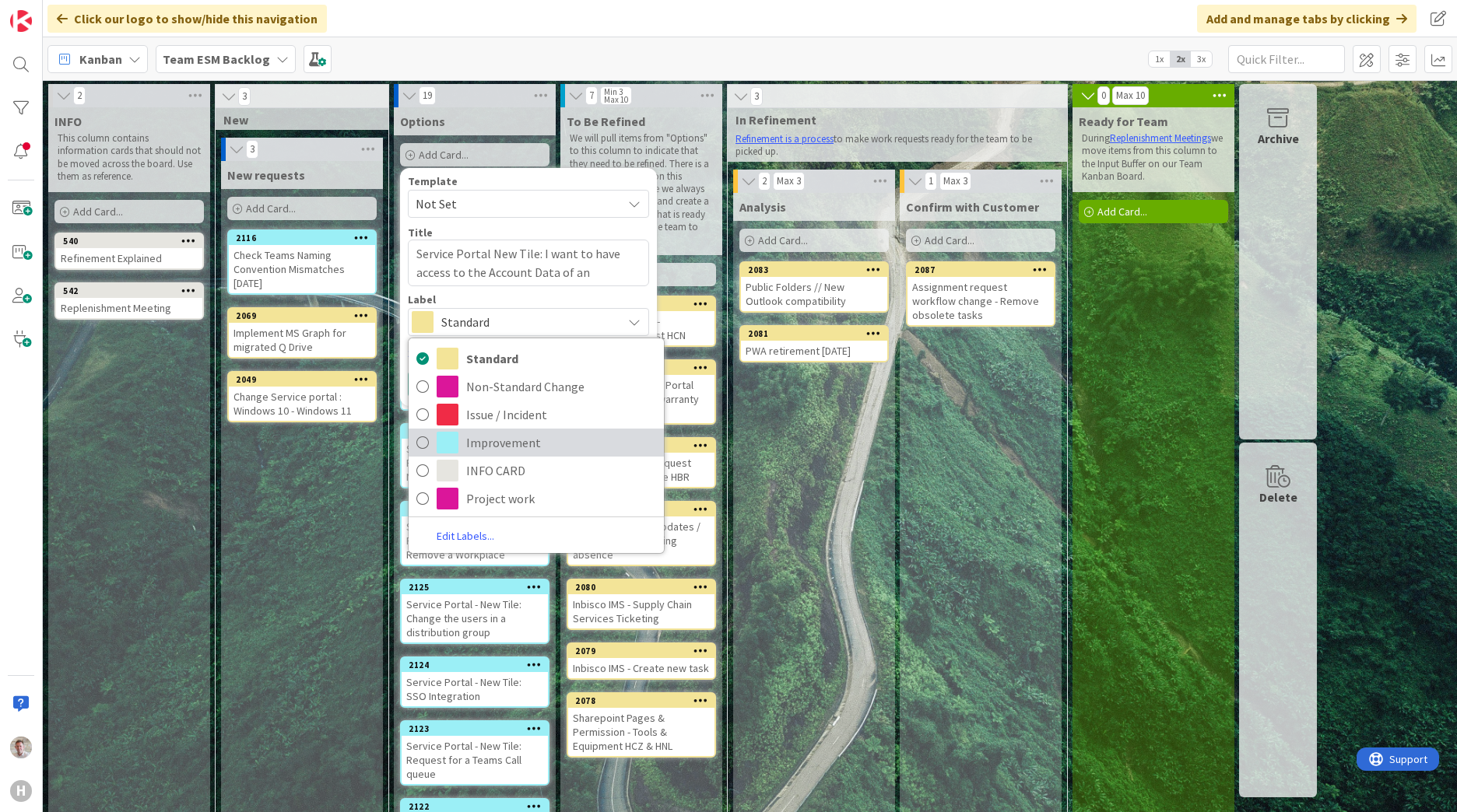
drag, startPoint x: 489, startPoint y: 445, endPoint x: 519, endPoint y: 437, distance: 31.0
click at [489, 445] on span "Improvement" at bounding box center [560, 443] width 190 height 24
type textarea "x"
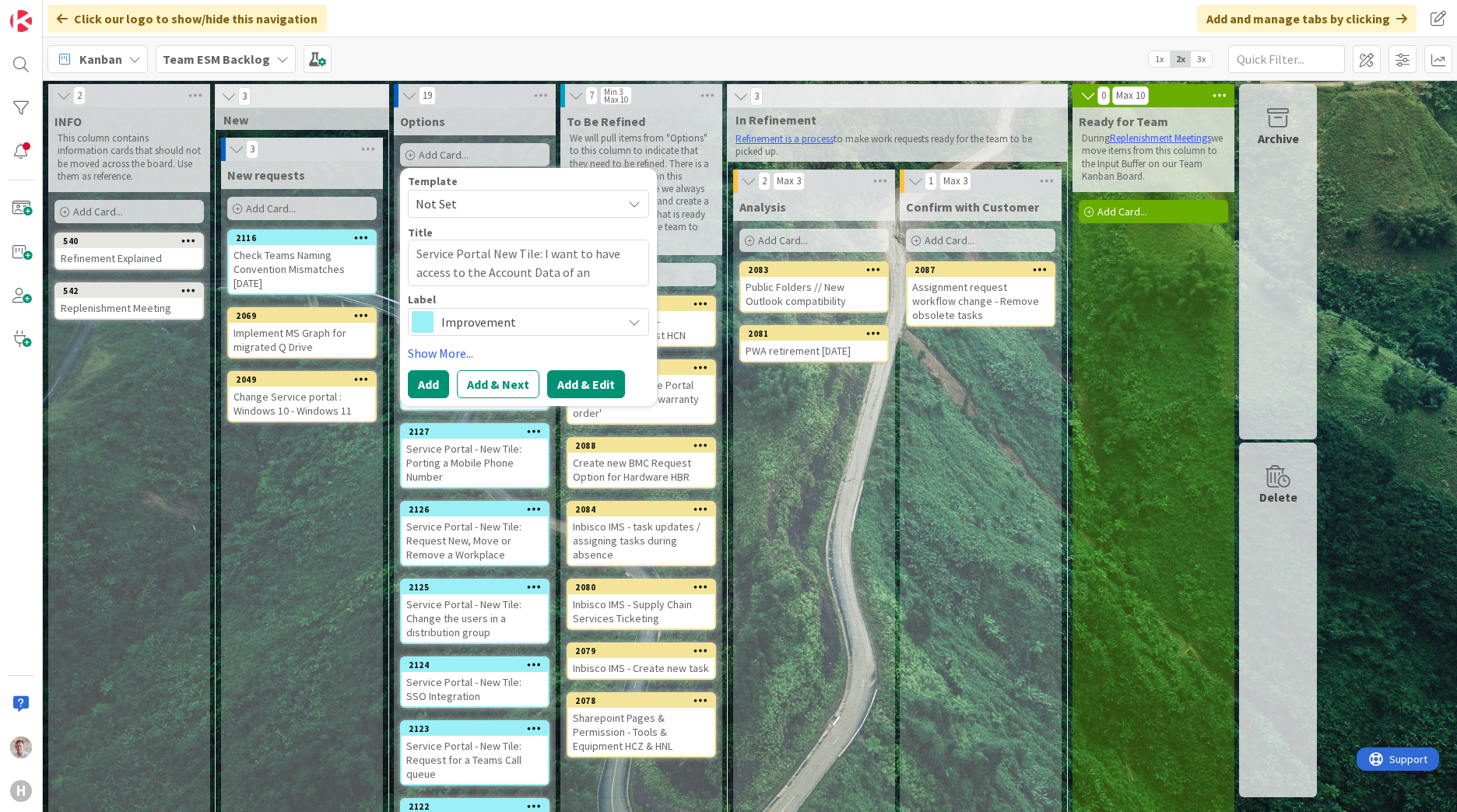
click at [609, 384] on button "Add & Edit" at bounding box center [586, 384] width 77 height 28
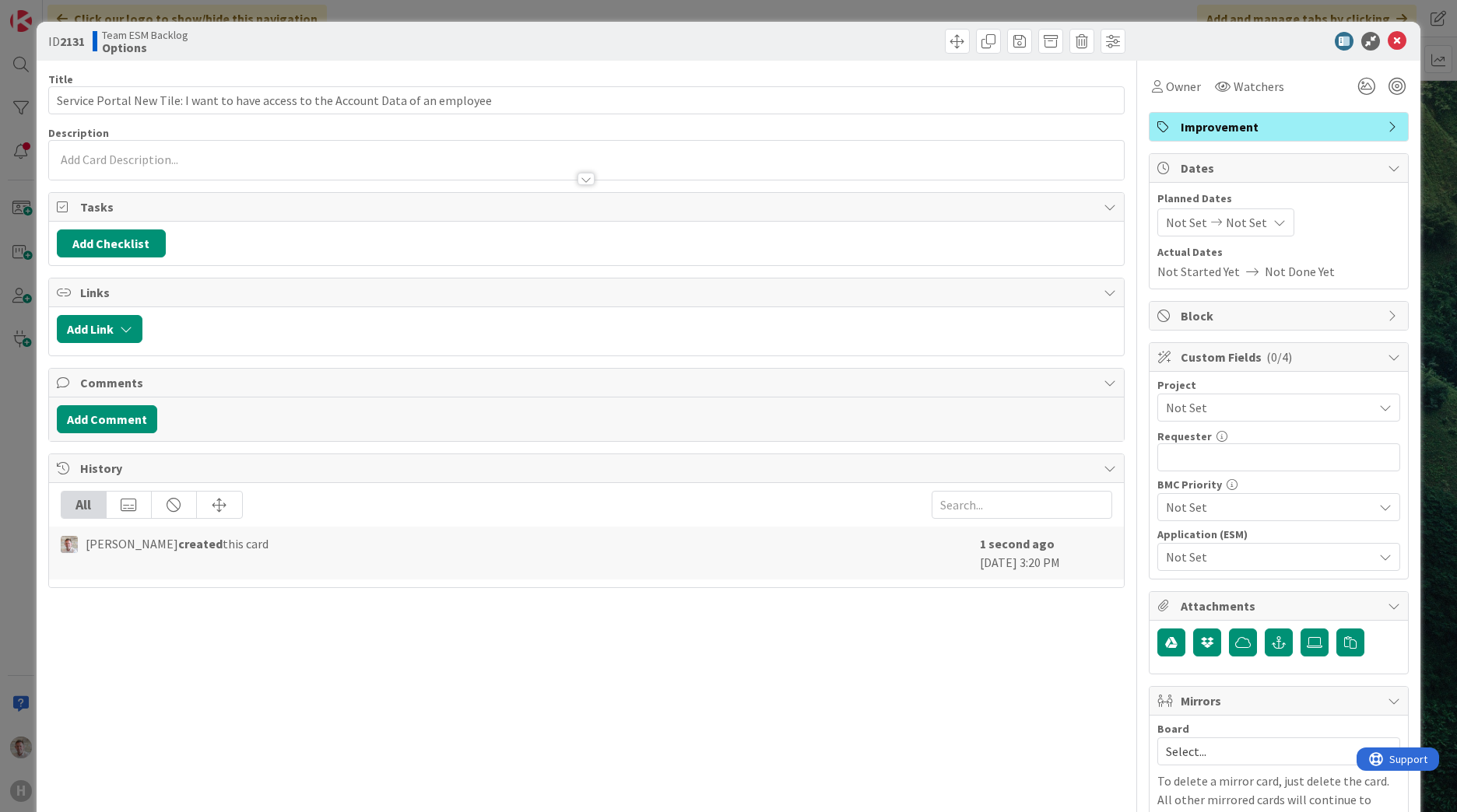
click at [155, 168] on div at bounding box center [586, 172] width 1075 height 16
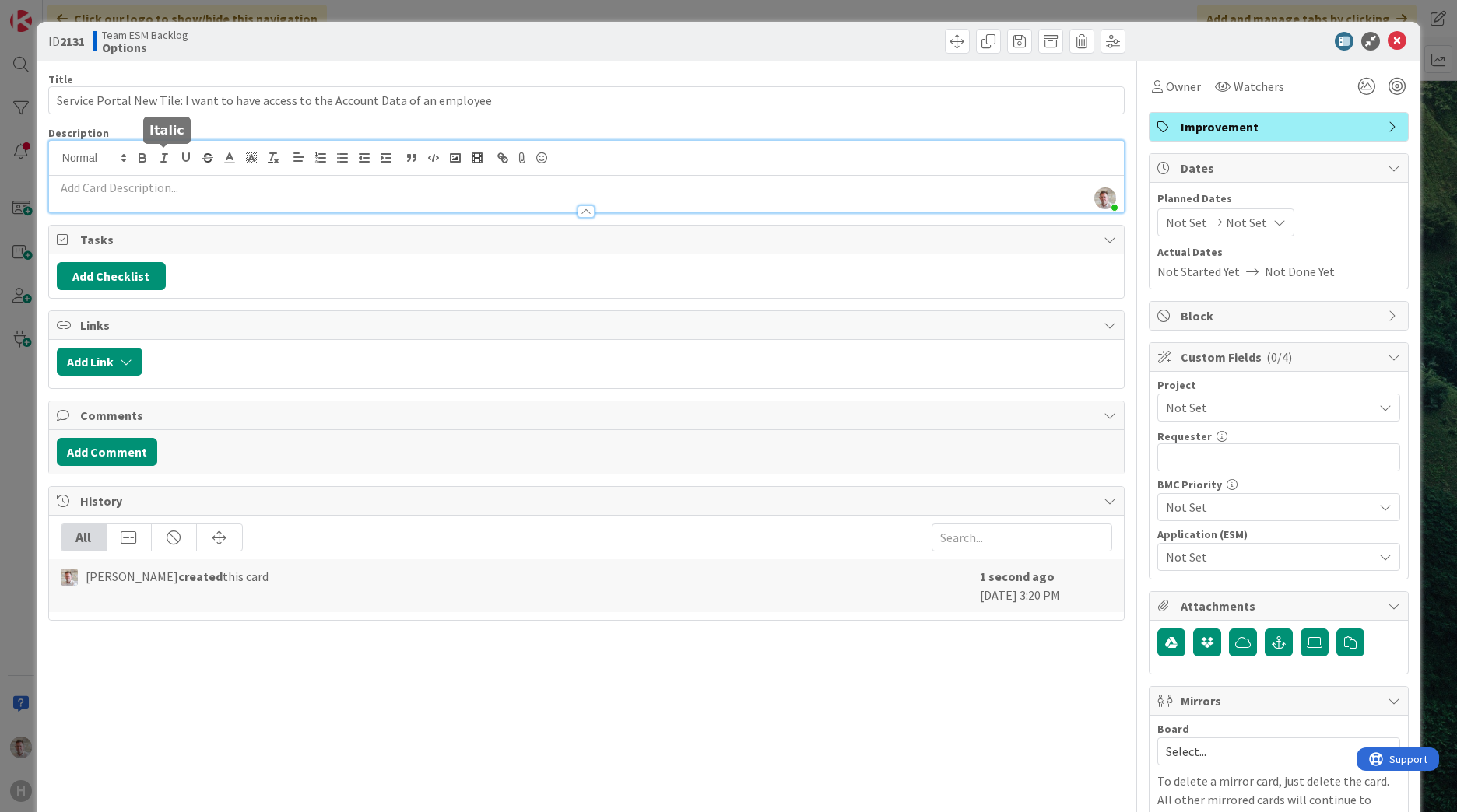
click at [117, 191] on p at bounding box center [586, 188] width 1059 height 18
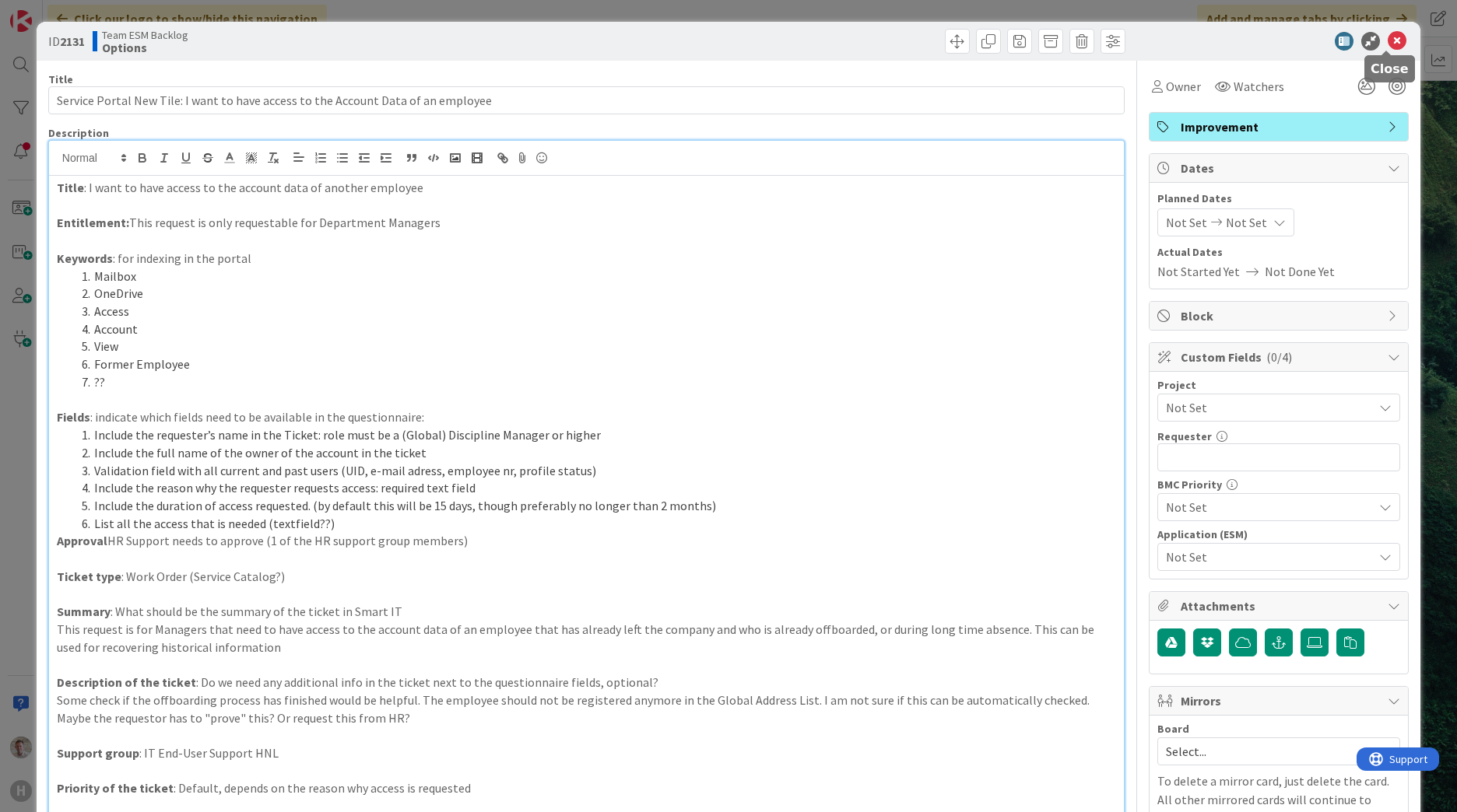
click at [1387, 44] on icon at bounding box center [1396, 41] width 19 height 19
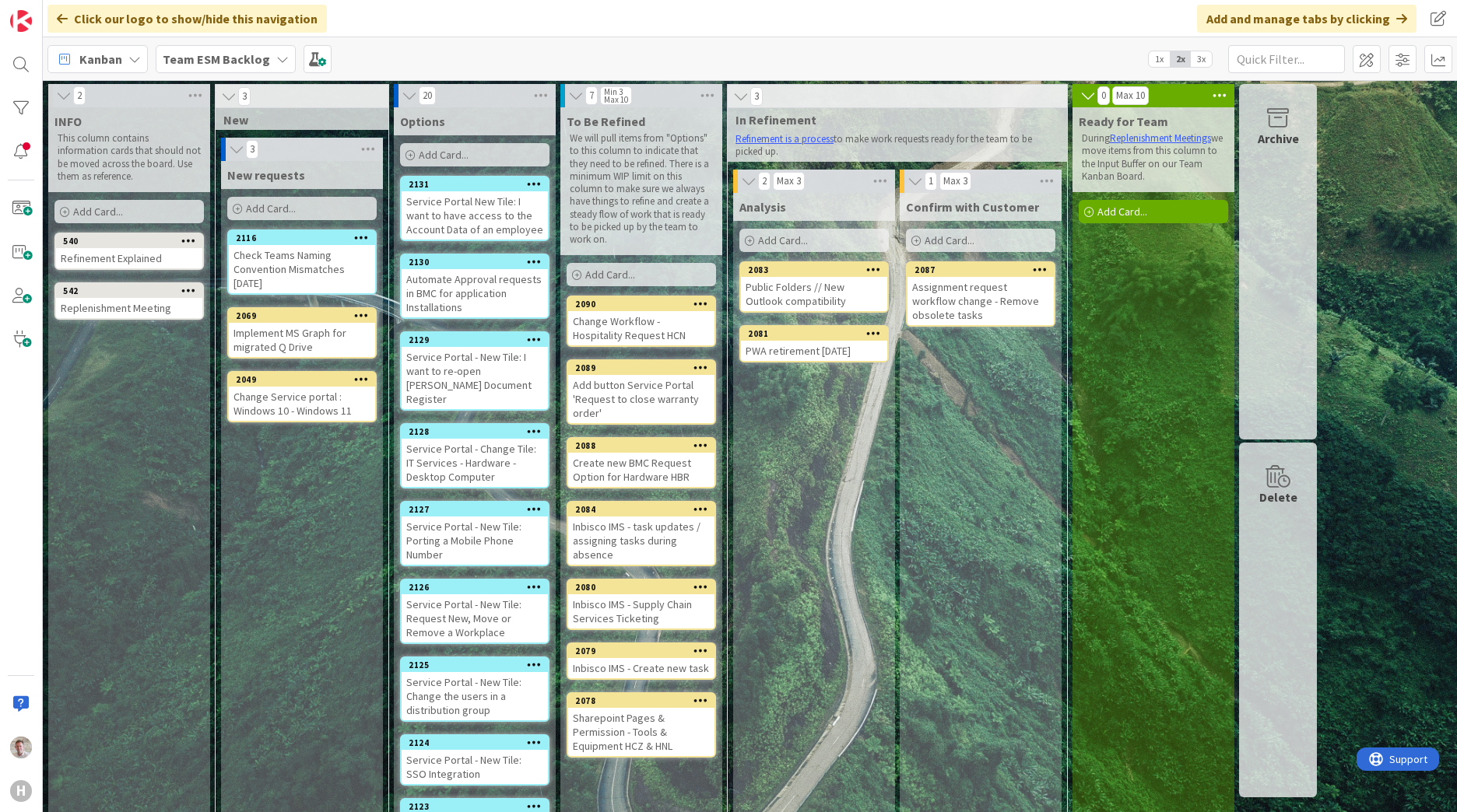
click at [1192, 58] on span "3x" at bounding box center [1201, 60] width 21 height 16
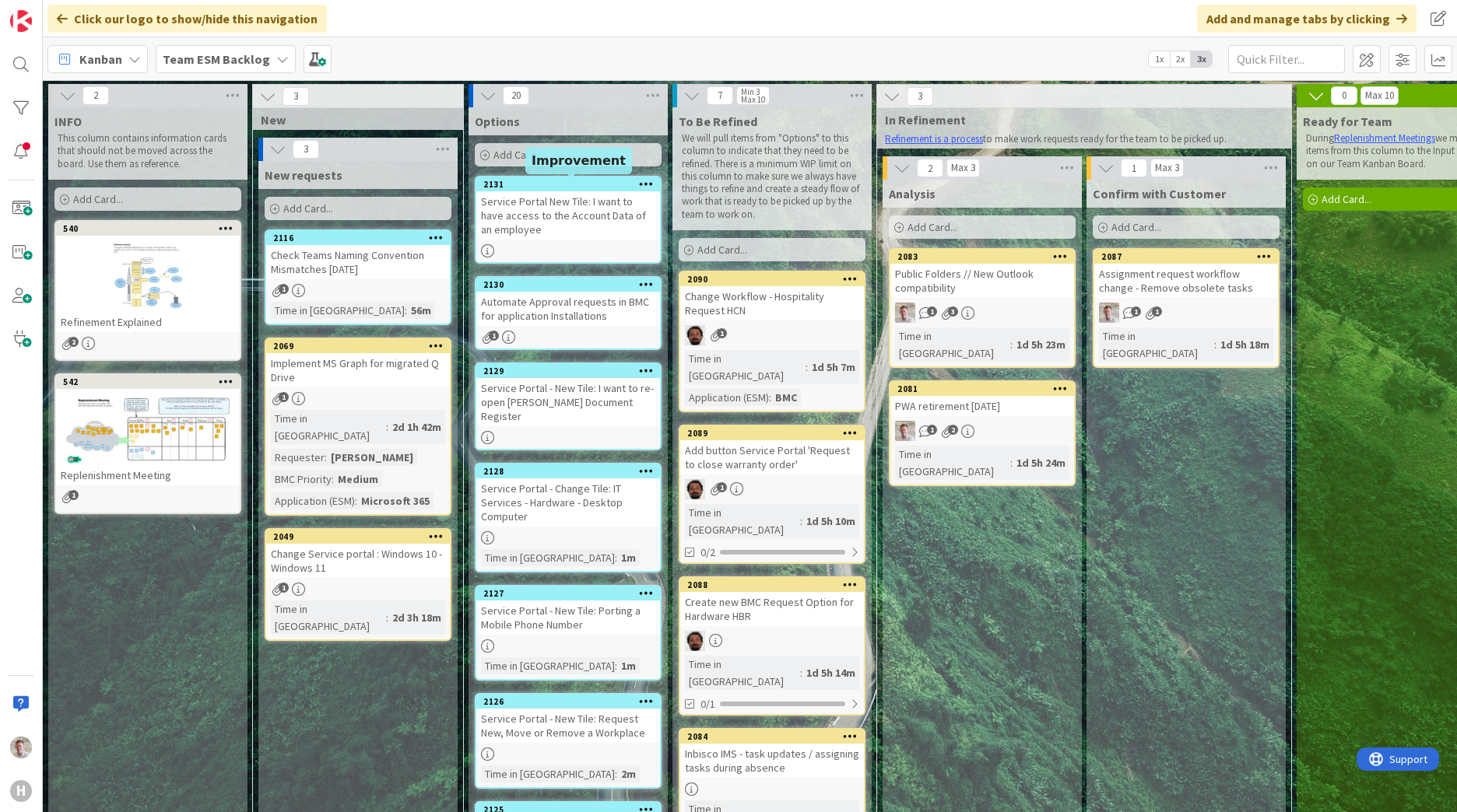
click at [609, 189] on div "2131" at bounding box center [572, 184] width 177 height 11
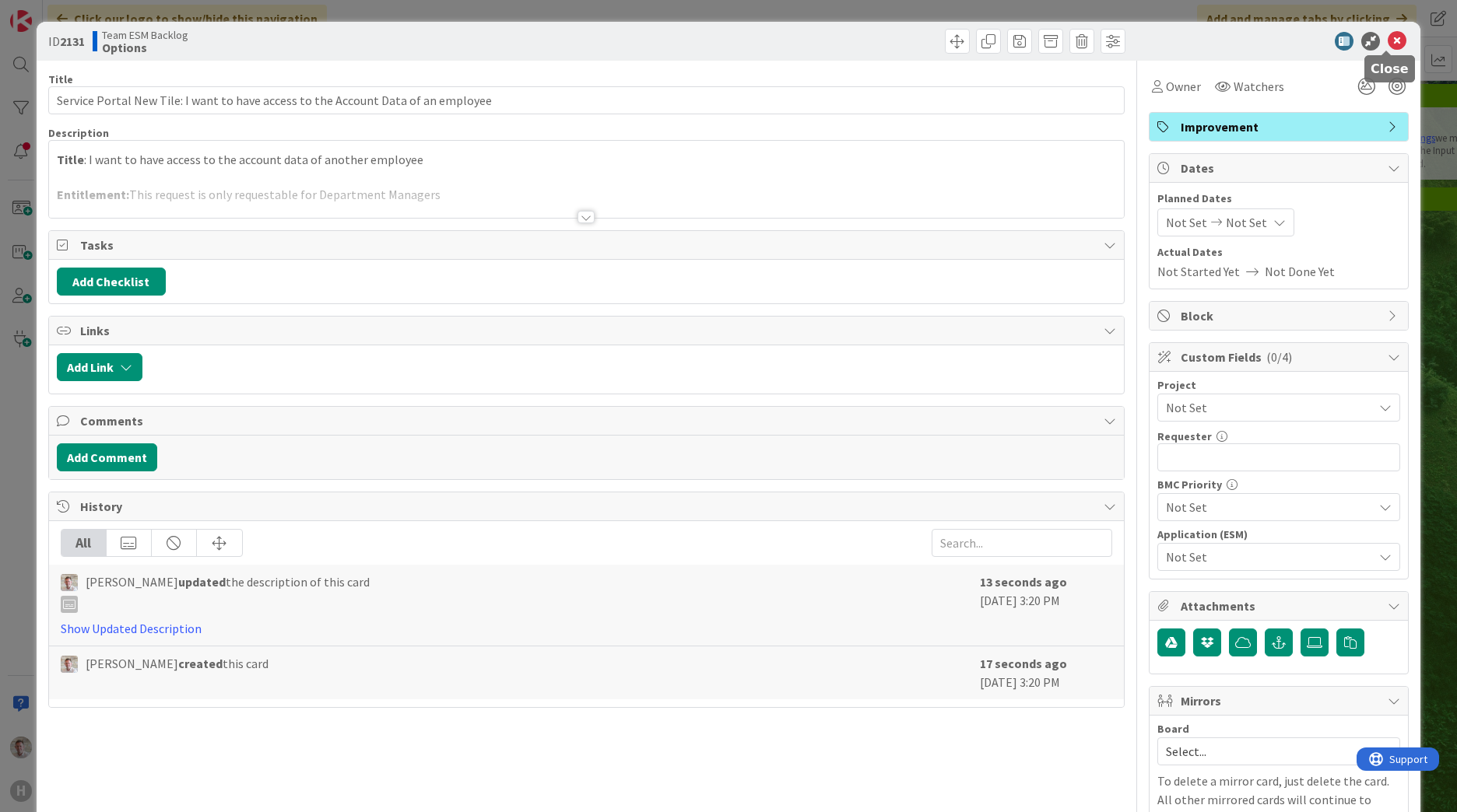
click at [1387, 36] on icon at bounding box center [1396, 41] width 19 height 19
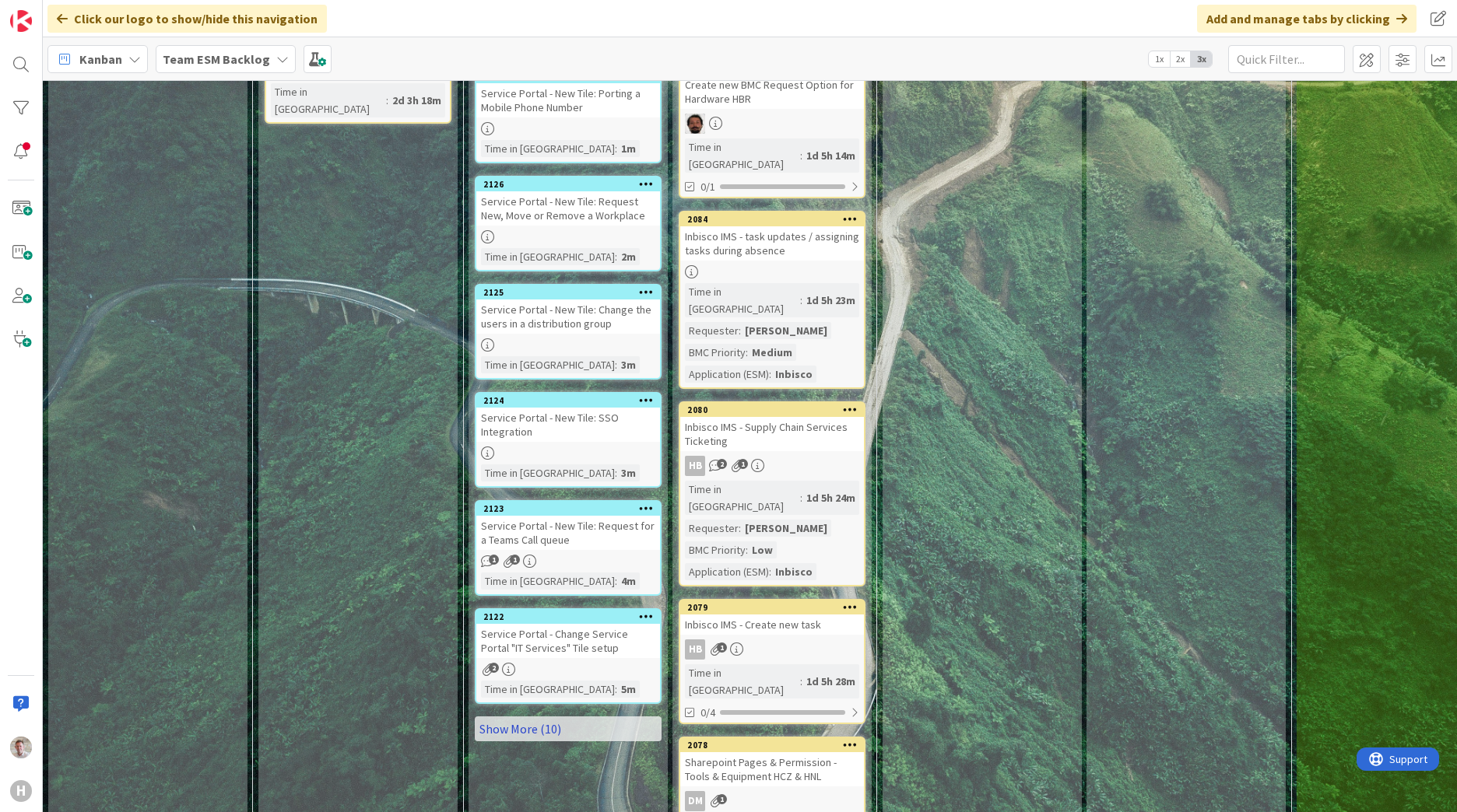
click at [521, 718] on link "Show More (10)" at bounding box center [568, 729] width 187 height 25
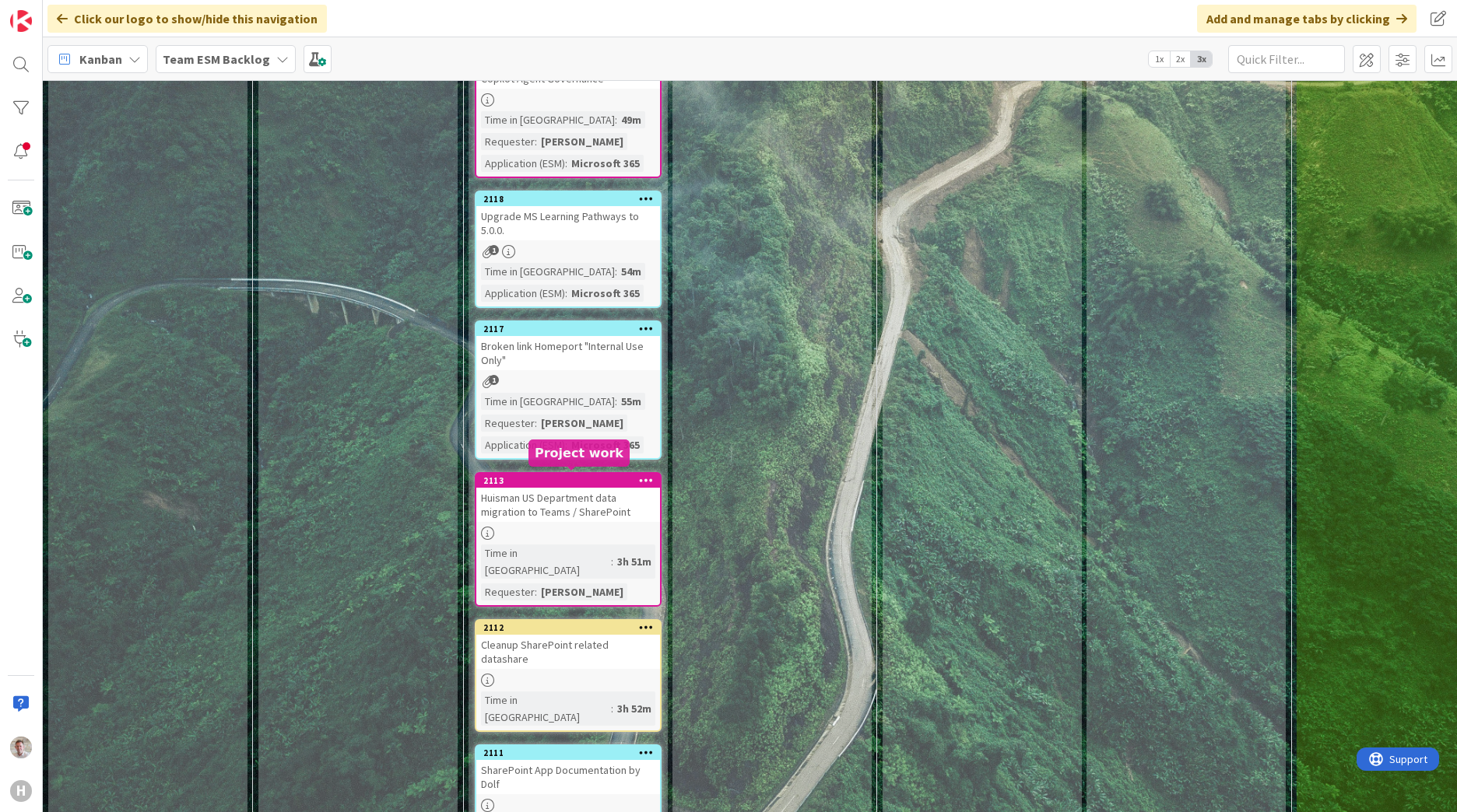
scroll to position [1373, 0]
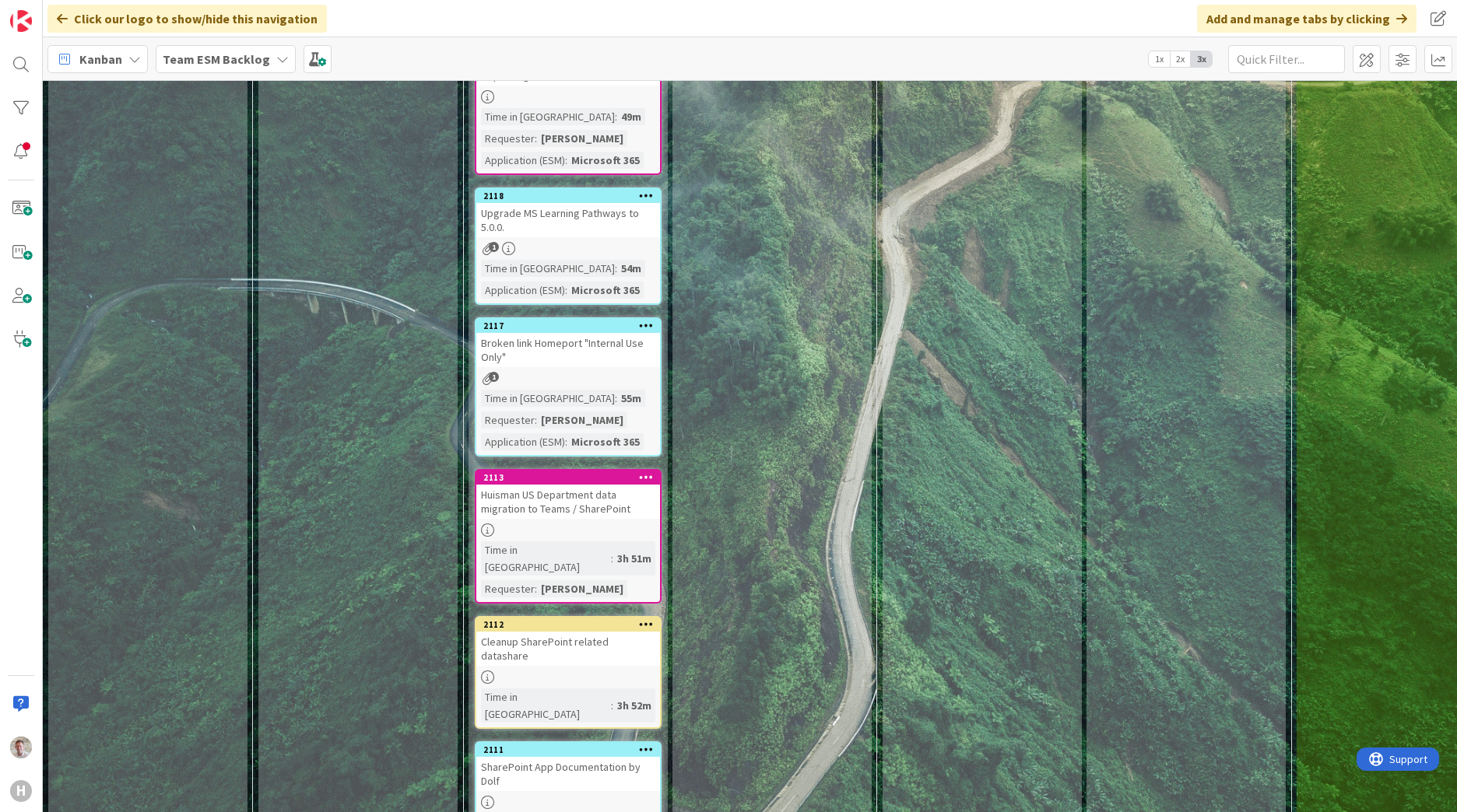
drag, startPoint x: 728, startPoint y: 289, endPoint x: 585, endPoint y: 442, distance: 209.4
click at [602, 321] on div "2117" at bounding box center [572, 326] width 177 height 11
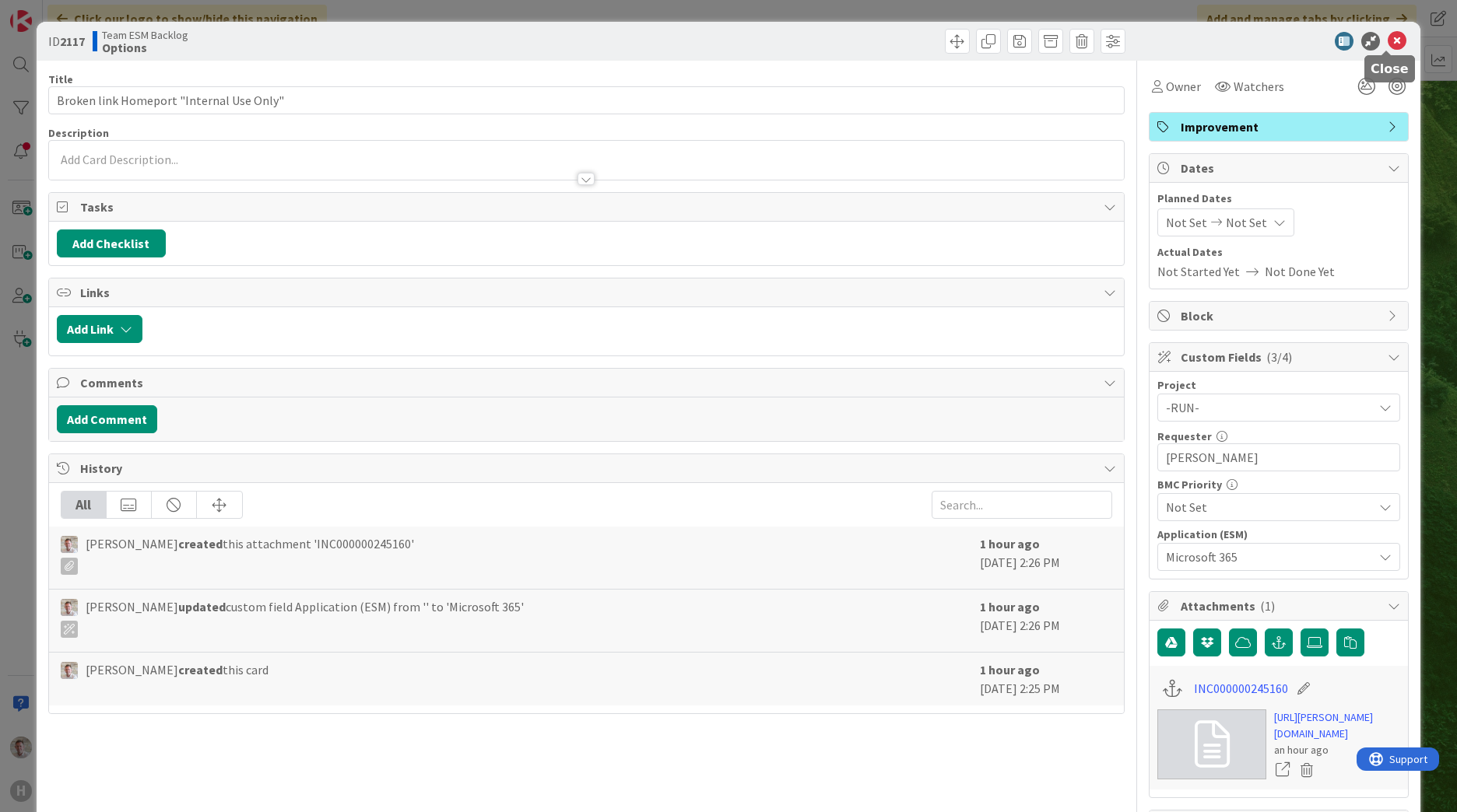
click at [1387, 43] on icon at bounding box center [1396, 41] width 19 height 19
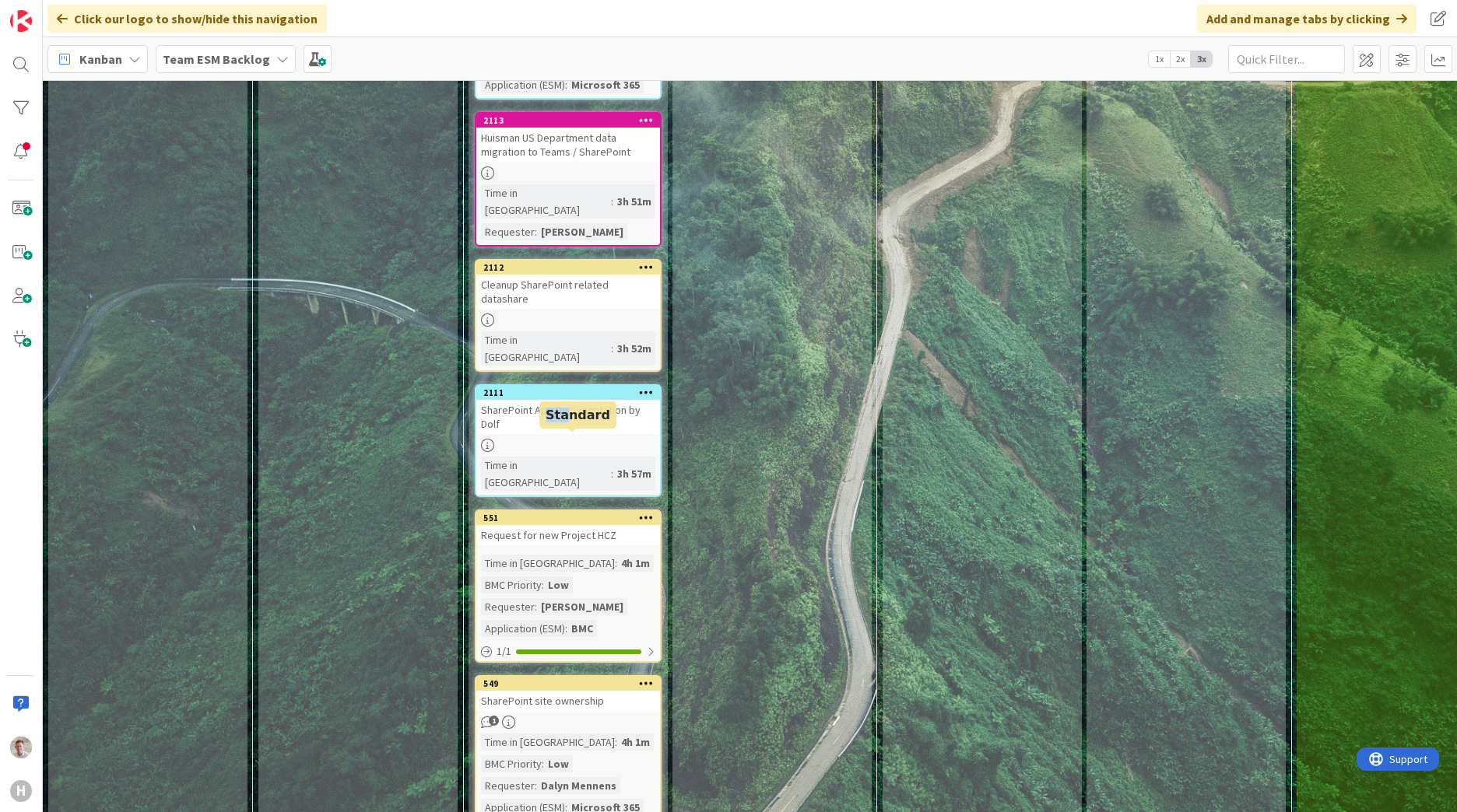
drag, startPoint x: 543, startPoint y: 751, endPoint x: 562, endPoint y: 403, distance: 348.5
click at [562, 403] on body "H Click our logo to show/hide this navigation Add and manage tabs by clicking K…" at bounding box center [728, 406] width 1457 height 812
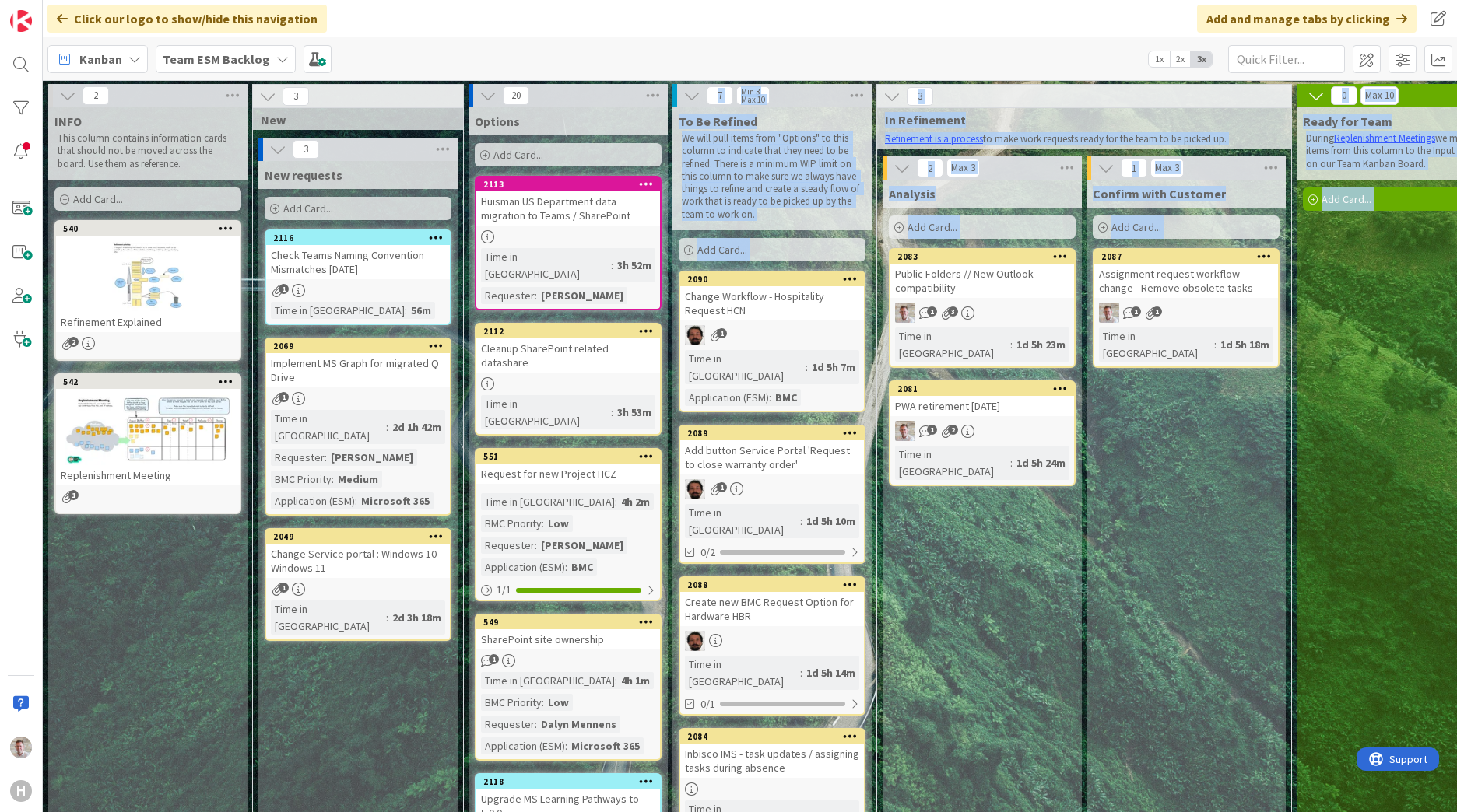
click at [537, 200] on div "Huisman US Department data migration to Teams / SharePoint" at bounding box center [568, 208] width 184 height 34
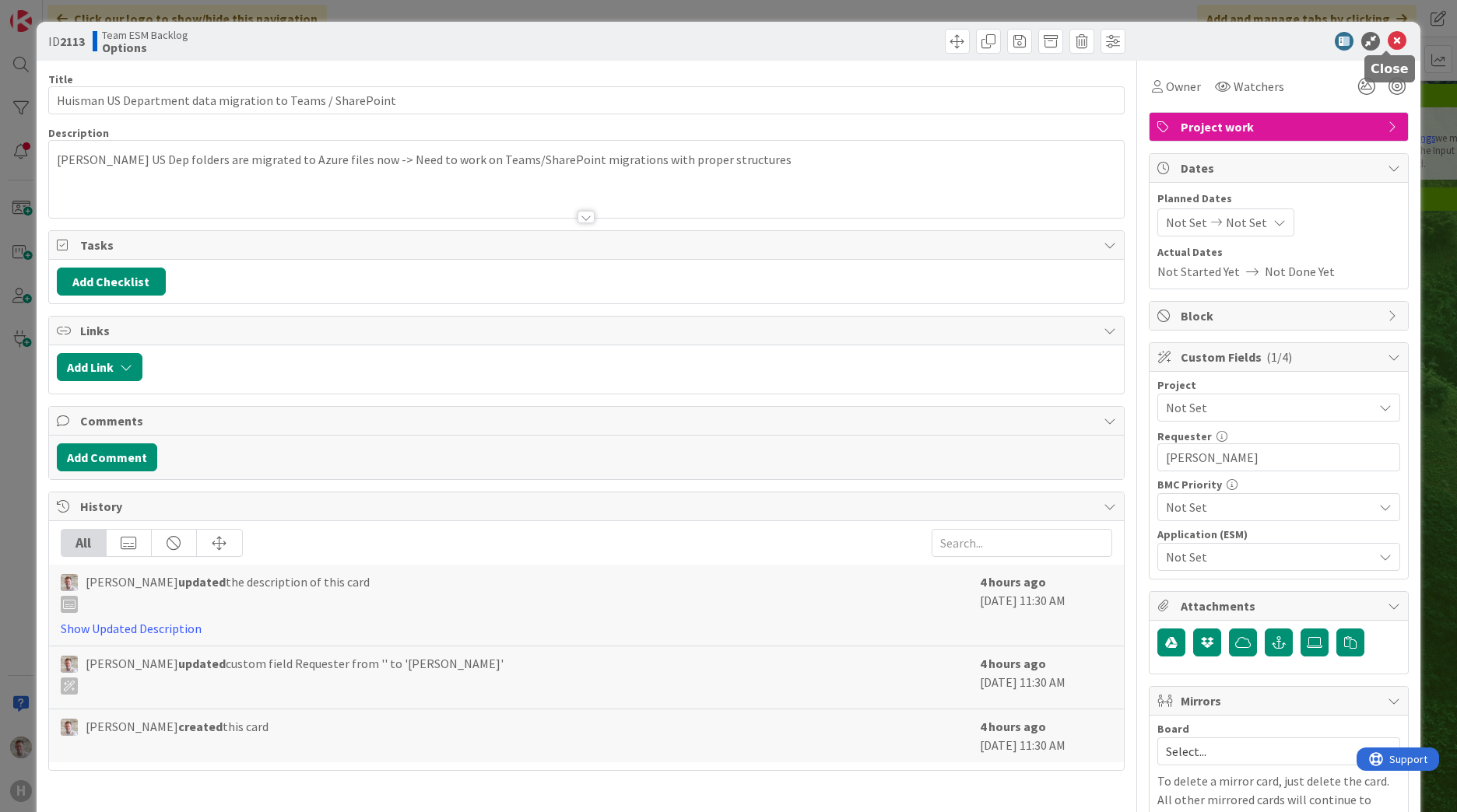
click at [1387, 45] on icon at bounding box center [1396, 41] width 19 height 19
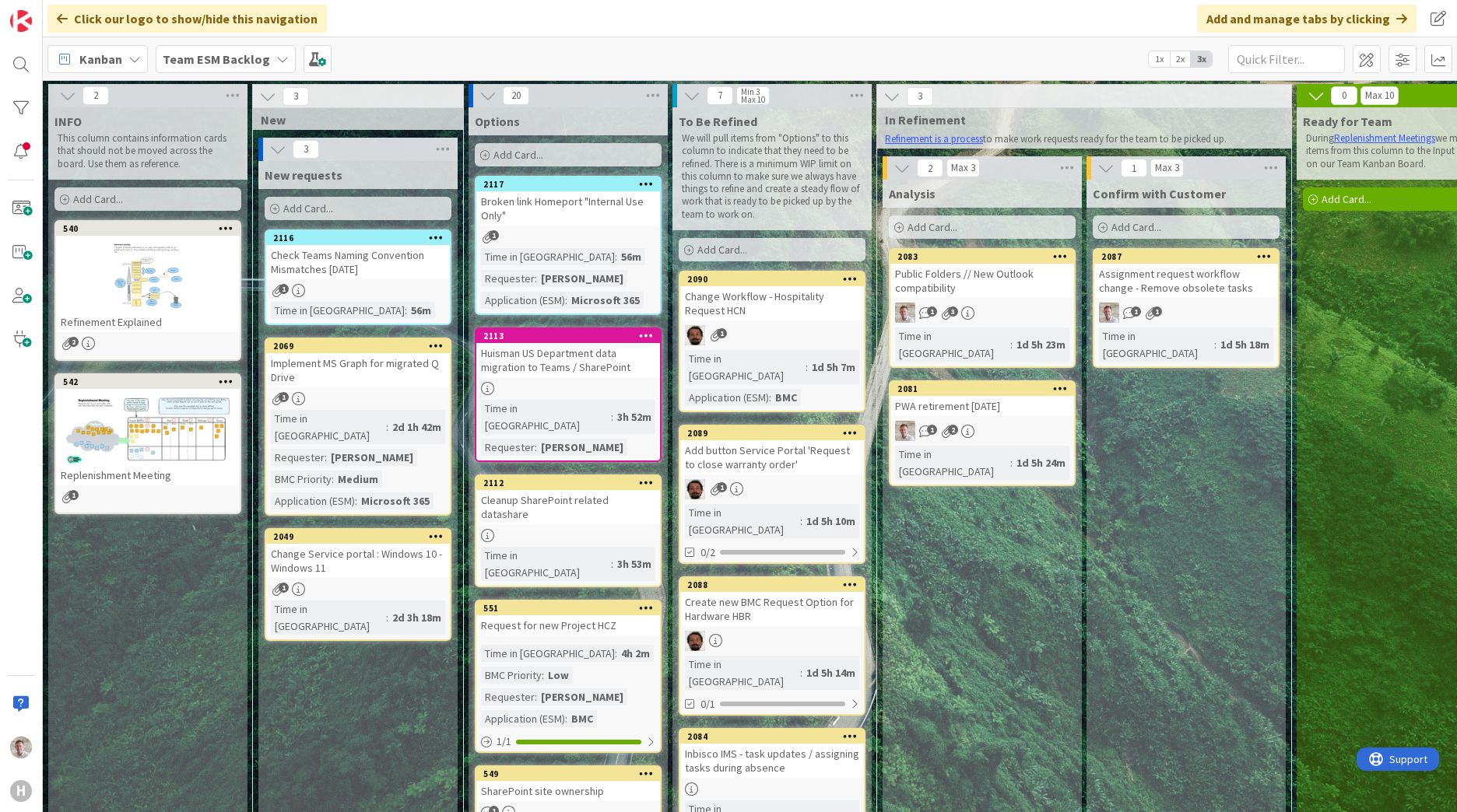
click at [207, 63] on b "Team ESM Backlog" at bounding box center [217, 60] width 107 height 16
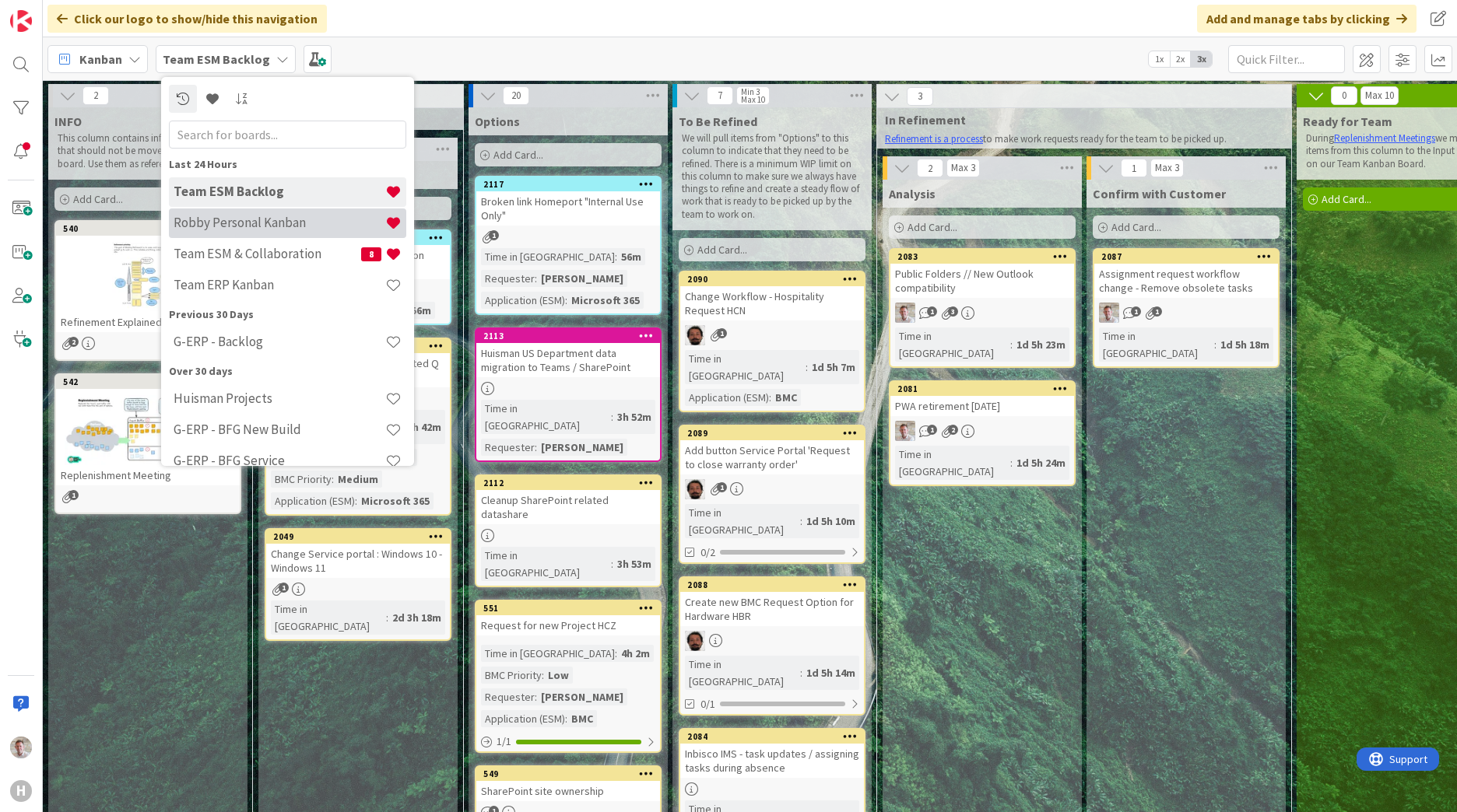
click at [225, 220] on h4 "Robby Personal Kanban" at bounding box center [279, 222] width 212 height 16
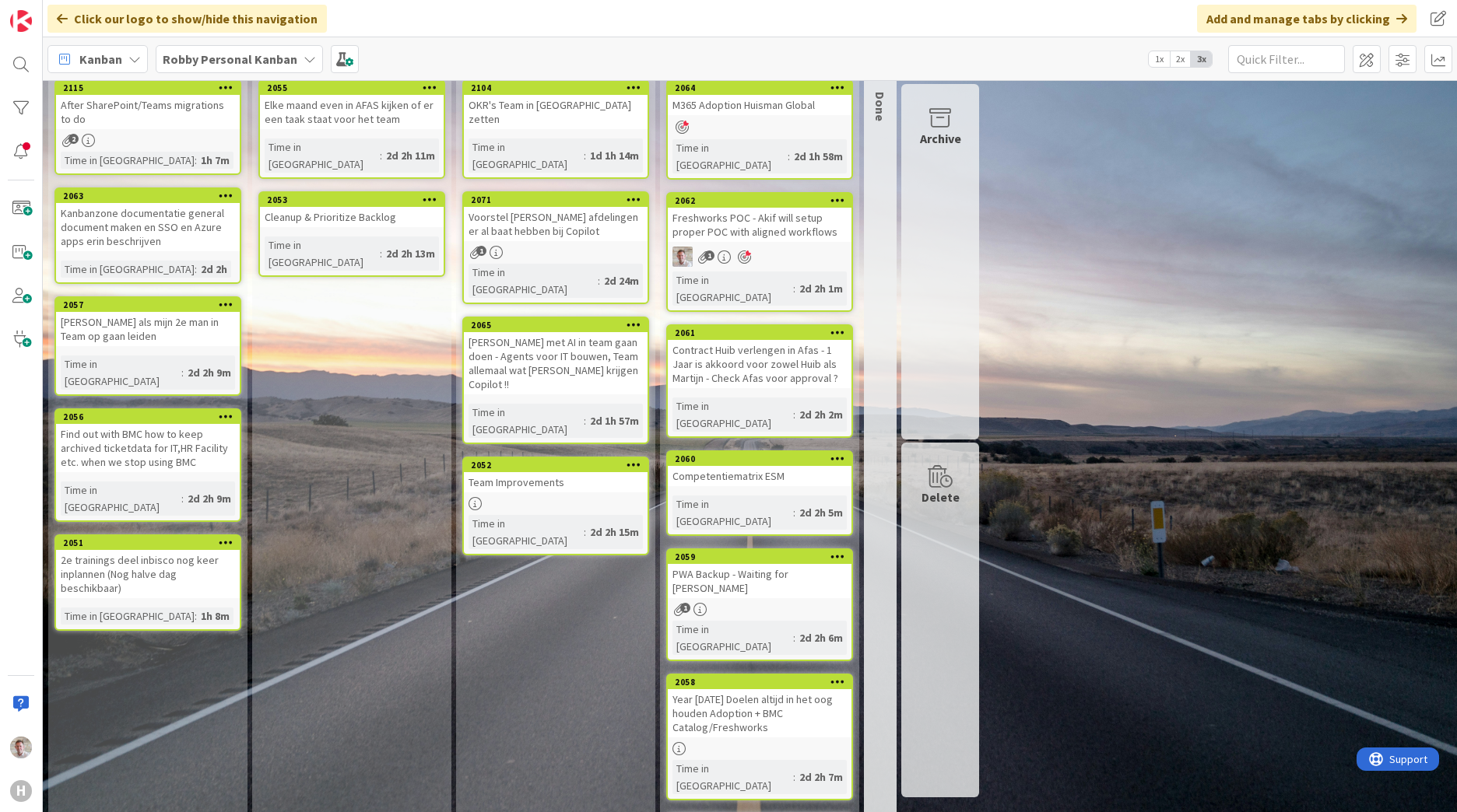
scroll to position [97, 0]
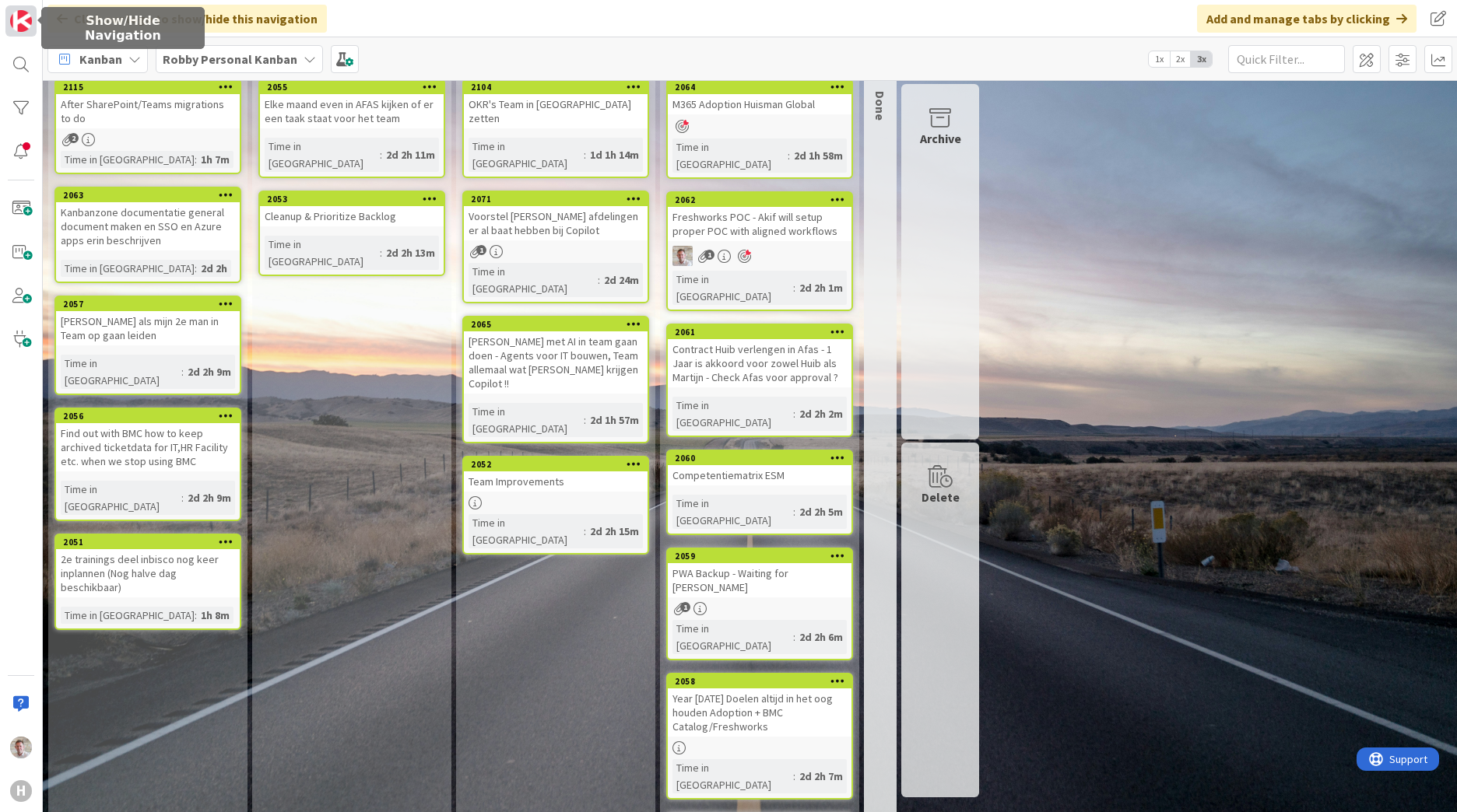
click at [6, 24] on link at bounding box center [20, 20] width 31 height 31
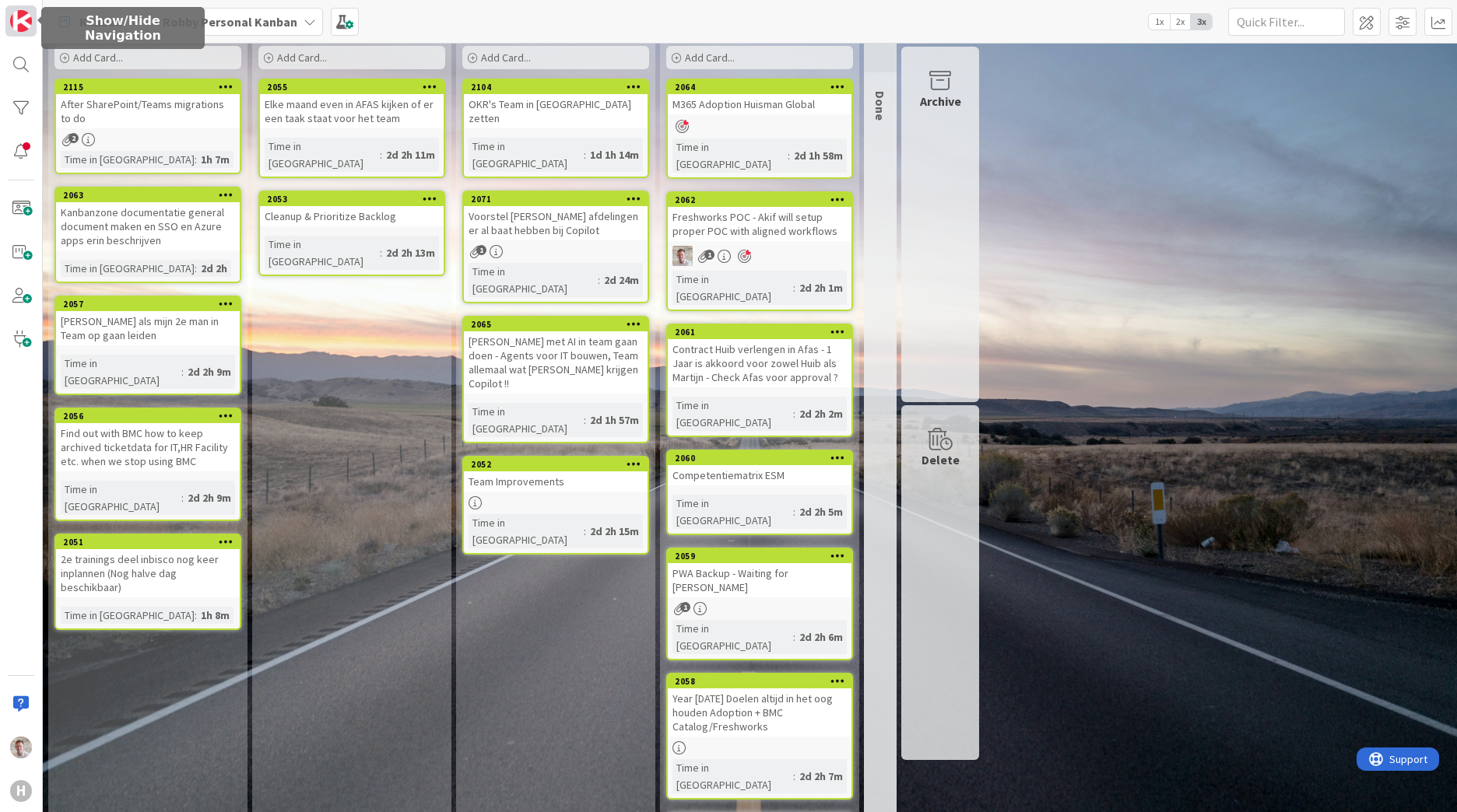
click at [6, 24] on link at bounding box center [20, 20] width 31 height 31
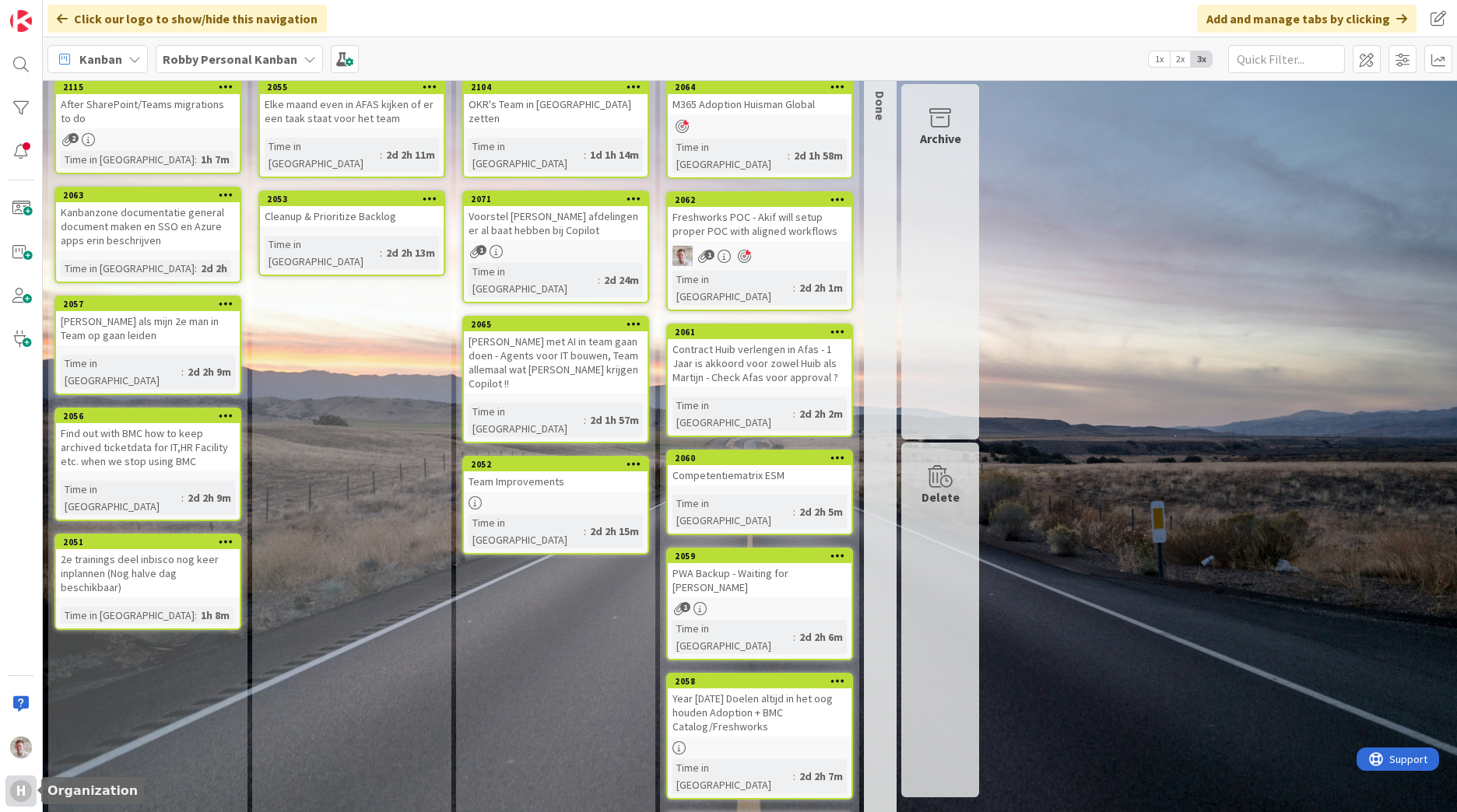
click at [23, 779] on div "H" at bounding box center [20, 790] width 31 height 31
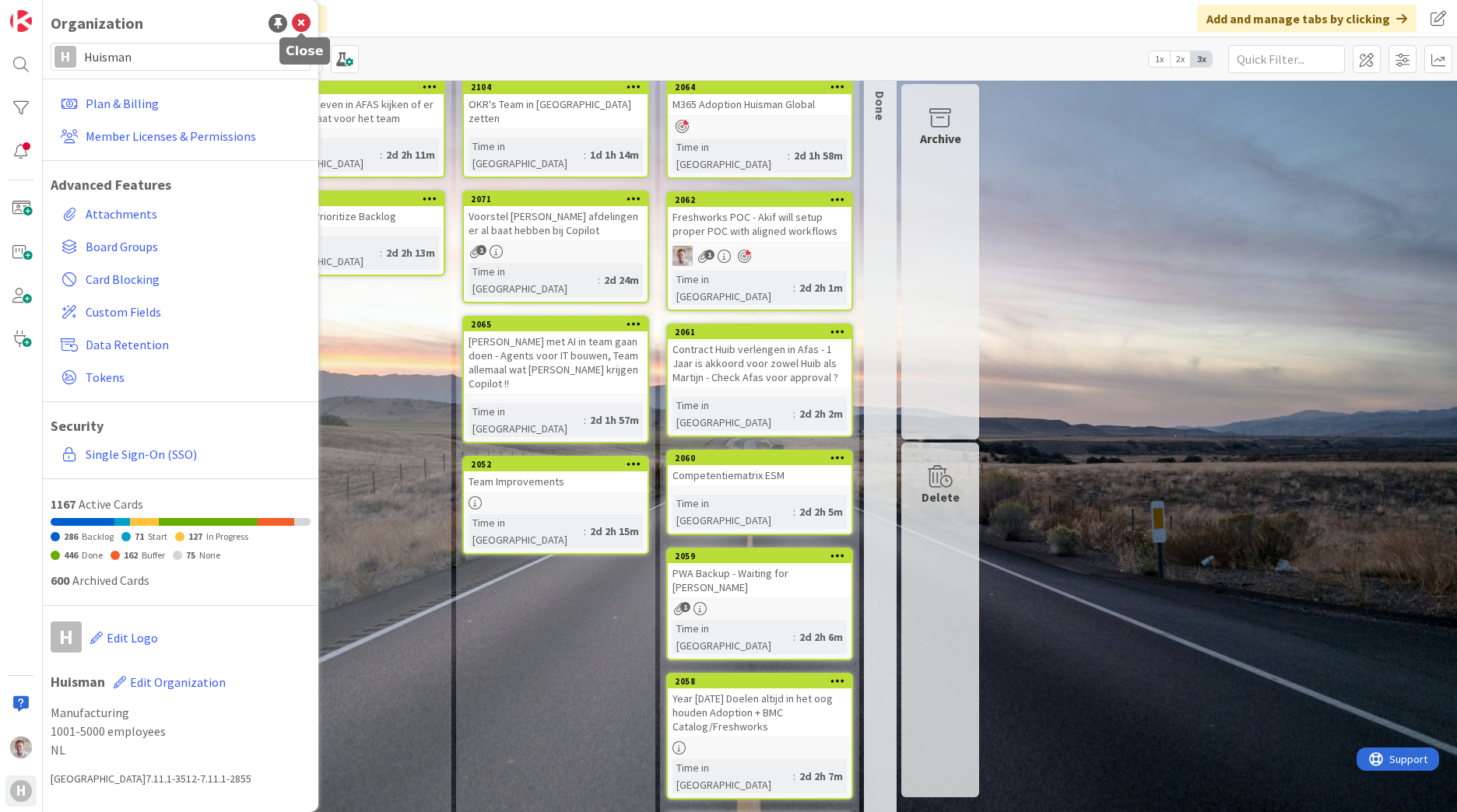
click at [294, 20] on icon at bounding box center [301, 23] width 19 height 19
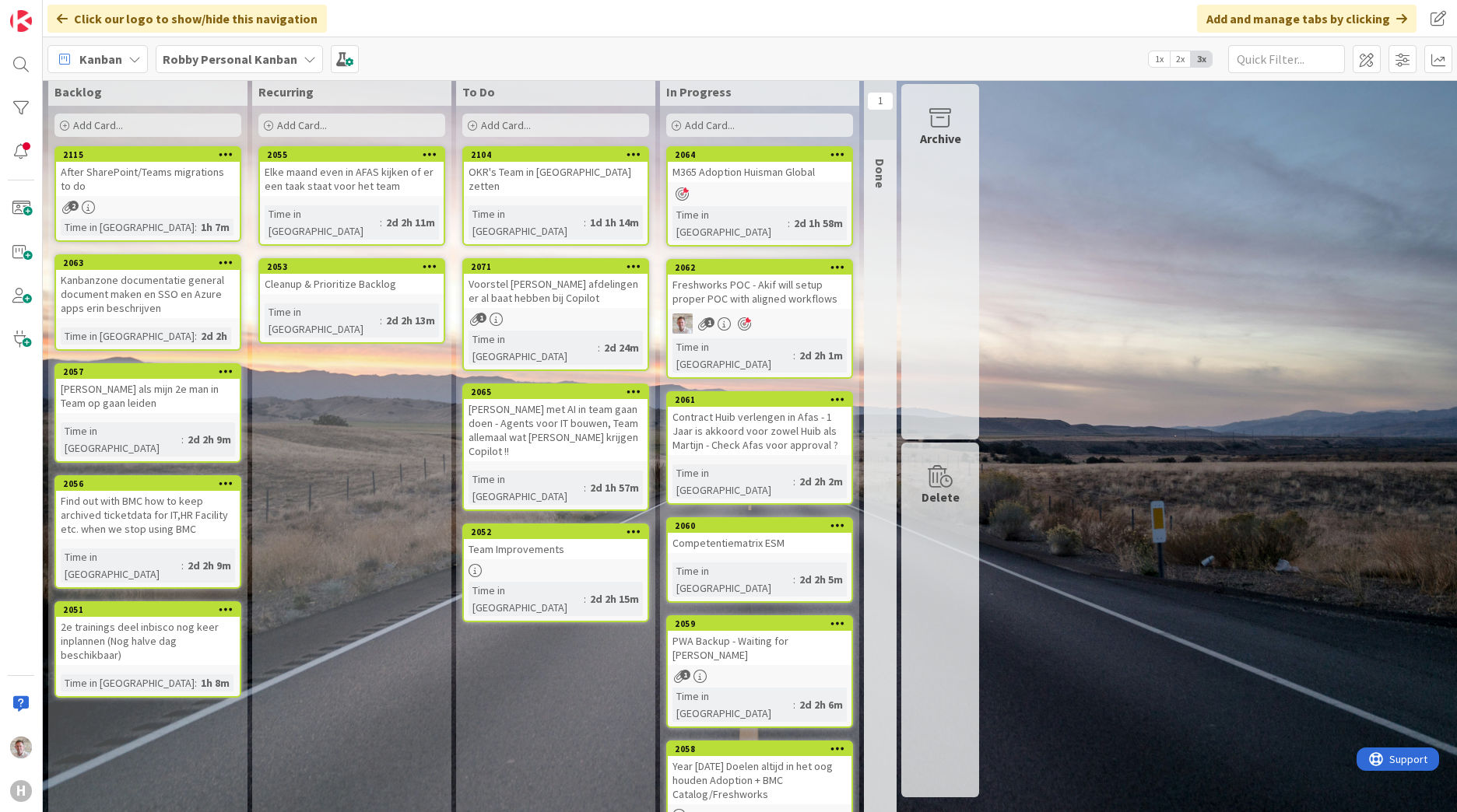
scroll to position [0, 0]
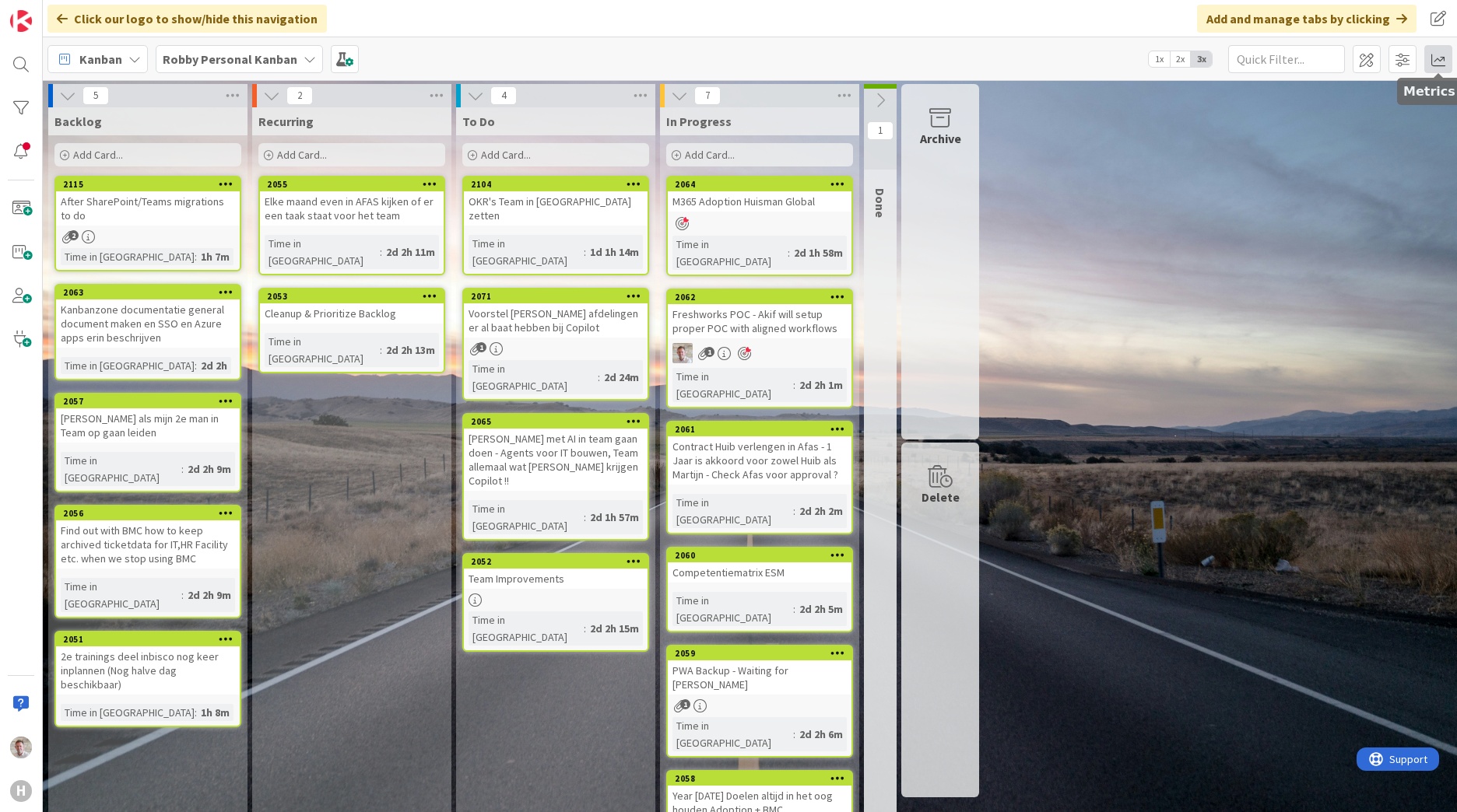
click at [1440, 60] on span at bounding box center [1438, 59] width 28 height 28
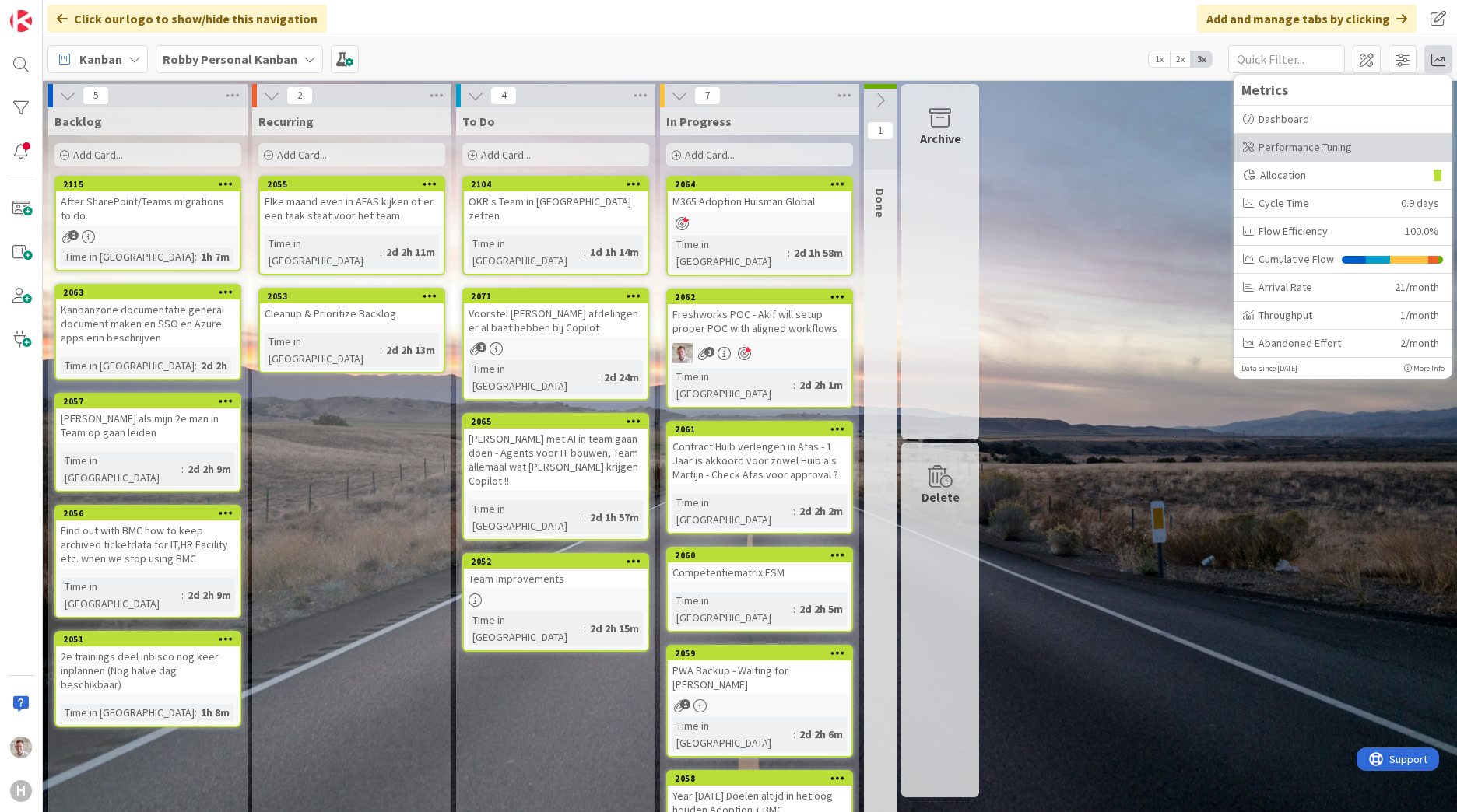
click at [1350, 146] on div "Performance Tuning" at bounding box center [1342, 147] width 200 height 16
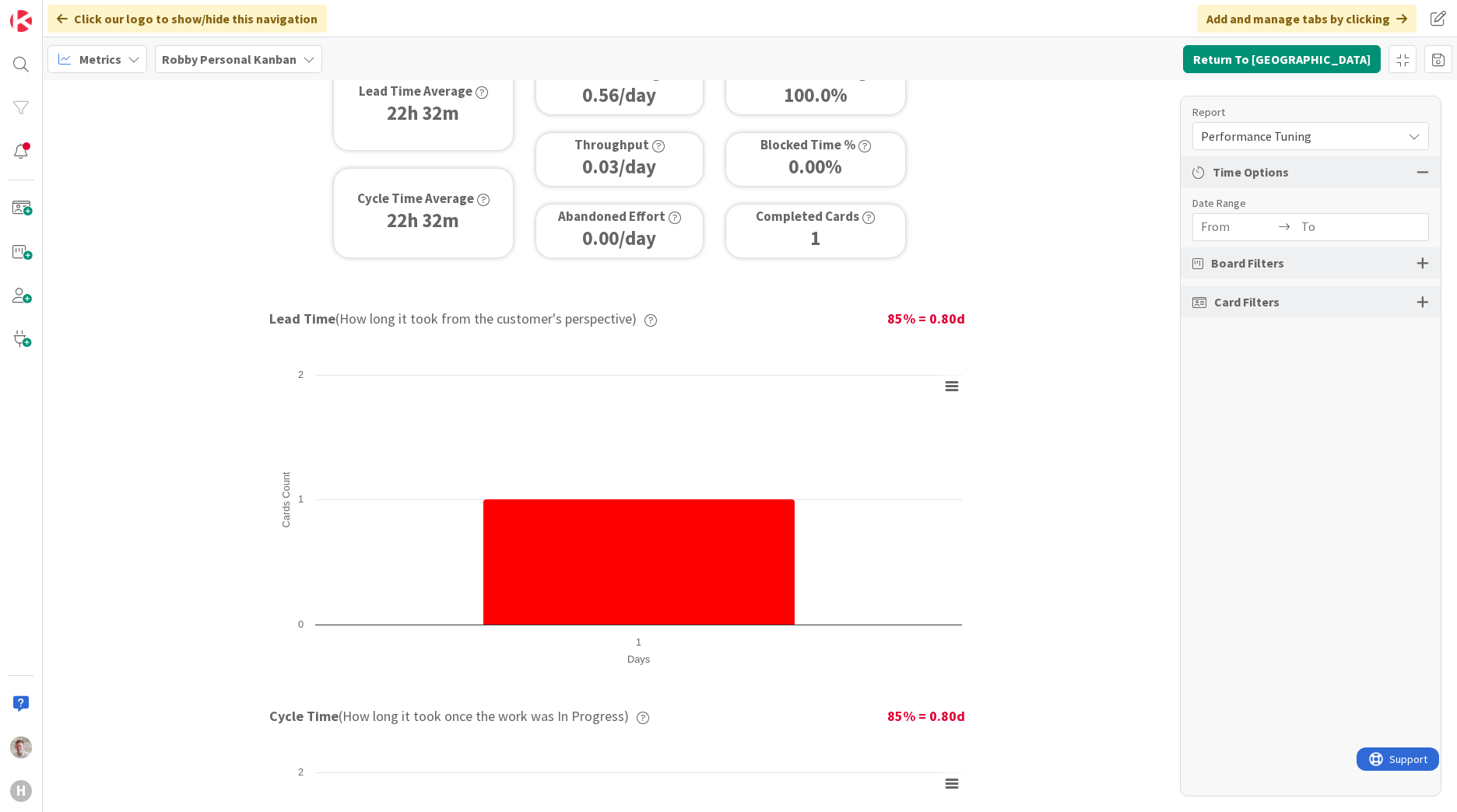
scroll to position [119, 0]
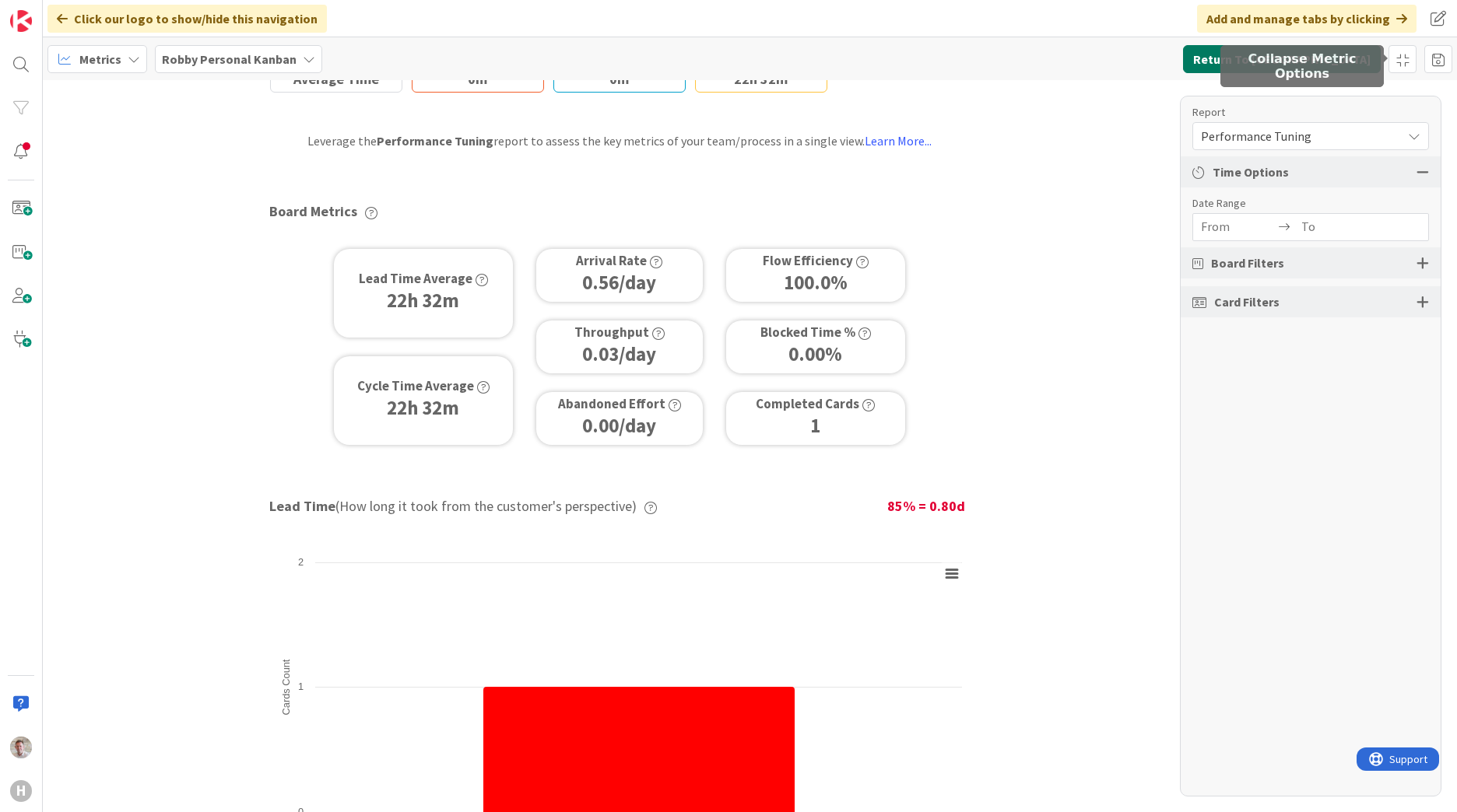
click at [1361, 62] on button "Return To Kanban" at bounding box center [1281, 59] width 198 height 28
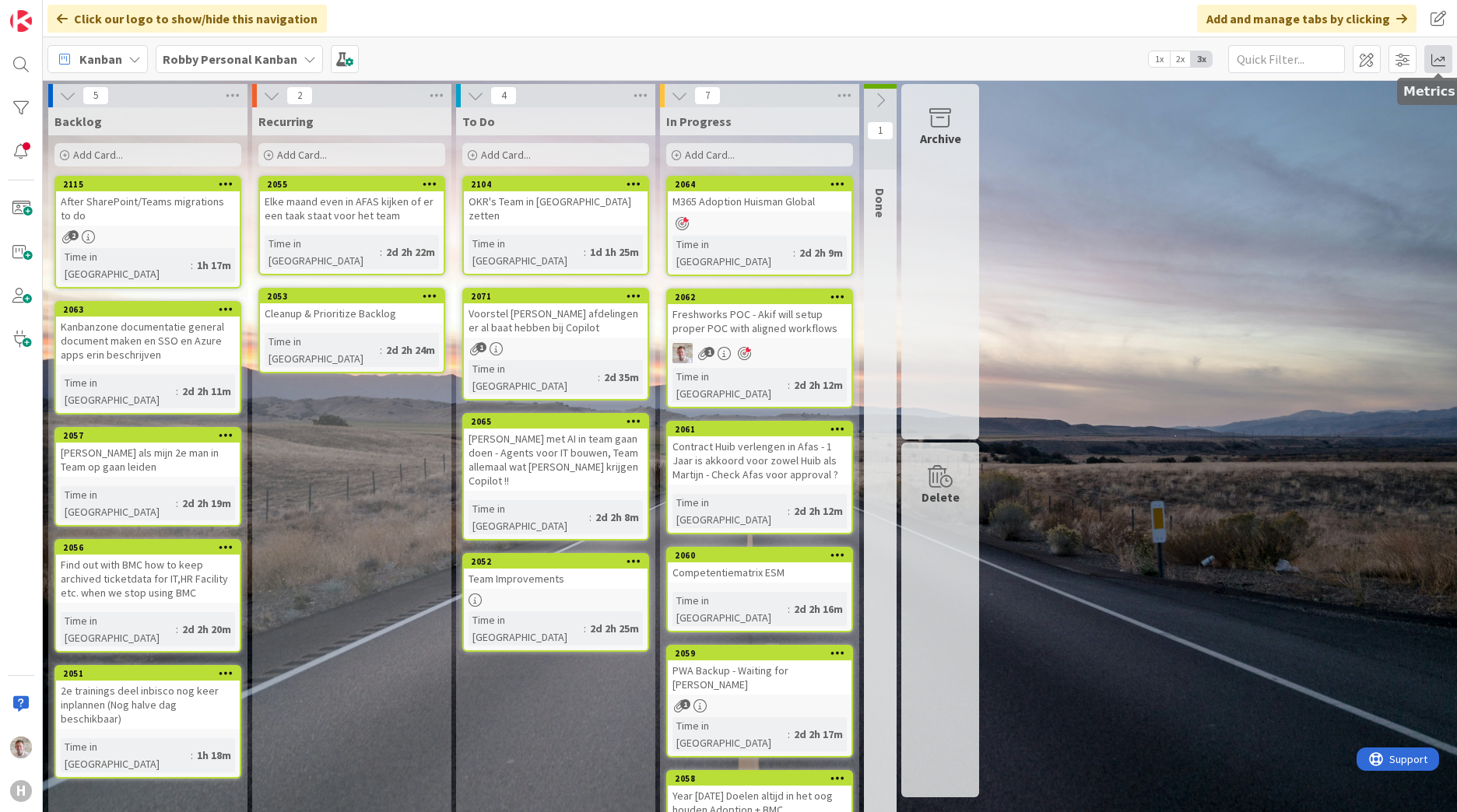
click at [1451, 62] on span at bounding box center [1438, 59] width 28 height 28
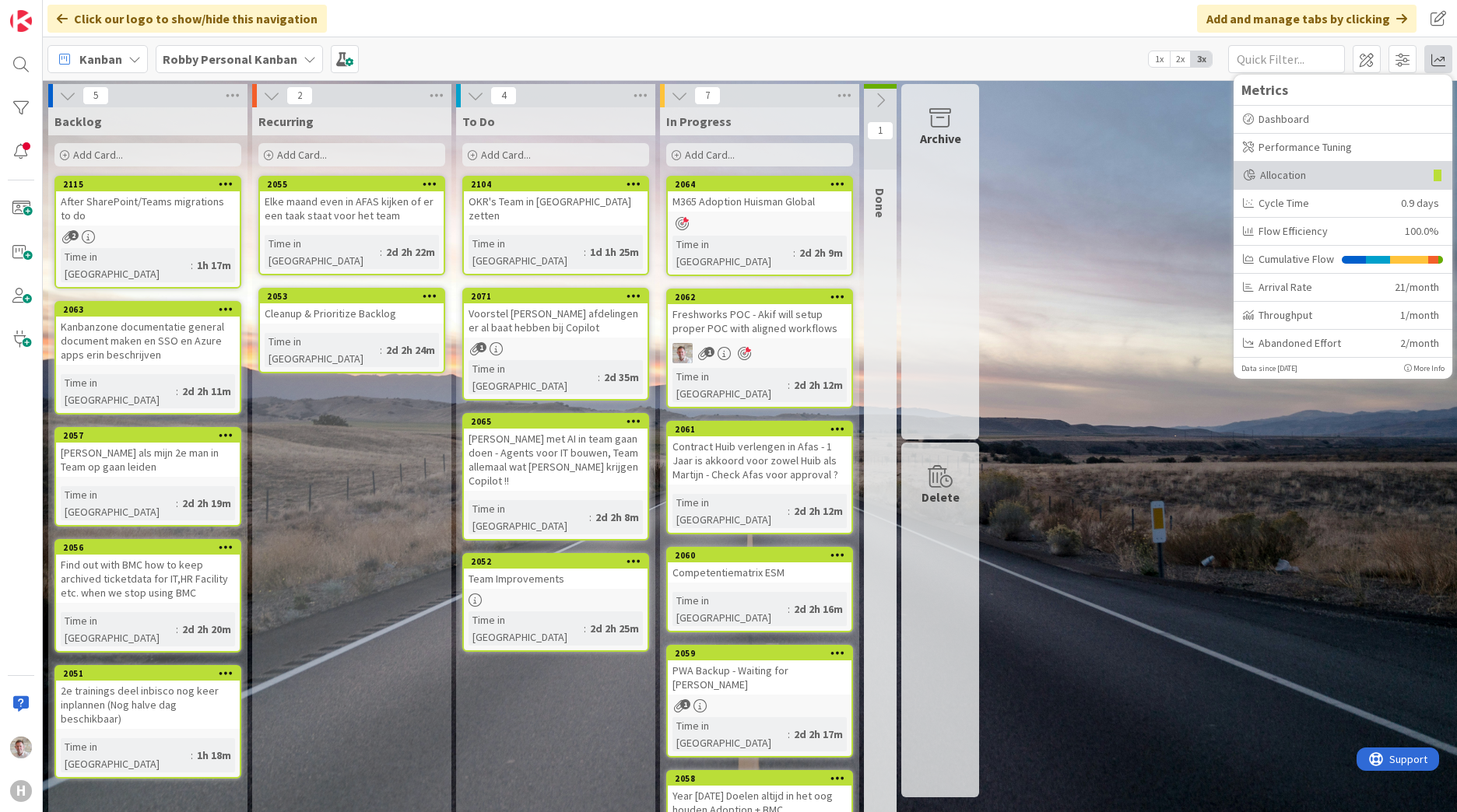
click at [1300, 175] on div "Allocation" at bounding box center [1333, 175] width 182 height 16
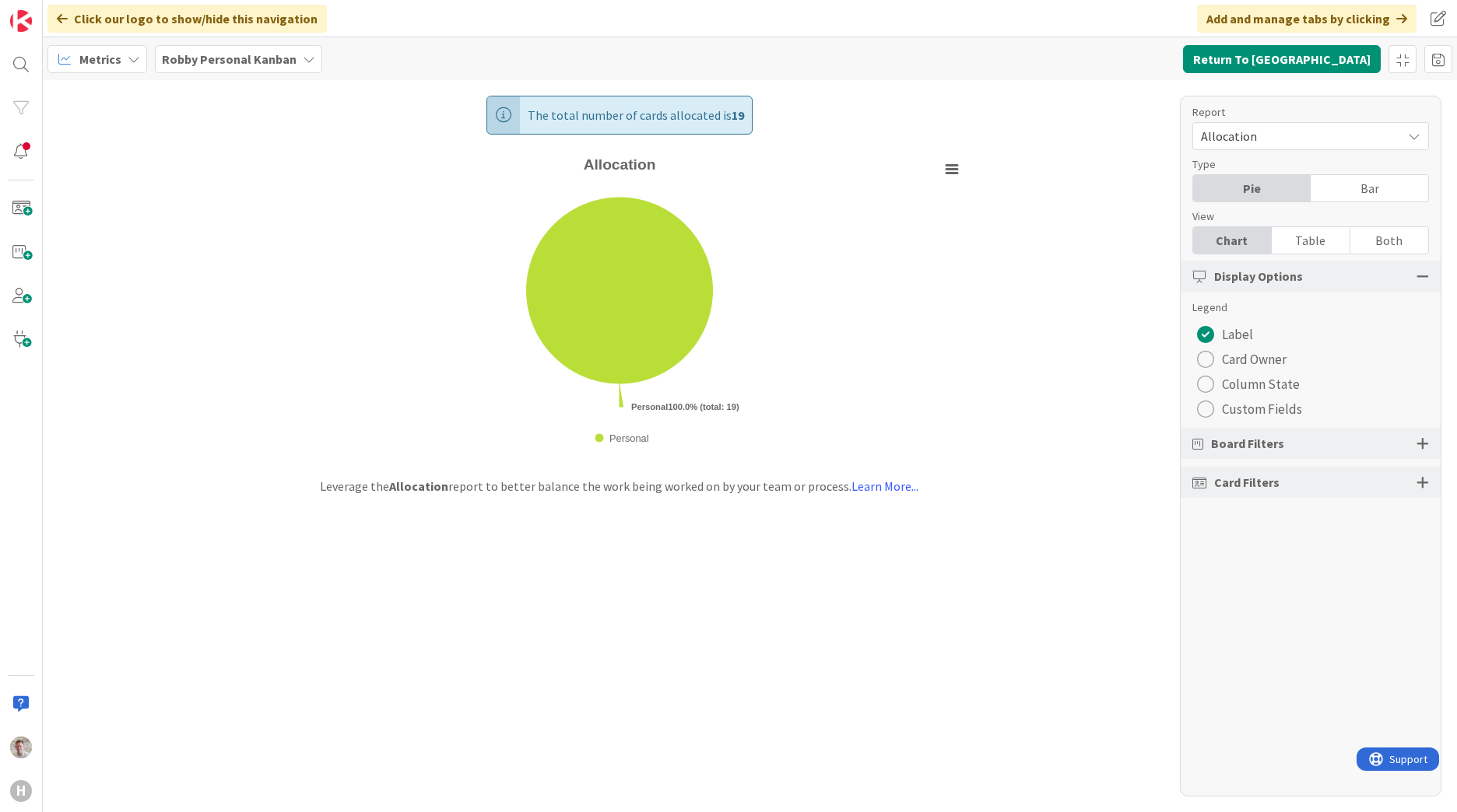
click at [1240, 410] on span "Custom Fields" at bounding box center [1261, 409] width 80 height 24
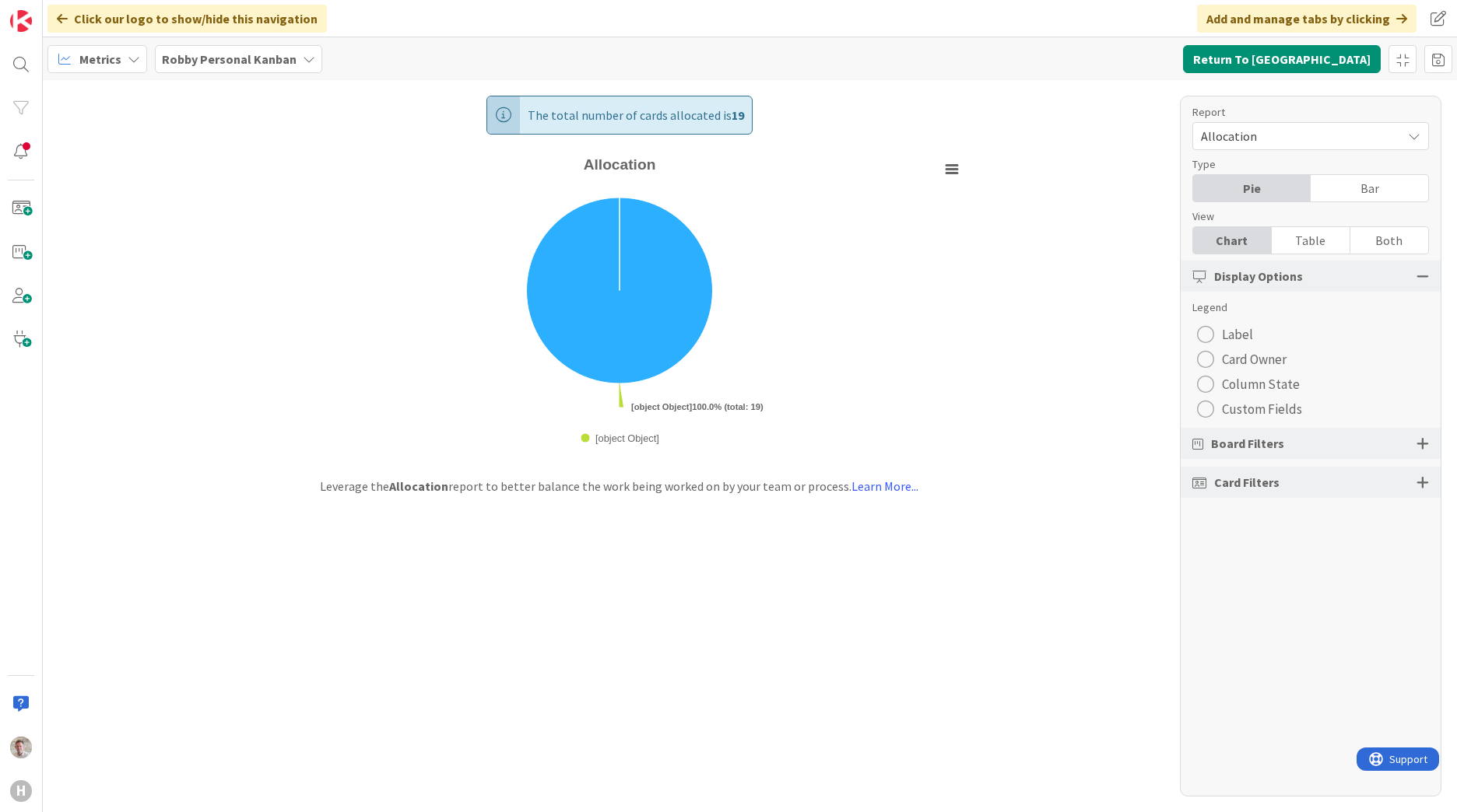
click at [1216, 409] on button "Custom Fields" at bounding box center [1248, 409] width 114 height 25
click at [1206, 411] on div "radio" at bounding box center [1205, 409] width 17 height 17
click at [1206, 406] on div "radio" at bounding box center [1205, 409] width 17 height 17
click at [1242, 126] on span "Allocation" at bounding box center [1297, 136] width 193 height 22
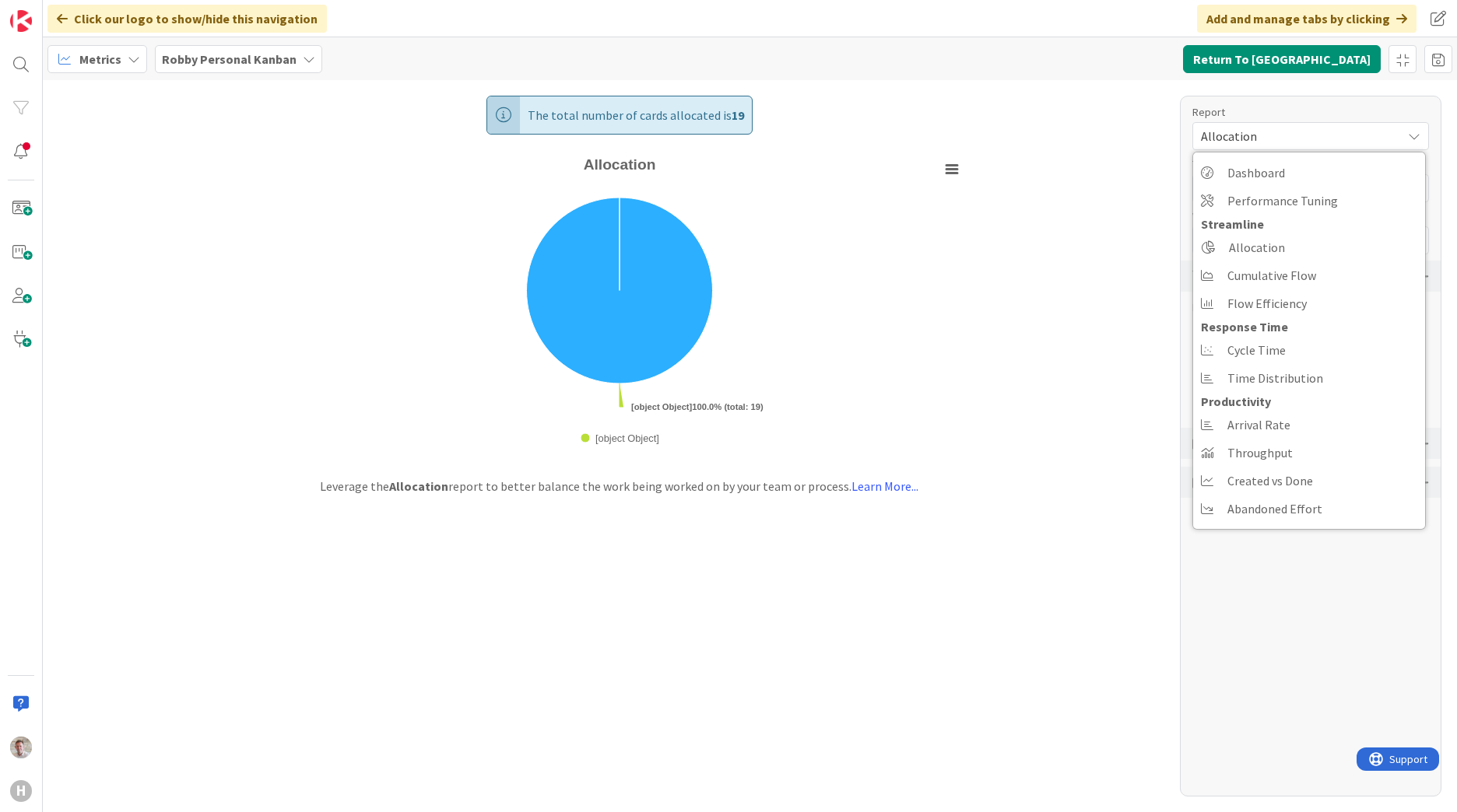
drag, startPoint x: 1109, startPoint y: 346, endPoint x: 1118, endPoint y: 346, distance: 9.0
click at [1109, 346] on div "The total number of cards allocated is 19 Created with Highcharts 11.4.3 Chart …" at bounding box center [750, 446] width 1414 height 732
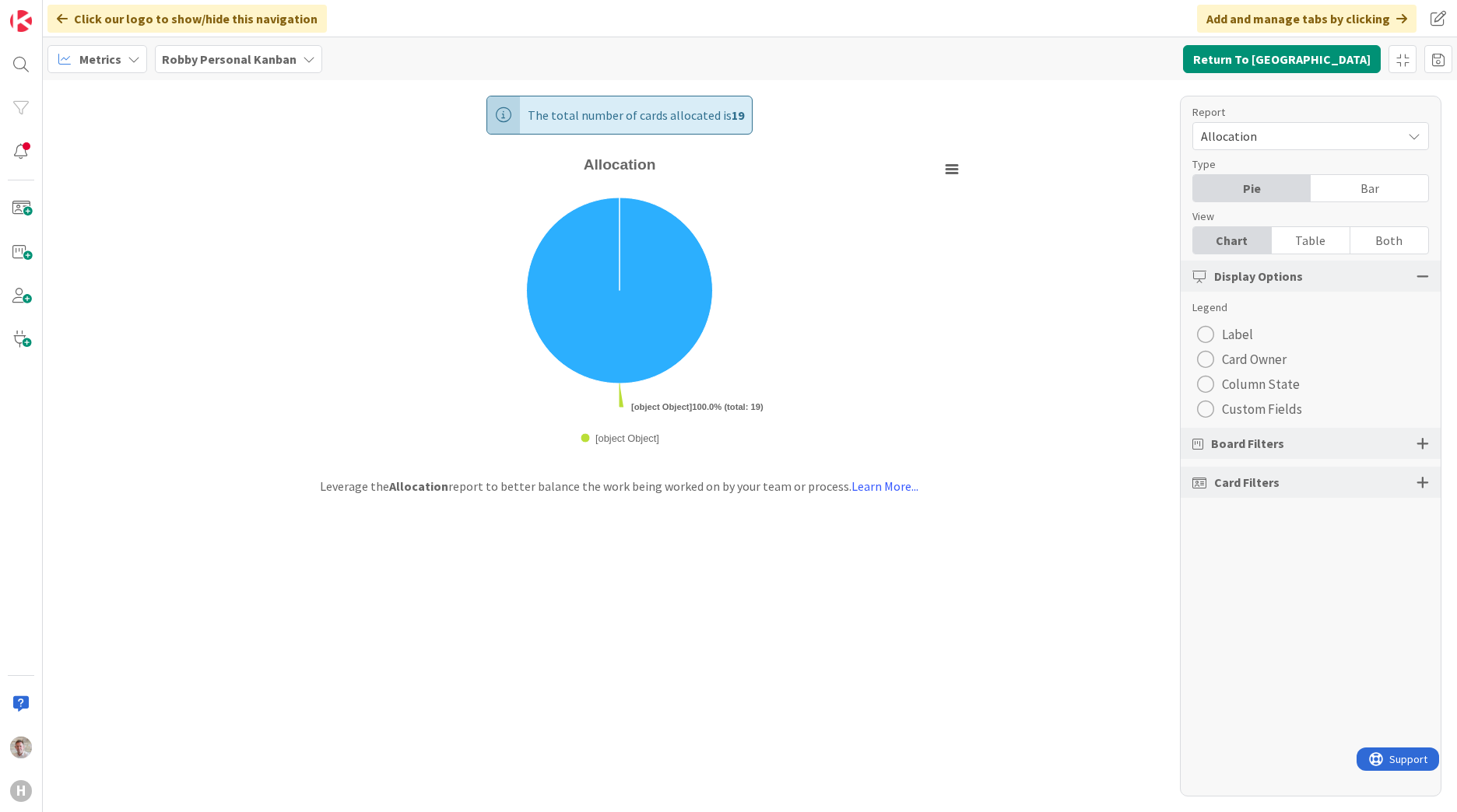
click at [1260, 409] on span "Custom Fields" at bounding box center [1261, 409] width 80 height 24
click at [1203, 414] on div "radio" at bounding box center [1205, 409] width 17 height 17
click at [1264, 406] on span "Custom Fields" at bounding box center [1261, 409] width 80 height 24
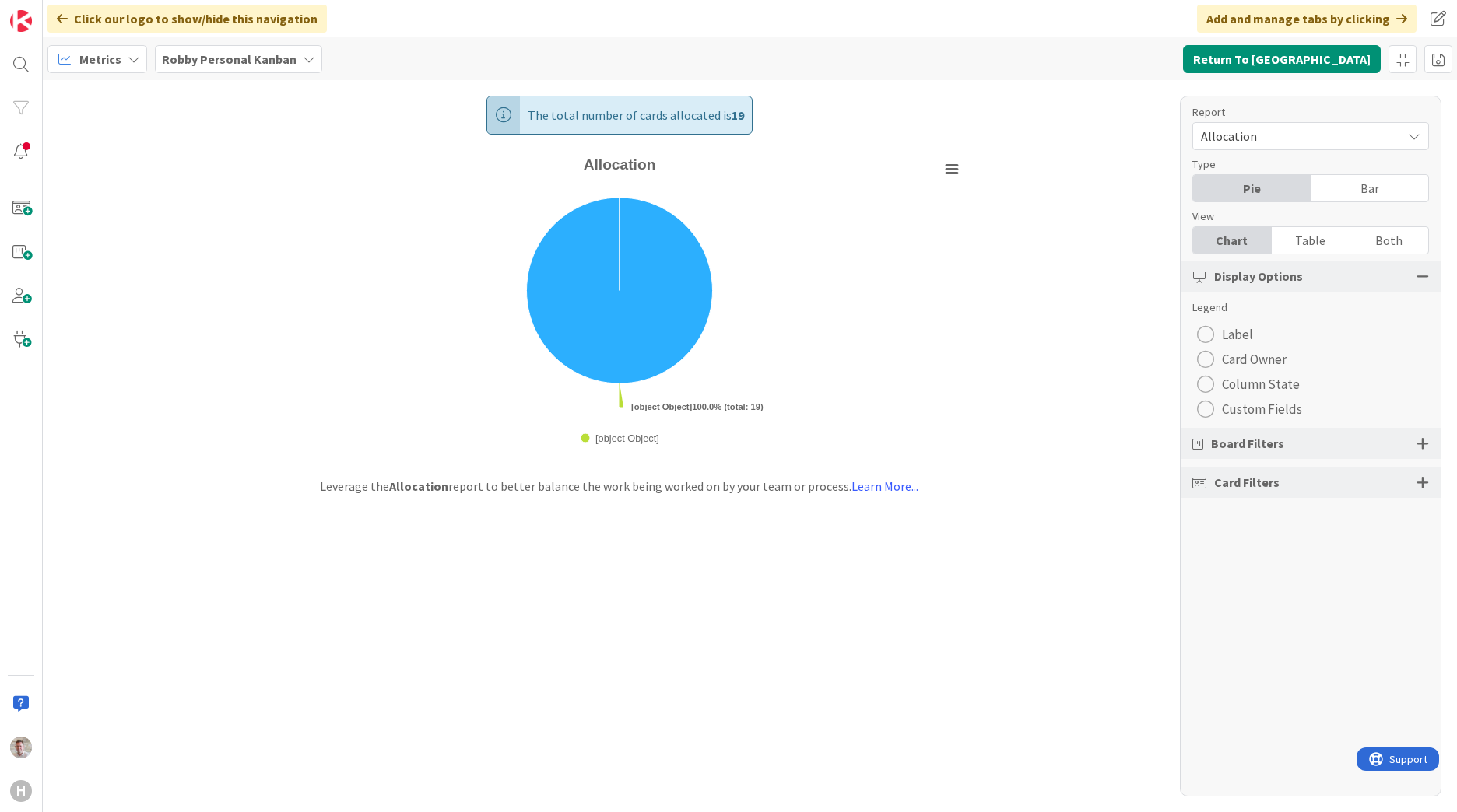
click at [1102, 398] on div "The total number of cards allocated is 19 Created with Highcharts 11.4.3 Chart …" at bounding box center [750, 446] width 1414 height 732
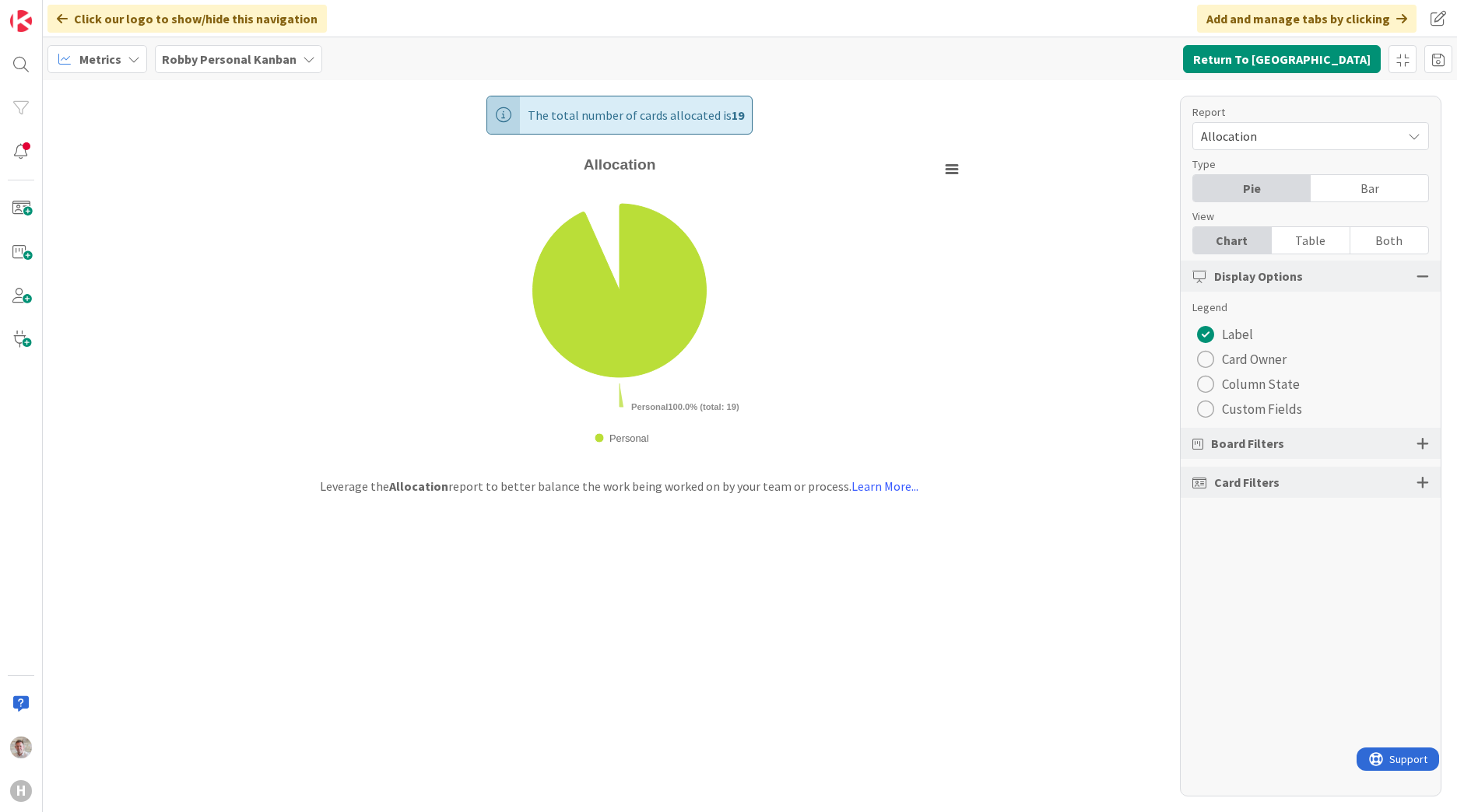
click at [1278, 407] on span "Custom Fields" at bounding box center [1261, 409] width 80 height 24
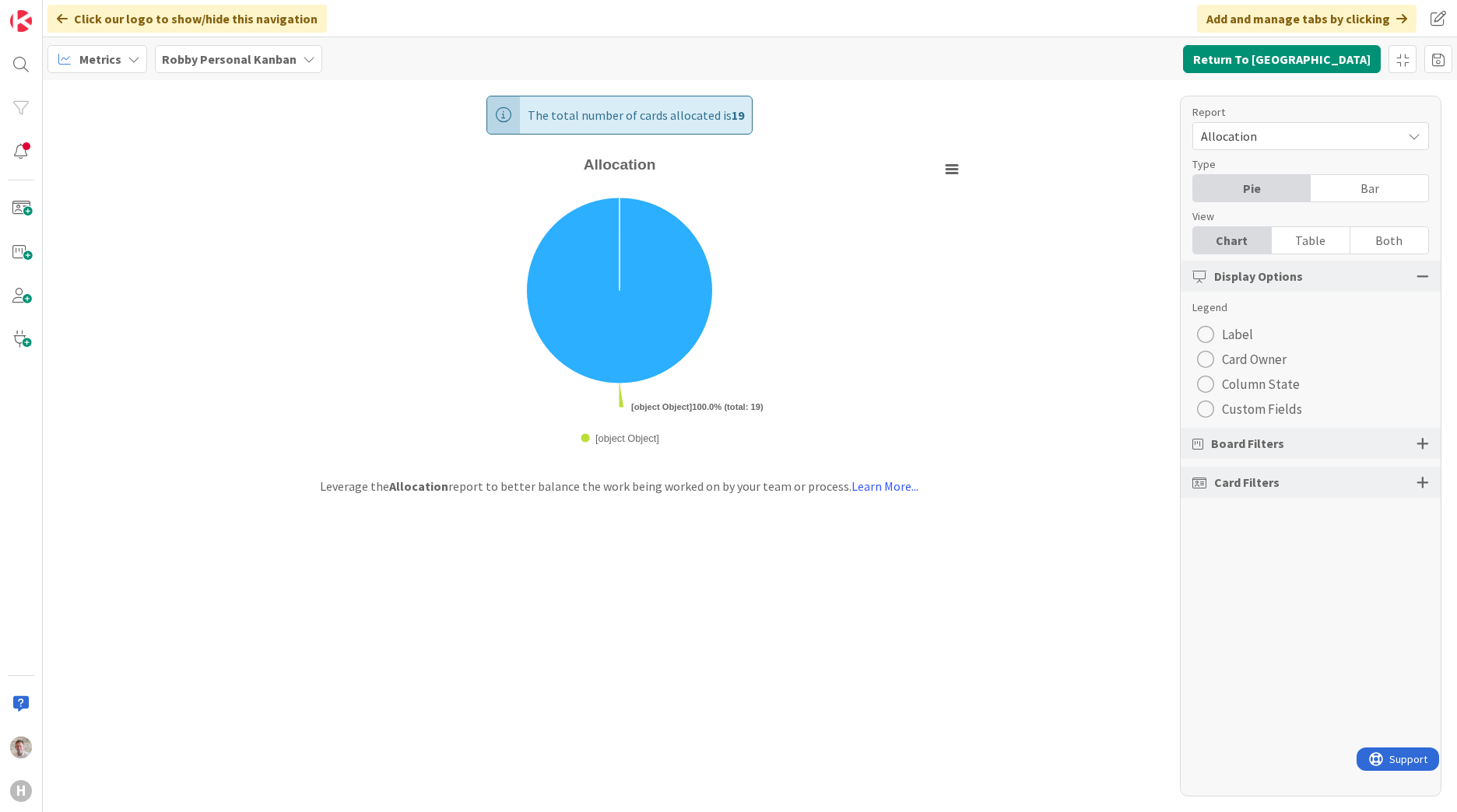
click at [1211, 406] on div "radio" at bounding box center [1205, 409] width 17 height 17
click at [1208, 409] on div "radio" at bounding box center [1205, 409] width 17 height 17
drag, startPoint x: 1244, startPoint y: 401, endPoint x: 1245, endPoint y: 393, distance: 8.1
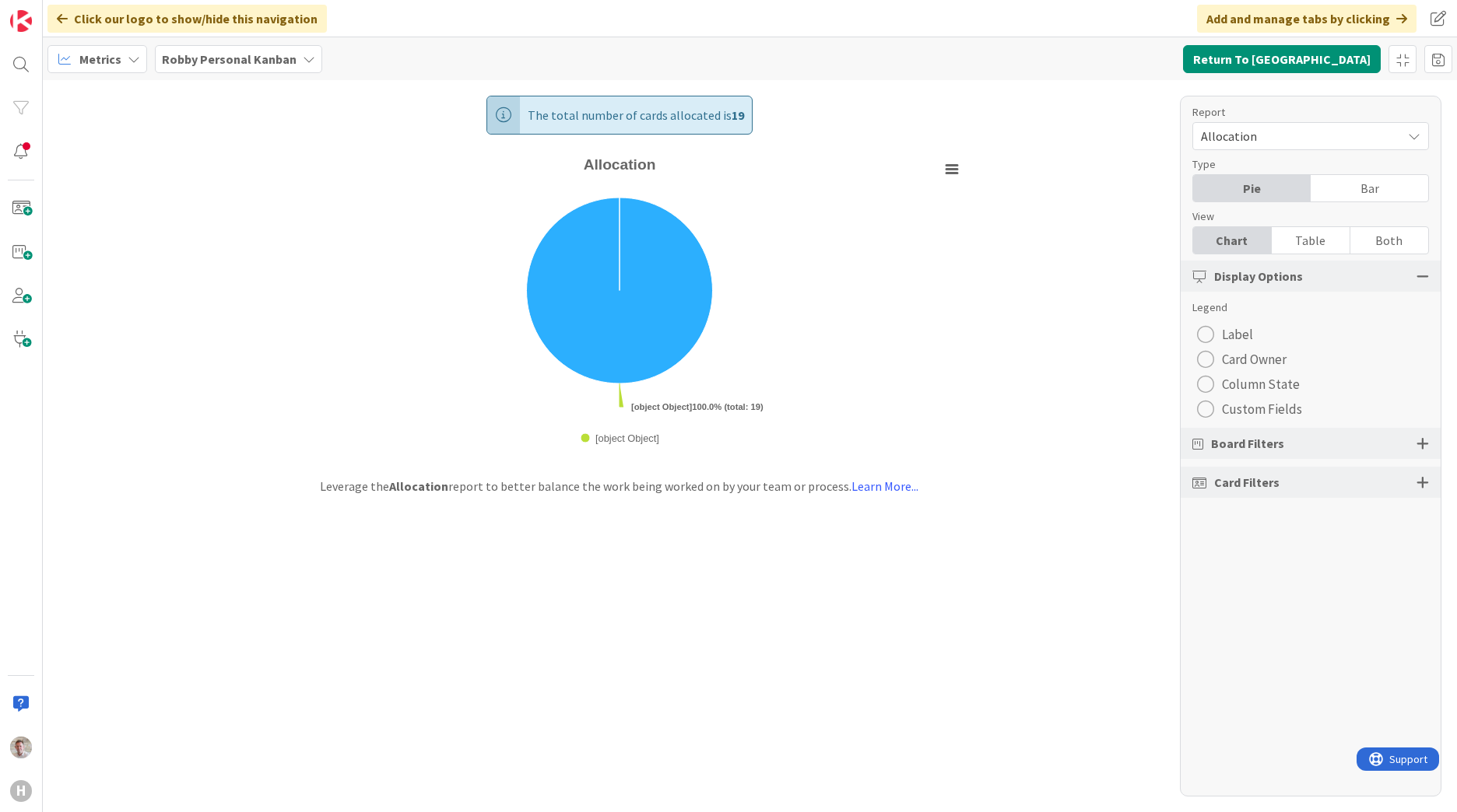
click at [1244, 401] on span "Custom Fields" at bounding box center [1261, 409] width 80 height 24
drag, startPoint x: 1245, startPoint y: 349, endPoint x: 1244, endPoint y: 307, distance: 42.0
click at [1246, 349] on span "Card Owner" at bounding box center [1253, 359] width 65 height 24
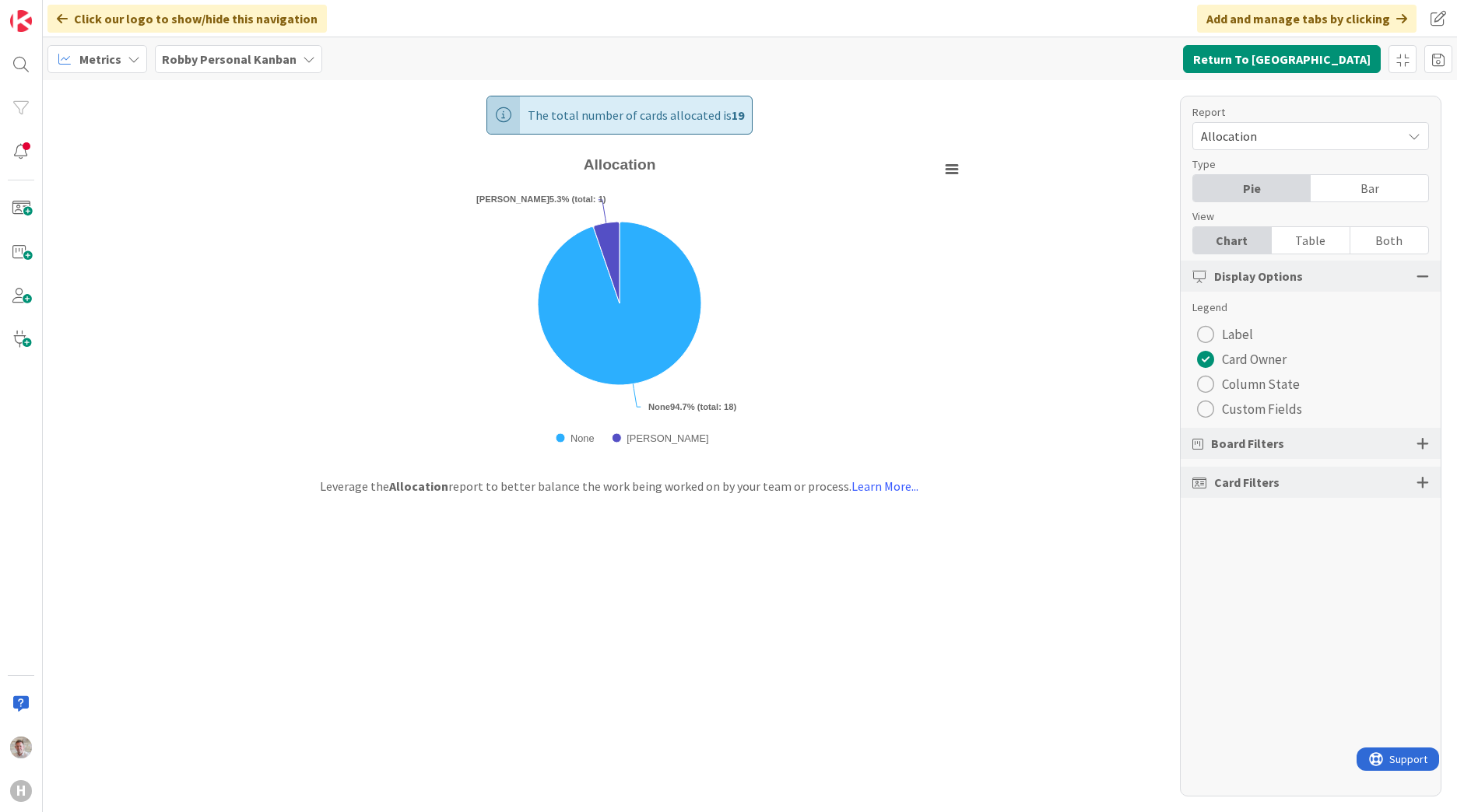
click at [1225, 388] on span "Column State" at bounding box center [1260, 384] width 77 height 24
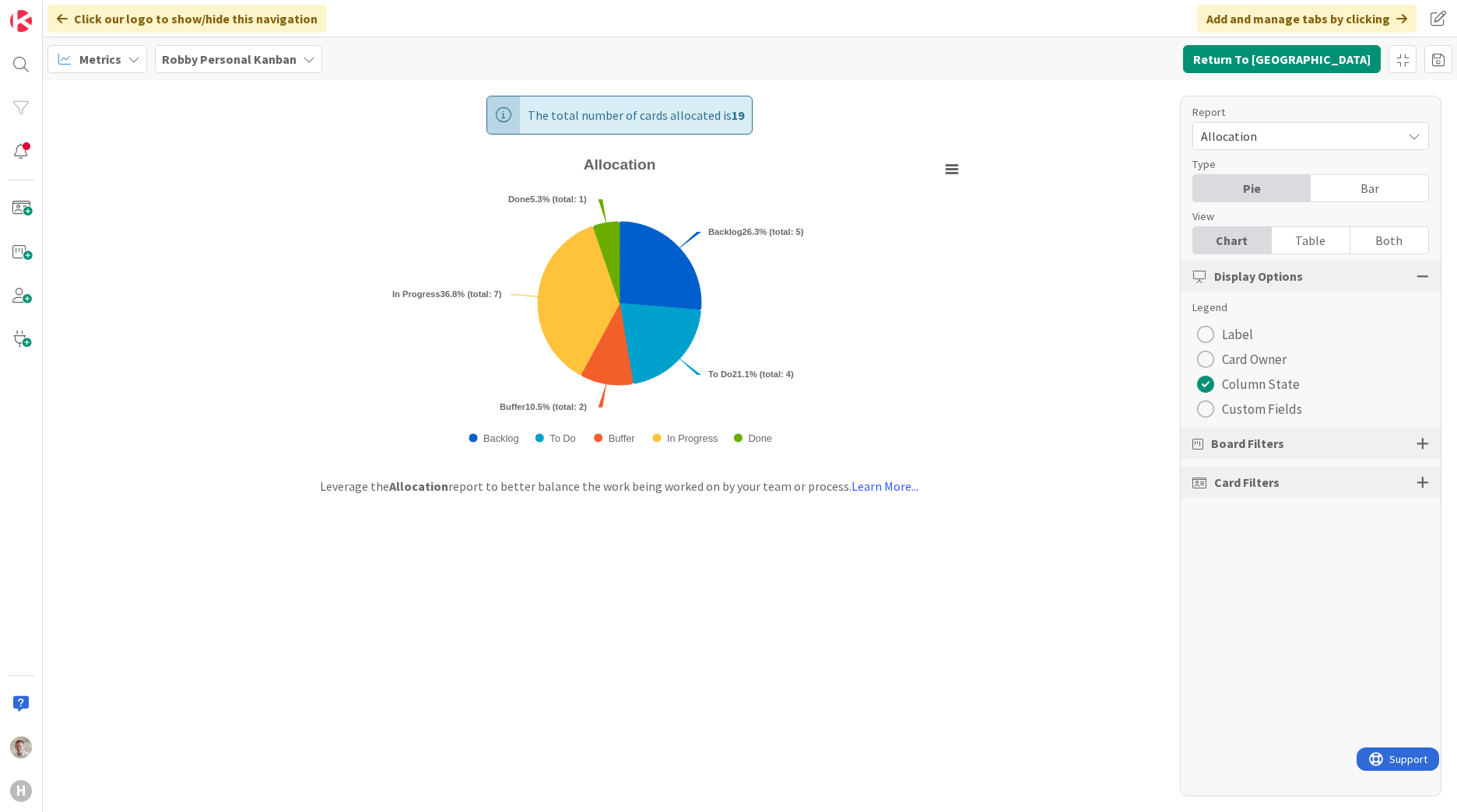
click at [1228, 405] on span "Custom Fields" at bounding box center [1261, 409] width 80 height 24
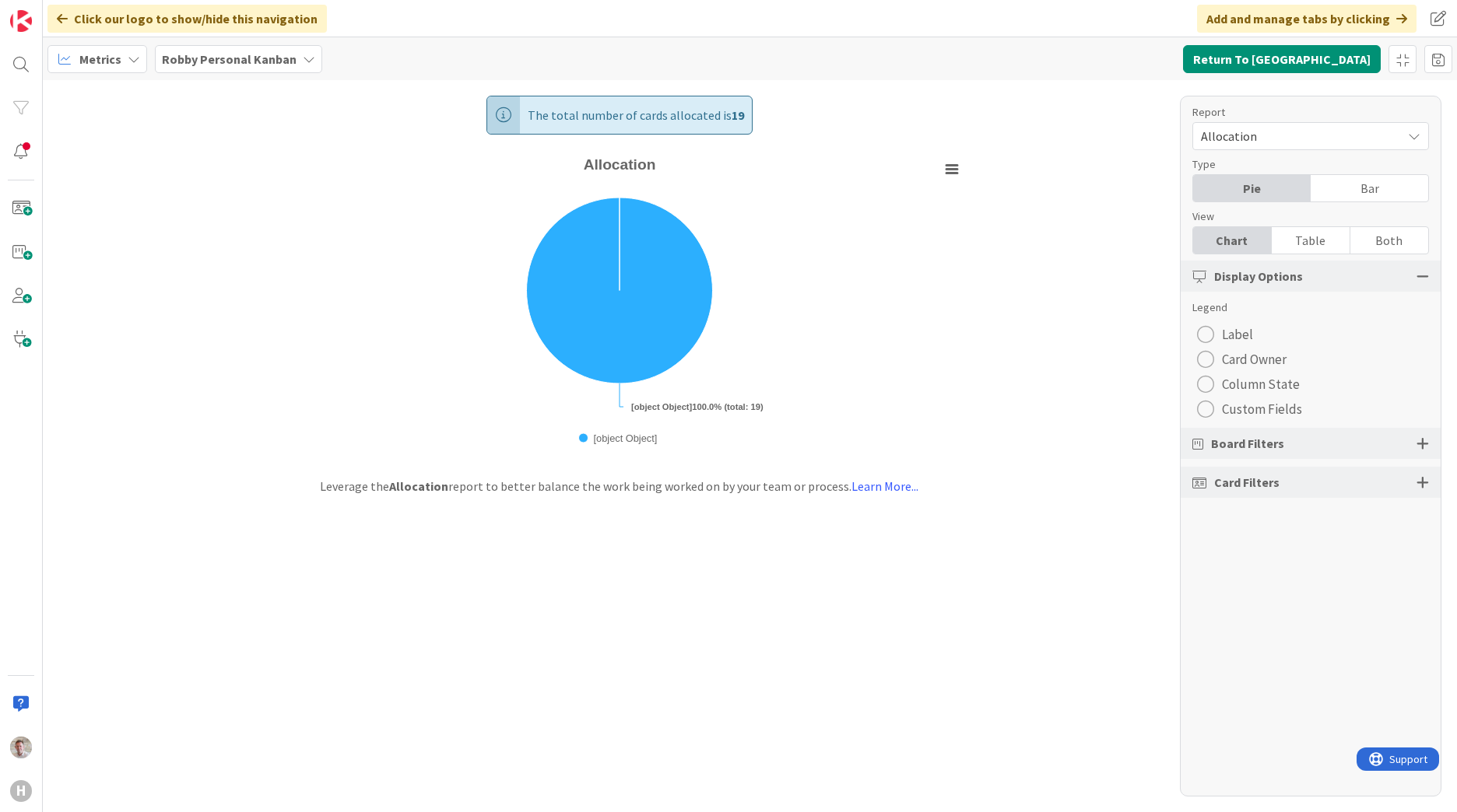
click at [1211, 410] on div "radio" at bounding box center [1205, 409] width 17 height 17
click at [1200, 410] on div "radio" at bounding box center [1205, 409] width 17 height 17
click at [1200, 409] on div "radio" at bounding box center [1205, 409] width 17 height 17
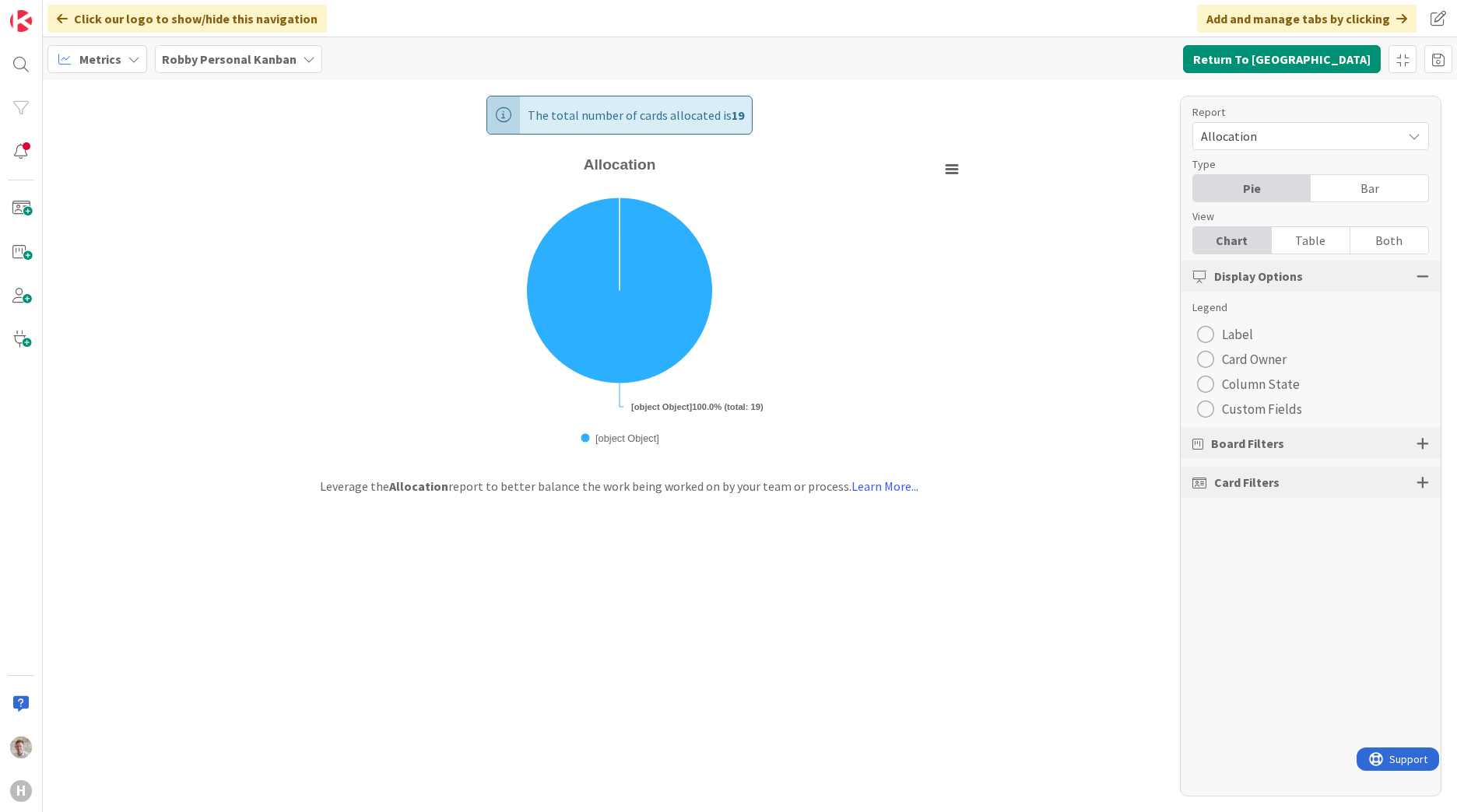
click at [1201, 410] on div "radio" at bounding box center [1205, 409] width 17 height 17
click at [1203, 410] on div "radio" at bounding box center [1205, 409] width 17 height 17
click at [1324, 244] on div "Table" at bounding box center [1310, 240] width 78 height 27
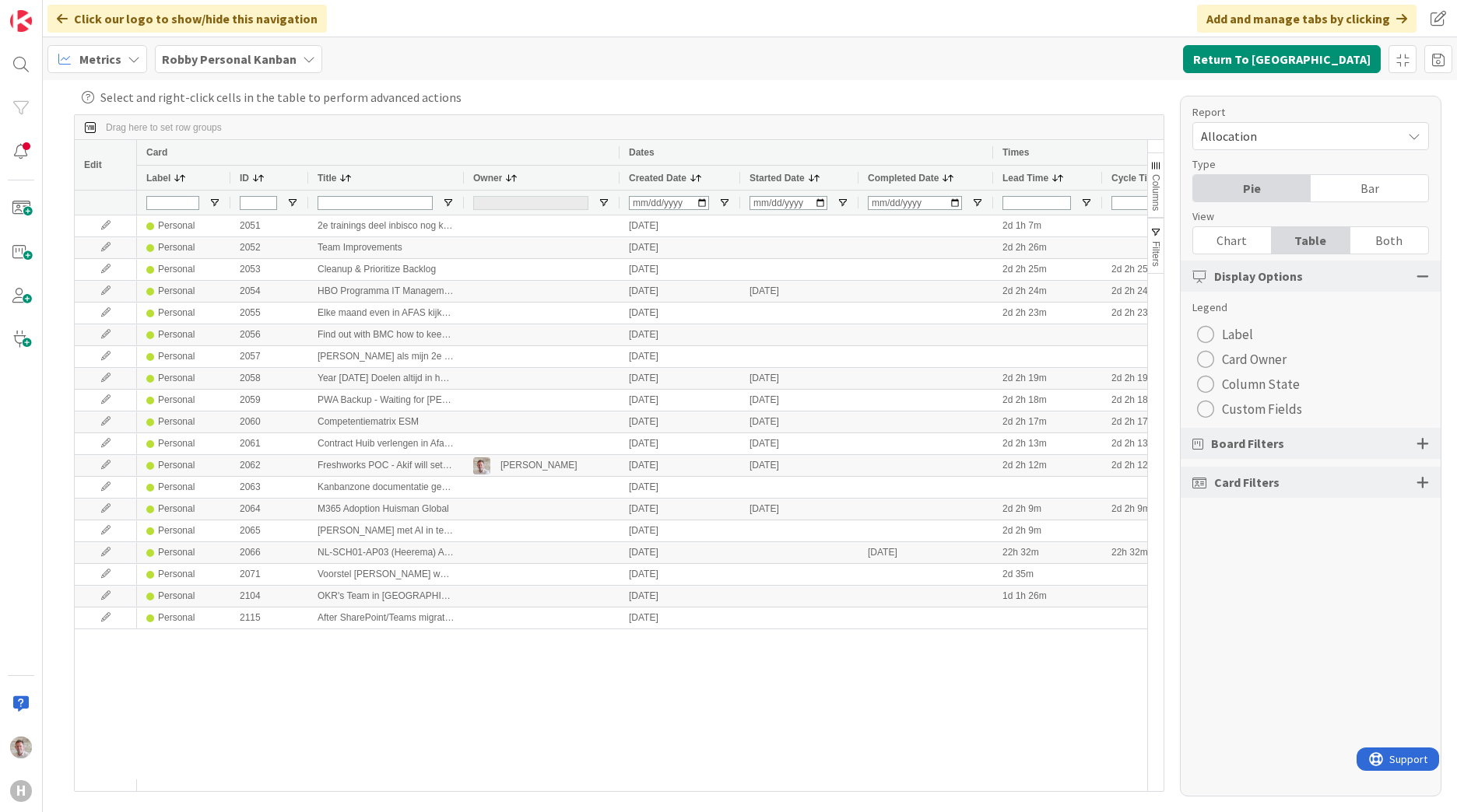
click at [1391, 243] on div "Both" at bounding box center [1388, 240] width 77 height 27
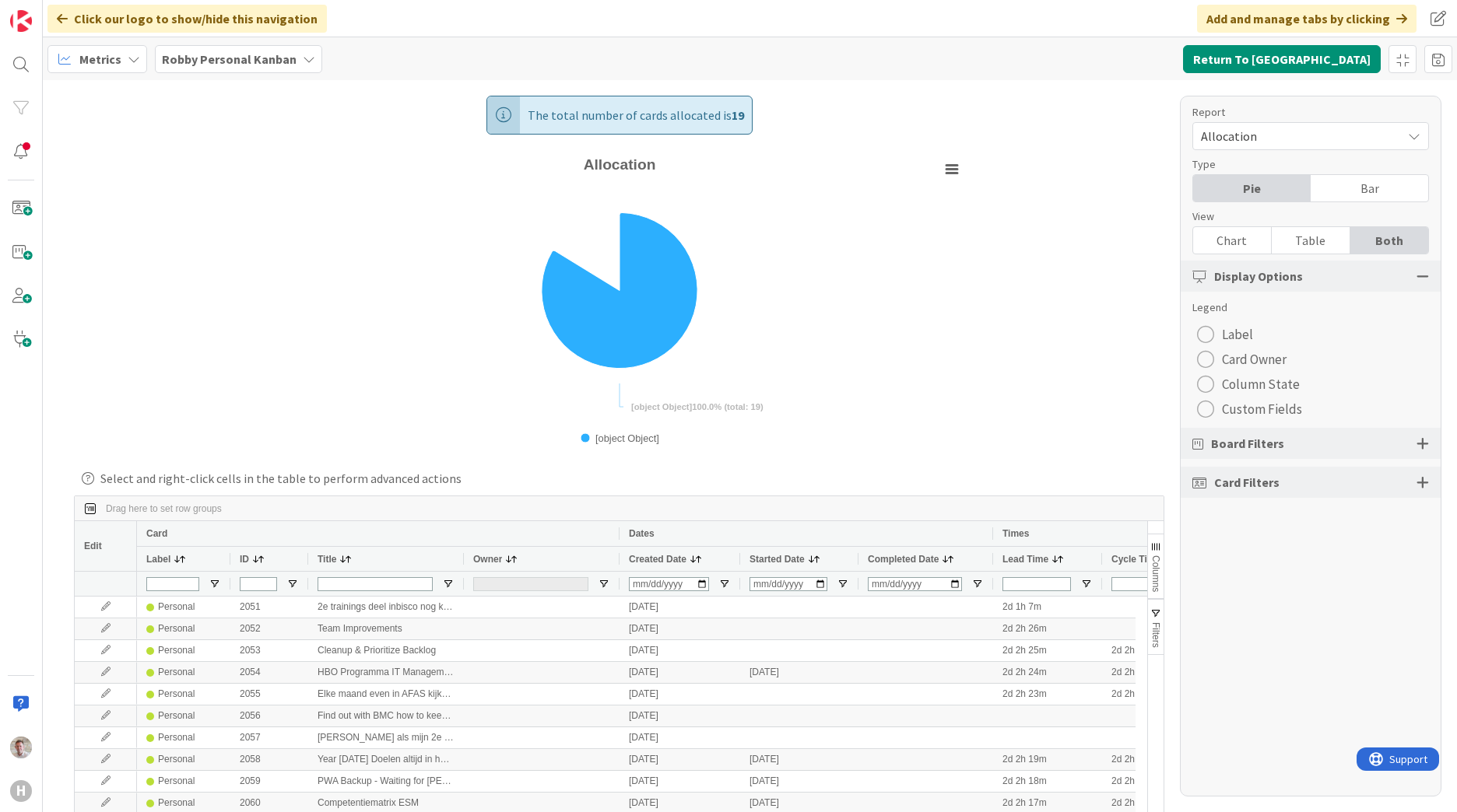
click at [1247, 398] on span "Custom Fields" at bounding box center [1261, 409] width 80 height 24
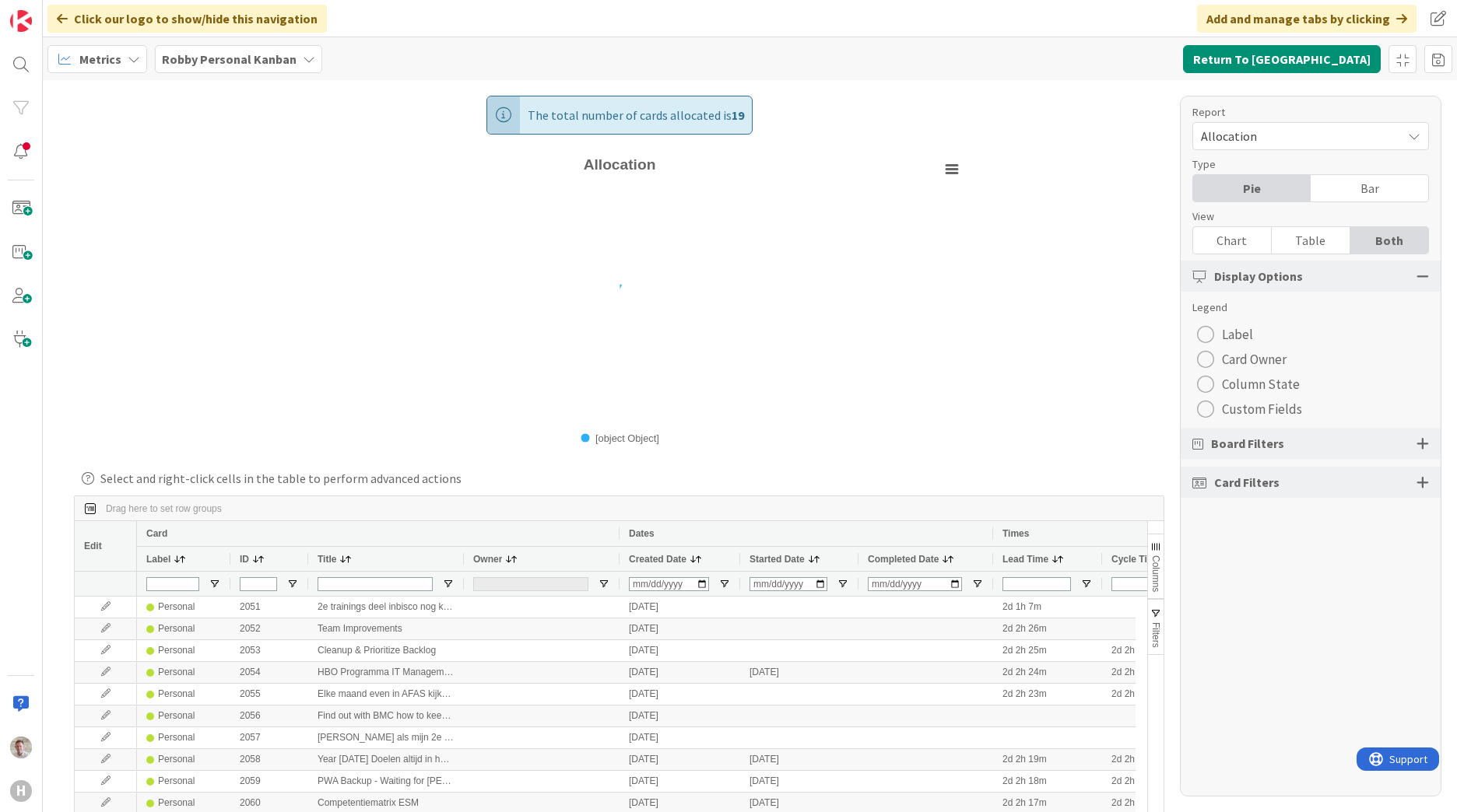
click at [1245, 405] on span "Custom Fields" at bounding box center [1261, 409] width 80 height 24
click at [1241, 408] on span "Custom Fields" at bounding box center [1261, 409] width 80 height 24
click at [1258, 437] on span "Board Filters" at bounding box center [1247, 443] width 73 height 19
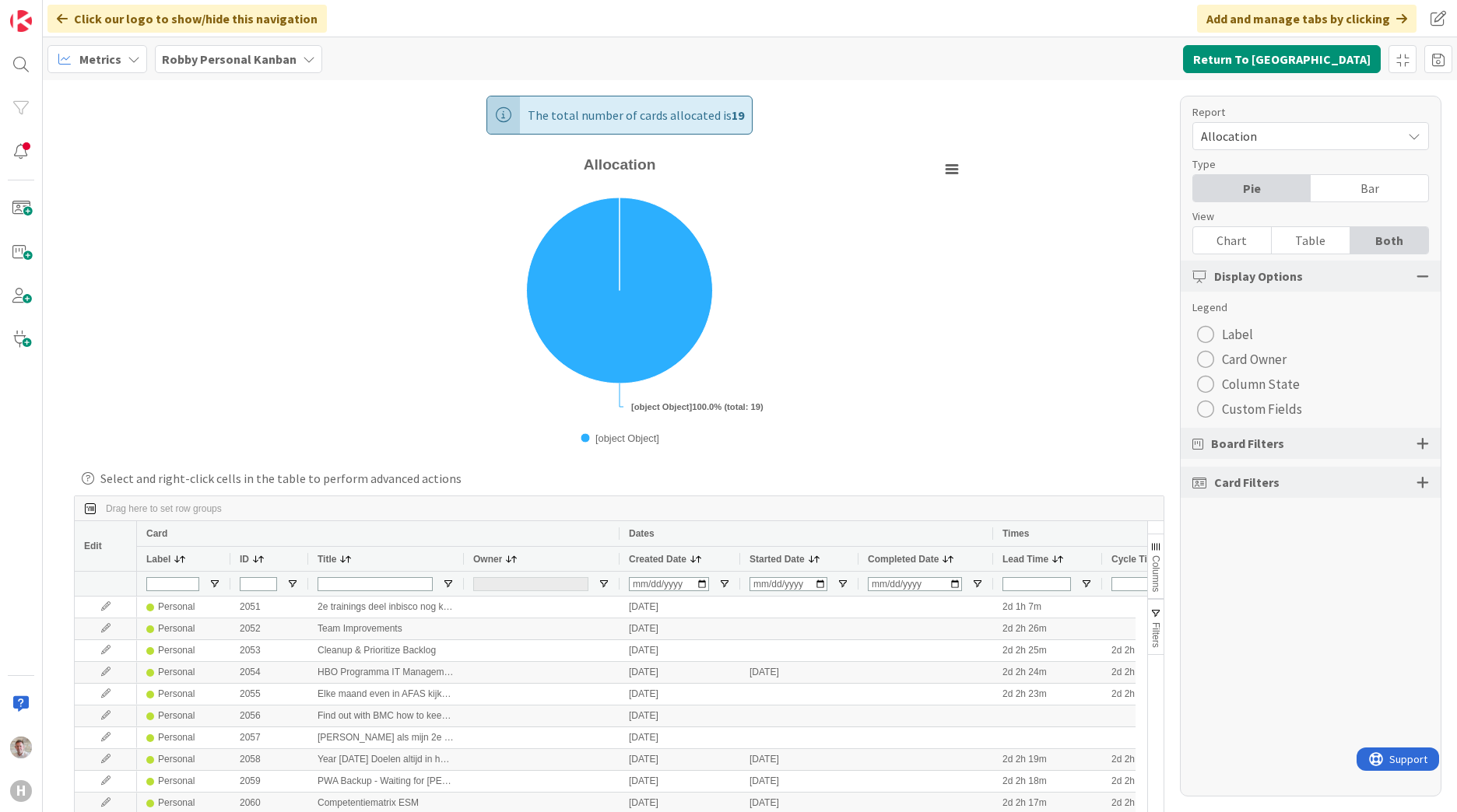
click at [1241, 402] on span "Custom Fields" at bounding box center [1261, 409] width 80 height 24
drag, startPoint x: 1238, startPoint y: 411, endPoint x: 1221, endPoint y: 410, distance: 17.0
click at [1237, 412] on span "Custom Fields" at bounding box center [1261, 409] width 80 height 24
click at [1182, 403] on div "Report Allocation Type Pie Bar View Chart Table Both Display Options Legend Lab…" at bounding box center [1310, 446] width 261 height 701
click at [1202, 408] on div "radio" at bounding box center [1205, 409] width 17 height 17
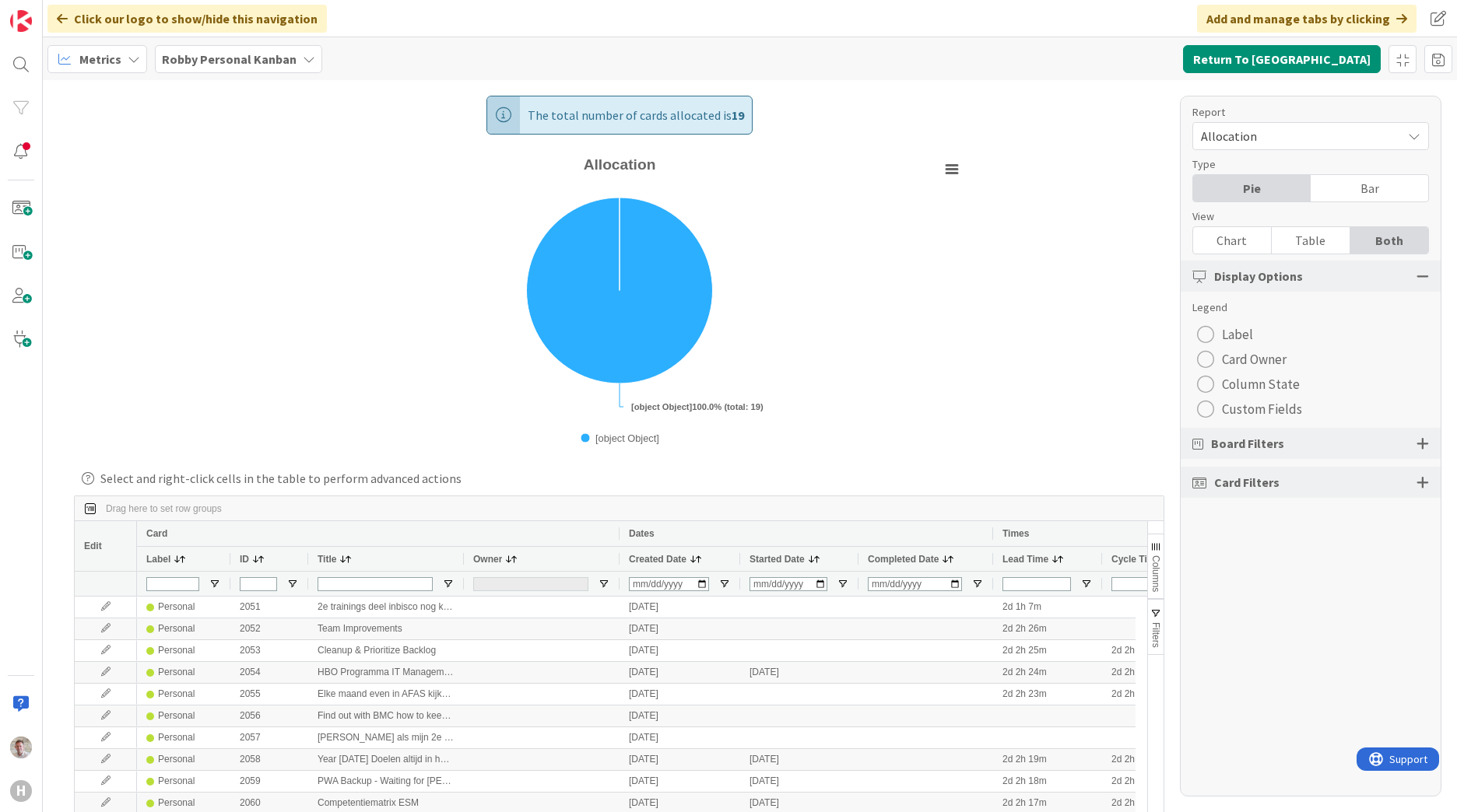
click at [1202, 408] on div "radio" at bounding box center [1205, 409] width 17 height 17
drag, startPoint x: 1202, startPoint y: 408, endPoint x: 1217, endPoint y: 339, distance: 70.6
click at [1203, 406] on div "radio" at bounding box center [1205, 409] width 17 height 17
click at [1237, 252] on div "Chart" at bounding box center [1232, 240] width 78 height 27
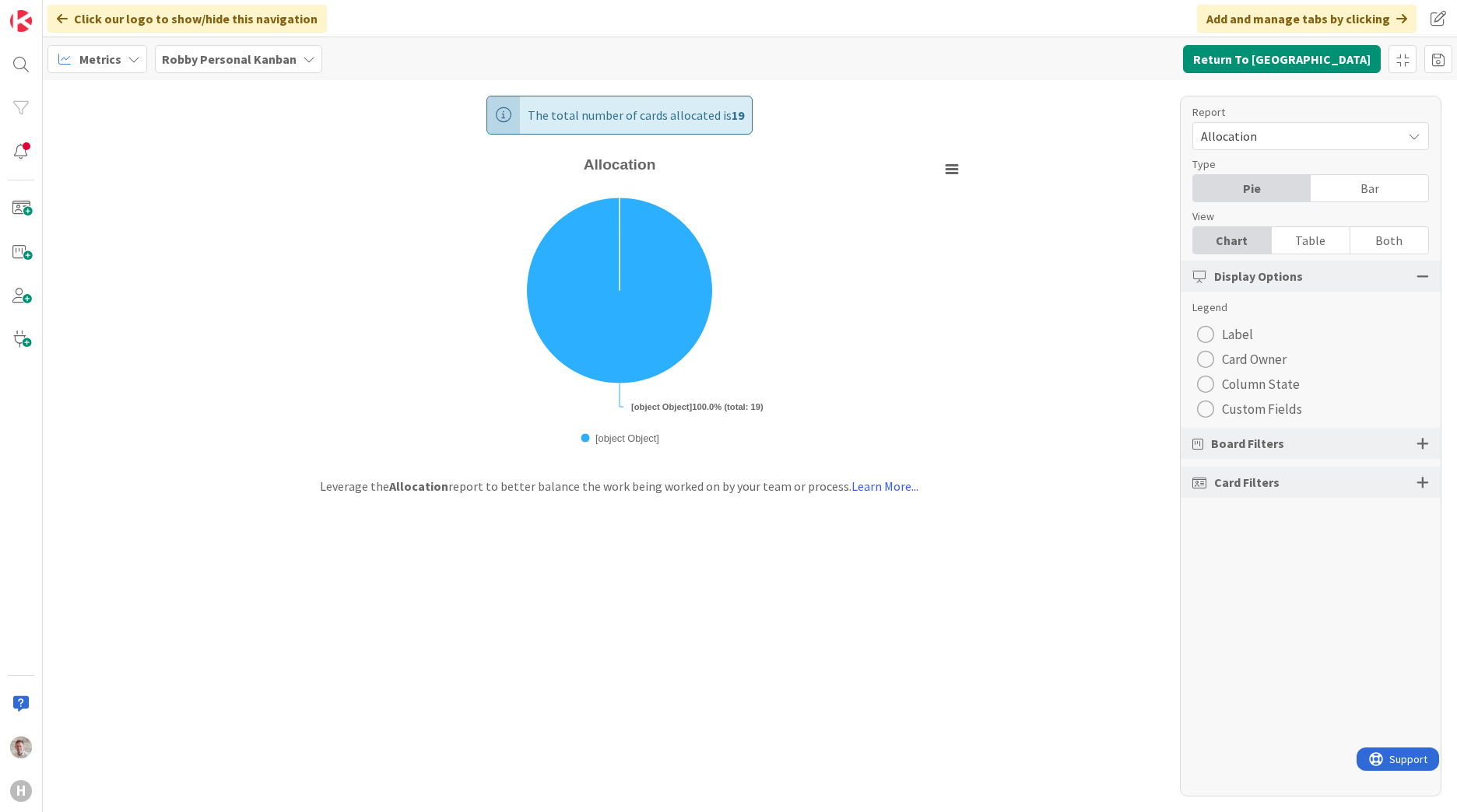
click at [1239, 128] on span "Allocation" at bounding box center [1297, 136] width 193 height 22
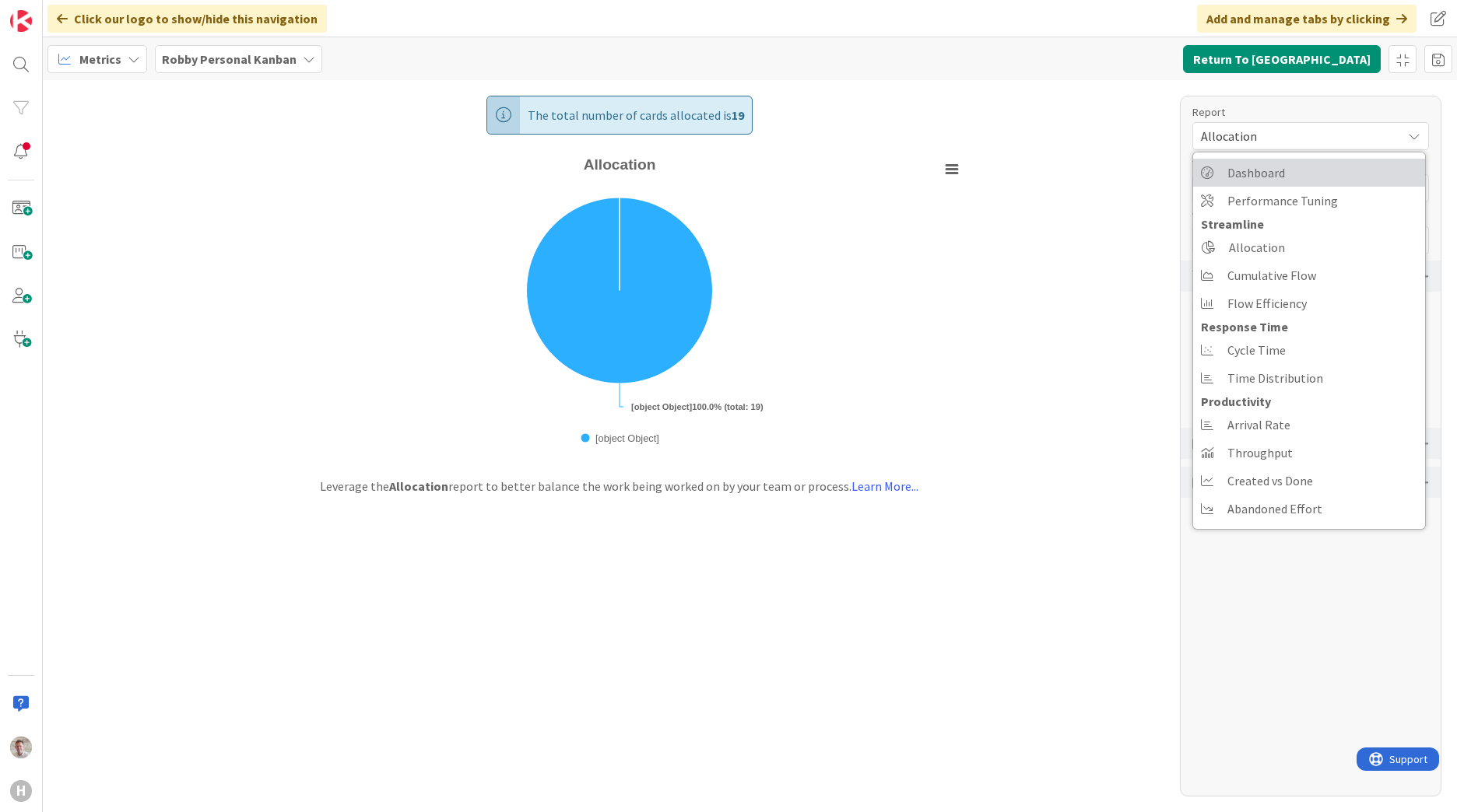
click at [1241, 185] on link "Dashboard" at bounding box center [1308, 173] width 231 height 28
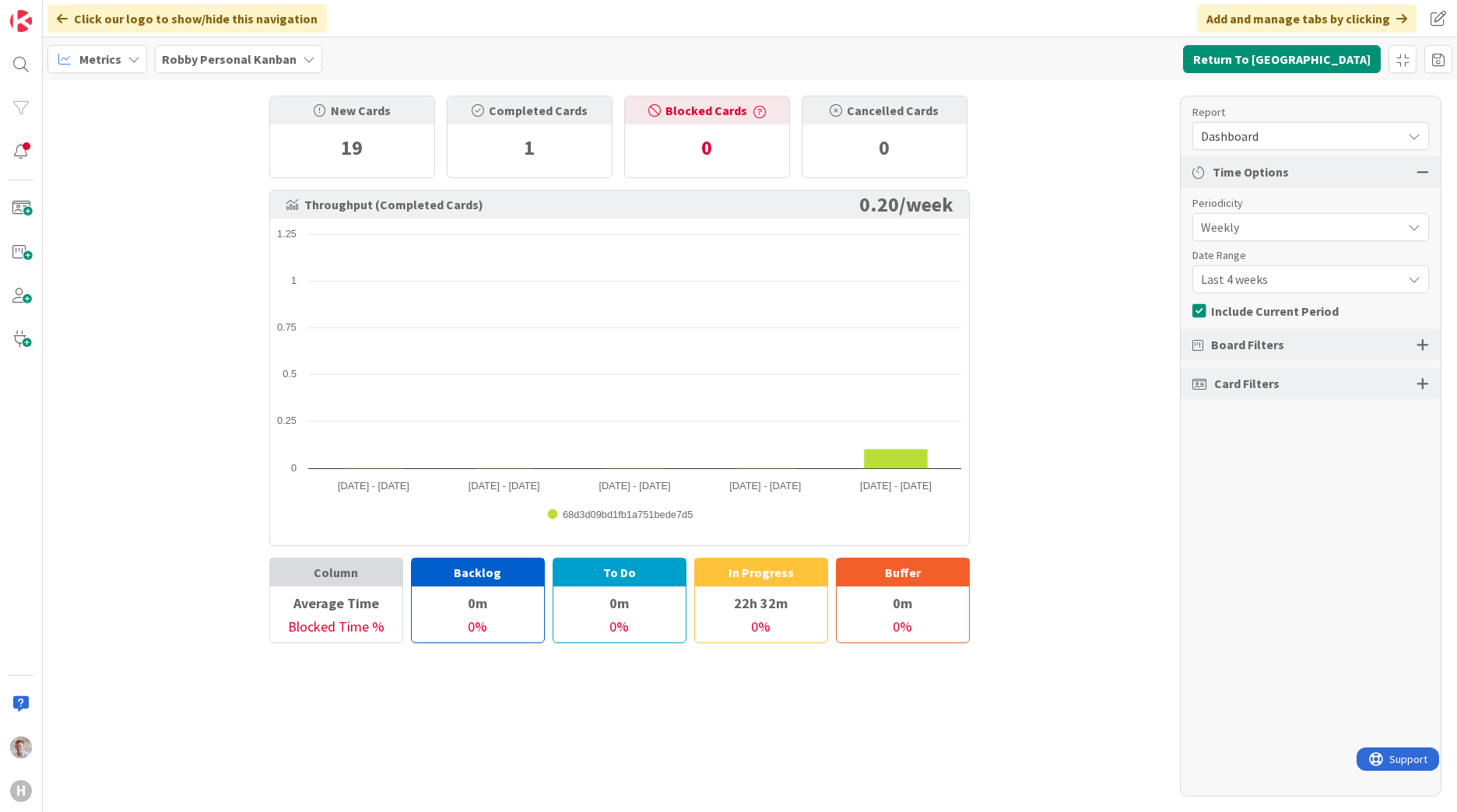
click at [1238, 131] on span "Dashboard" at bounding box center [1297, 136] width 193 height 22
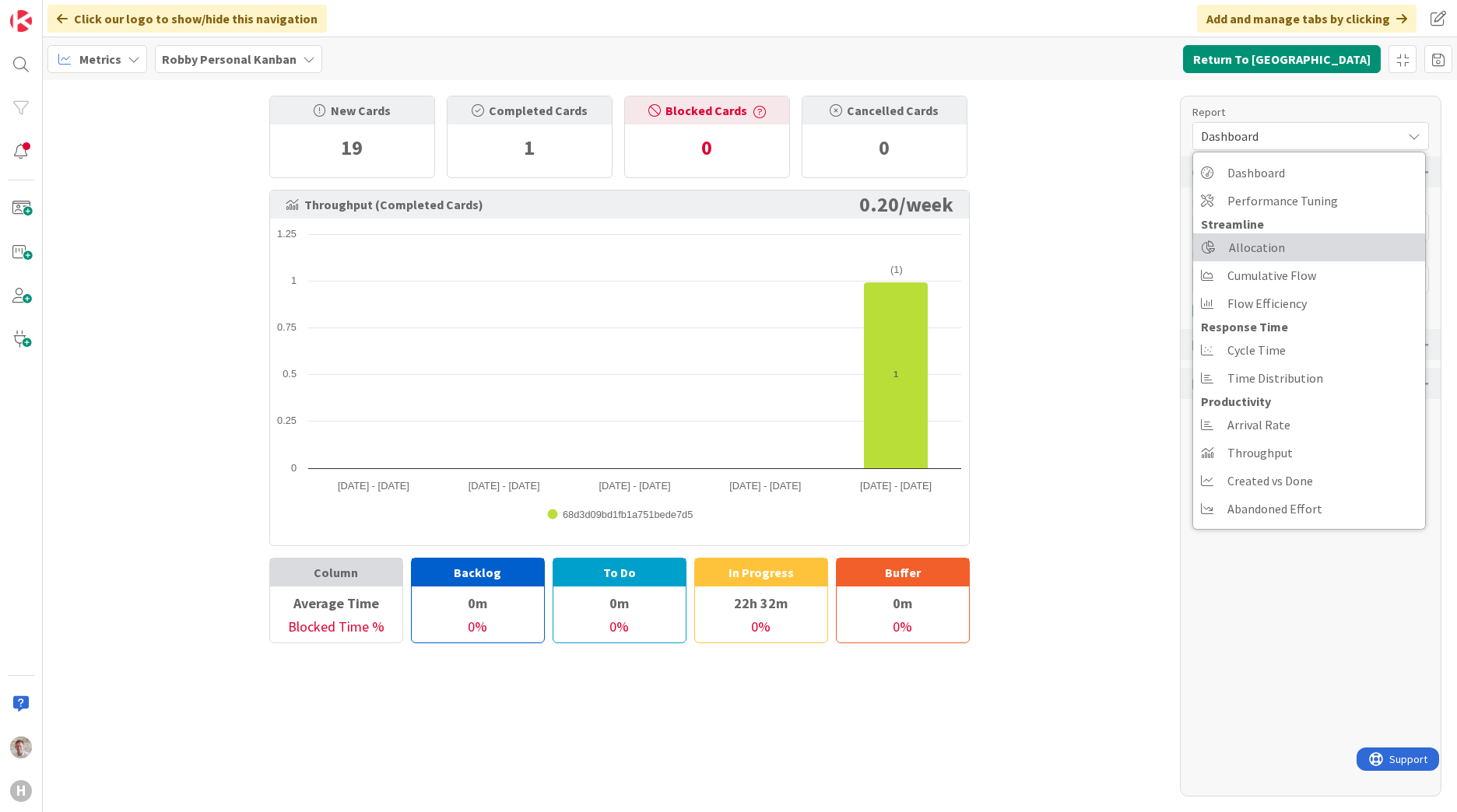
click at [1242, 242] on span "Allocation" at bounding box center [1256, 247] width 56 height 24
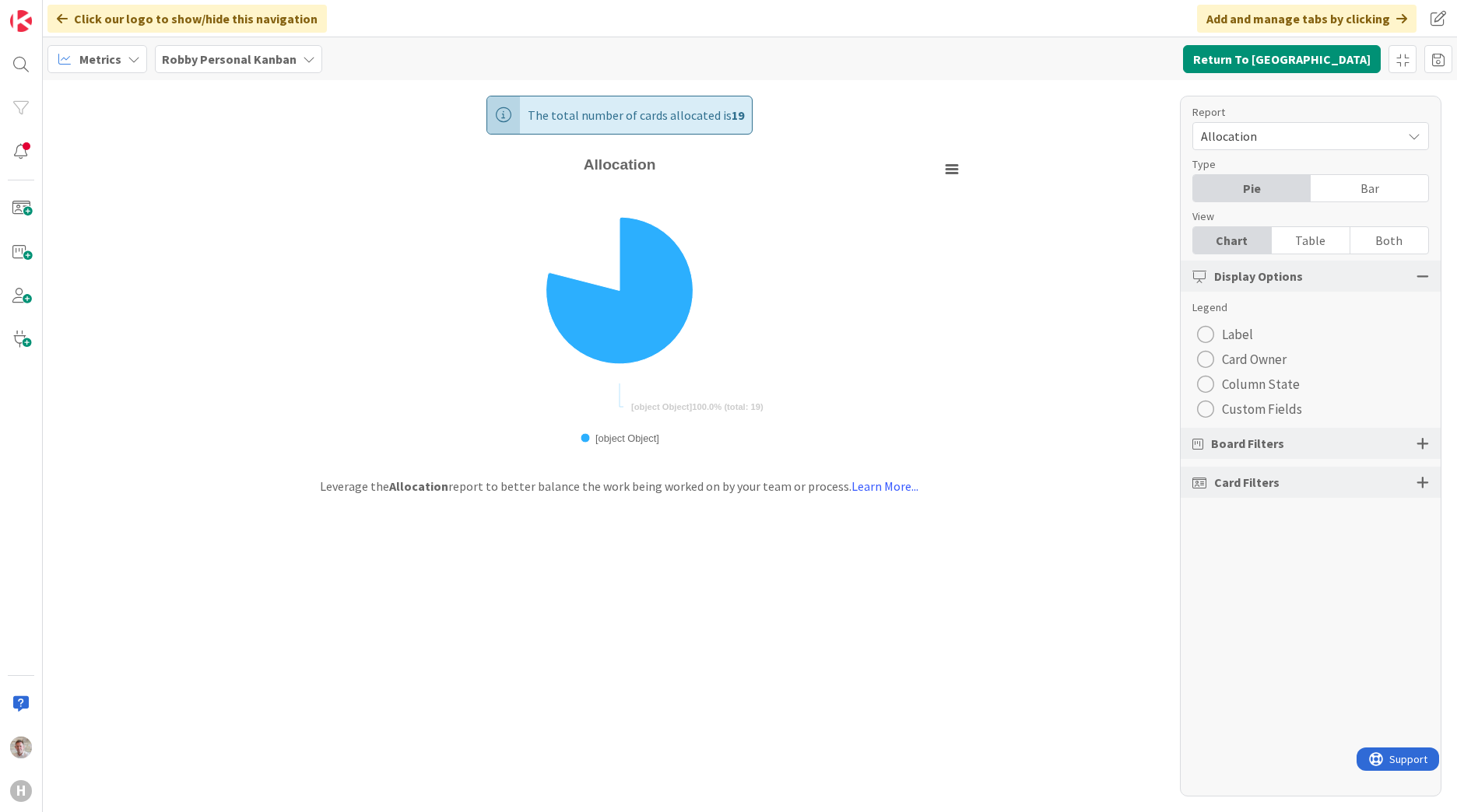
click at [1229, 413] on span "Custom Fields" at bounding box center [1261, 409] width 80 height 24
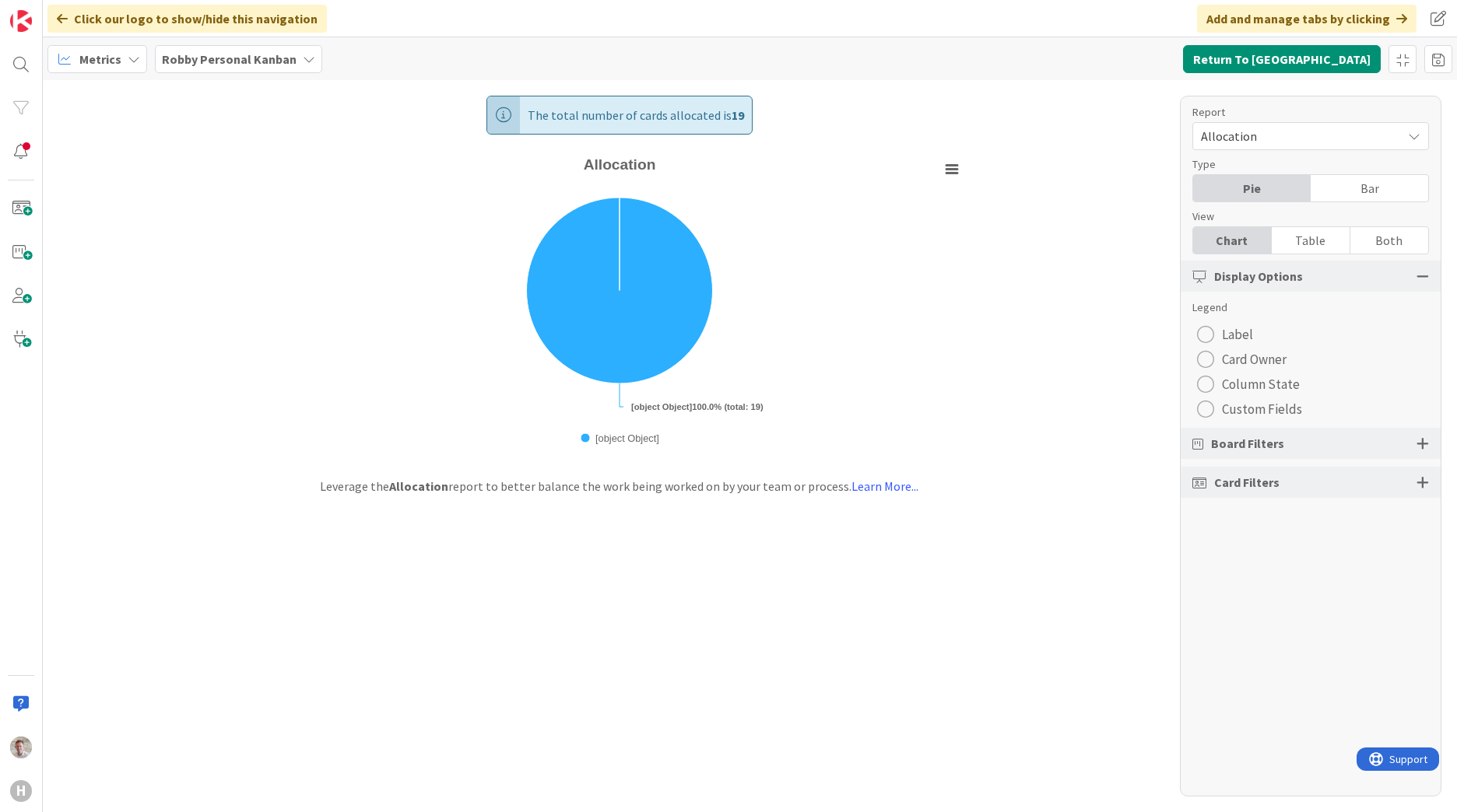
click at [1203, 410] on div "radio" at bounding box center [1205, 409] width 17 height 17
click at [1320, 454] on div "Board Filters" at bounding box center [1311, 443] width 260 height 31
click at [1320, 446] on div "Board Filters" at bounding box center [1311, 443] width 260 height 31
click at [1422, 446] on div at bounding box center [1422, 444] width 13 height 14
click at [1415, 588] on div "Card Filters" at bounding box center [1311, 585] width 260 height 31
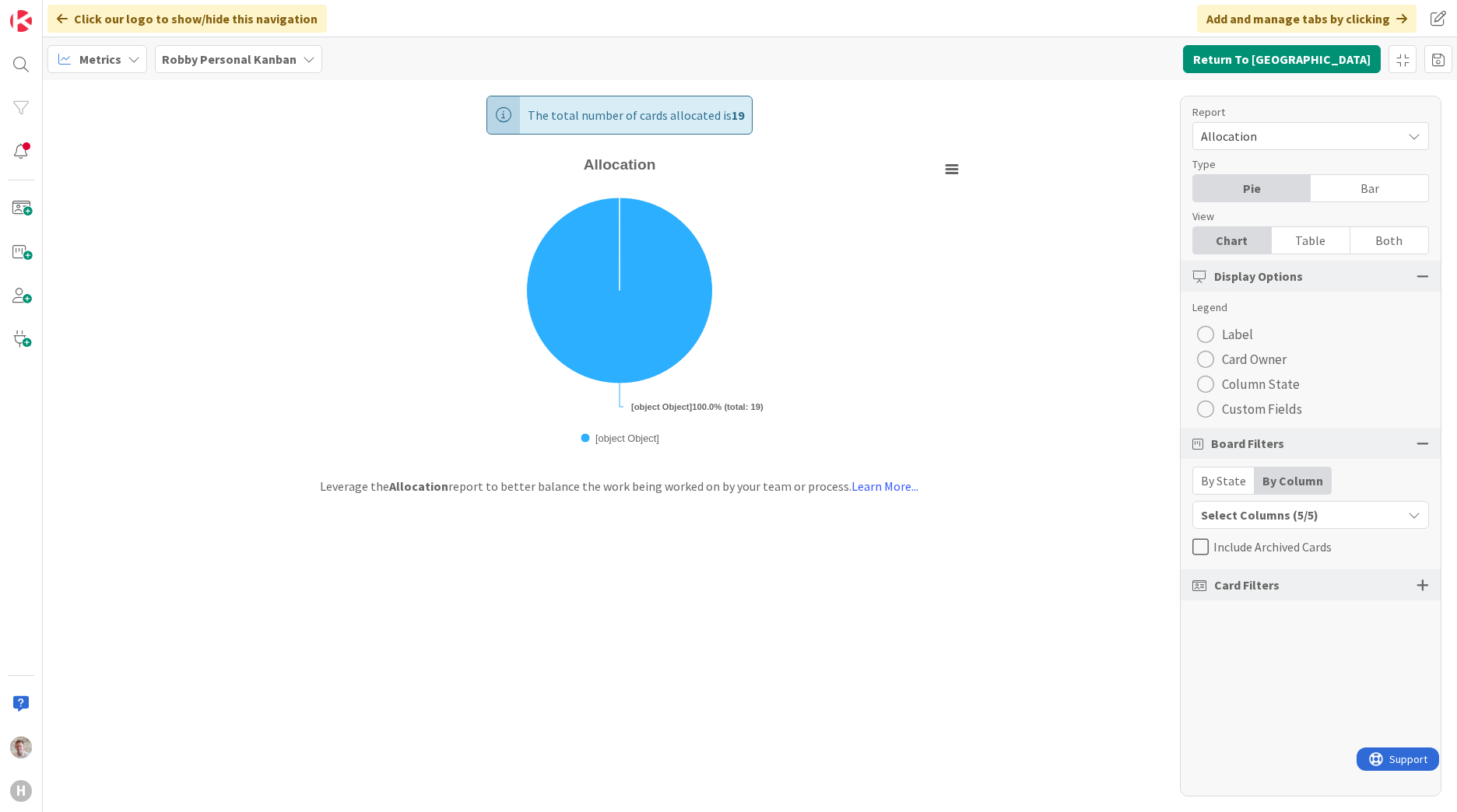
click at [1415, 587] on div "Card Filters" at bounding box center [1311, 585] width 260 height 31
click at [1422, 587] on div at bounding box center [1422, 585] width 13 height 14
click at [1277, 781] on div "Report Allocation Dashboard Performance Tuning Streamline Allocation Cumulative…" at bounding box center [1310, 446] width 261 height 701
click at [1277, 774] on span "No custom fields available" at bounding box center [1297, 767] width 193 height 22
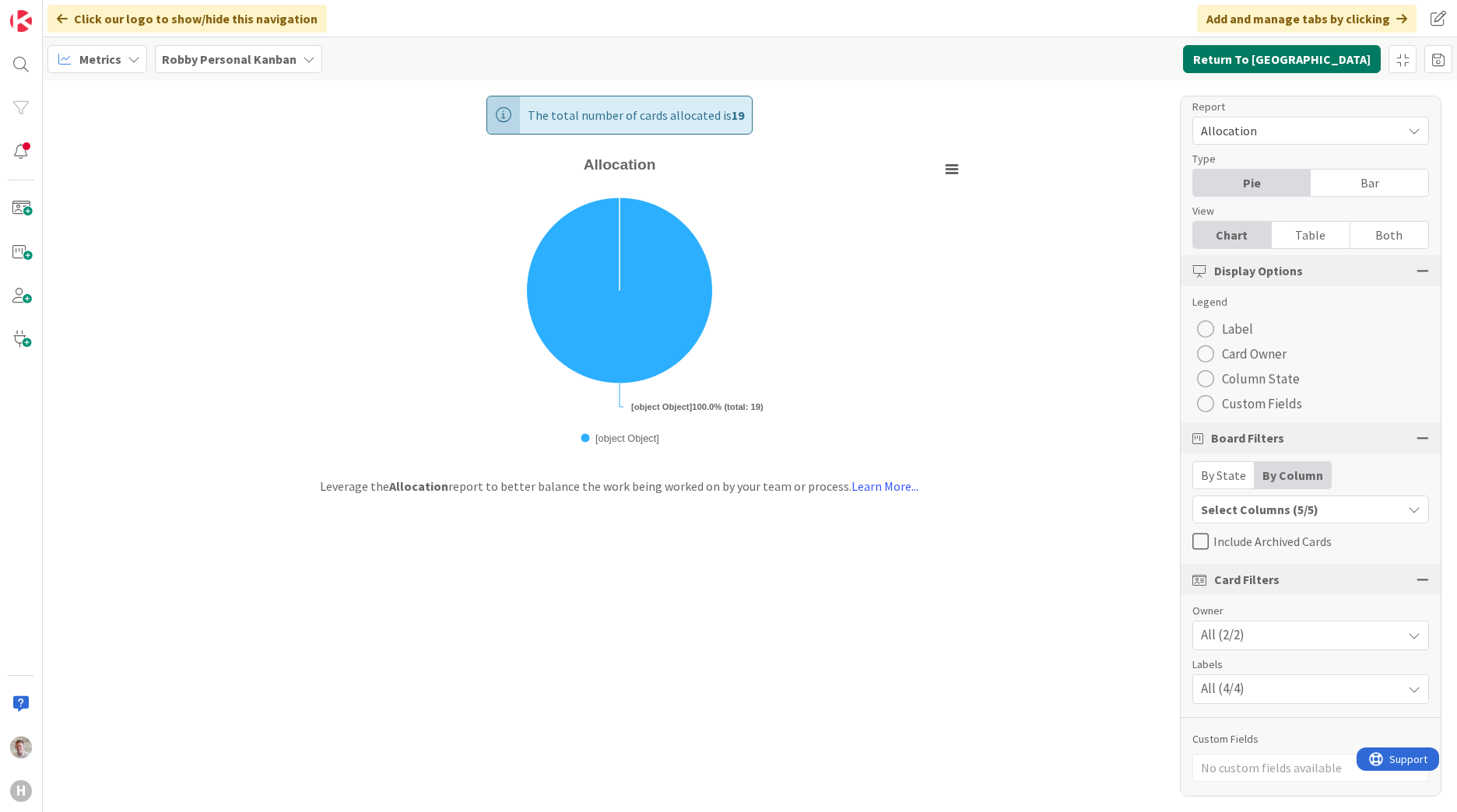
click at [1290, 54] on button "Return To Kanban" at bounding box center [1281, 59] width 198 height 28
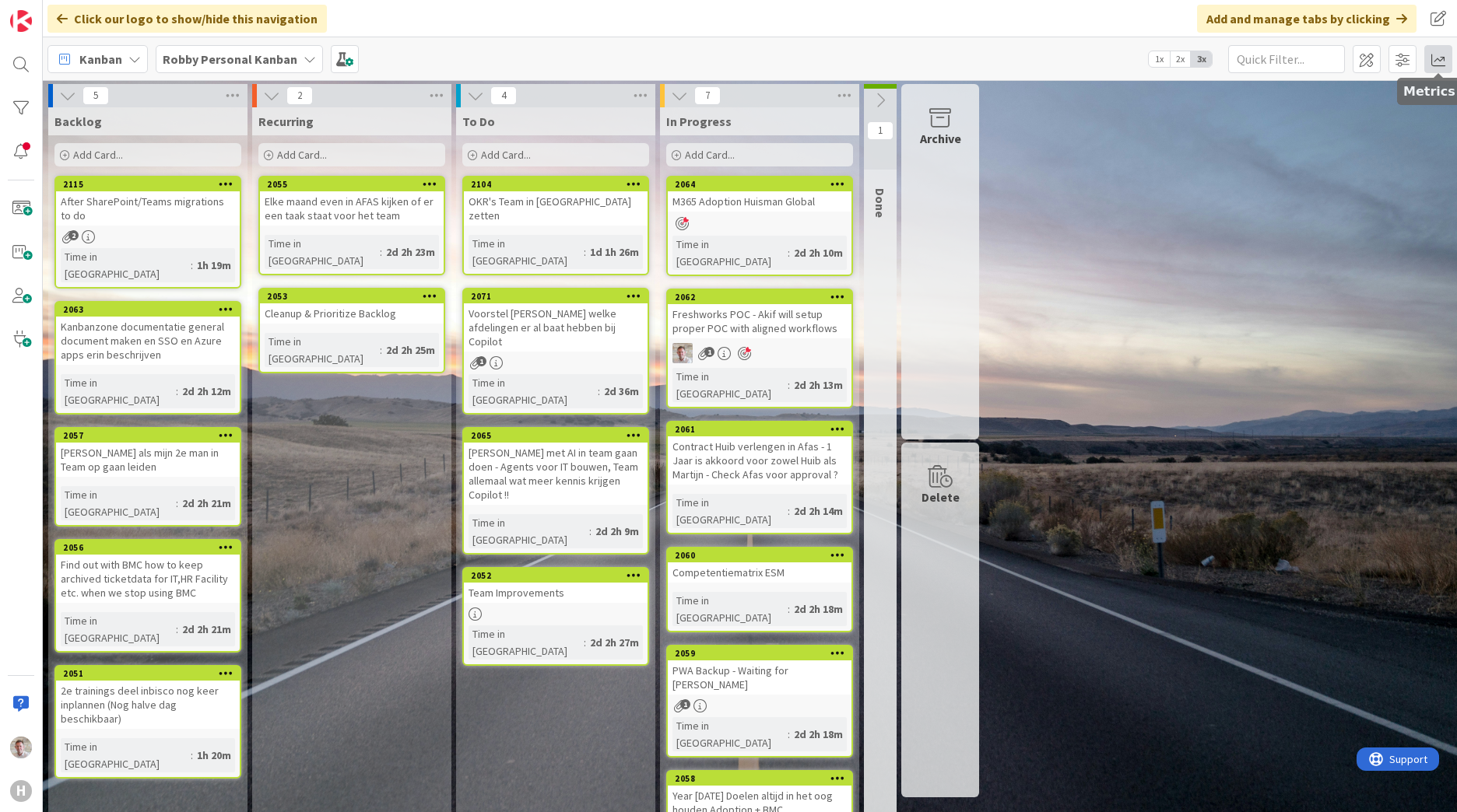
click at [1430, 65] on span at bounding box center [1438, 59] width 28 height 28
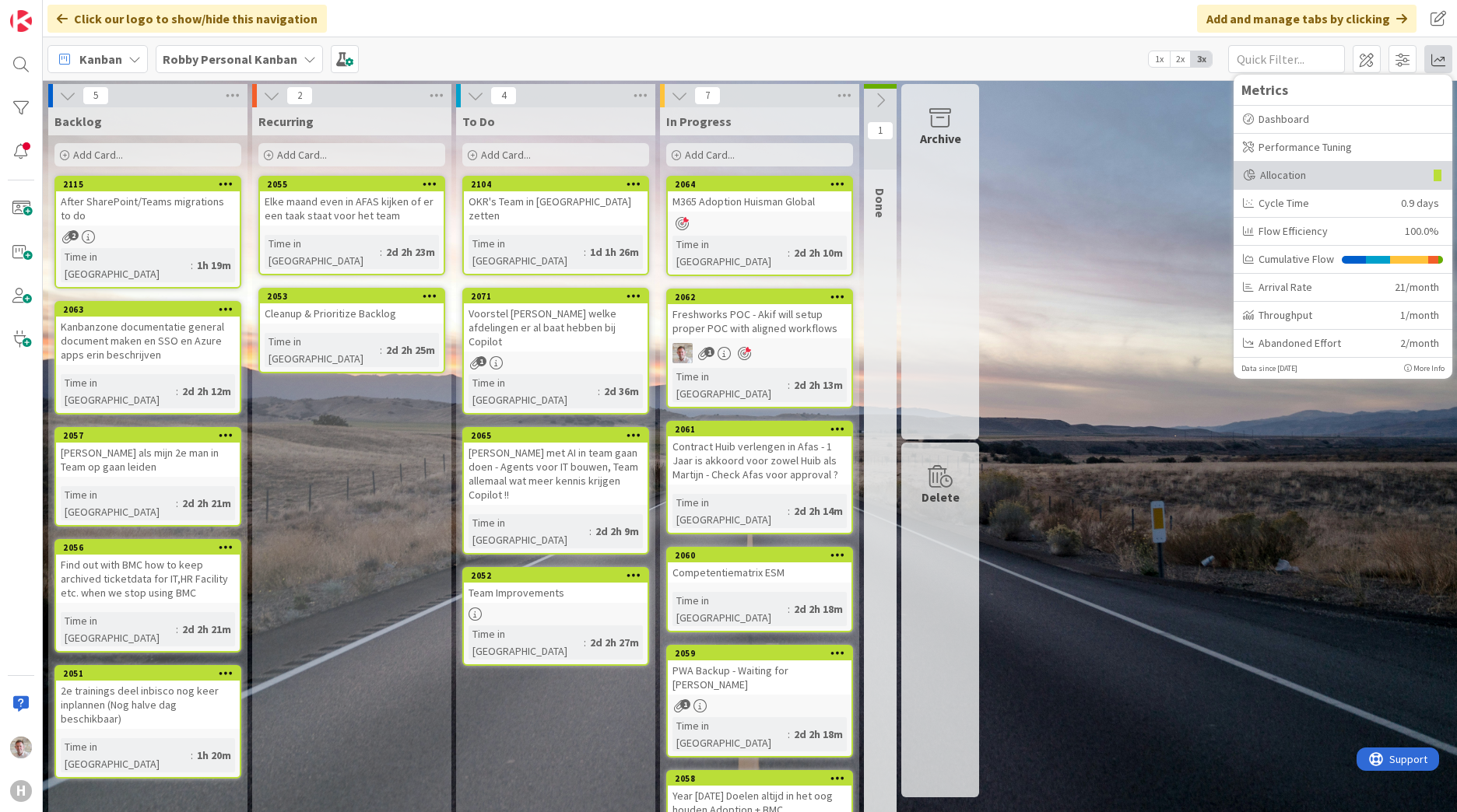
click at [1285, 182] on div "Allocation" at bounding box center [1333, 175] width 182 height 16
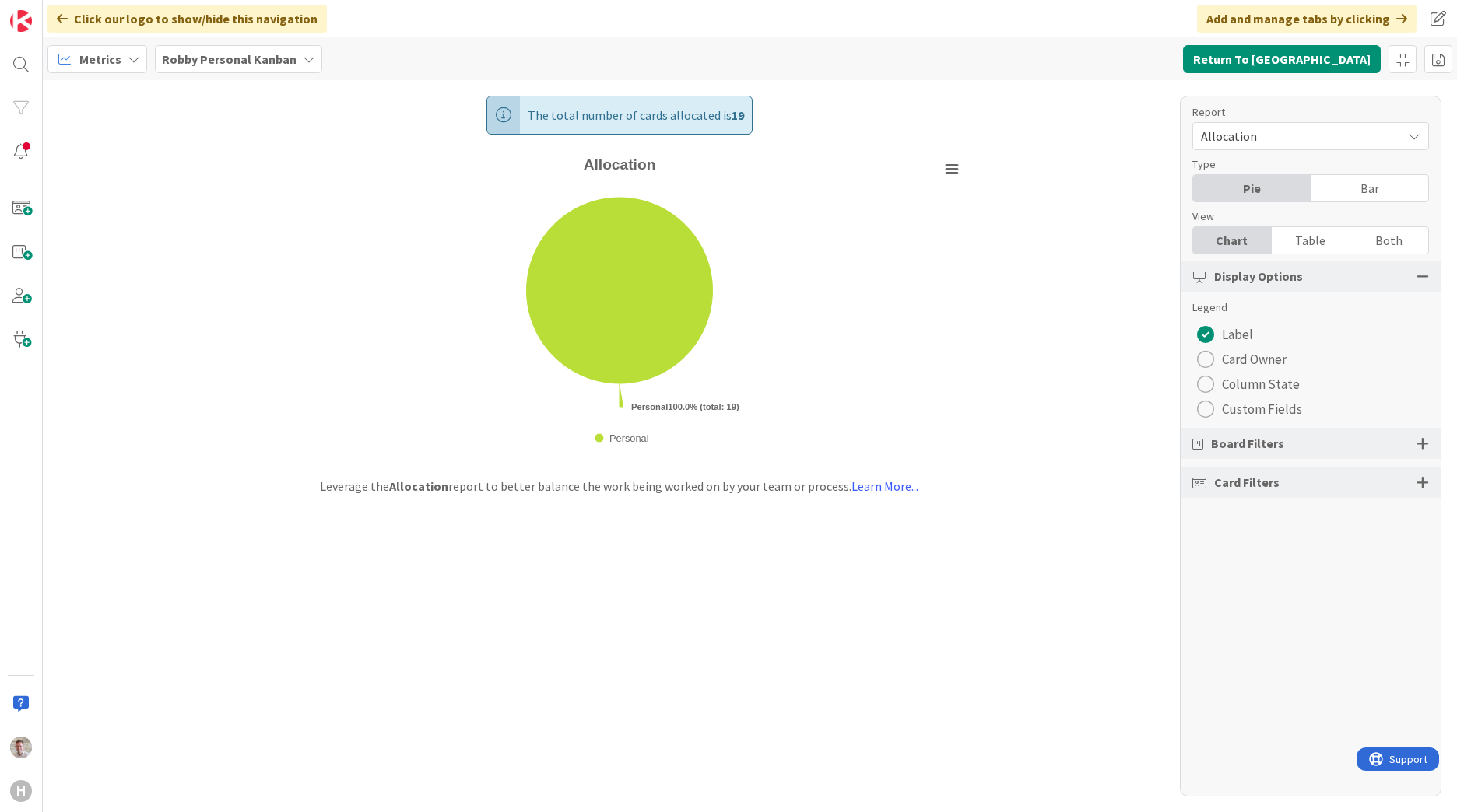
click at [1238, 412] on span "Custom Fields" at bounding box center [1261, 409] width 80 height 24
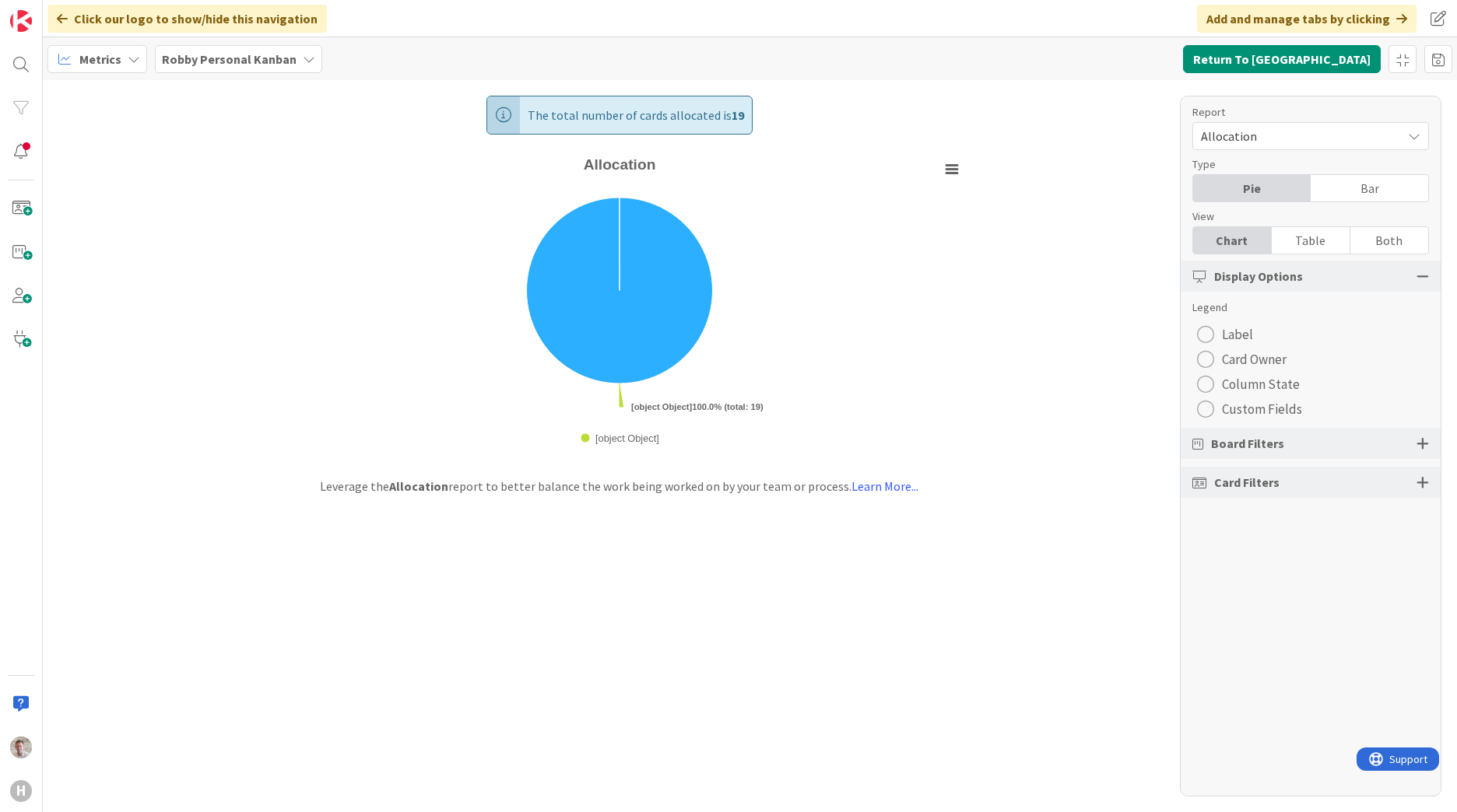
click at [1187, 406] on div "Report Allocation Type Pie Bar View Chart Table Both Display Options Legend Lab…" at bounding box center [1310, 446] width 261 height 701
click at [1196, 403] on button "Custom Fields" at bounding box center [1248, 409] width 114 height 25
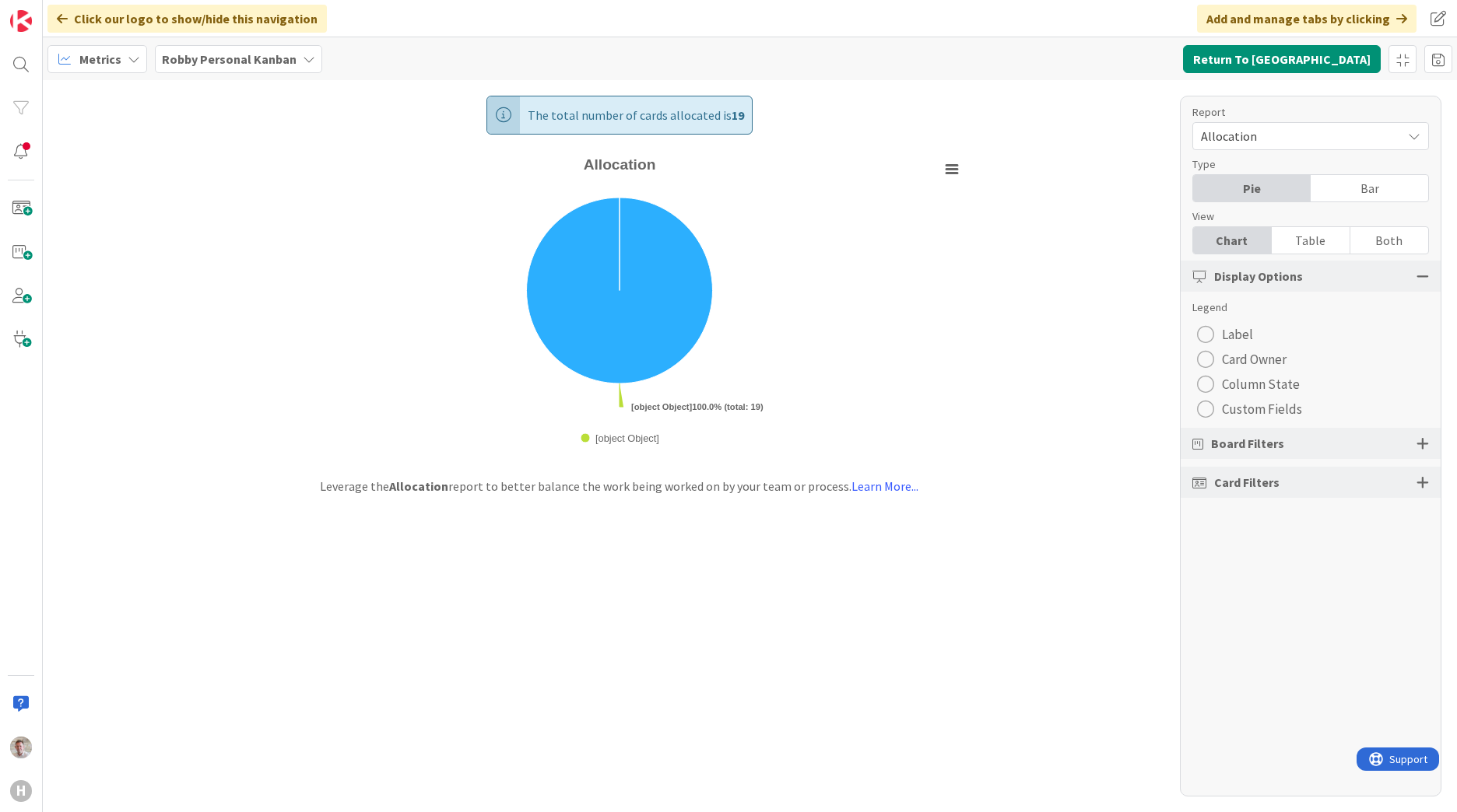
click at [1196, 403] on button "Custom Fields" at bounding box center [1248, 409] width 114 height 25
click at [864, 490] on link "Learn More..." at bounding box center [884, 486] width 67 height 16
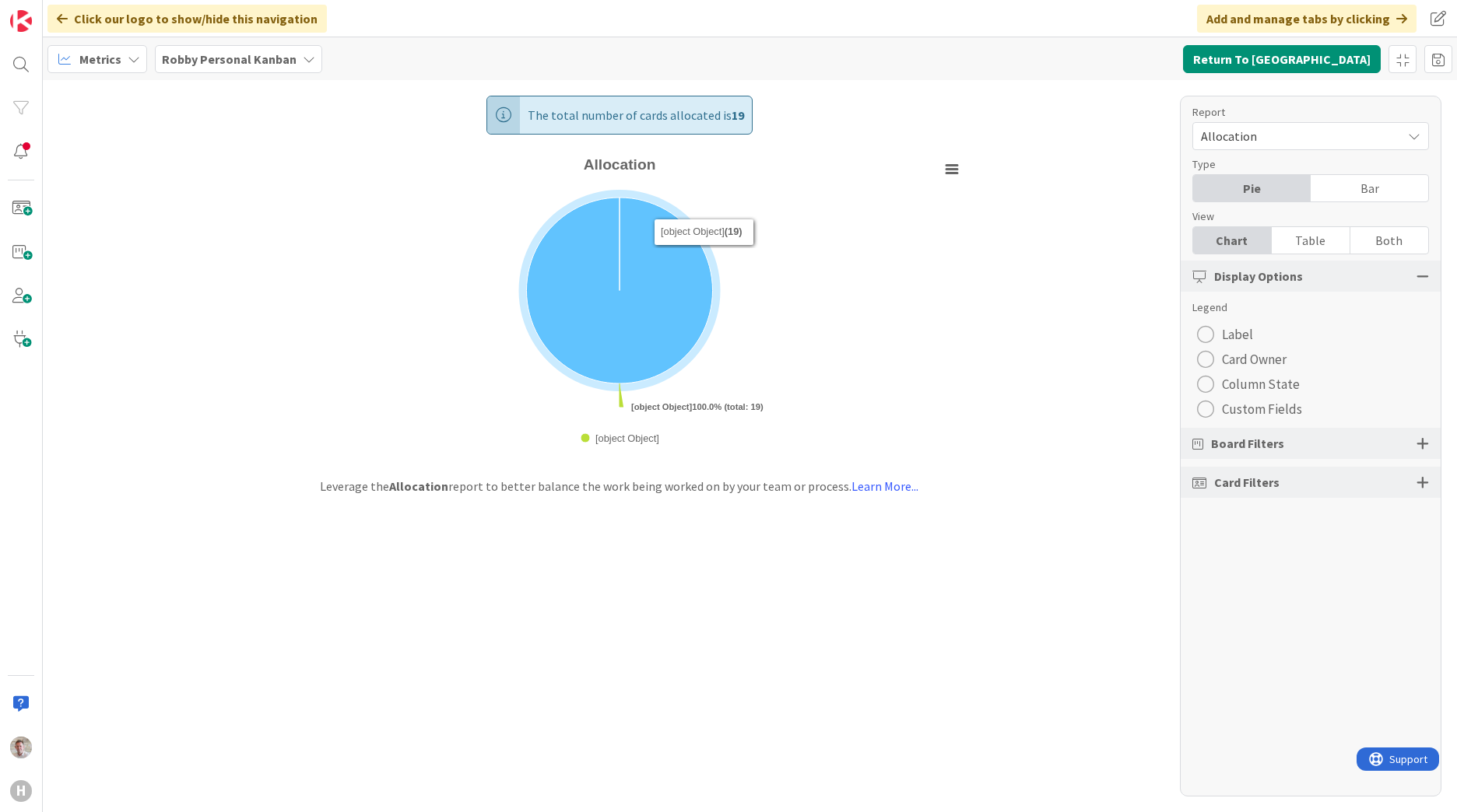
click at [703, 257] on icon "Allocation" at bounding box center [619, 290] width 186 height 186
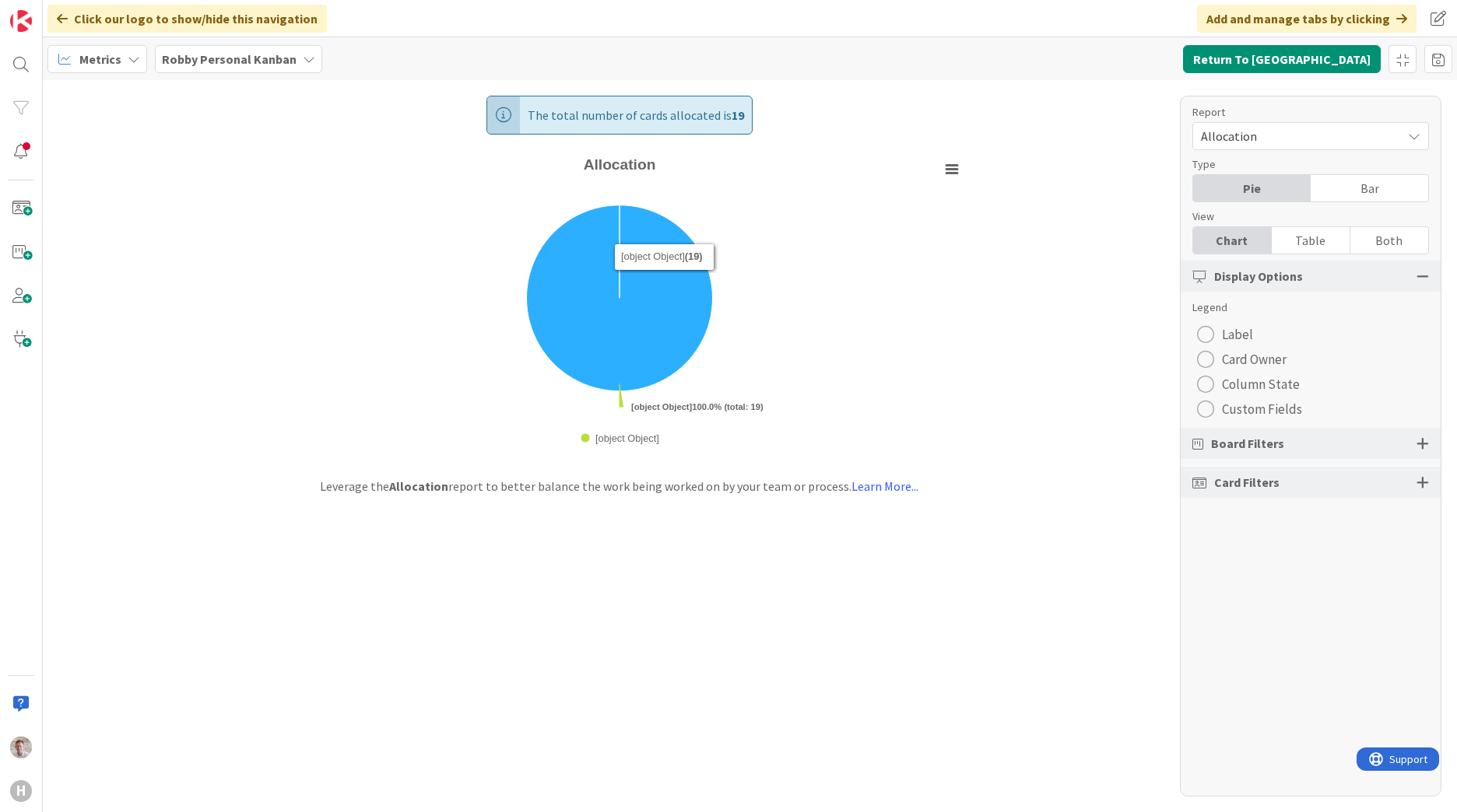
click at [656, 288] on icon "Allocation" at bounding box center [619, 298] width 186 height 186
click at [954, 171] on rect "Allocation" at bounding box center [950, 170] width 22 height 22
click at [1241, 347] on span "Card Owner" at bounding box center [1253, 359] width 65 height 24
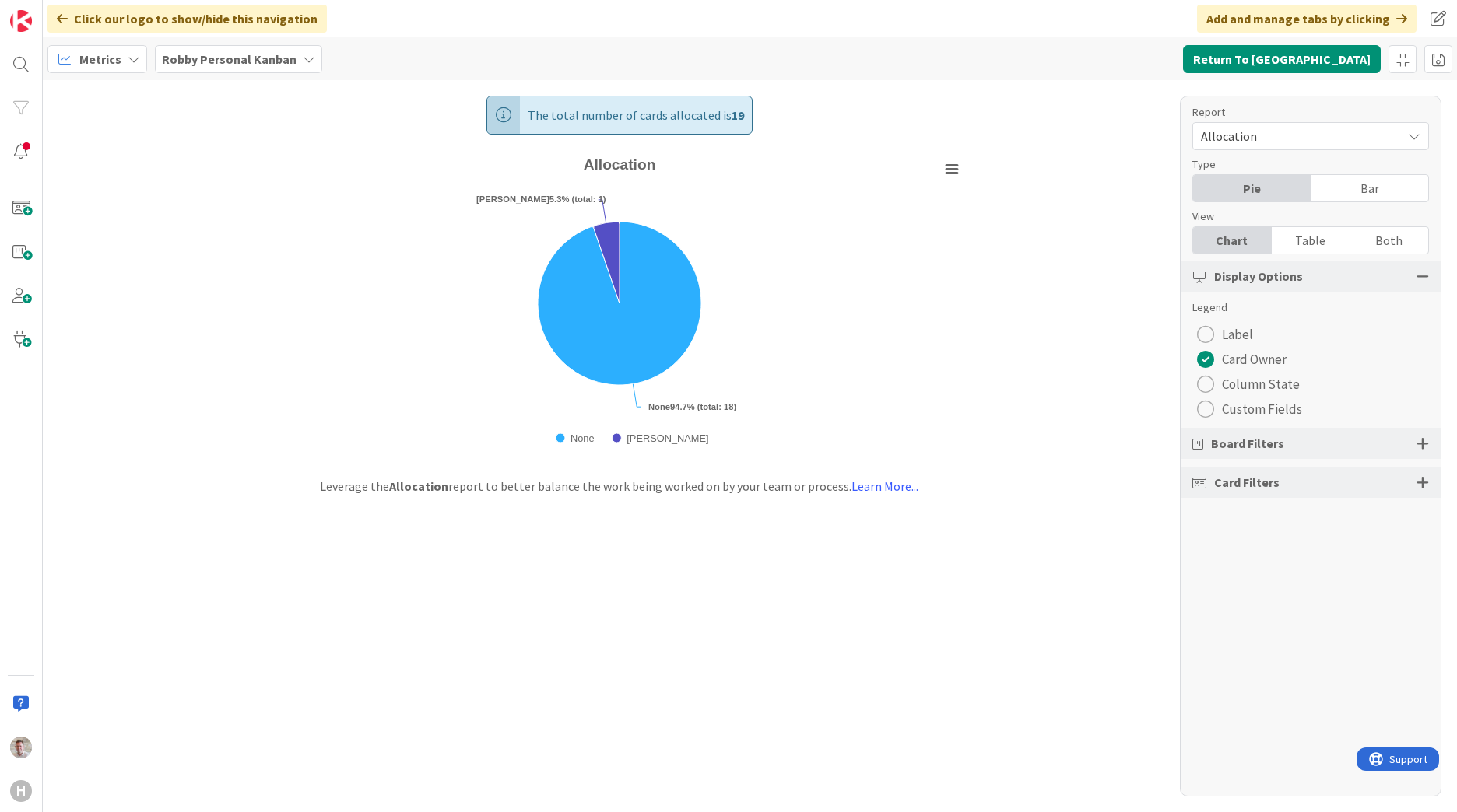
click at [1234, 342] on span "Label" at bounding box center [1237, 335] width 31 height 24
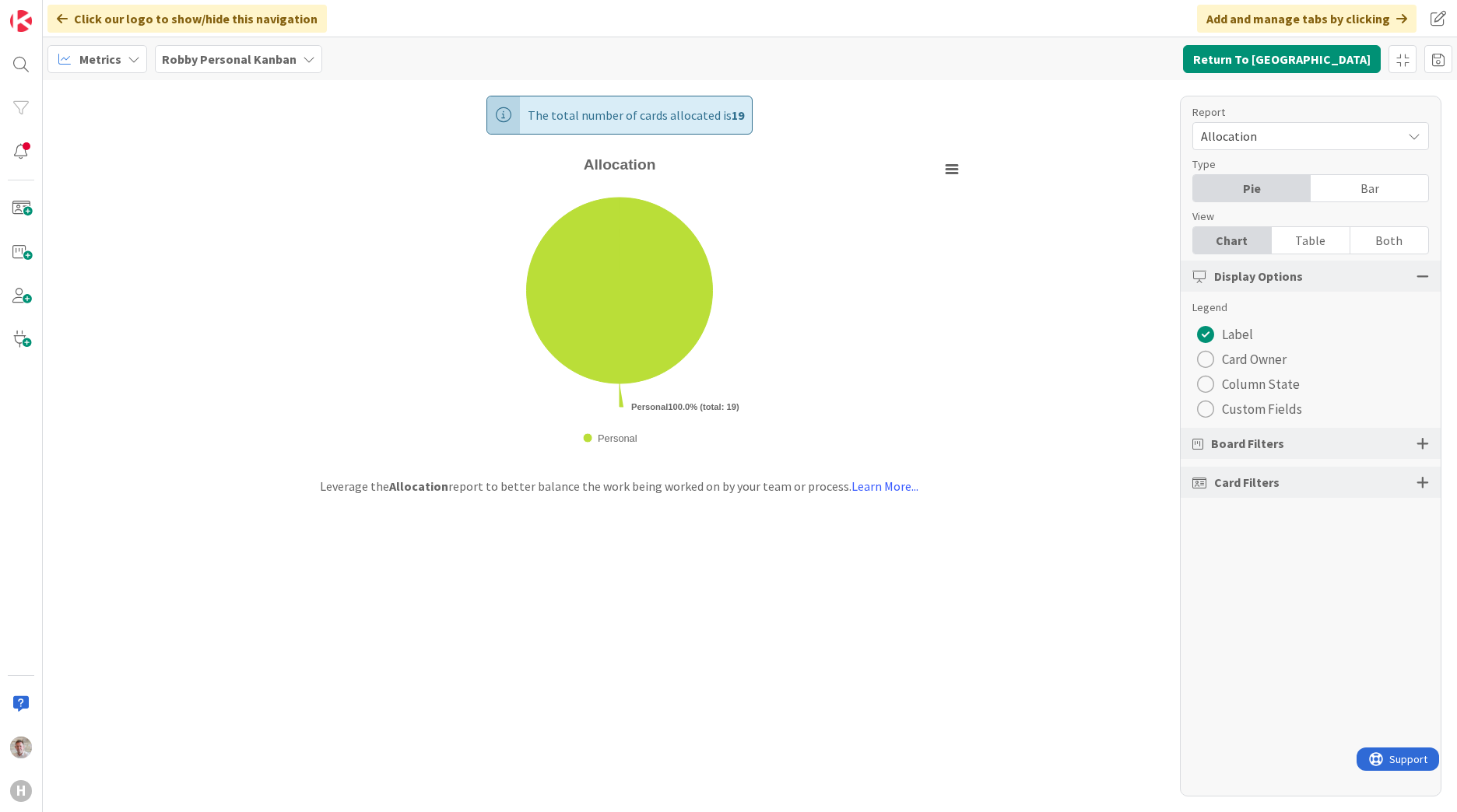
click at [1232, 390] on span "Column State" at bounding box center [1260, 384] width 77 height 24
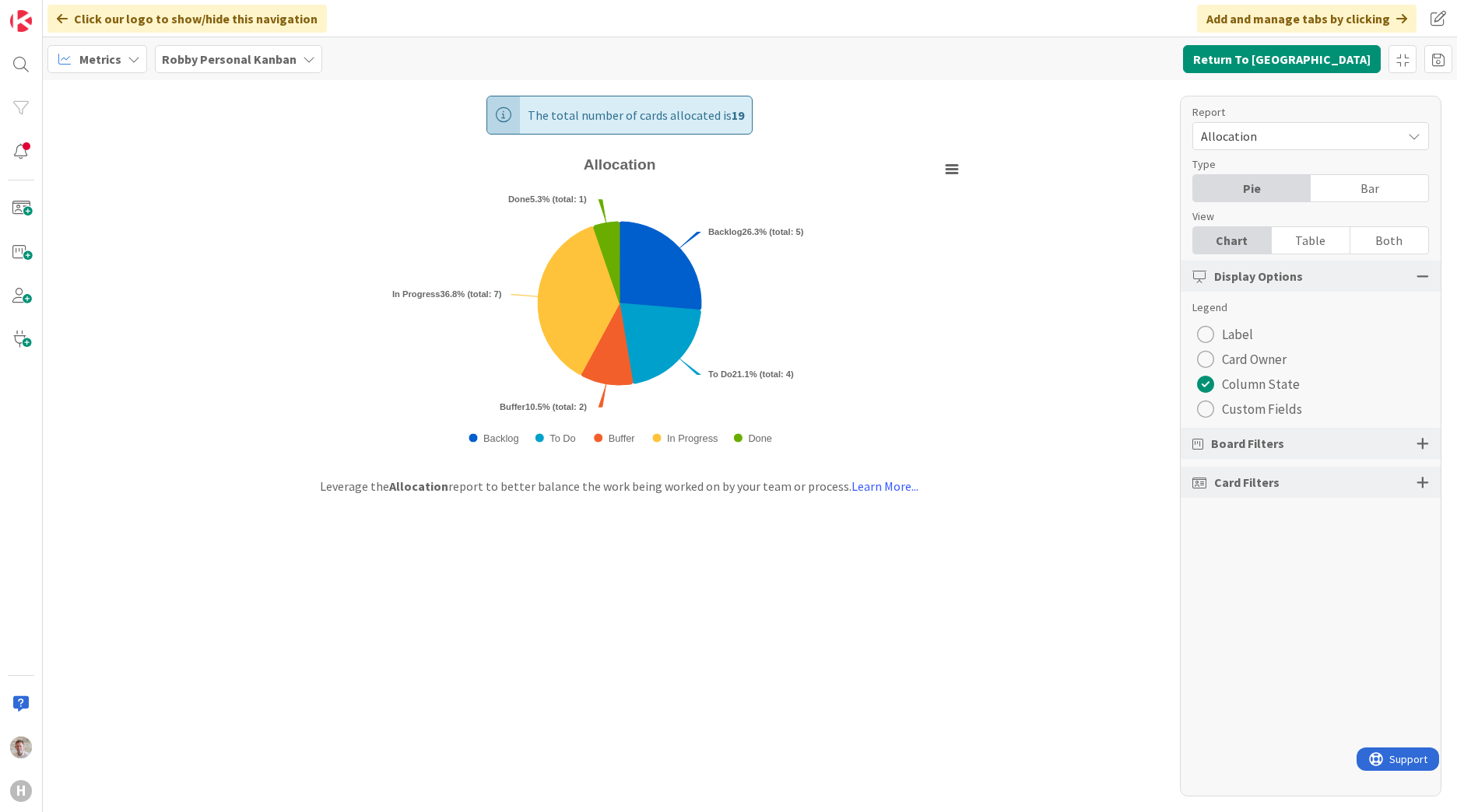
click at [1226, 408] on span "Custom Fields" at bounding box center [1261, 409] width 80 height 24
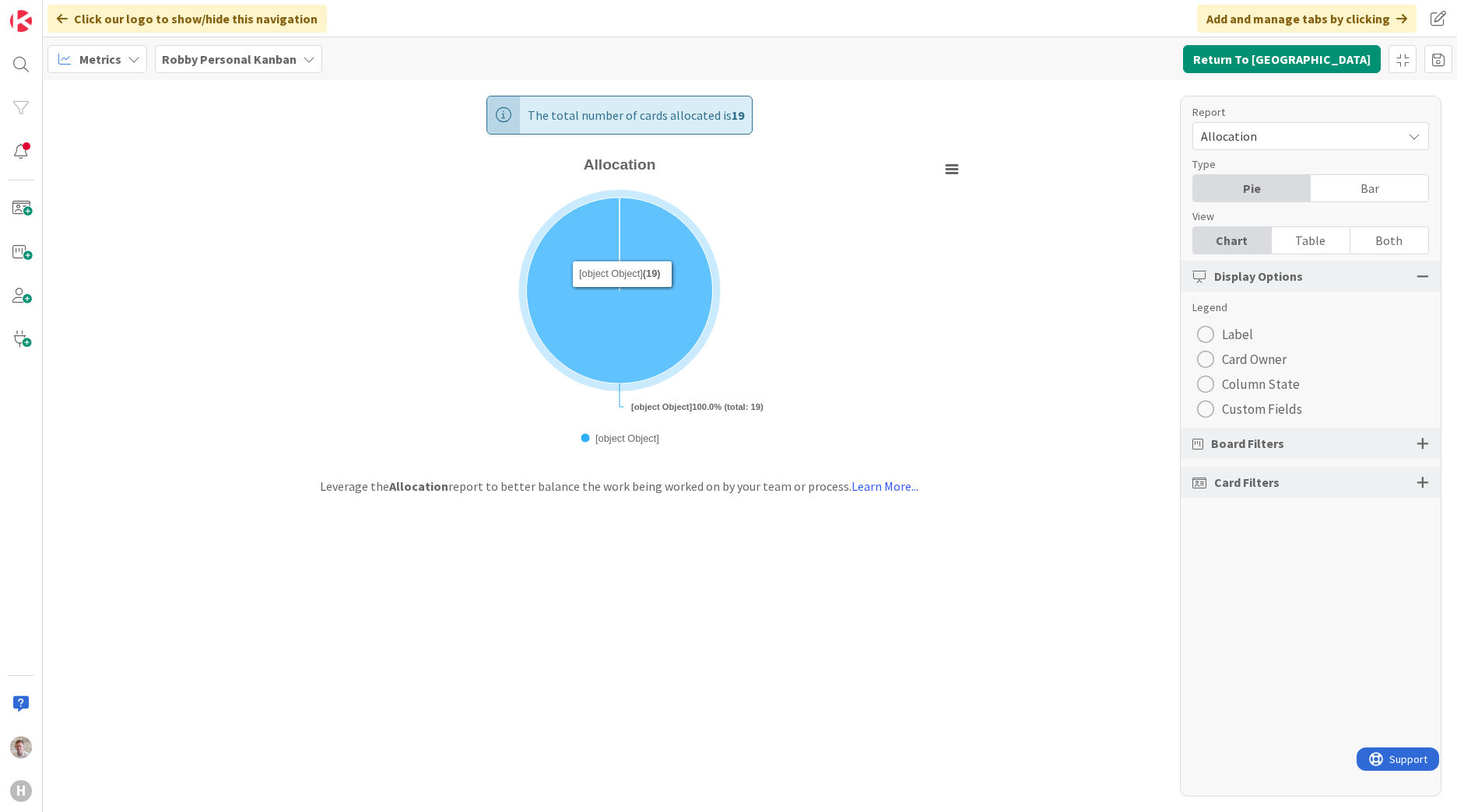
click at [622, 300] on icon "Allocation" at bounding box center [619, 290] width 186 height 186
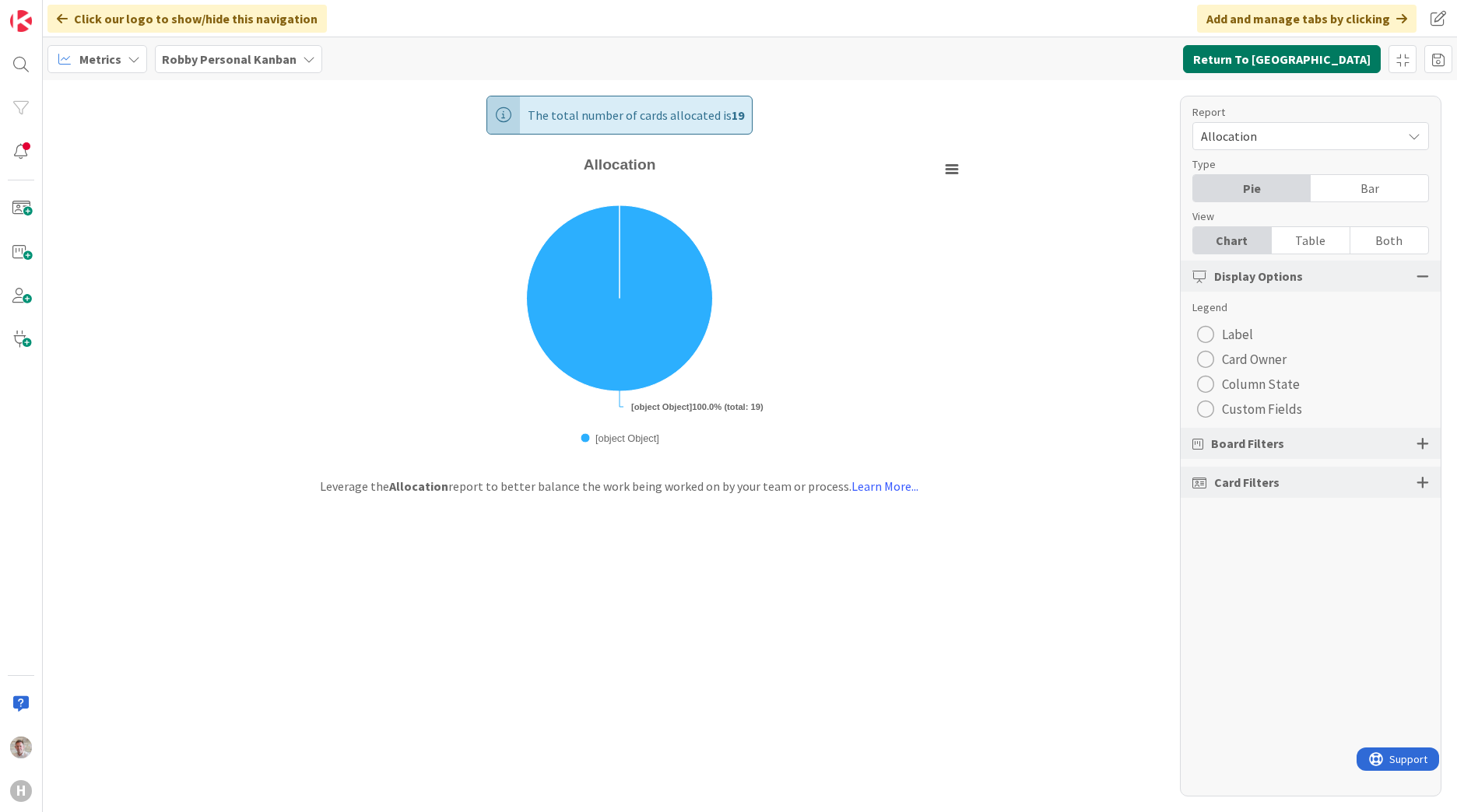
click at [1331, 65] on button "Return To Kanban" at bounding box center [1281, 59] width 198 height 28
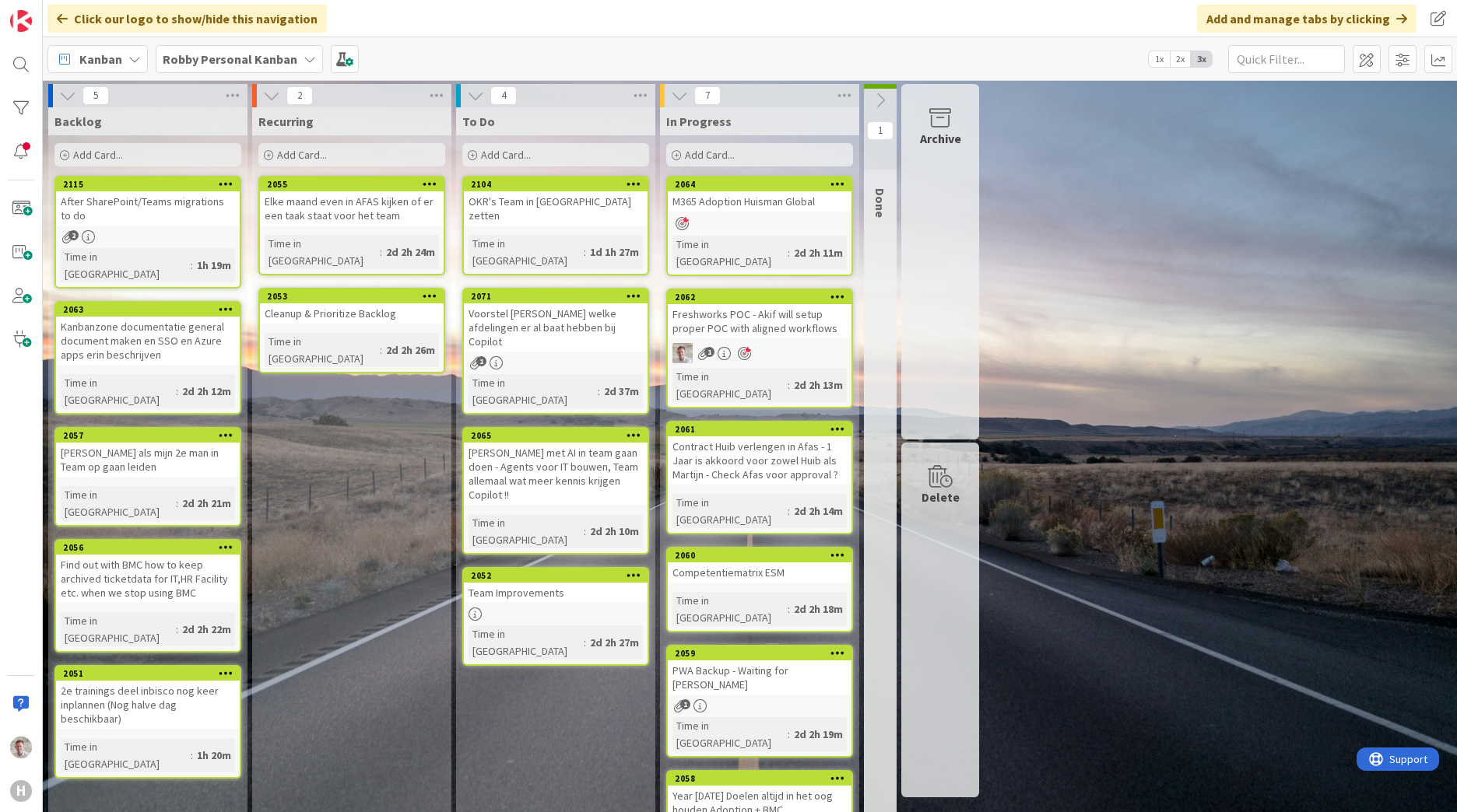
click at [1139, 294] on div "5 Backlog Add Card... 2115 After SharePoint/Teams migrations to do 2 Time in Co…" at bounding box center [749, 564] width 1407 height 959
click at [1429, 64] on span at bounding box center [1438, 59] width 28 height 28
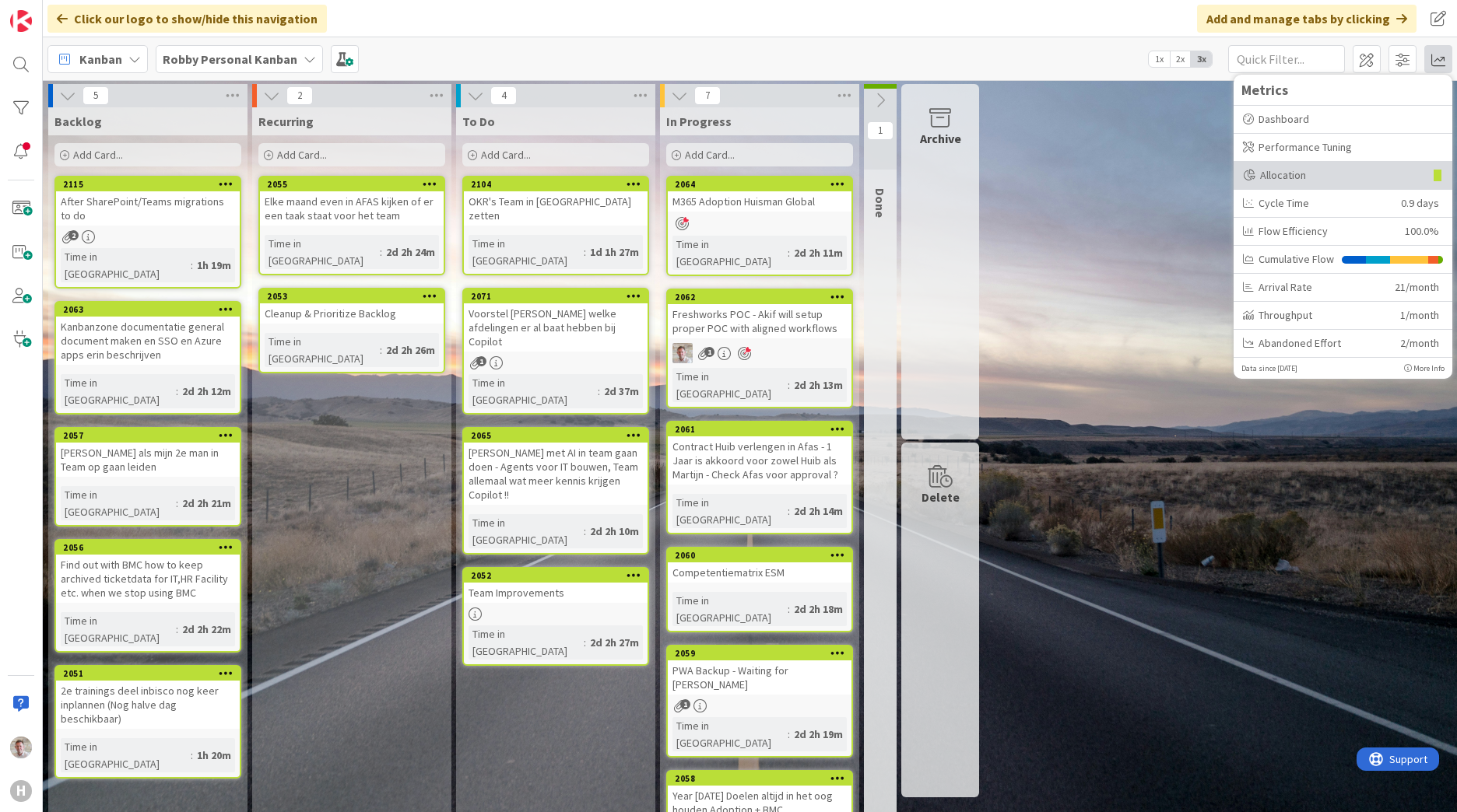
click at [1299, 166] on div "Allocation" at bounding box center [1343, 176] width 219 height 28
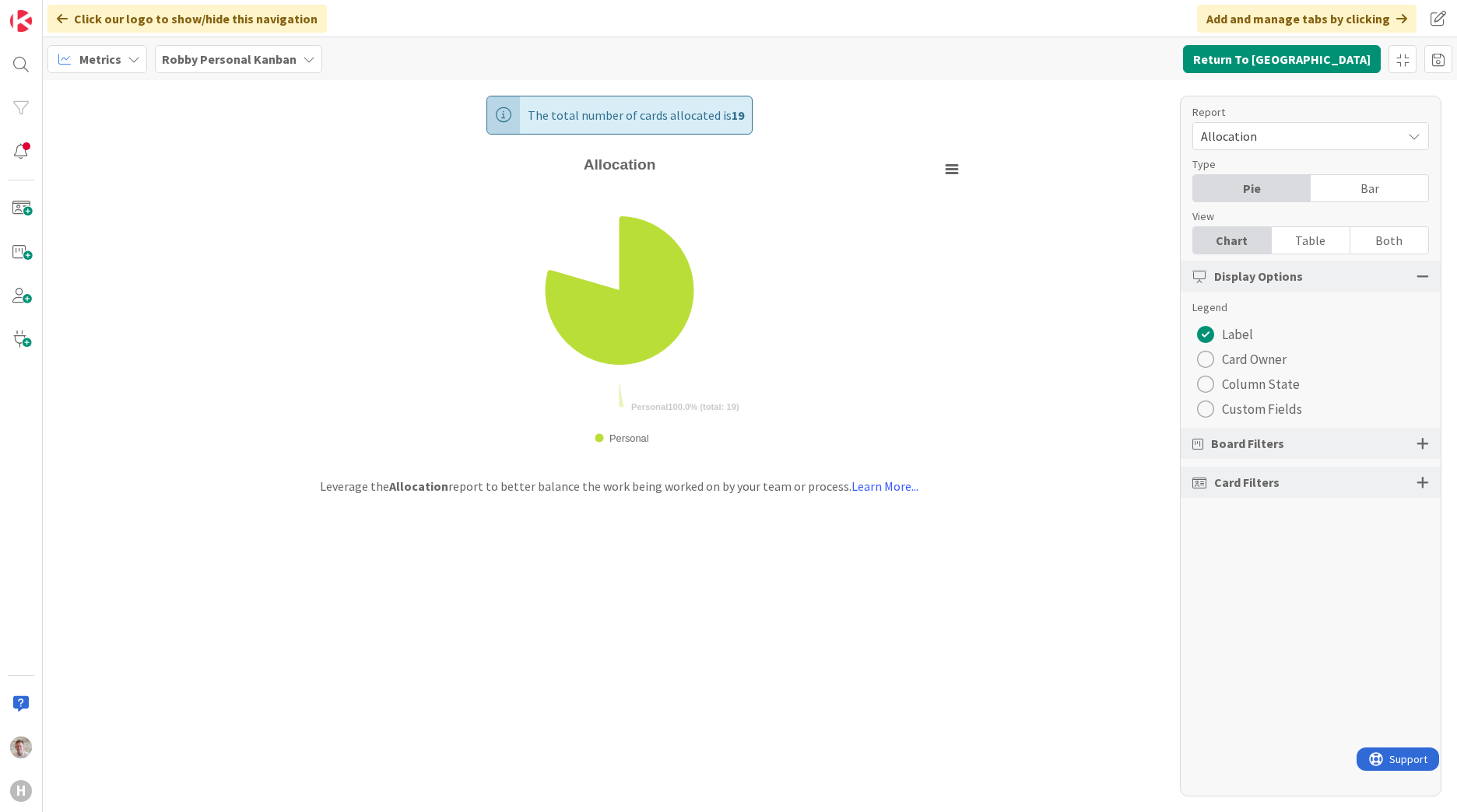
click at [1207, 412] on div "radio" at bounding box center [1205, 409] width 17 height 17
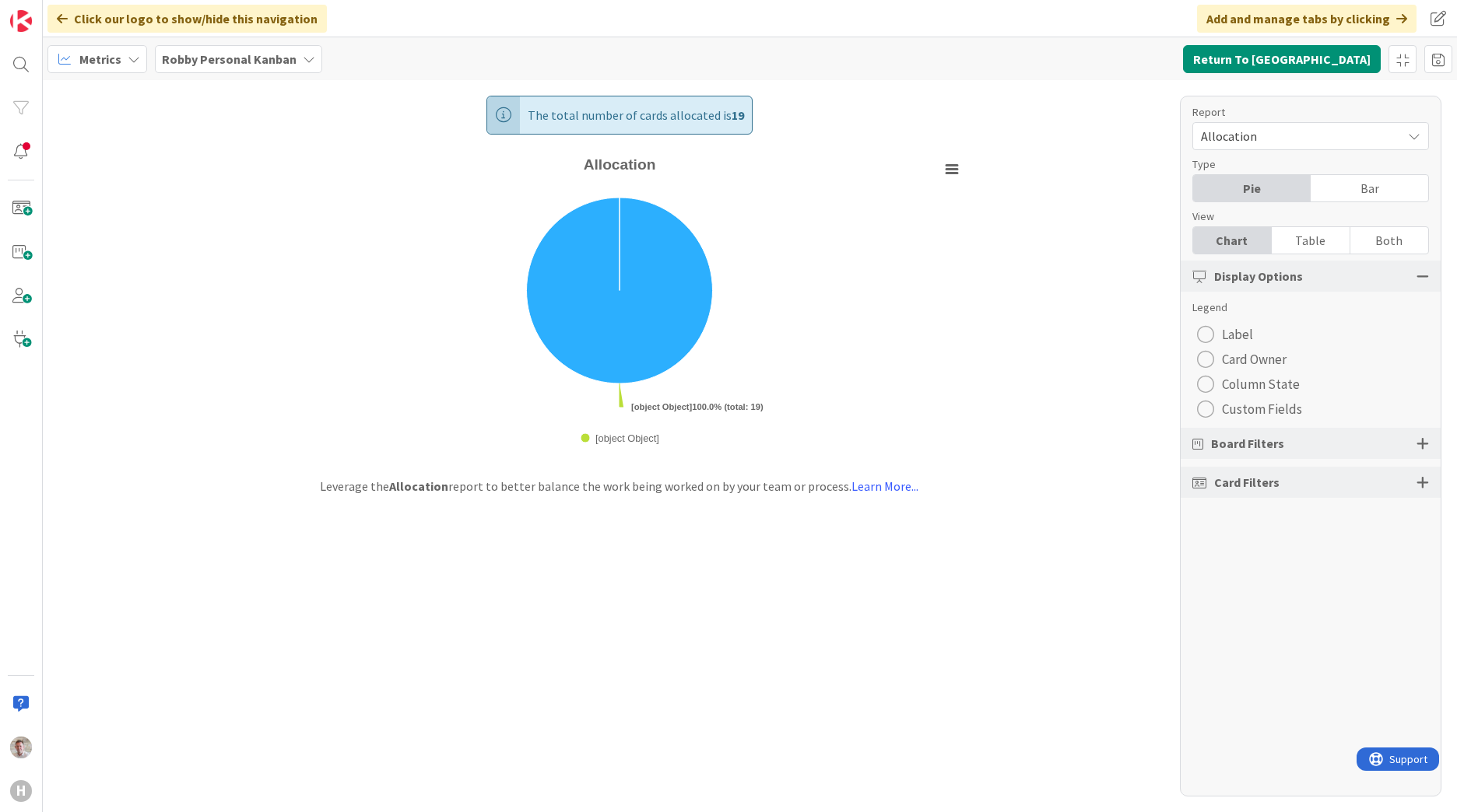
click at [1207, 412] on div "radio" at bounding box center [1205, 409] width 17 height 17
click at [1349, 192] on div "Bar" at bounding box center [1369, 188] width 117 height 27
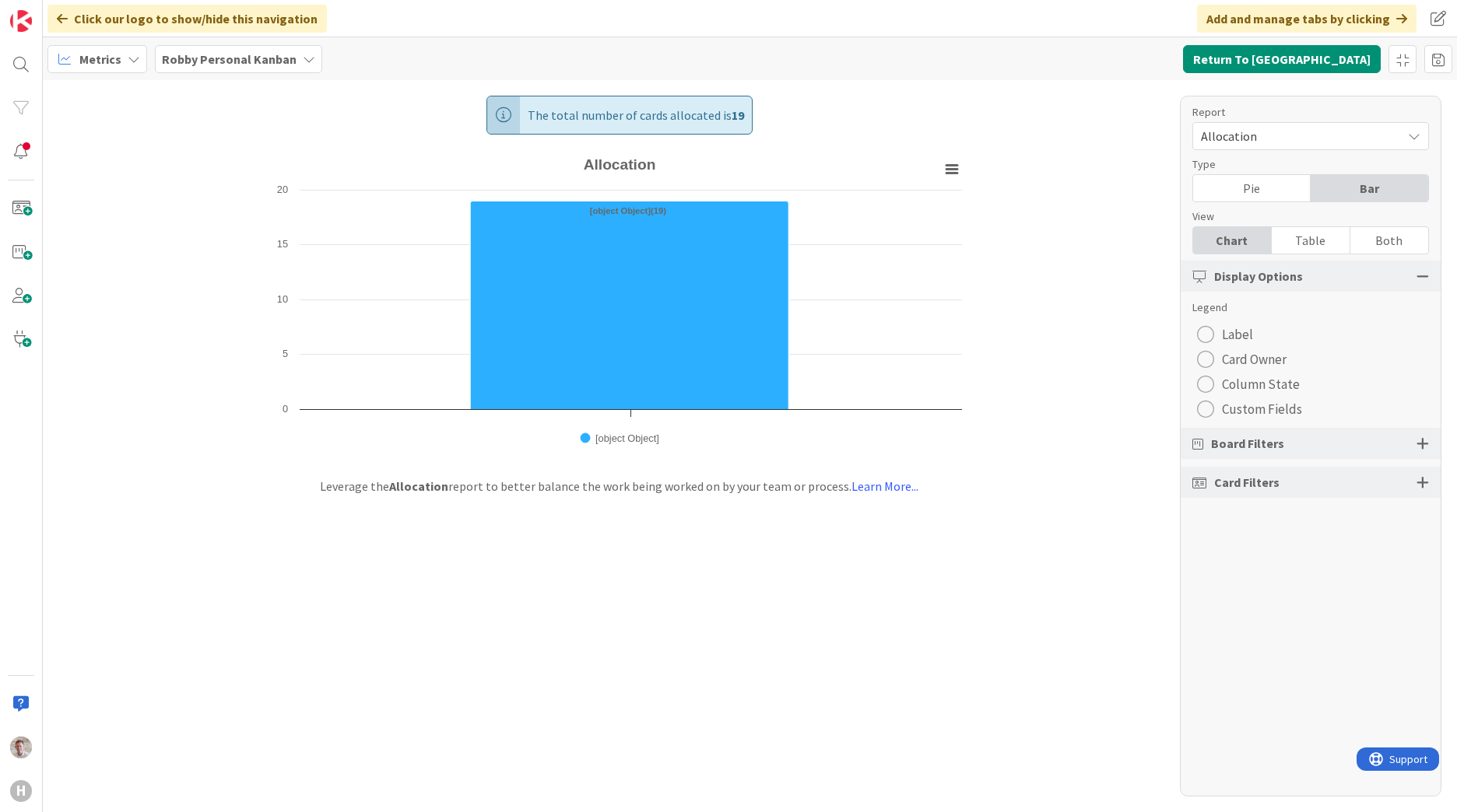
click at [1272, 191] on div "Pie" at bounding box center [1251, 188] width 117 height 27
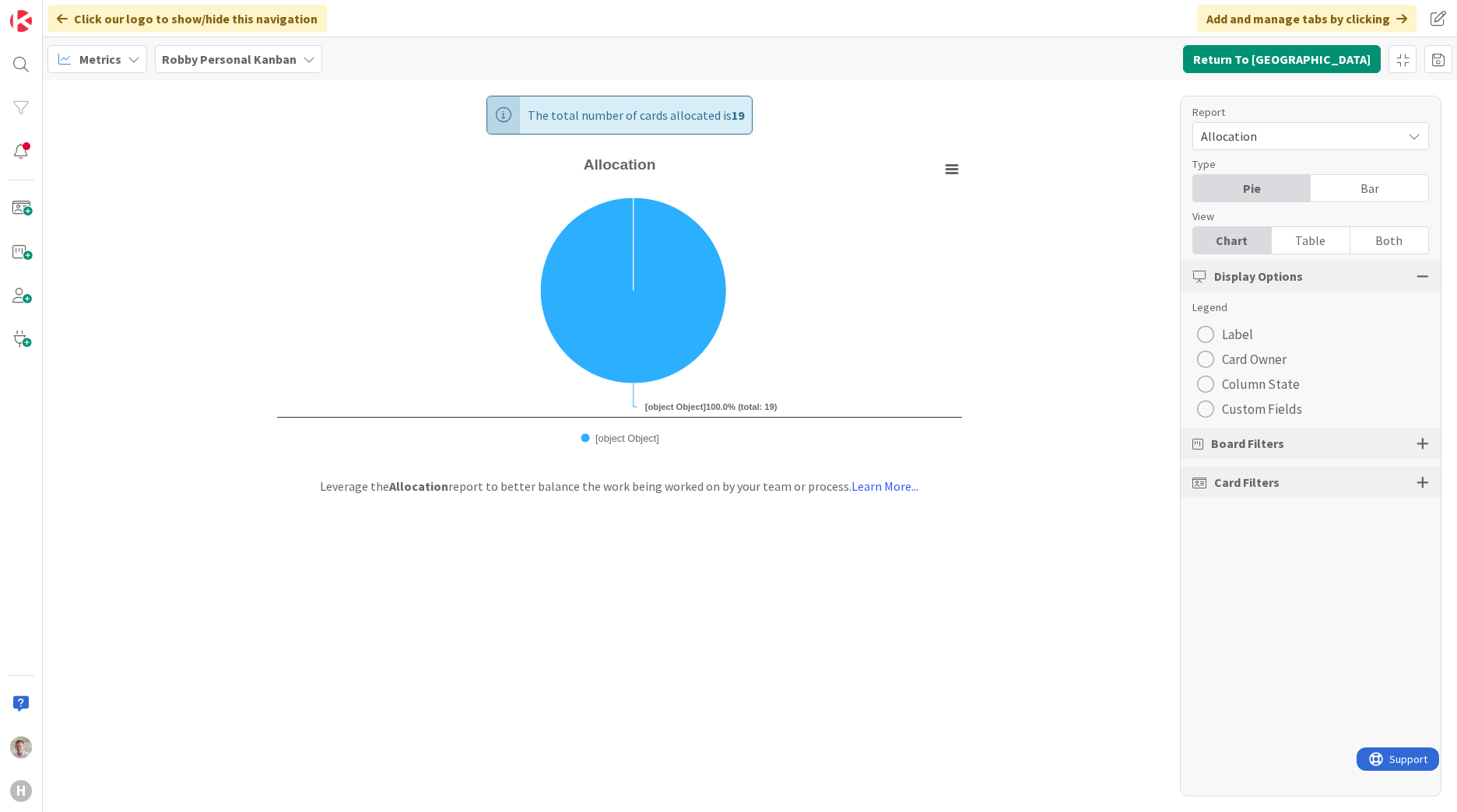
click at [1243, 140] on span "Allocation" at bounding box center [1297, 136] width 193 height 22
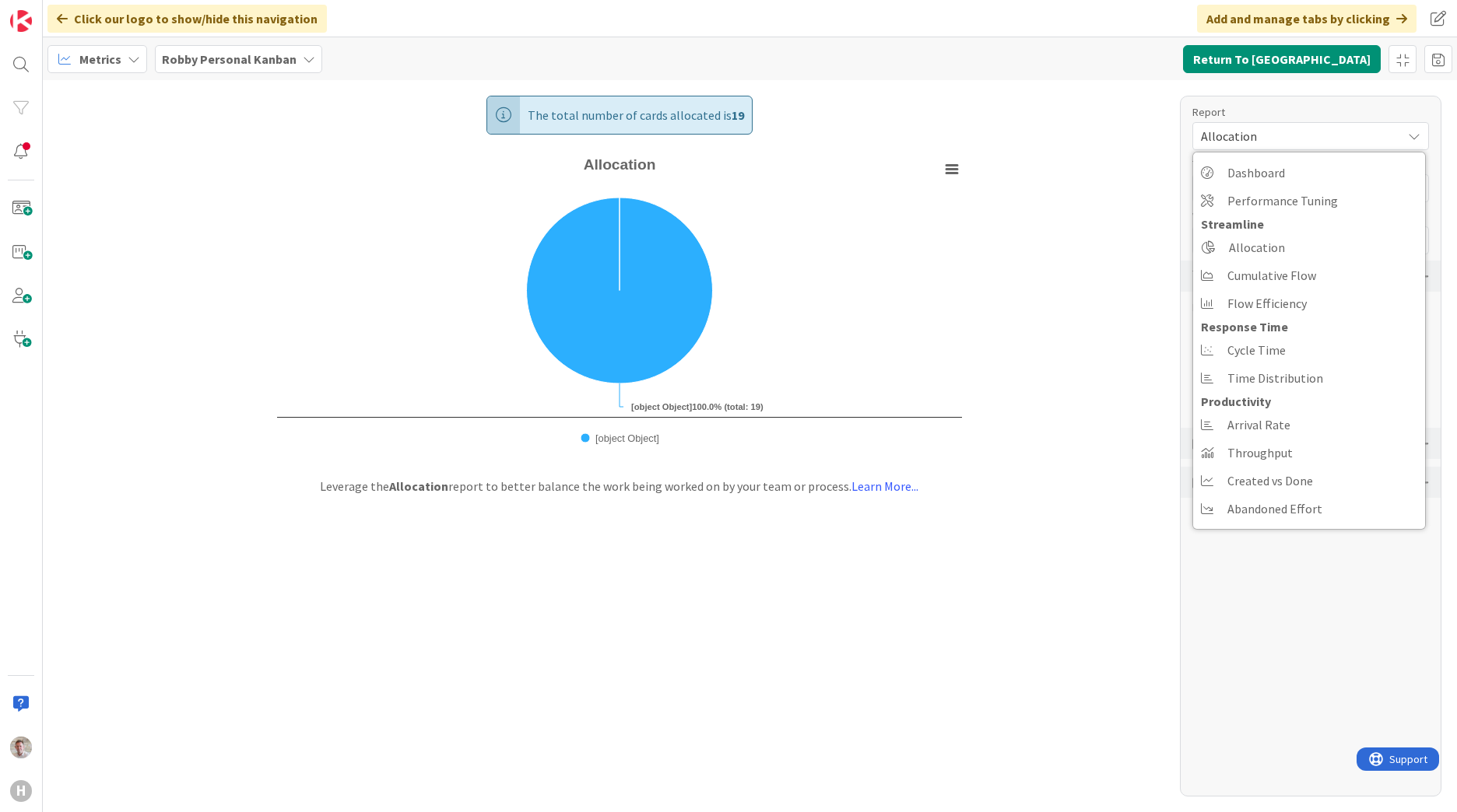
click at [1242, 140] on span "Allocation" at bounding box center [1297, 136] width 193 height 22
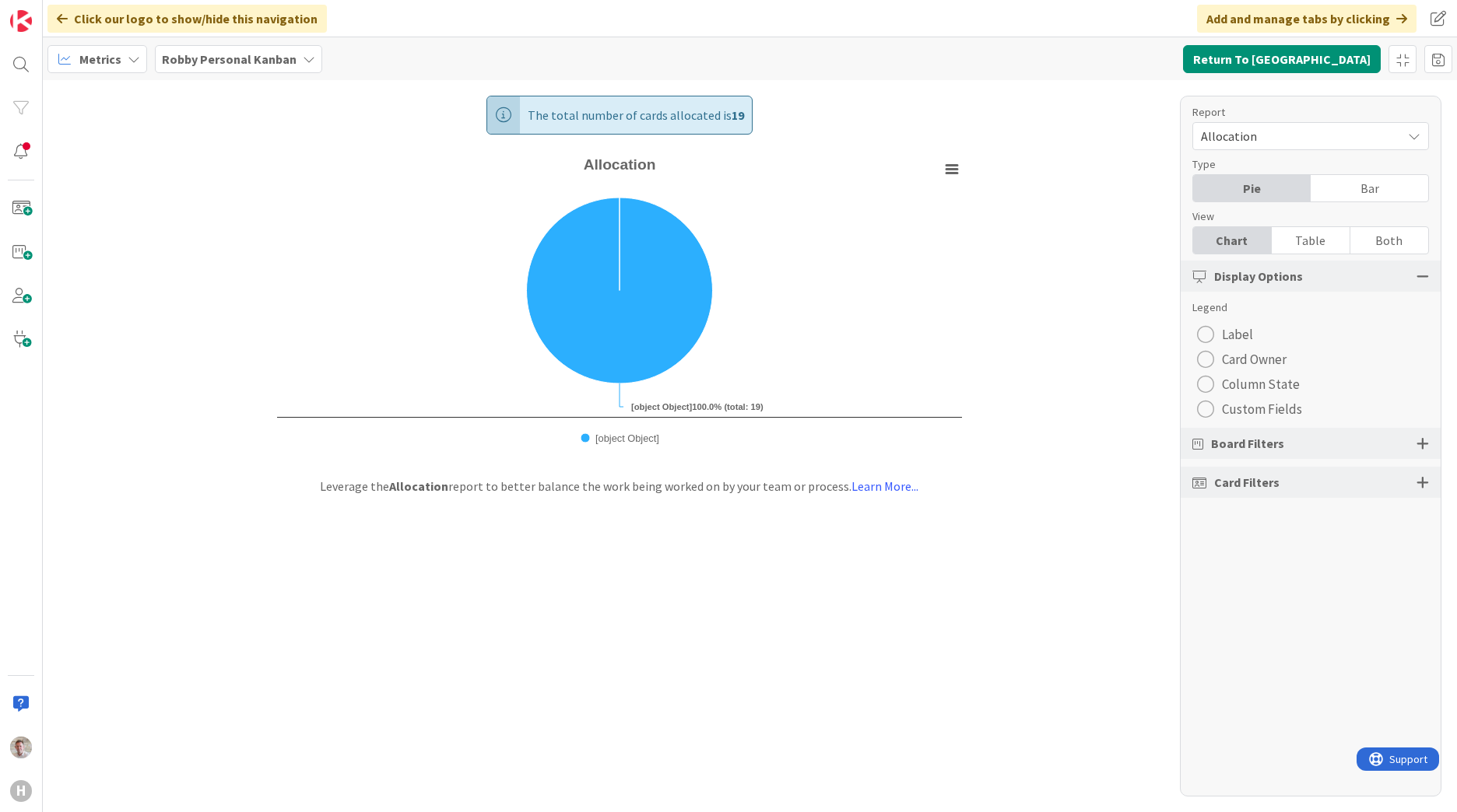
click at [1222, 451] on span "Board Filters" at bounding box center [1247, 443] width 73 height 19
click at [1425, 448] on div at bounding box center [1422, 444] width 13 height 14
click at [1265, 509] on div "Select Columns (5/5)" at bounding box center [1297, 514] width 209 height 20
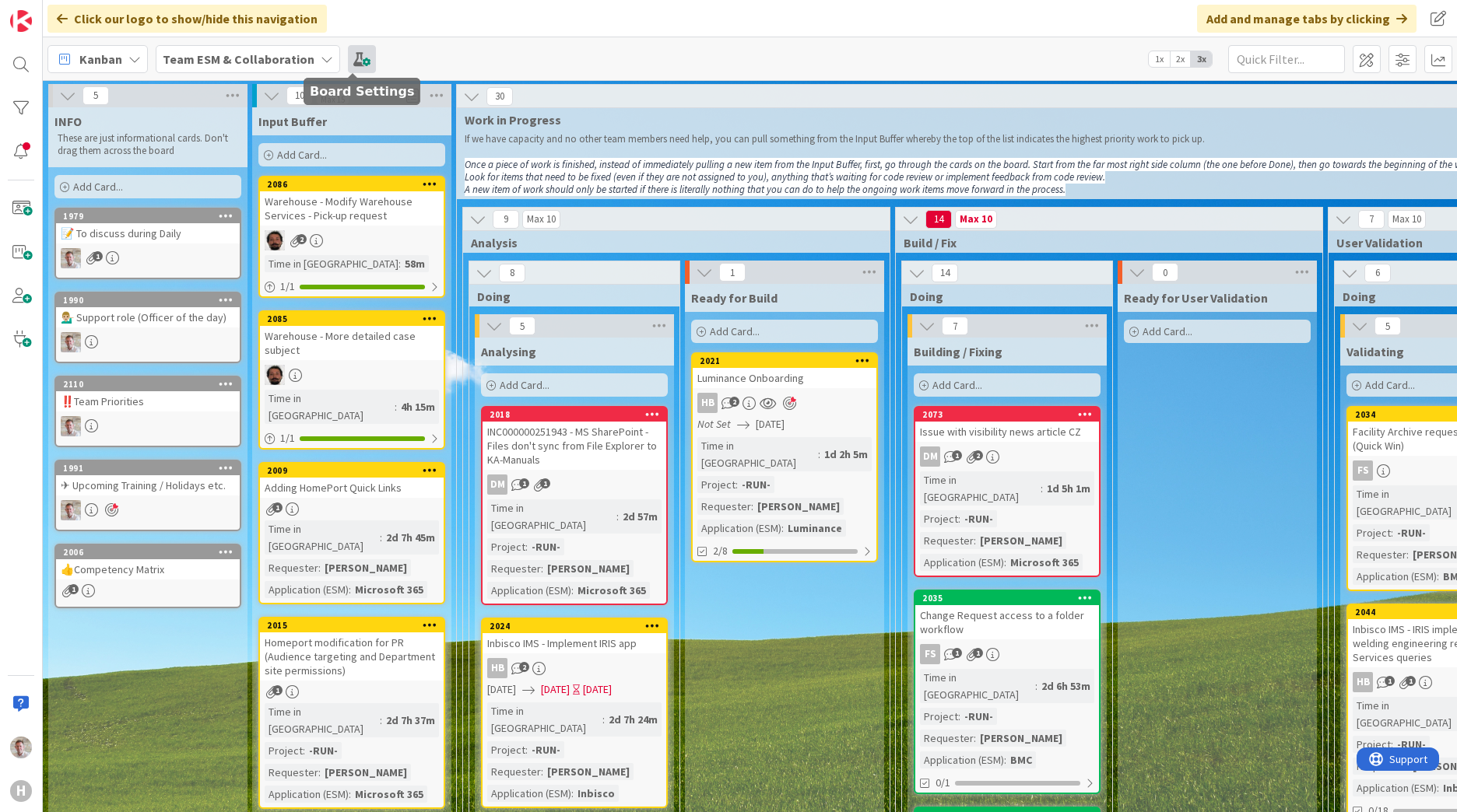
click at [358, 59] on span at bounding box center [362, 59] width 28 height 28
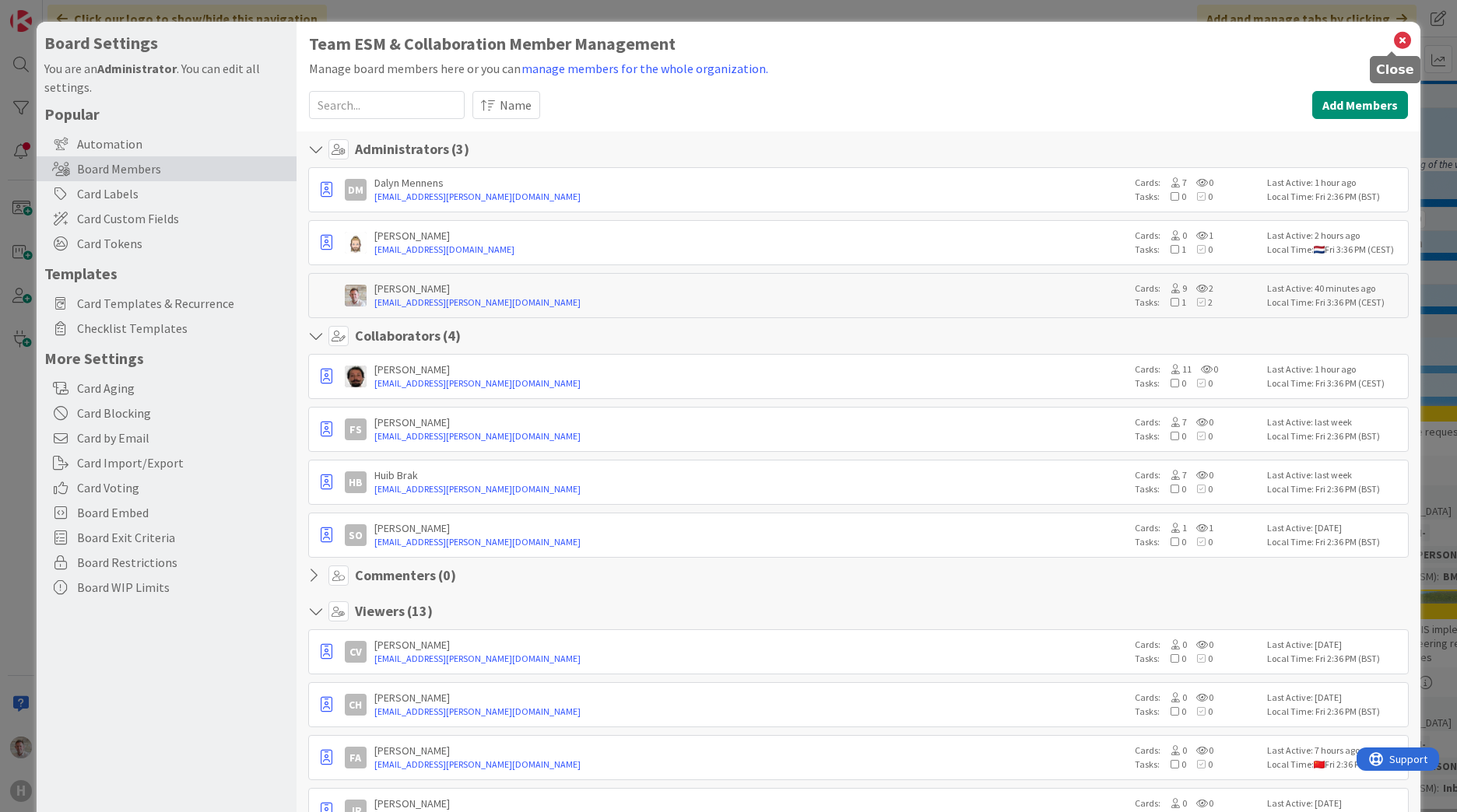
click at [1396, 42] on icon at bounding box center [1402, 41] width 20 height 22
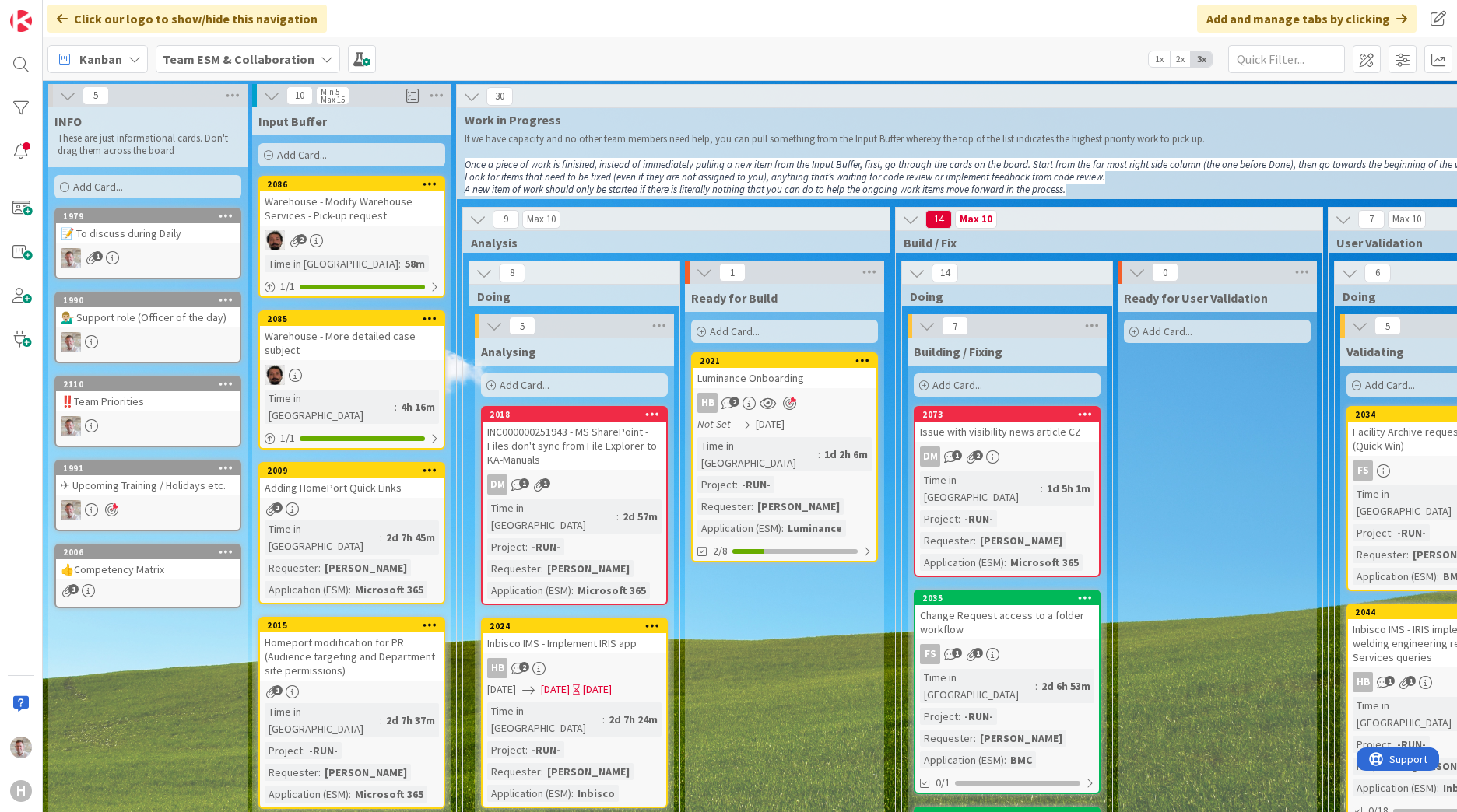
click at [221, 60] on b "Team ESM & Collaboration" at bounding box center [238, 60] width 152 height 16
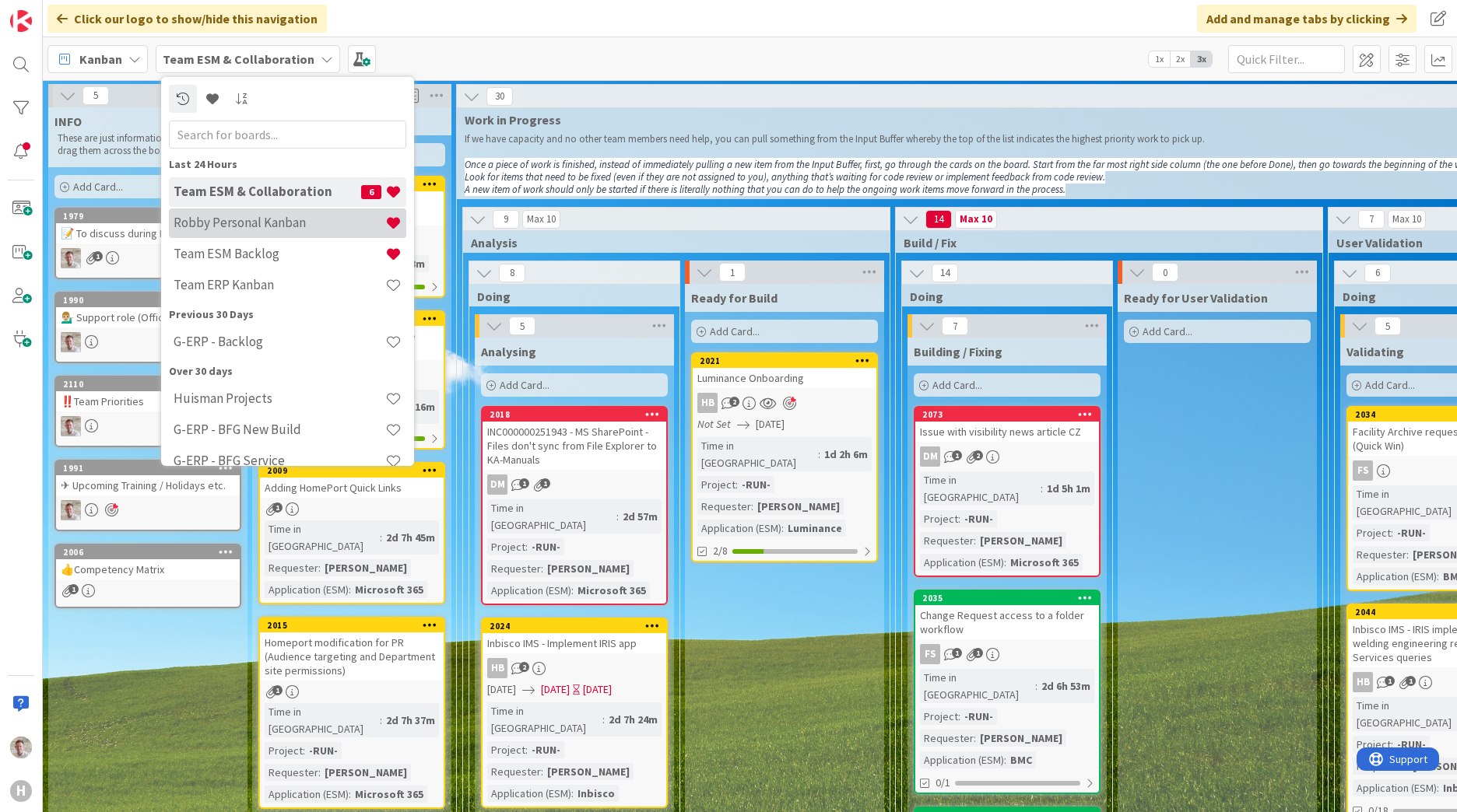
click at [251, 225] on h4 "Robby Personal Kanban" at bounding box center [279, 222] width 212 height 16
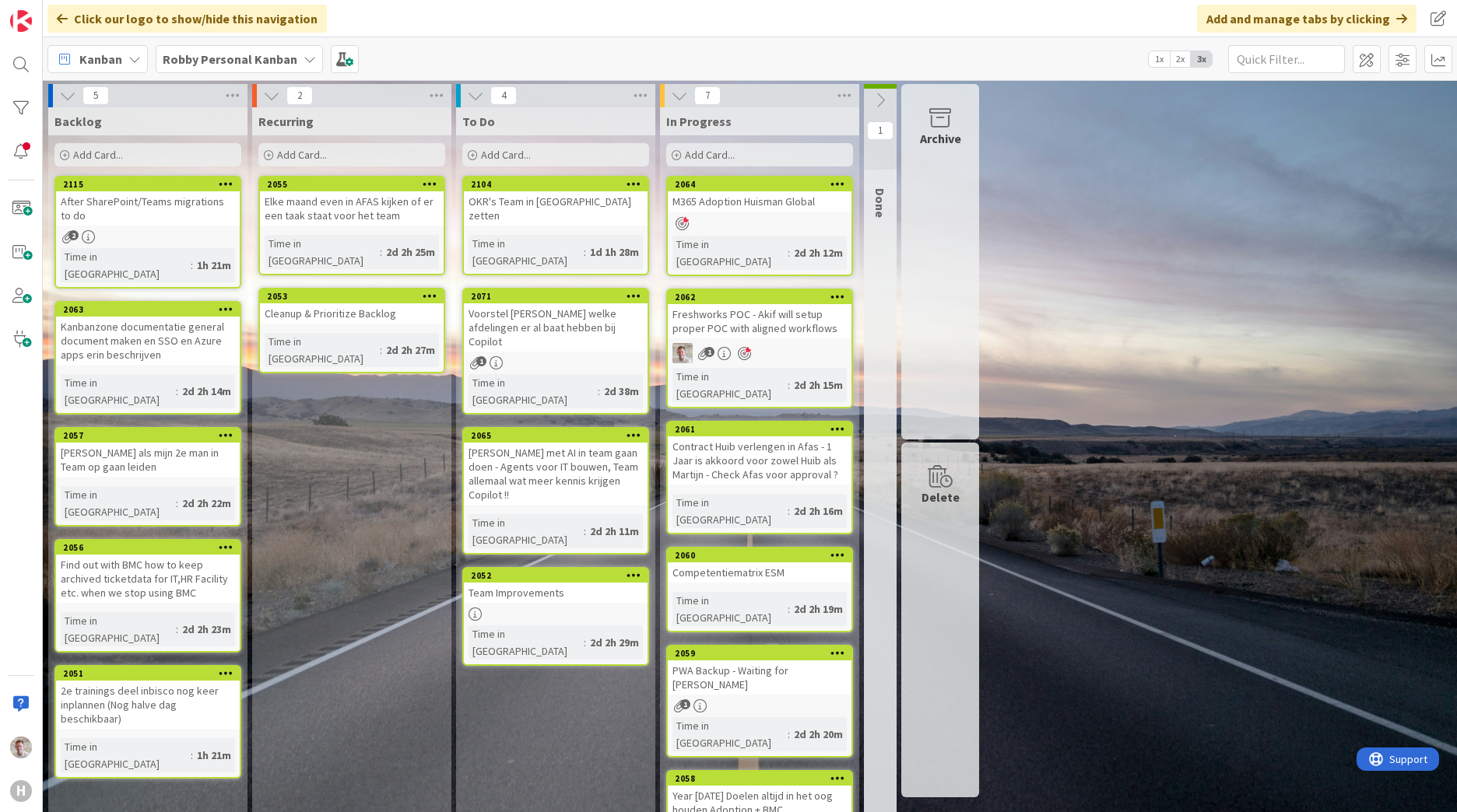
click at [277, 60] on b "Robby Personal Kanban" at bounding box center [230, 60] width 135 height 16
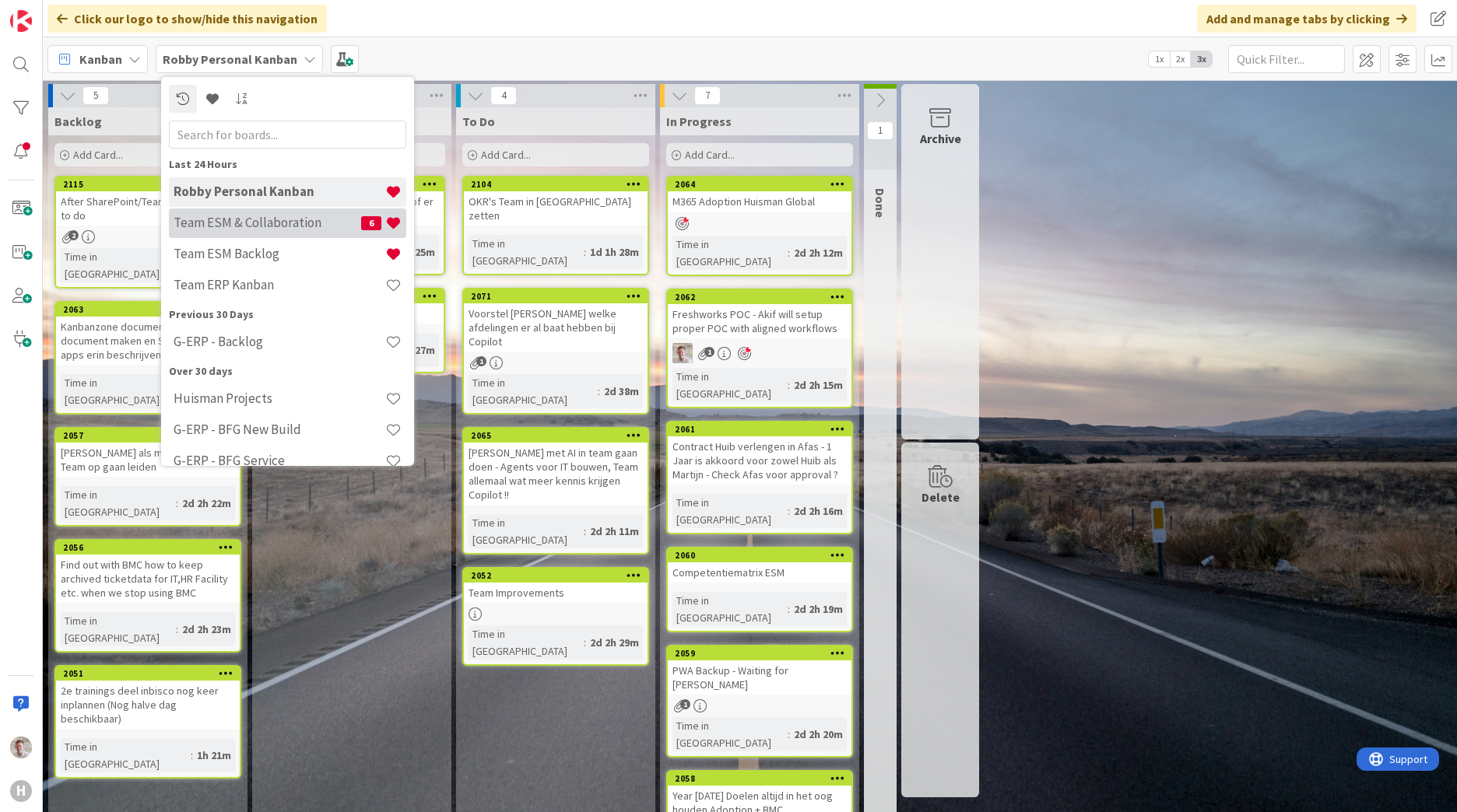
click at [253, 224] on h4 "Team ESM & Collaboration" at bounding box center [267, 222] width 188 height 16
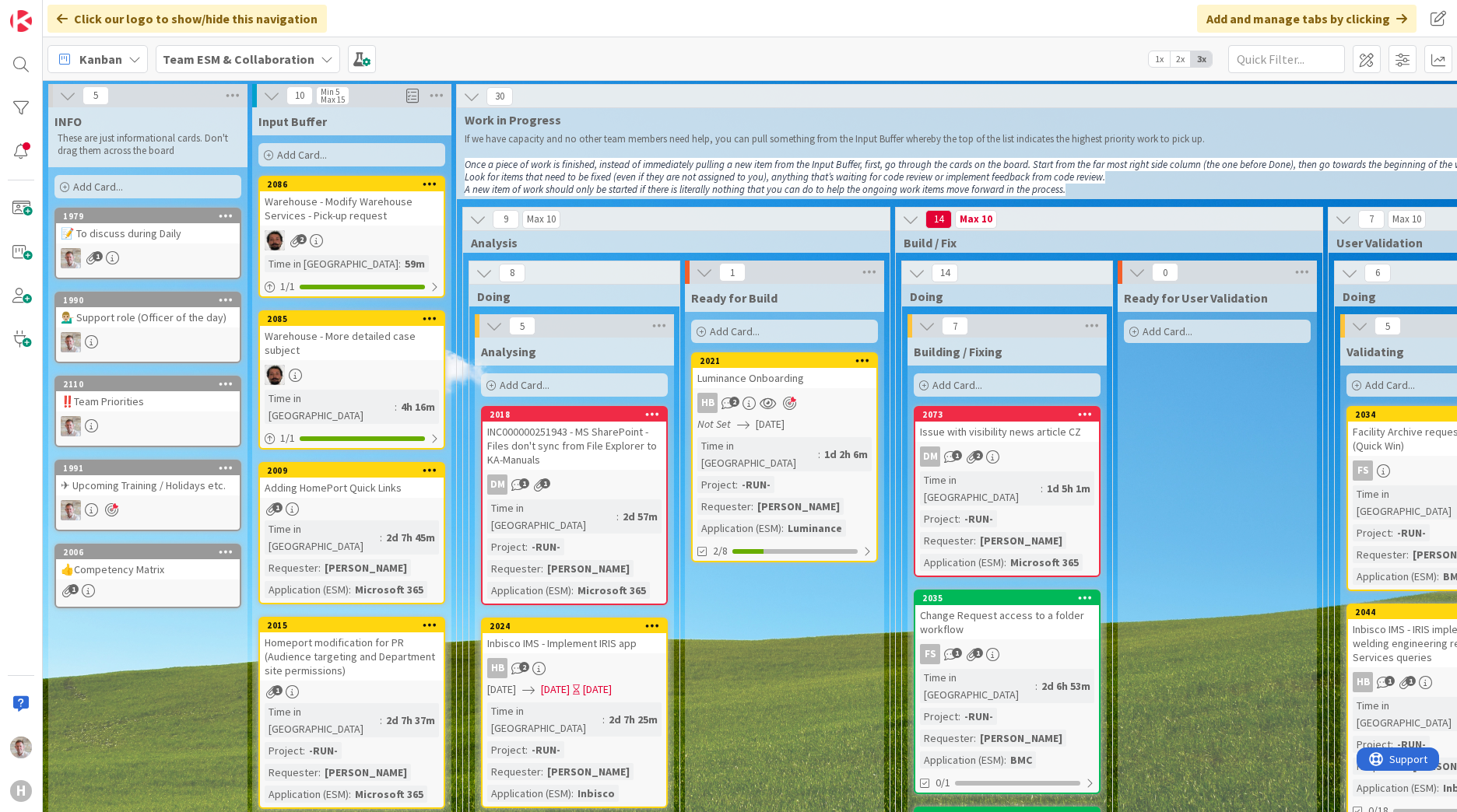
click at [93, 566] on div "👍Competency Matrix" at bounding box center [147, 569] width 184 height 20
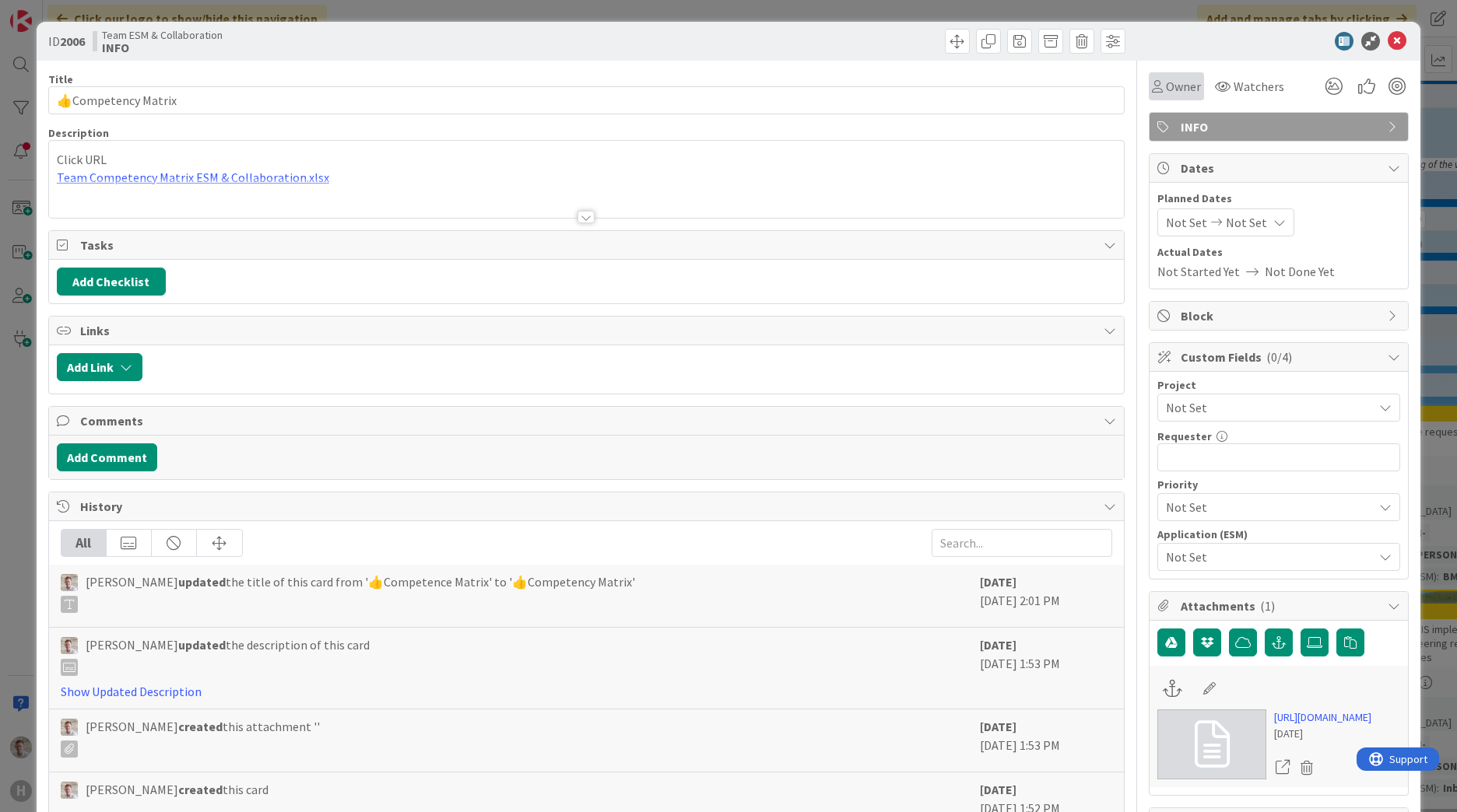
click at [1152, 88] on icon at bounding box center [1157, 86] width 11 height 13
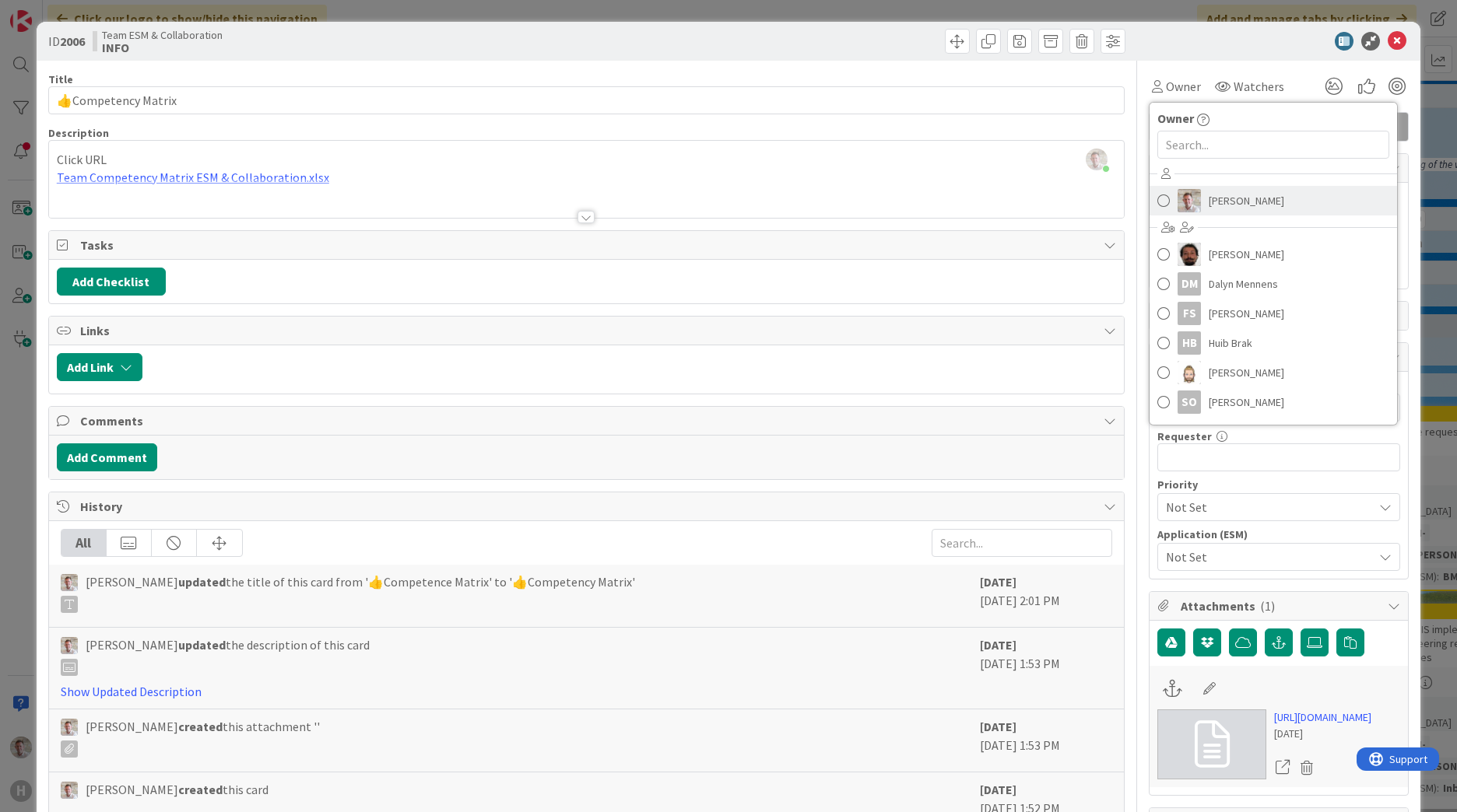
click at [1228, 198] on span "[PERSON_NAME]" at bounding box center [1246, 201] width 75 height 24
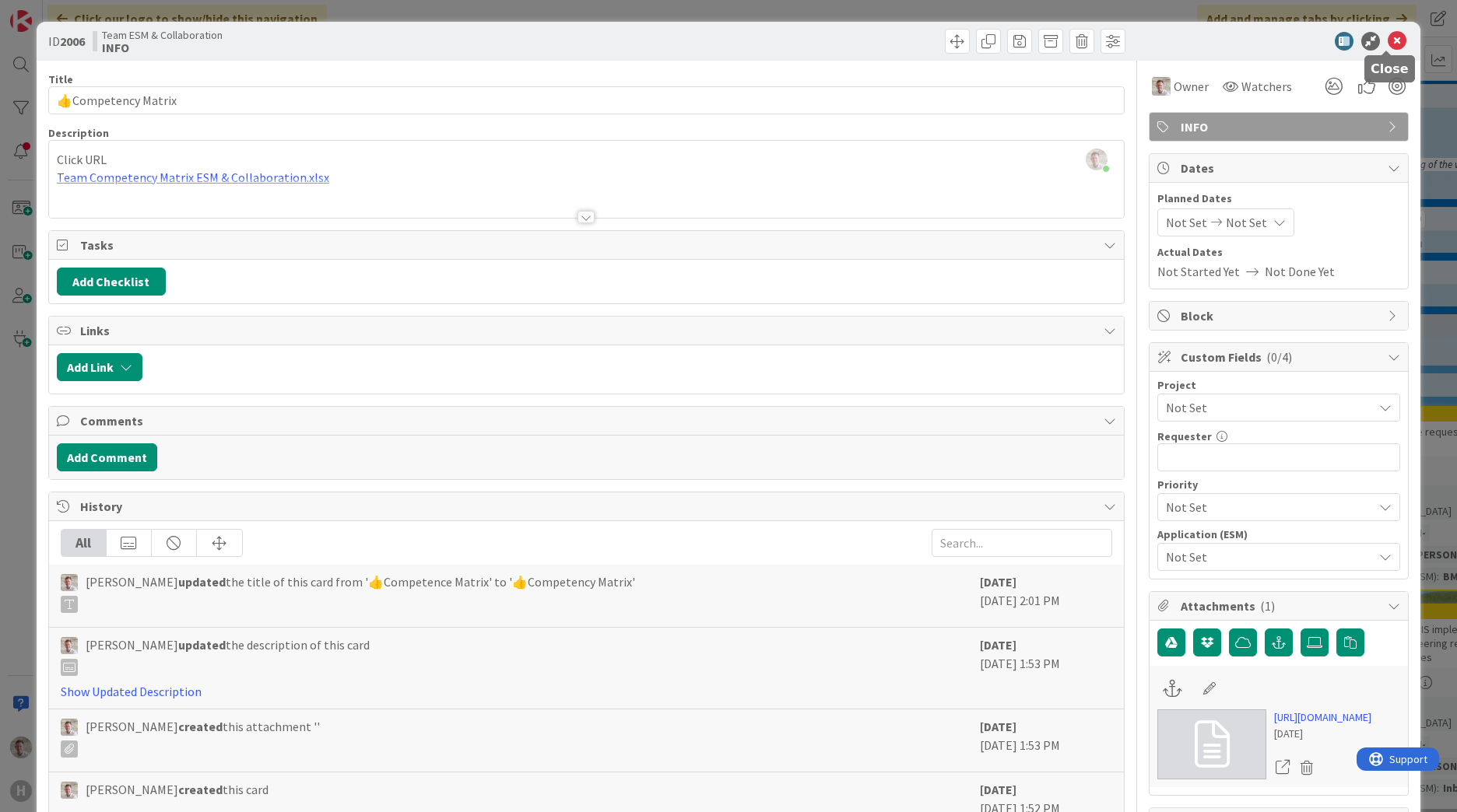
click at [1387, 49] on icon at bounding box center [1396, 41] width 19 height 19
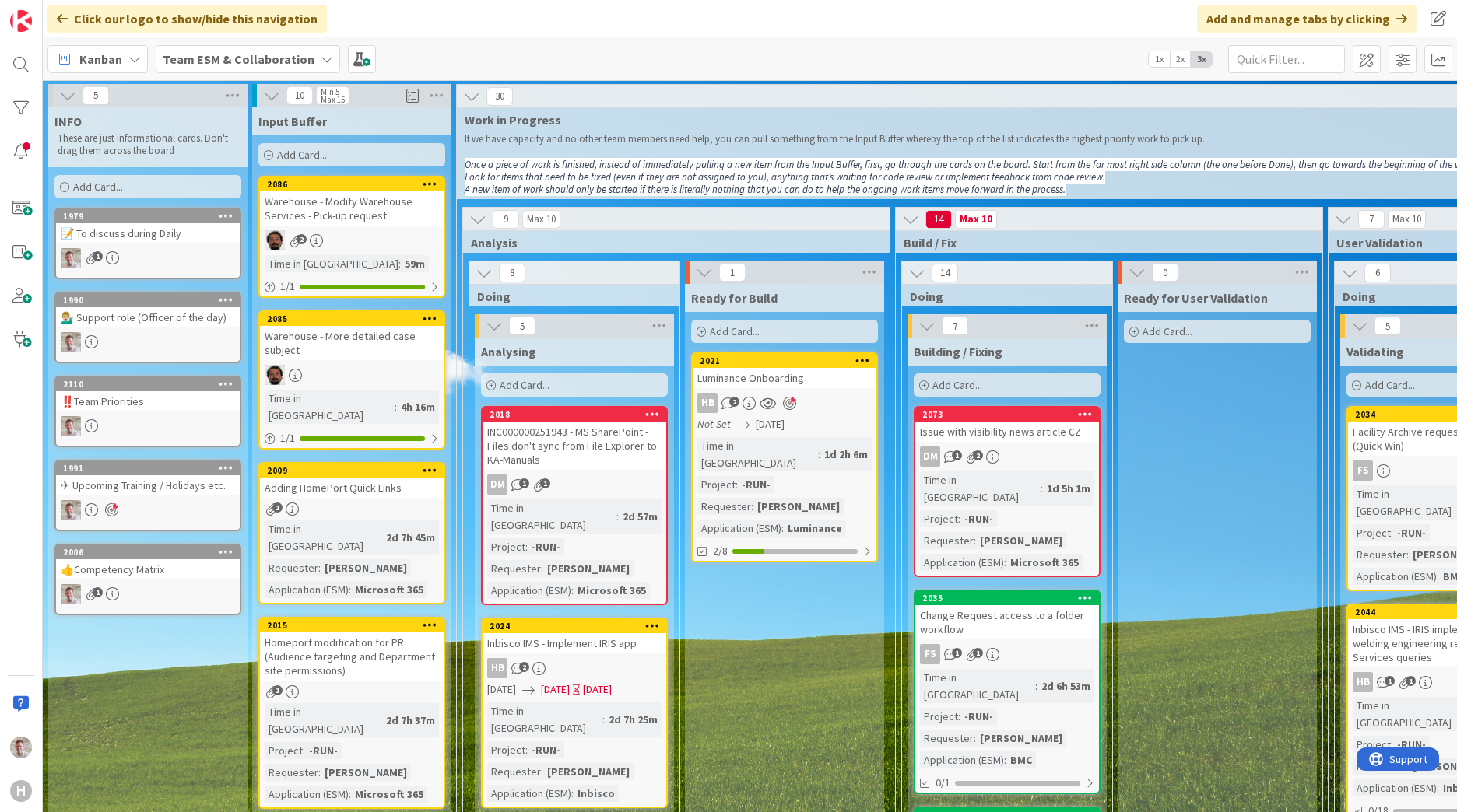
click at [184, 415] on div "2110 ‼️Team Priorities" at bounding box center [148, 411] width 187 height 71
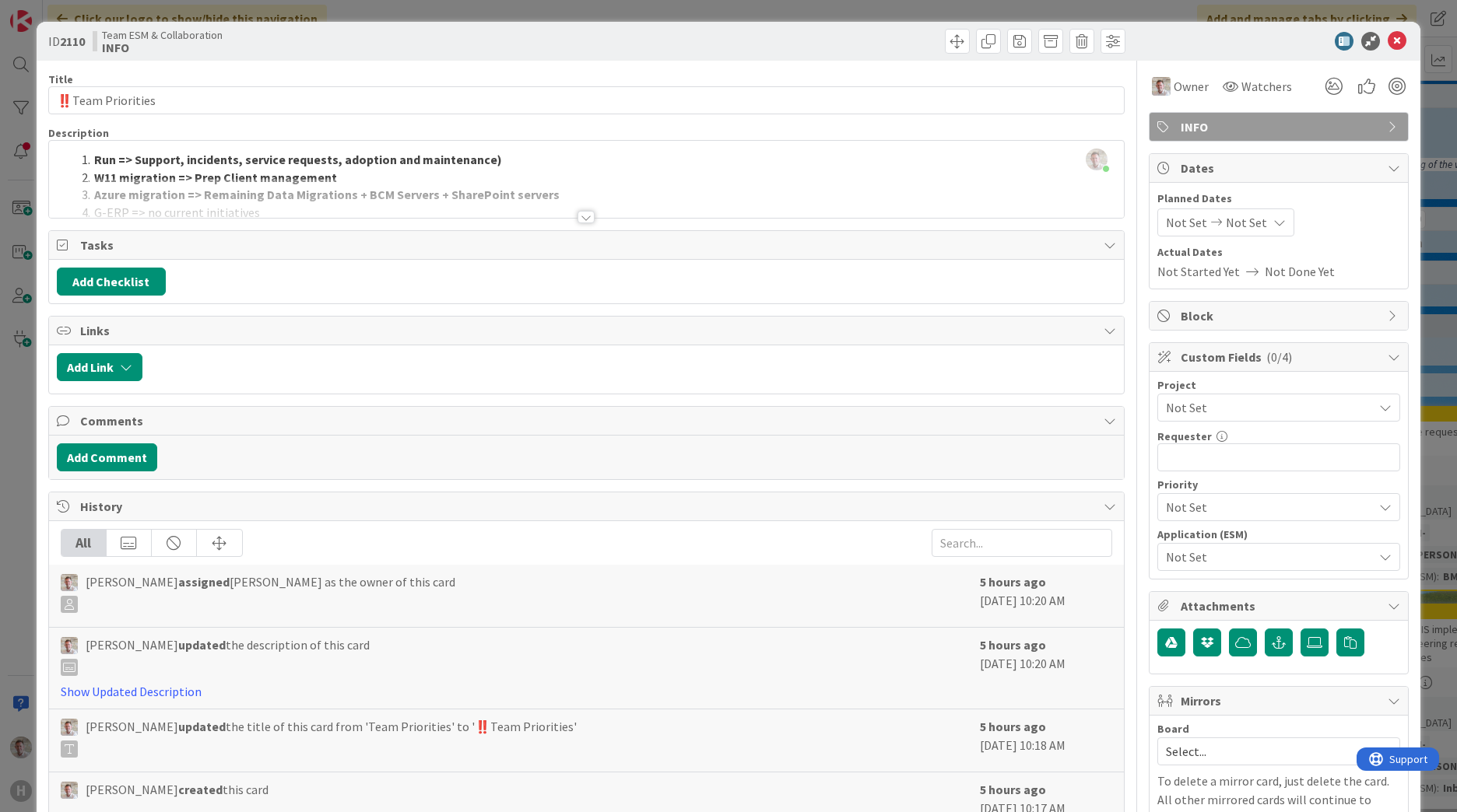
click at [578, 216] on div at bounding box center [585, 216] width 17 height 13
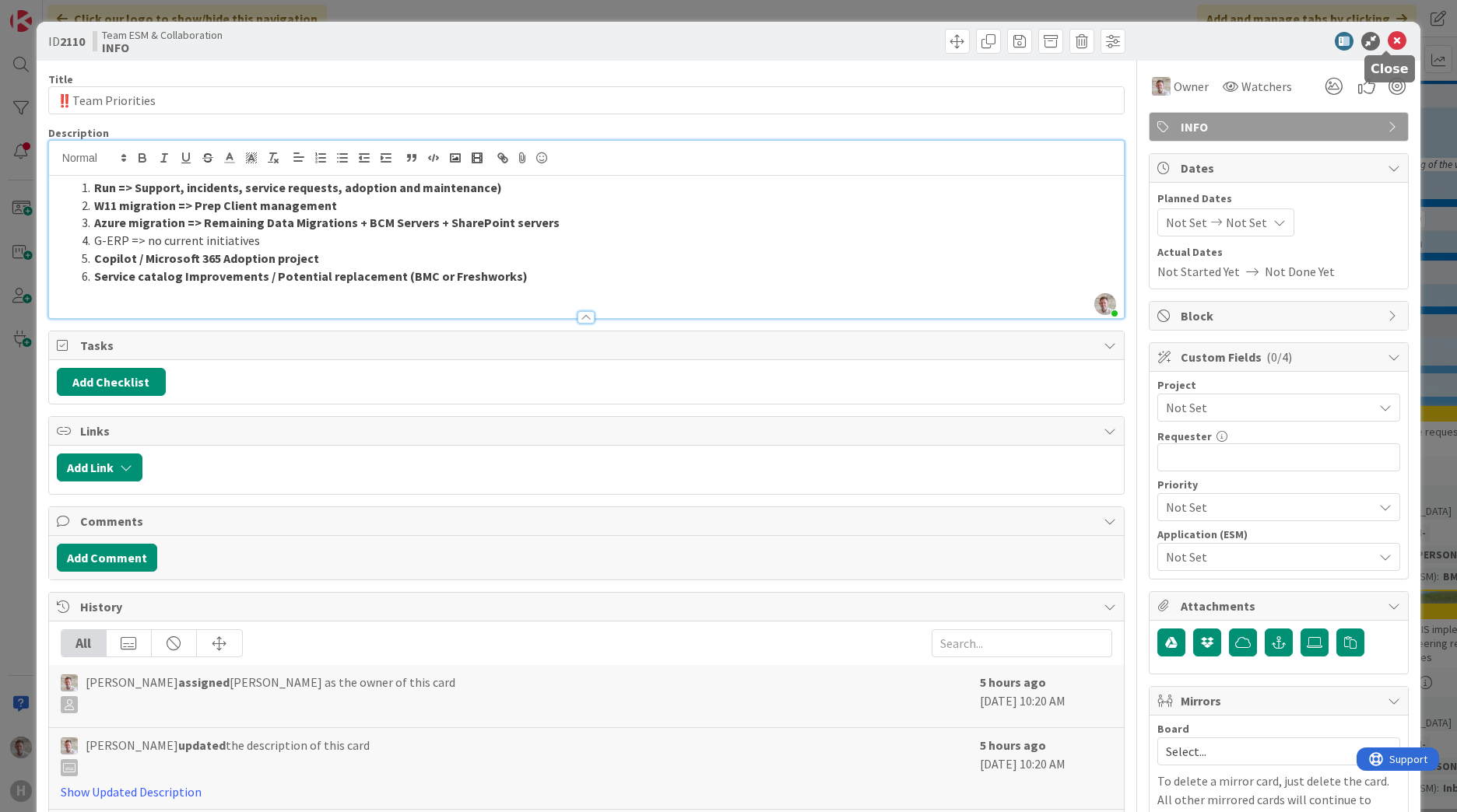
click at [1387, 39] on icon at bounding box center [1396, 41] width 19 height 19
